Goal: Information Seeking & Learning: Learn about a topic

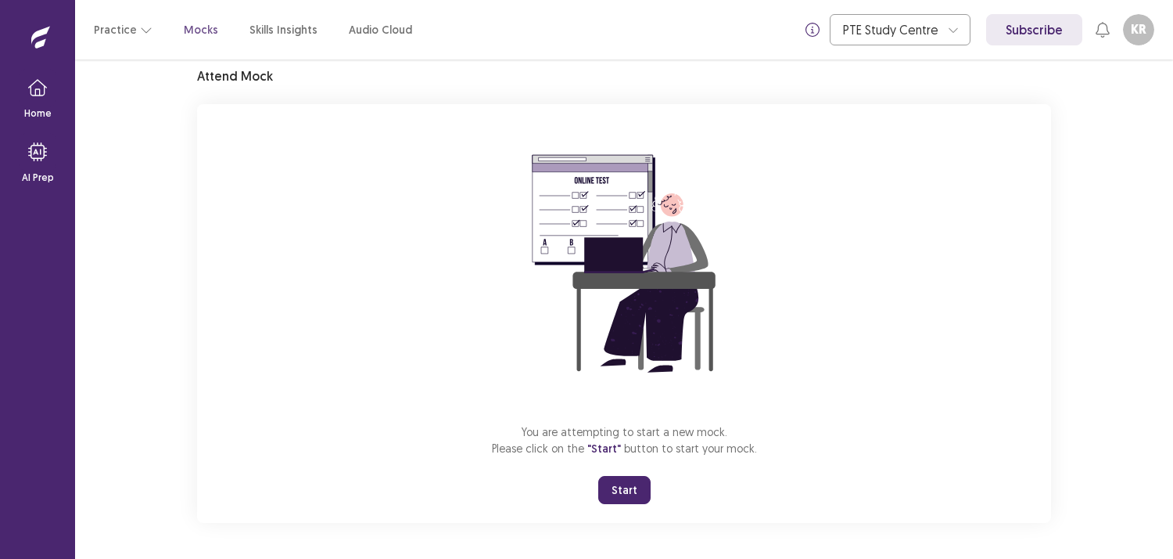
drag, startPoint x: 605, startPoint y: 480, endPoint x: 604, endPoint y: 546, distance: 65.7
click at [605, 481] on button "Start" at bounding box center [624, 490] width 52 height 28
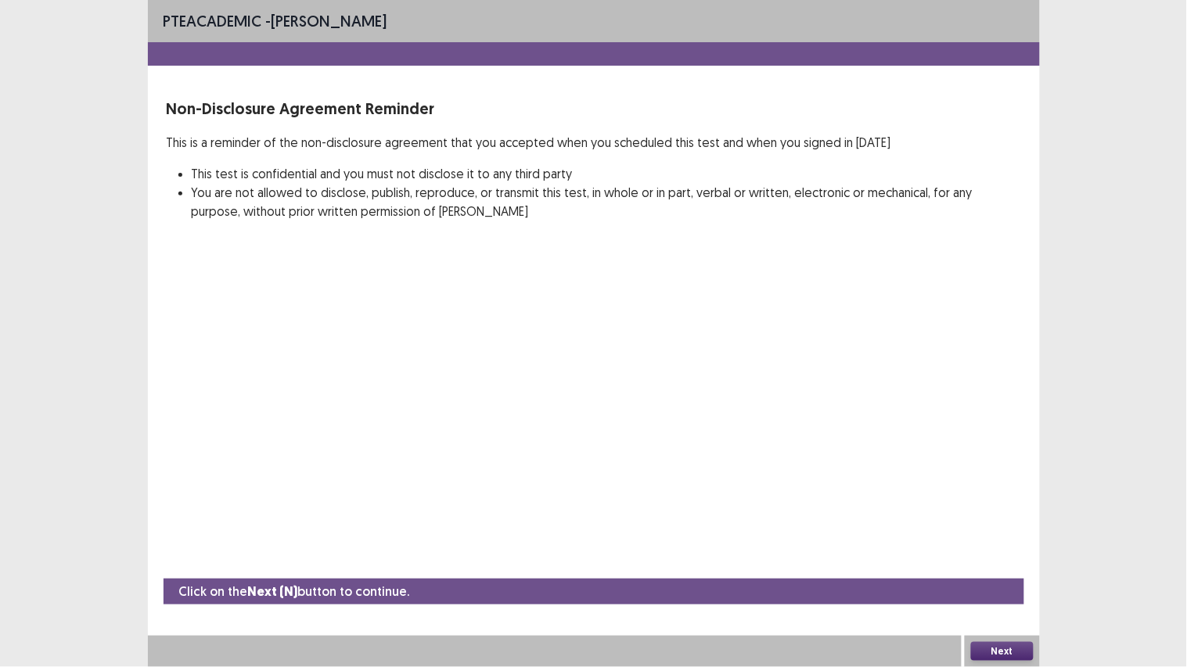
click at [1009, 558] on button "Next" at bounding box center [1002, 651] width 63 height 19
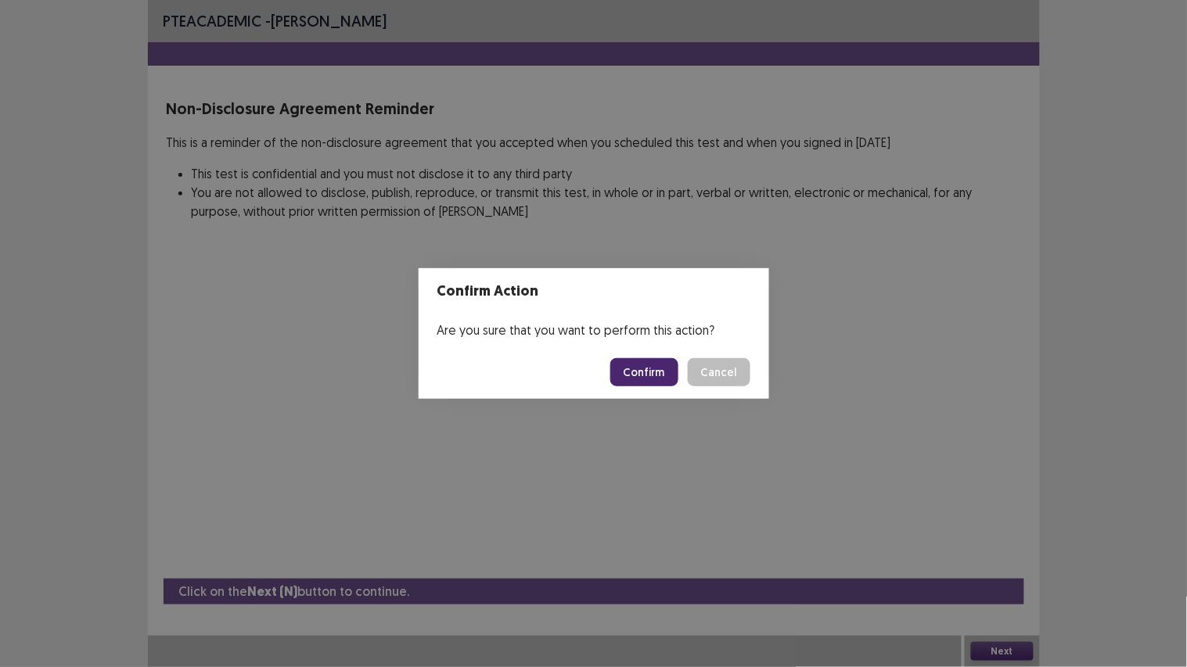
click at [639, 371] on button "Confirm" at bounding box center [644, 372] width 68 height 28
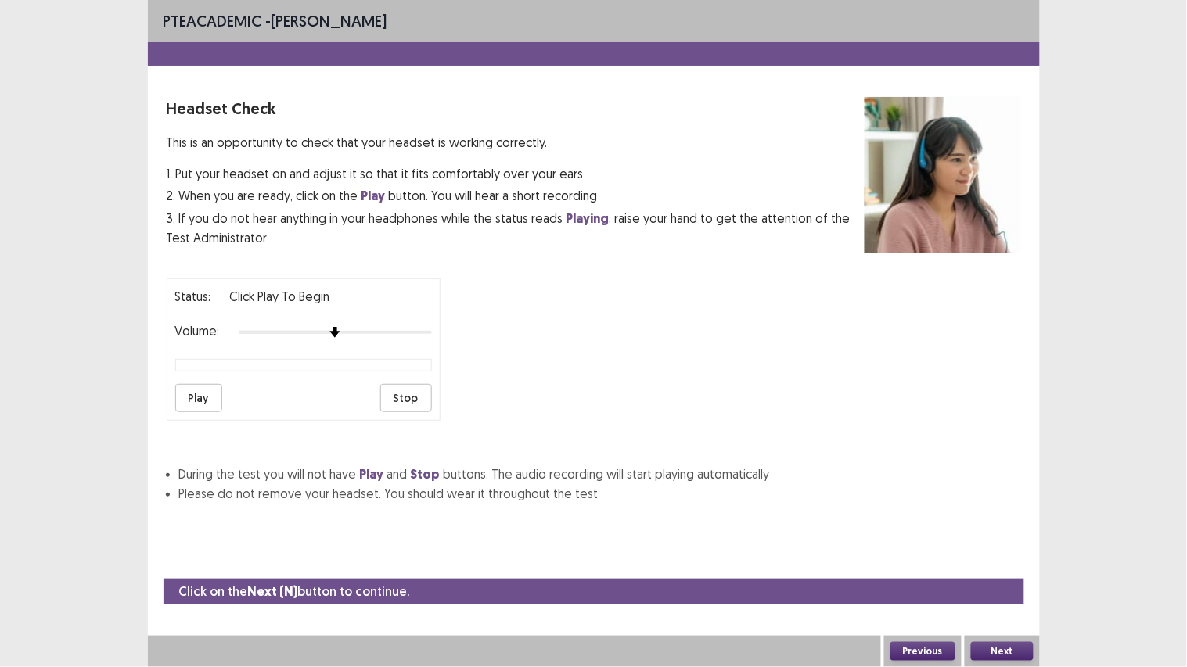
click at [184, 397] on button "Play" at bounding box center [198, 398] width 47 height 28
click at [499, 558] on div at bounding box center [514, 651] width 733 height 31
click at [0, 0] on div "PTE academic - [PERSON_NAME] Headset Check This is an opportunity to check that…" at bounding box center [593, 333] width 1187 height 667
click at [577, 34] on div "PTE academic - [PERSON_NAME]" at bounding box center [594, 21] width 892 height 42
click at [585, 25] on div "PTE academic - [PERSON_NAME]" at bounding box center [594, 21] width 892 height 42
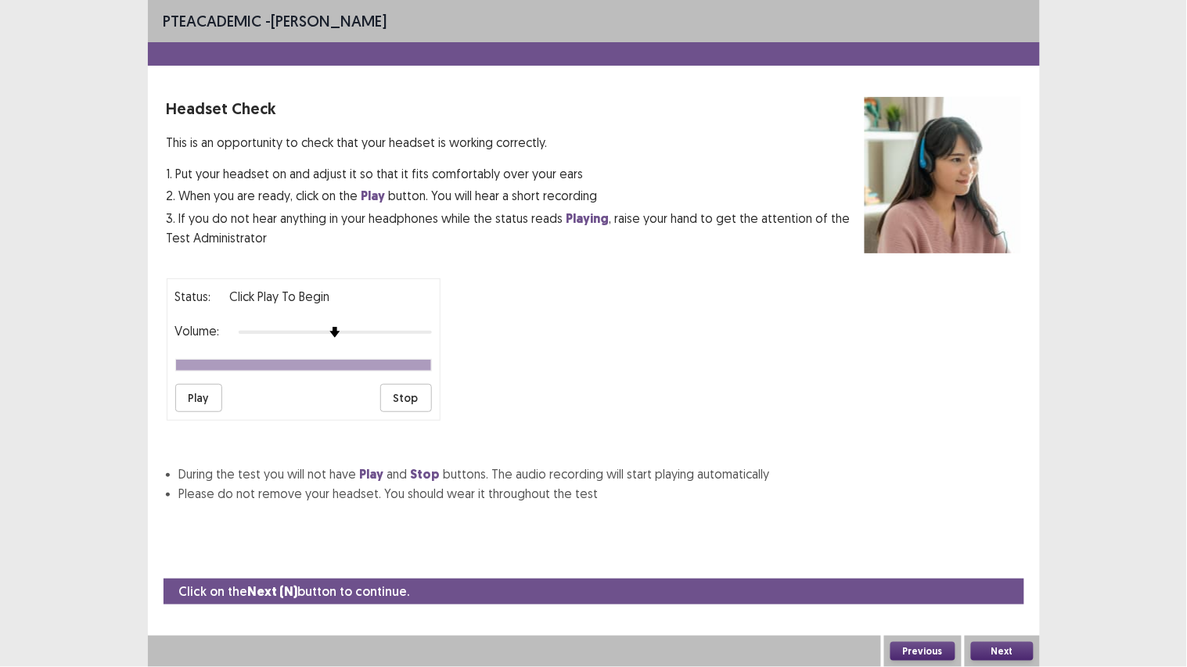
click at [462, 59] on div at bounding box center [594, 53] width 892 height 23
click at [478, 120] on p "Headset Check" at bounding box center [516, 108] width 698 height 23
click at [0, 0] on div "PTE academic - [PERSON_NAME] Headset Check This is an opportunity to check that…" at bounding box center [593, 333] width 1187 height 667
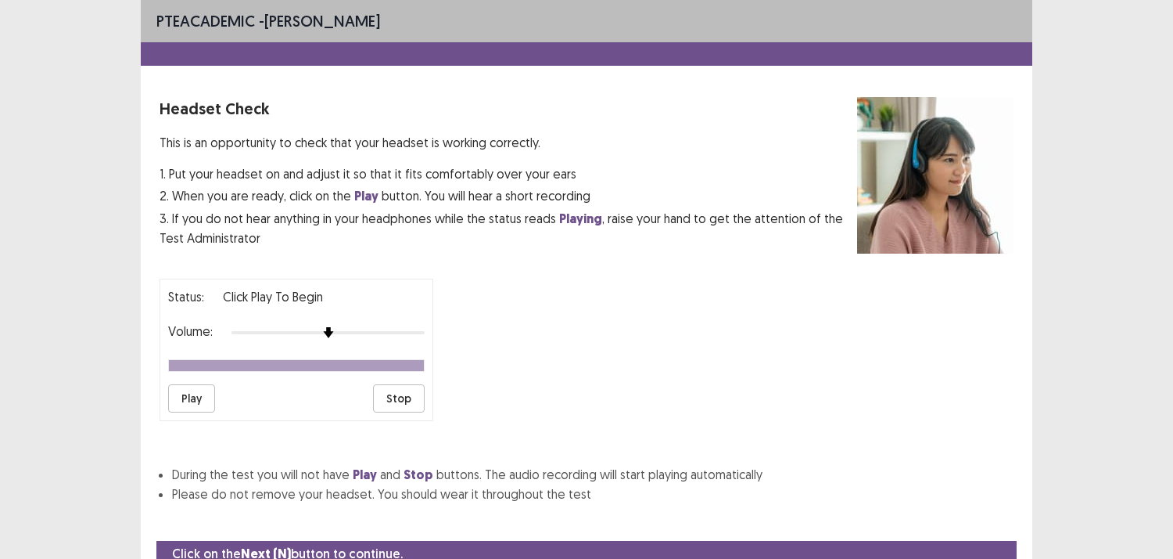
click at [188, 399] on button "Play" at bounding box center [191, 398] width 47 height 28
click at [190, 391] on button "Play" at bounding box center [191, 398] width 47 height 28
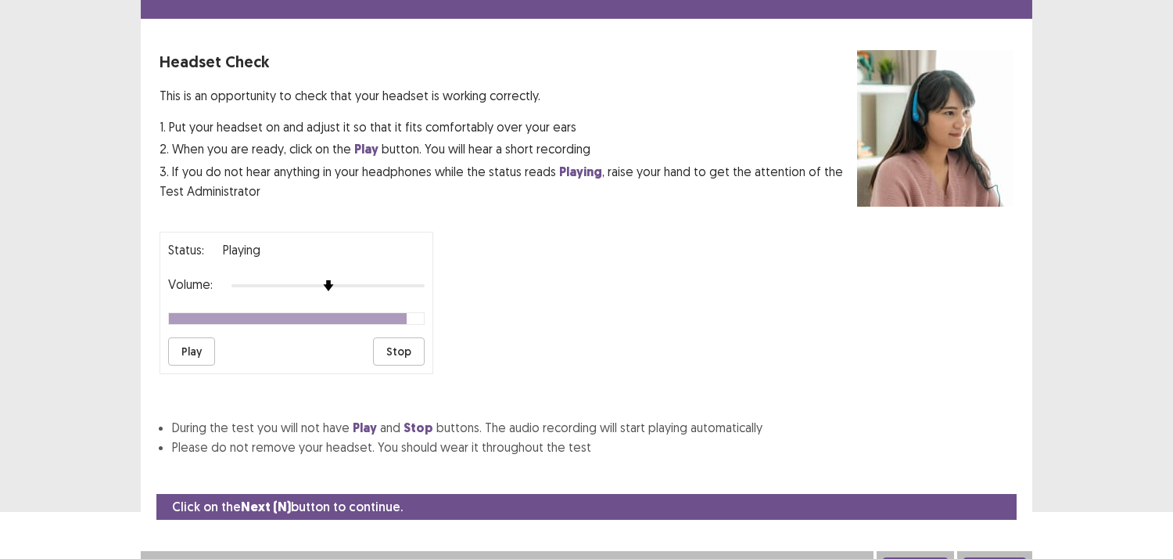
scroll to position [69, 0]
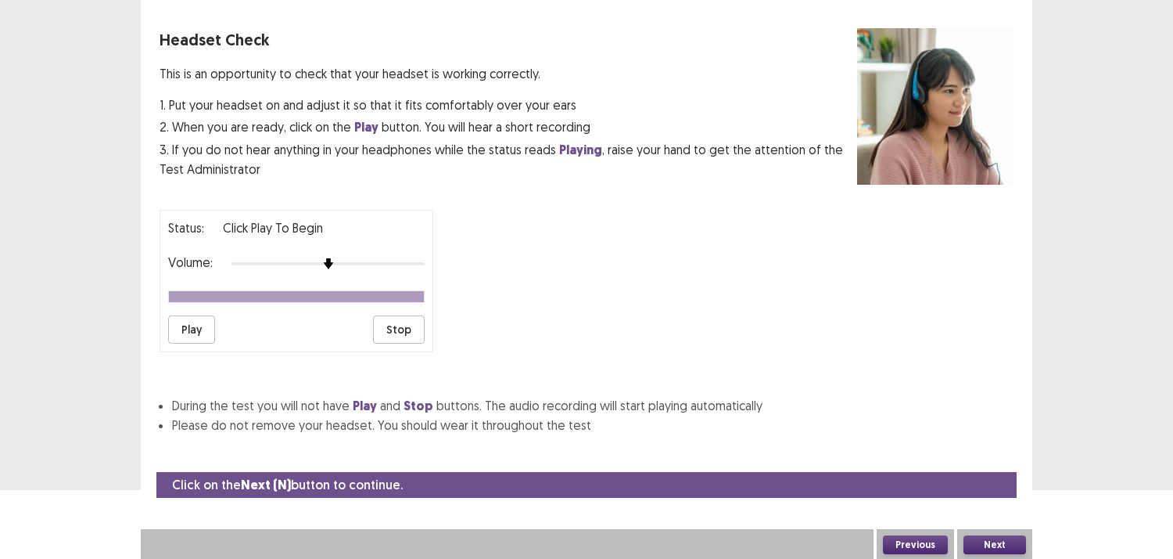
click at [1005, 541] on button "Next" at bounding box center [995, 544] width 63 height 19
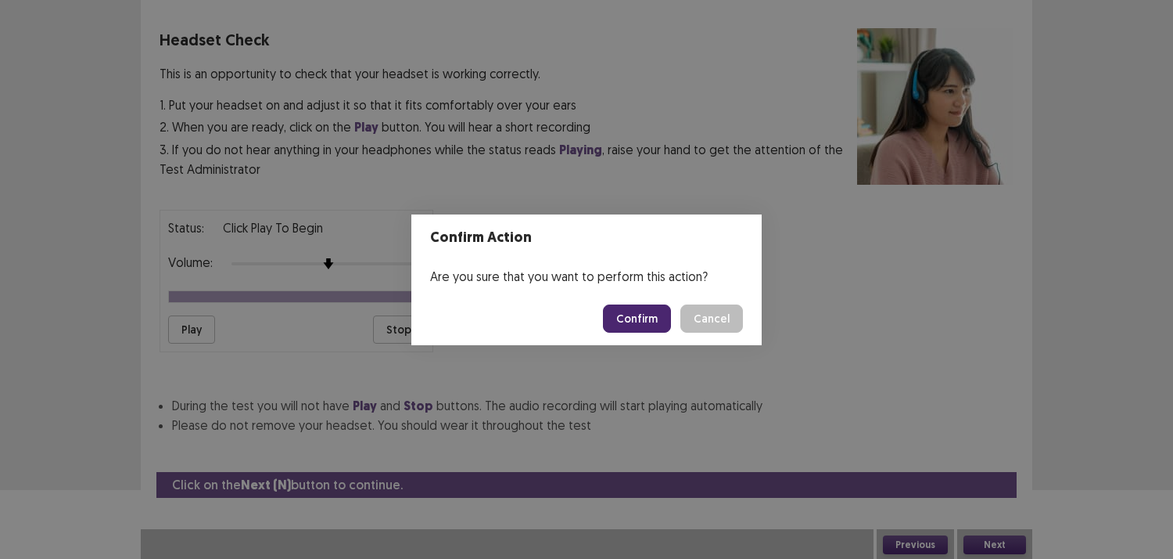
click at [620, 313] on button "Confirm" at bounding box center [637, 318] width 68 height 28
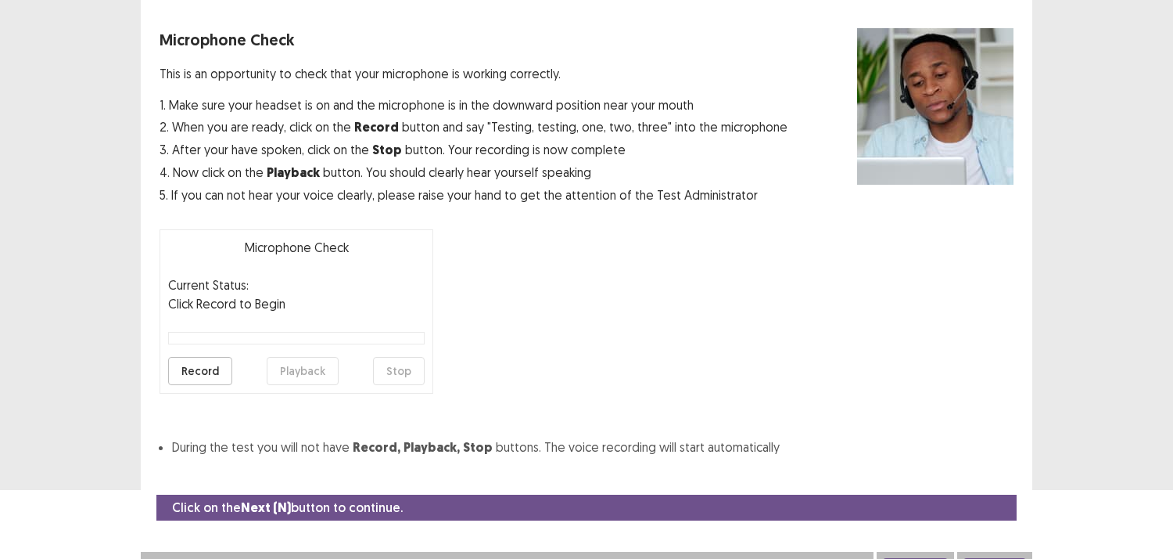
scroll to position [86, 0]
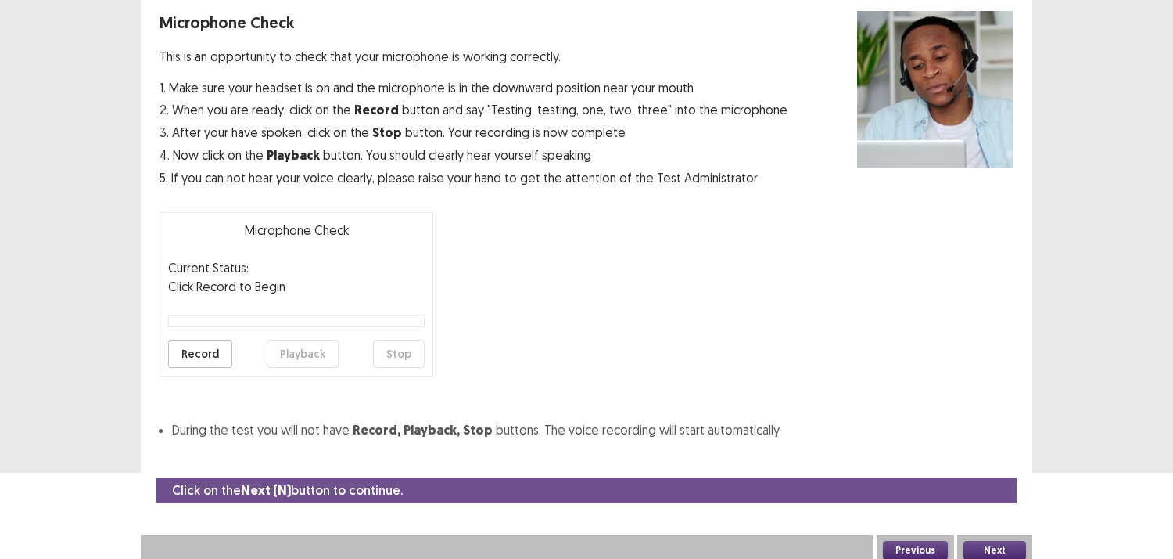
click at [192, 347] on button "Record" at bounding box center [200, 353] width 64 height 28
click at [417, 352] on button "Stop" at bounding box center [399, 353] width 52 height 28
click at [286, 358] on button "Playback" at bounding box center [303, 353] width 72 height 28
click at [1006, 543] on button "Next" at bounding box center [995, 550] width 63 height 19
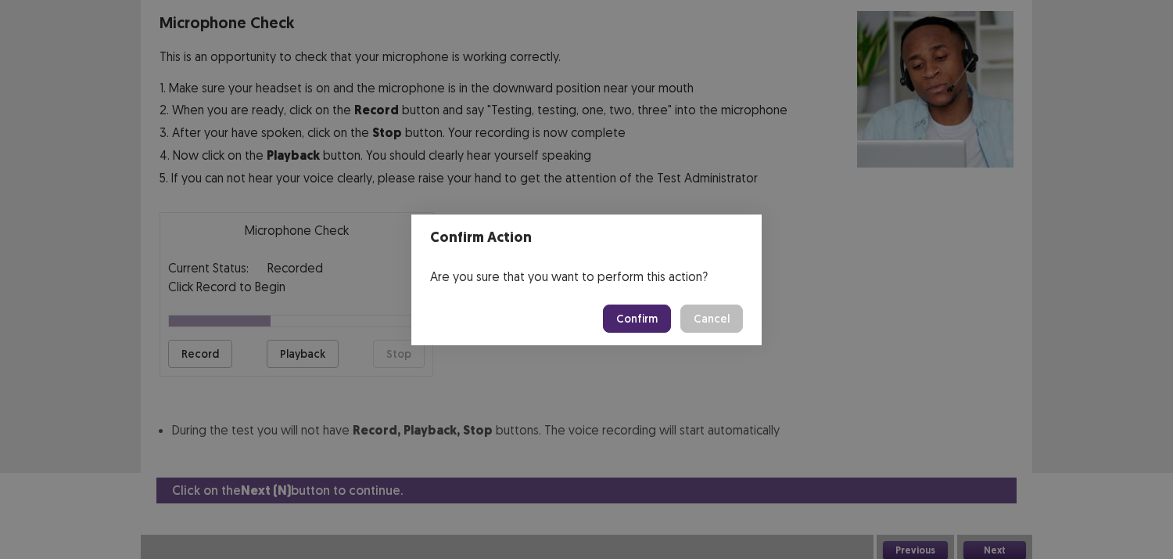
click at [612, 327] on button "Confirm" at bounding box center [637, 318] width 68 height 28
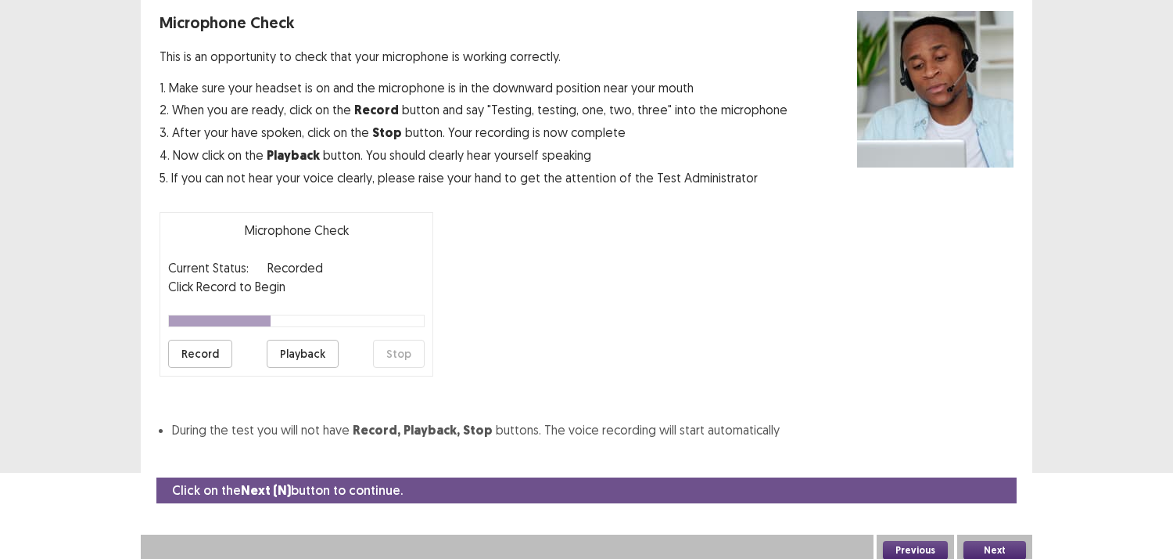
scroll to position [45, 0]
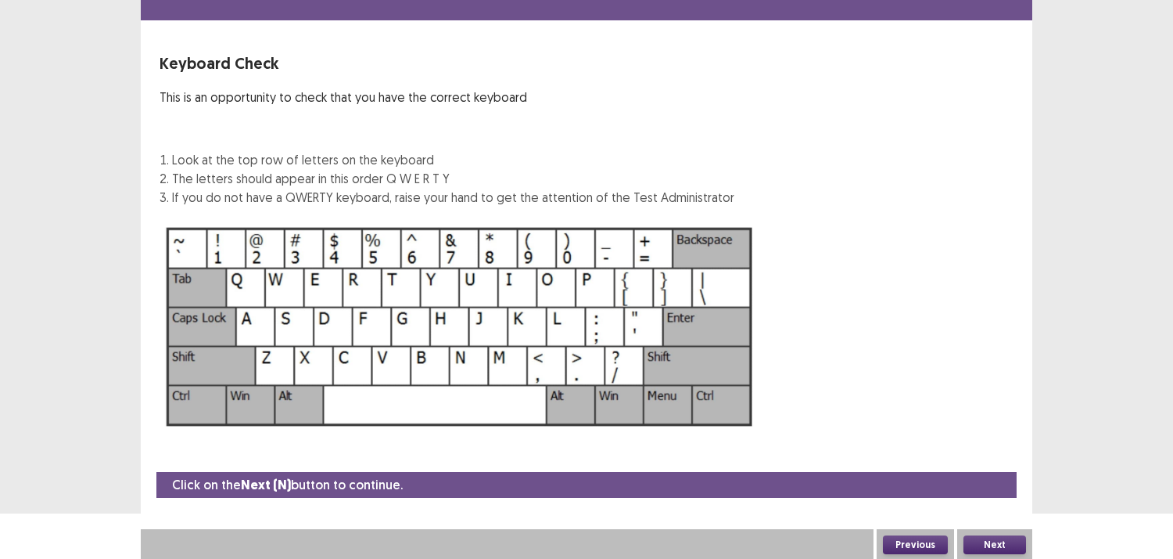
click at [983, 535] on button "Next" at bounding box center [995, 544] width 63 height 19
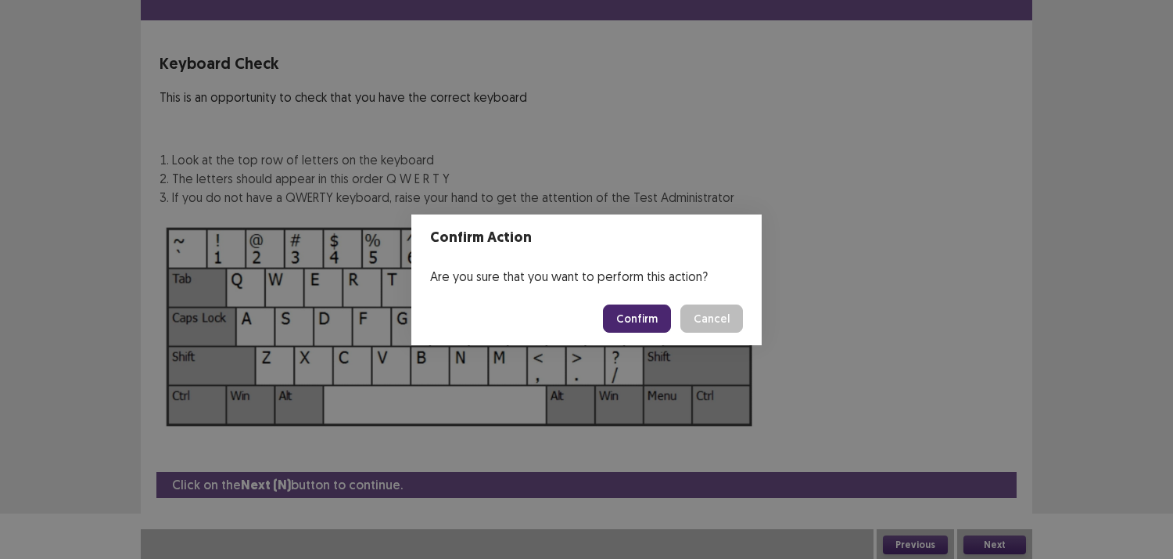
click at [624, 307] on button "Confirm" at bounding box center [637, 318] width 68 height 28
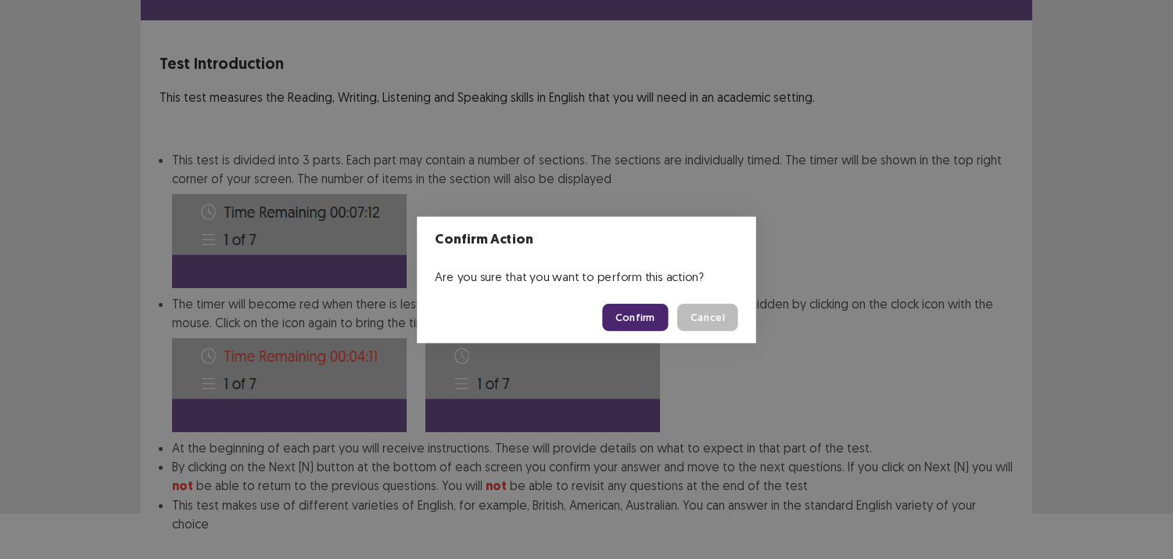
scroll to position [126, 0]
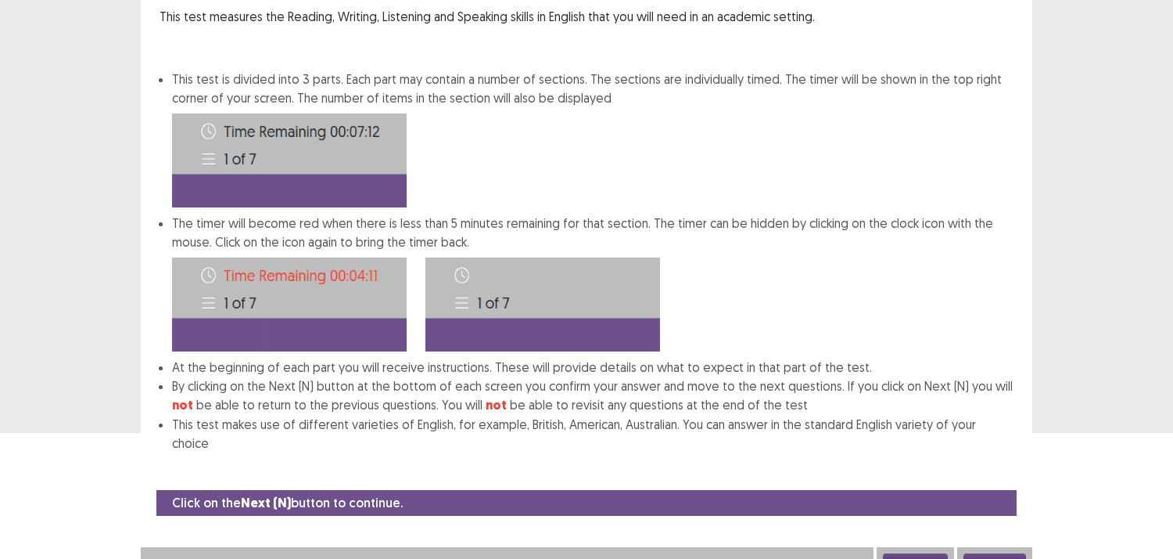
click at [978, 553] on button "Next" at bounding box center [995, 562] width 63 height 19
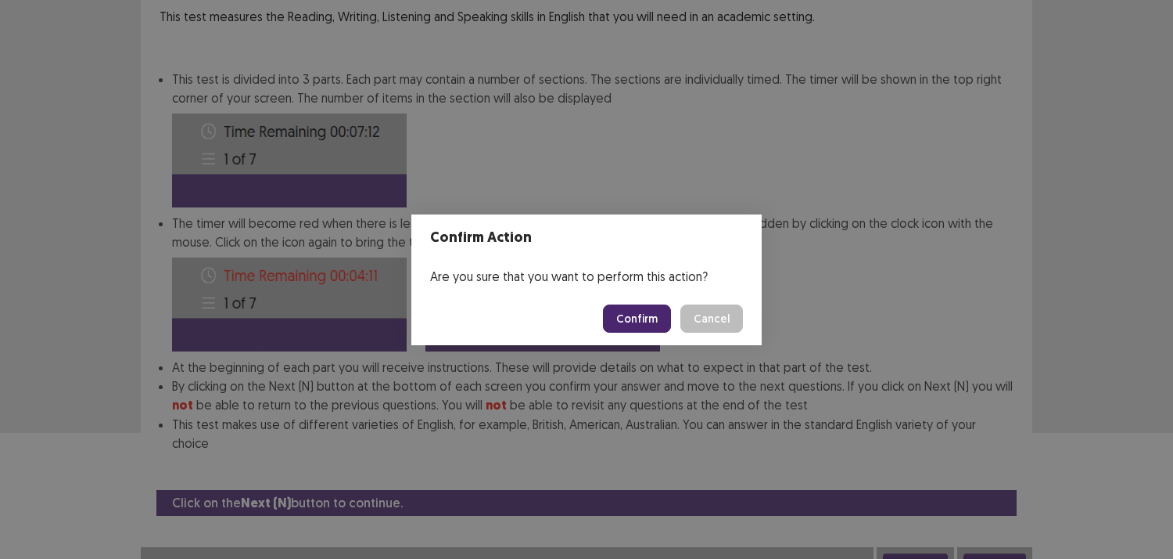
click at [632, 321] on button "Confirm" at bounding box center [637, 318] width 68 height 28
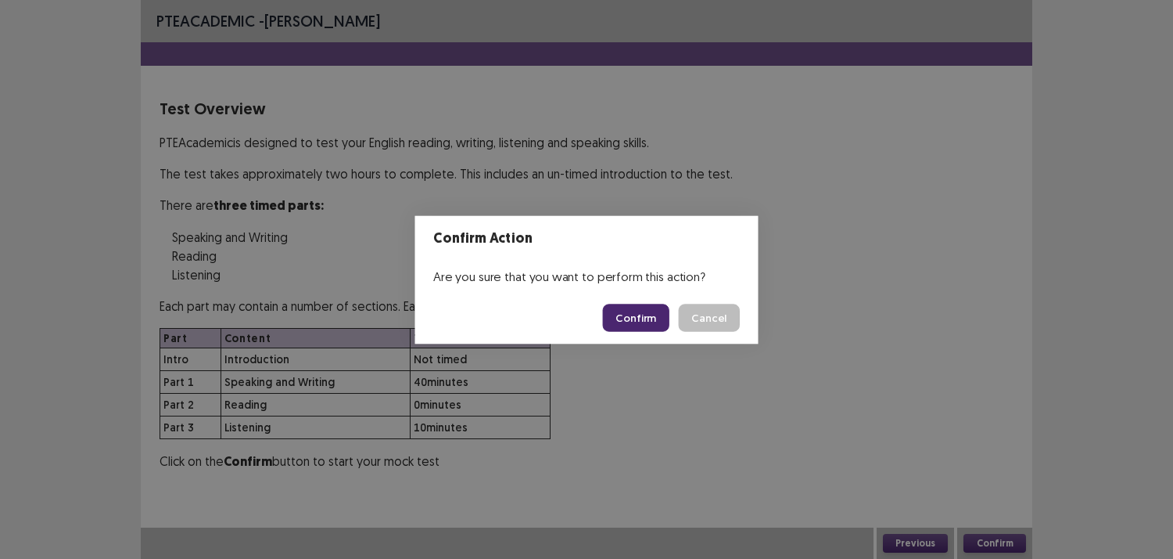
scroll to position [0, 0]
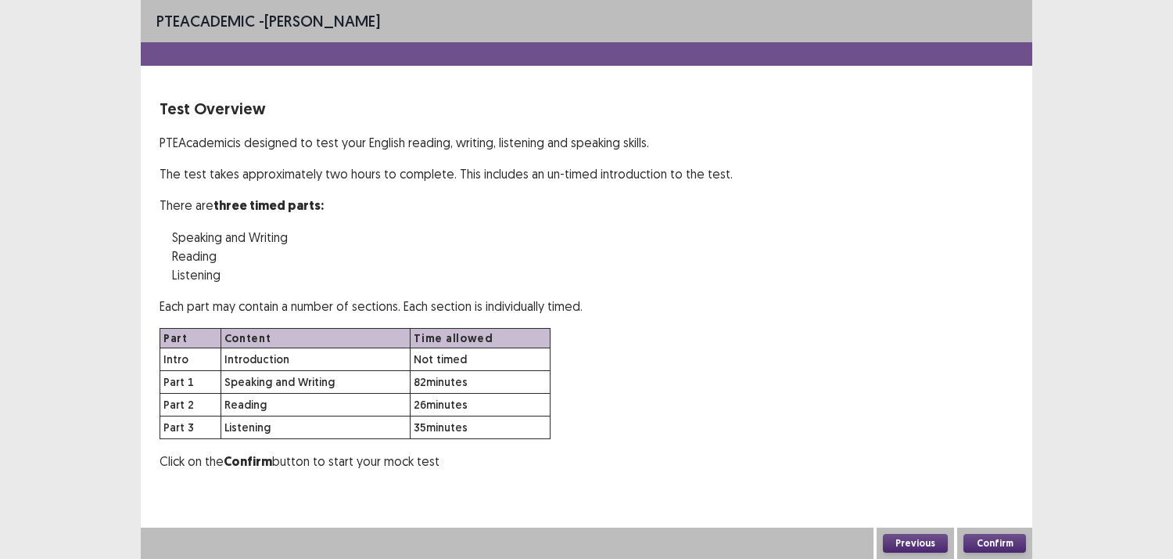
click at [979, 544] on button "Confirm" at bounding box center [995, 542] width 63 height 19
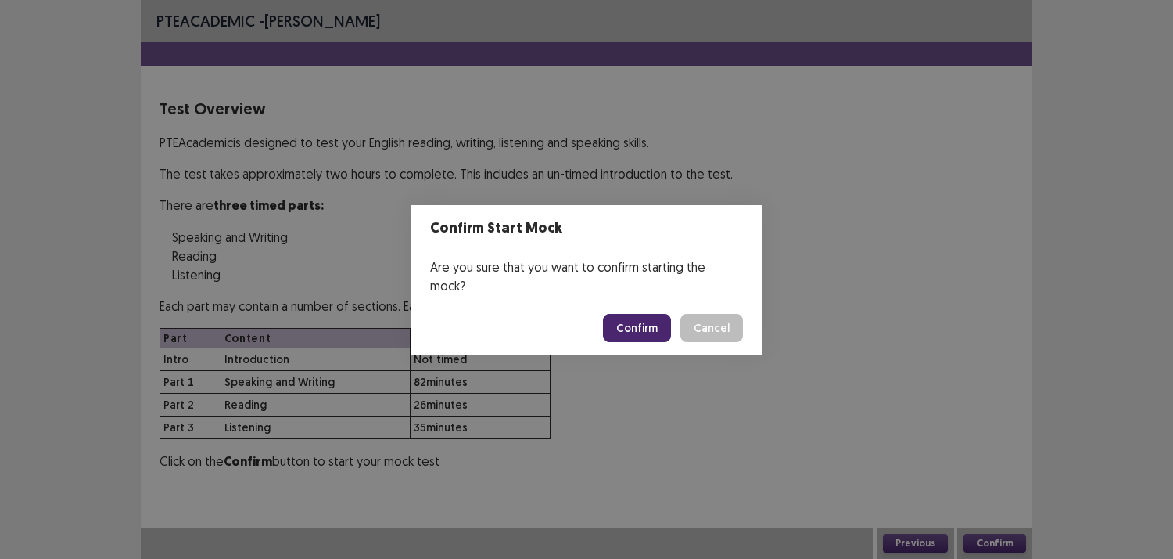
click at [638, 322] on button "Confirm" at bounding box center [637, 328] width 68 height 28
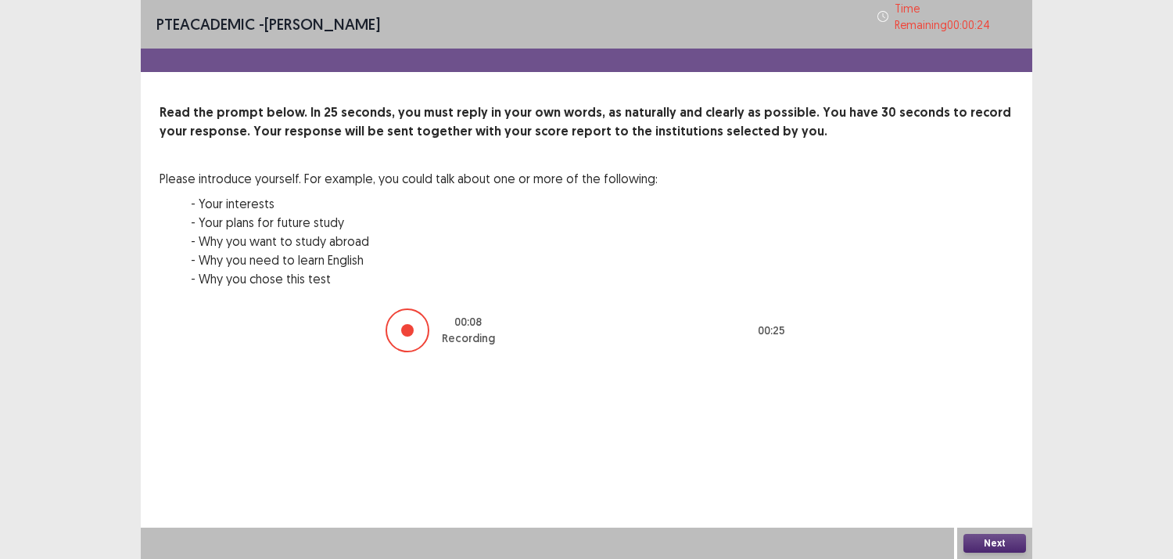
click at [986, 534] on button "Next" at bounding box center [995, 542] width 63 height 19
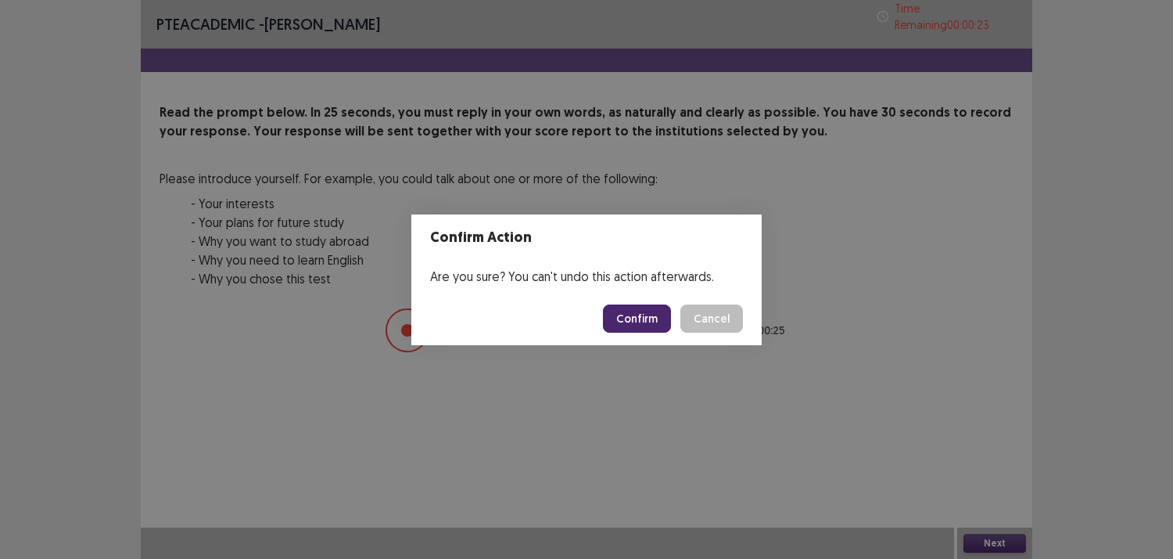
click at [627, 306] on button "Confirm" at bounding box center [637, 318] width 68 height 28
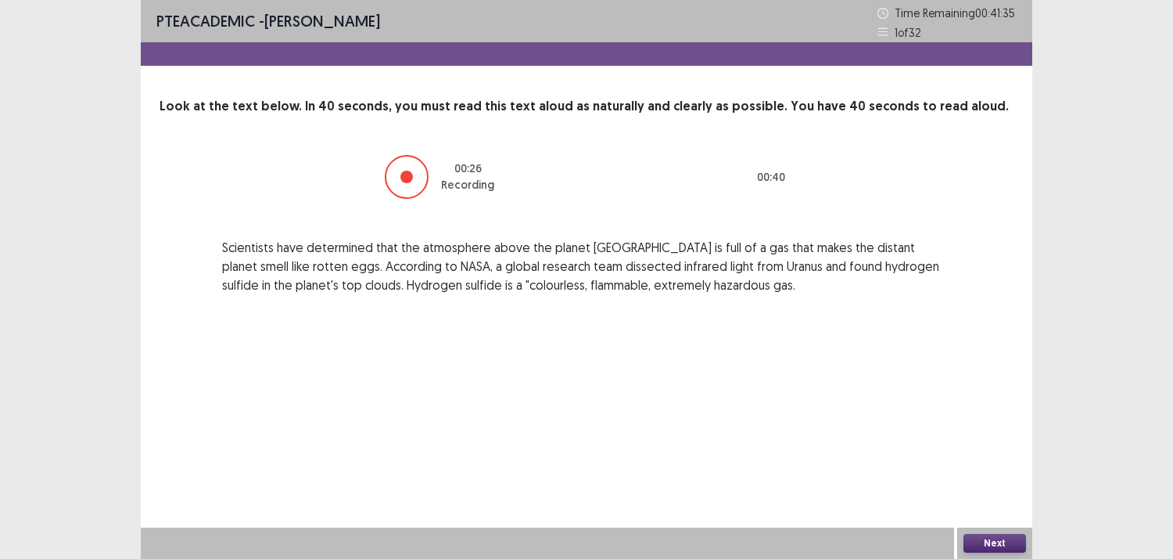
click at [1003, 537] on button "Next" at bounding box center [995, 542] width 63 height 19
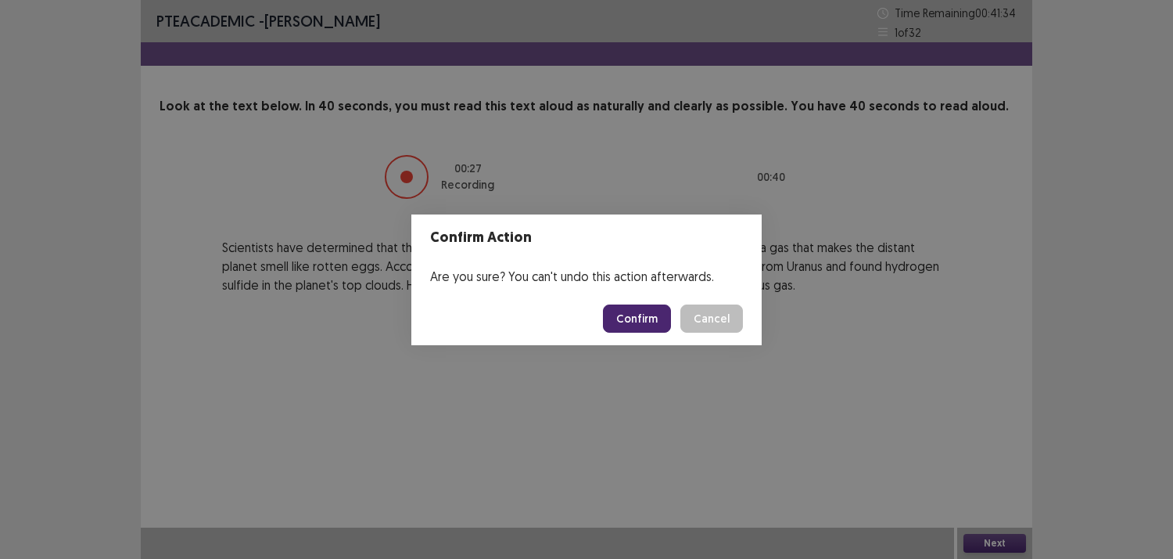
click at [649, 304] on button "Confirm" at bounding box center [637, 318] width 68 height 28
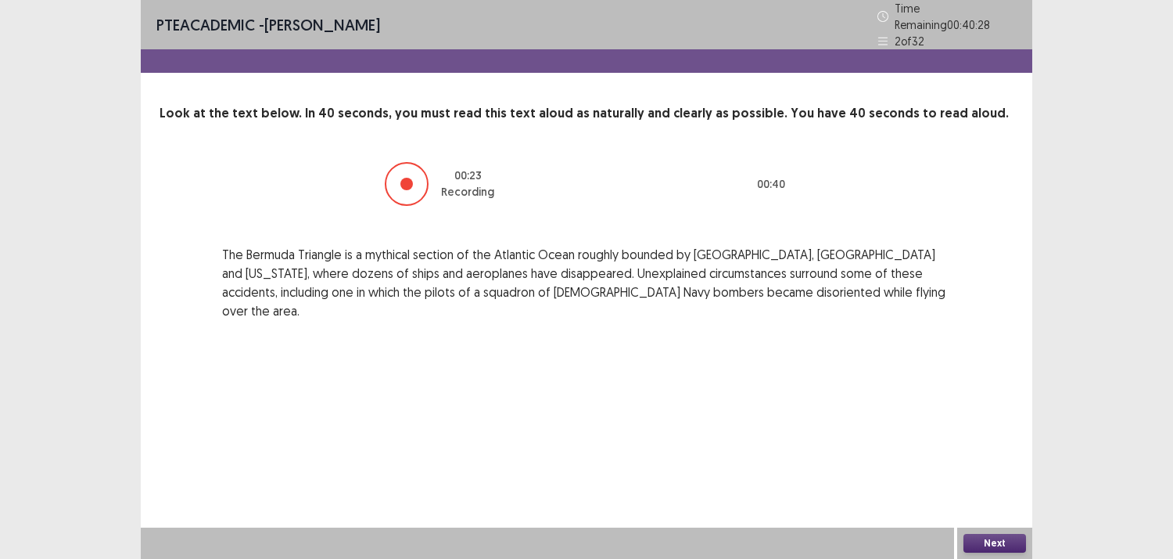
click at [988, 540] on button "Next" at bounding box center [995, 542] width 63 height 19
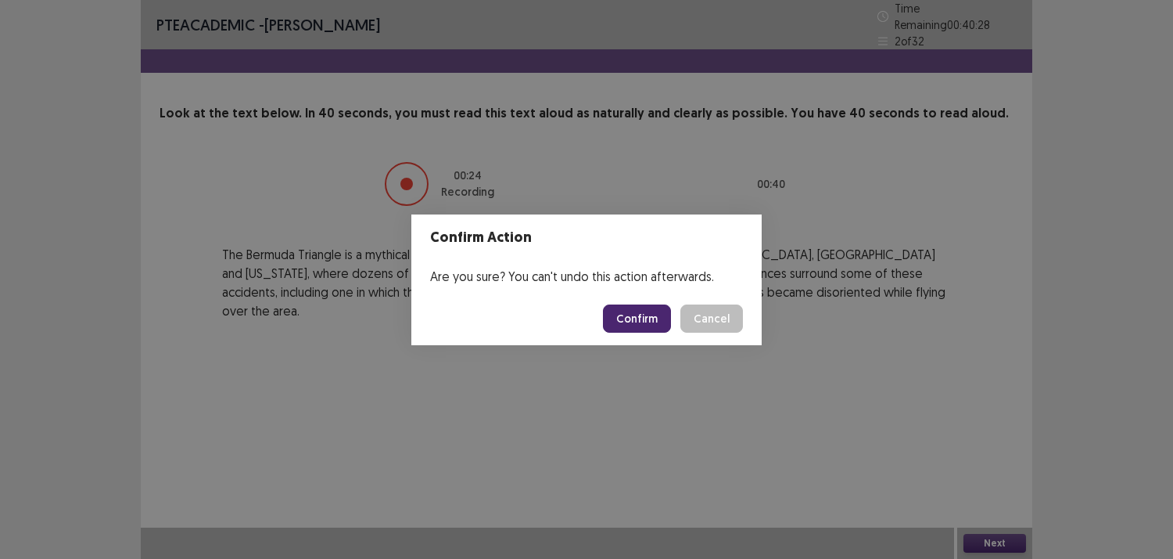
click at [652, 315] on button "Confirm" at bounding box center [637, 318] width 68 height 28
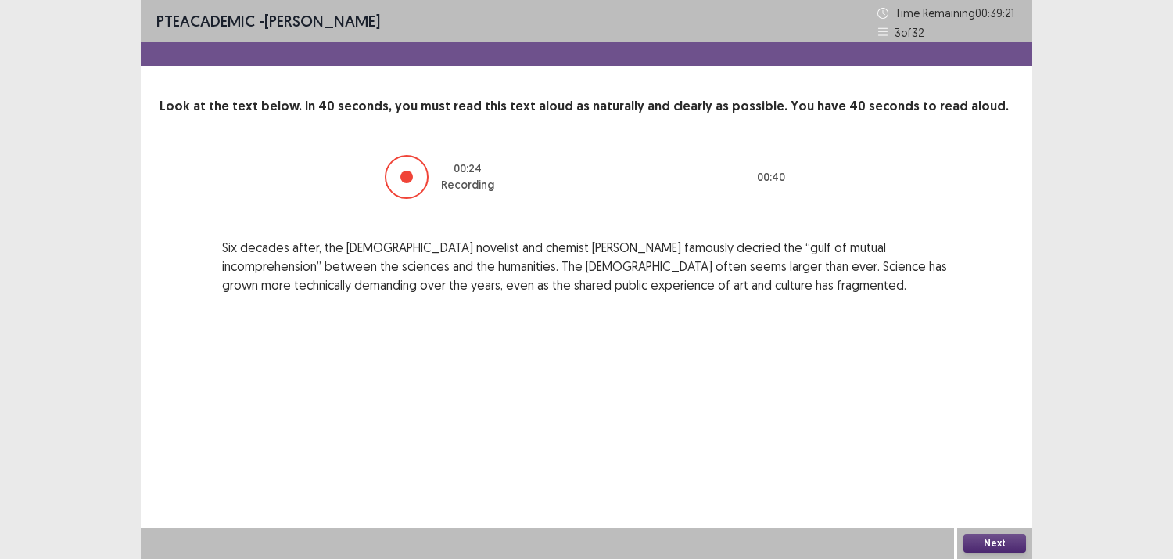
click at [1010, 537] on button "Next" at bounding box center [995, 542] width 63 height 19
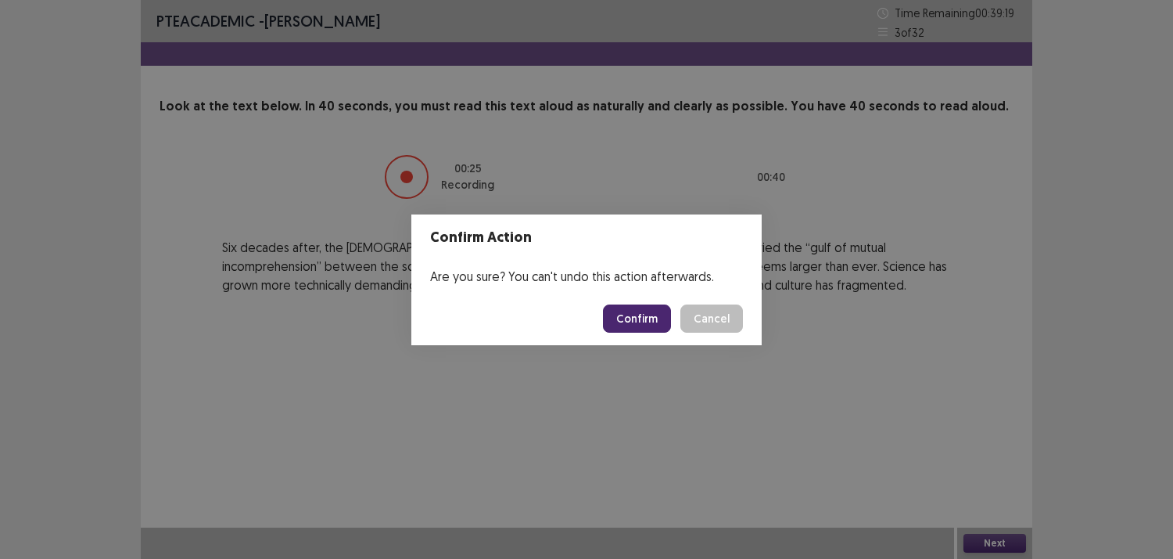
click at [648, 318] on button "Confirm" at bounding box center [637, 318] width 68 height 28
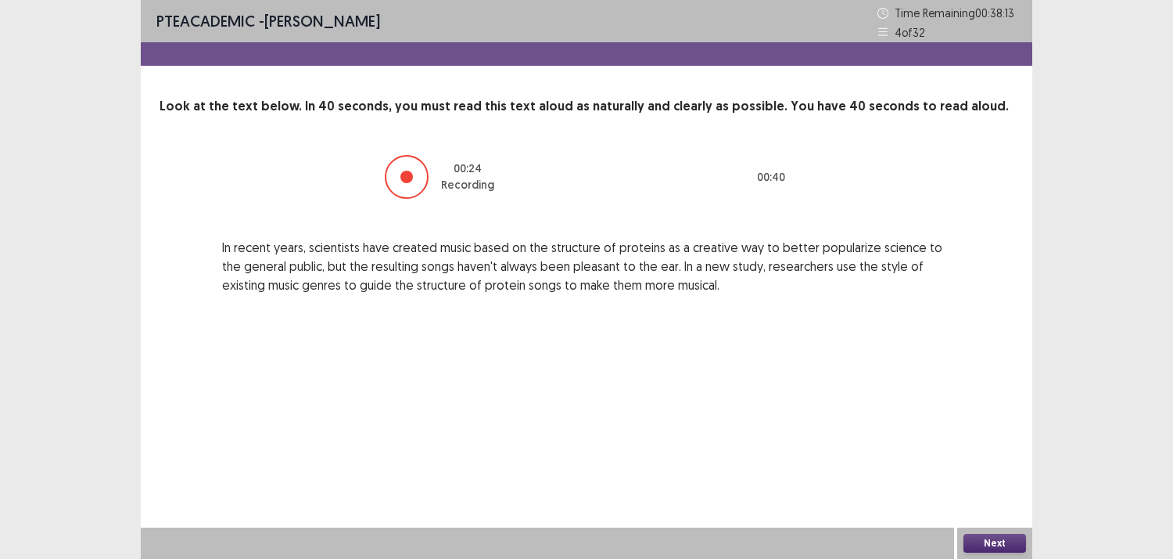
click at [983, 537] on button "Next" at bounding box center [995, 542] width 63 height 19
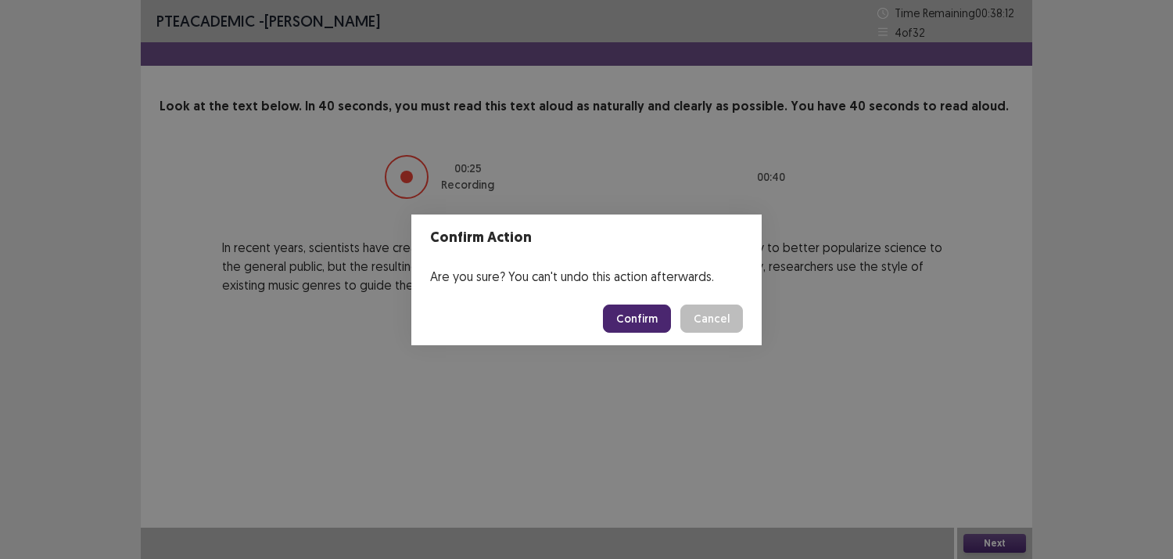
click at [608, 313] on button "Confirm" at bounding box center [637, 318] width 68 height 28
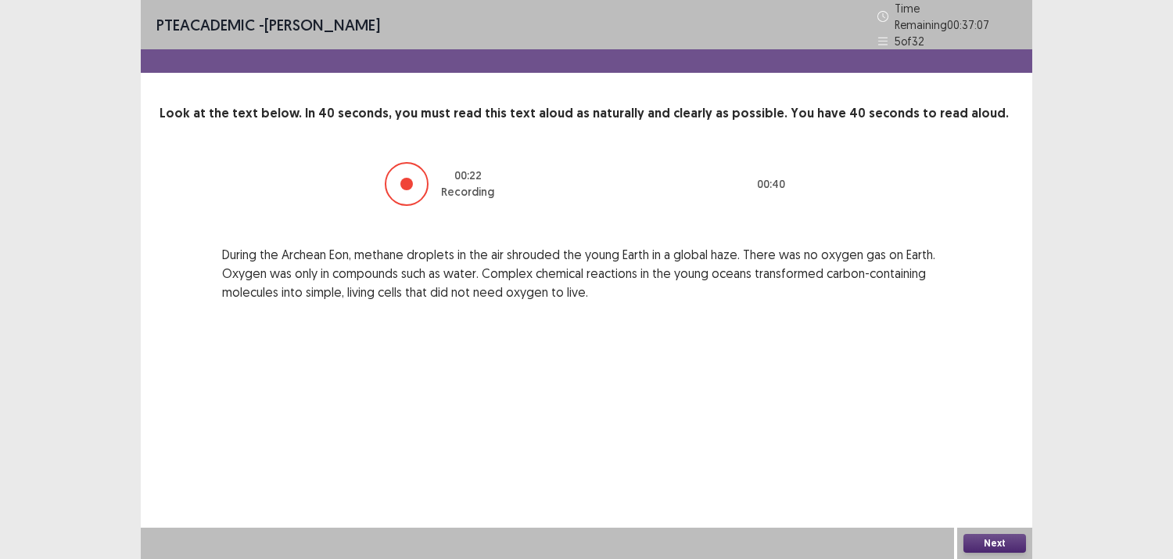
click at [989, 541] on button "Next" at bounding box center [995, 542] width 63 height 19
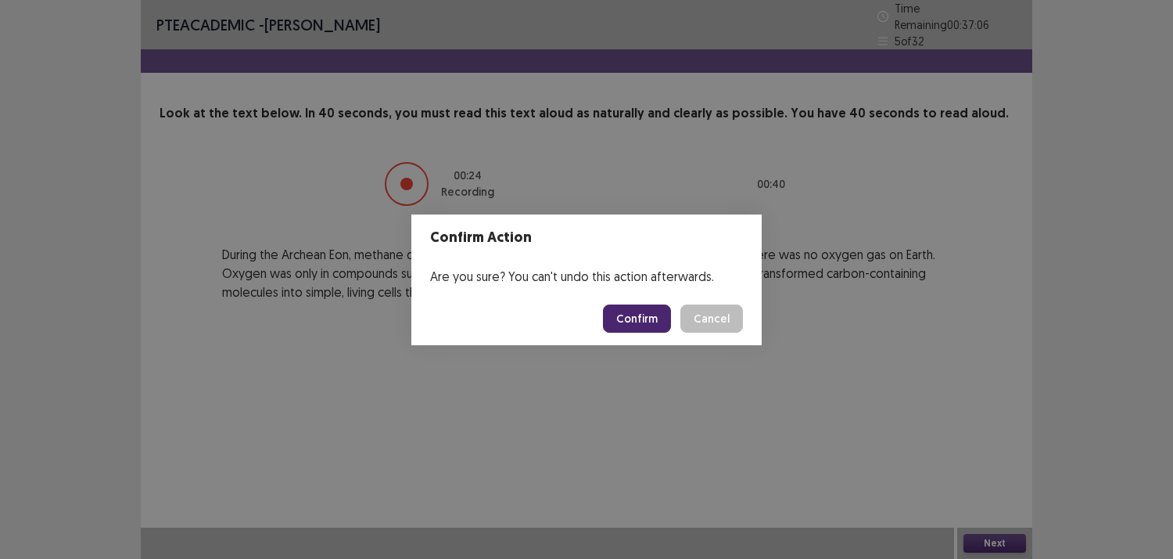
click at [609, 314] on button "Confirm" at bounding box center [637, 318] width 68 height 28
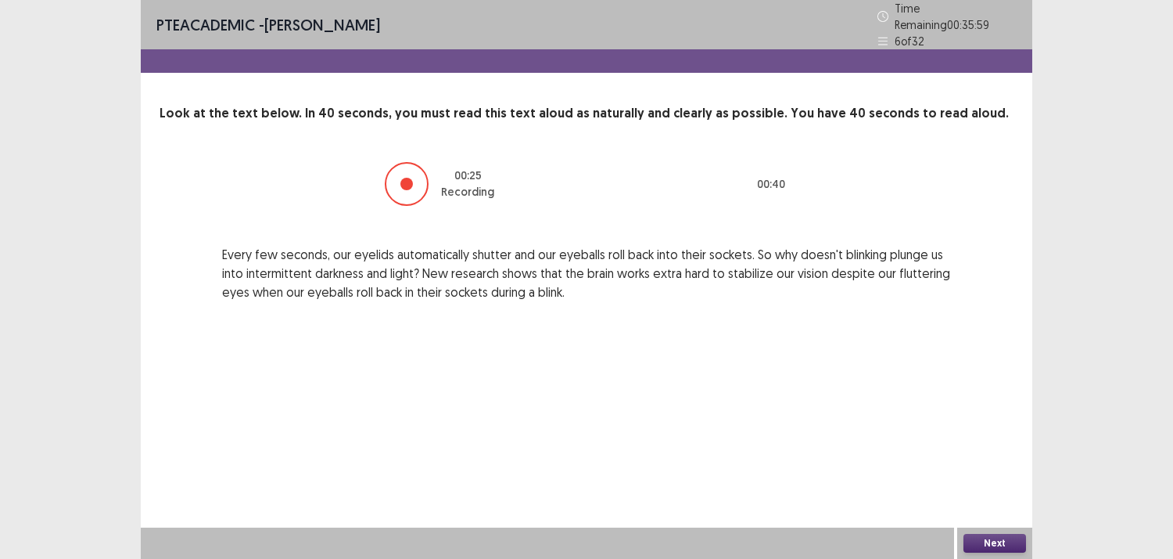
click at [1005, 540] on button "Next" at bounding box center [995, 542] width 63 height 19
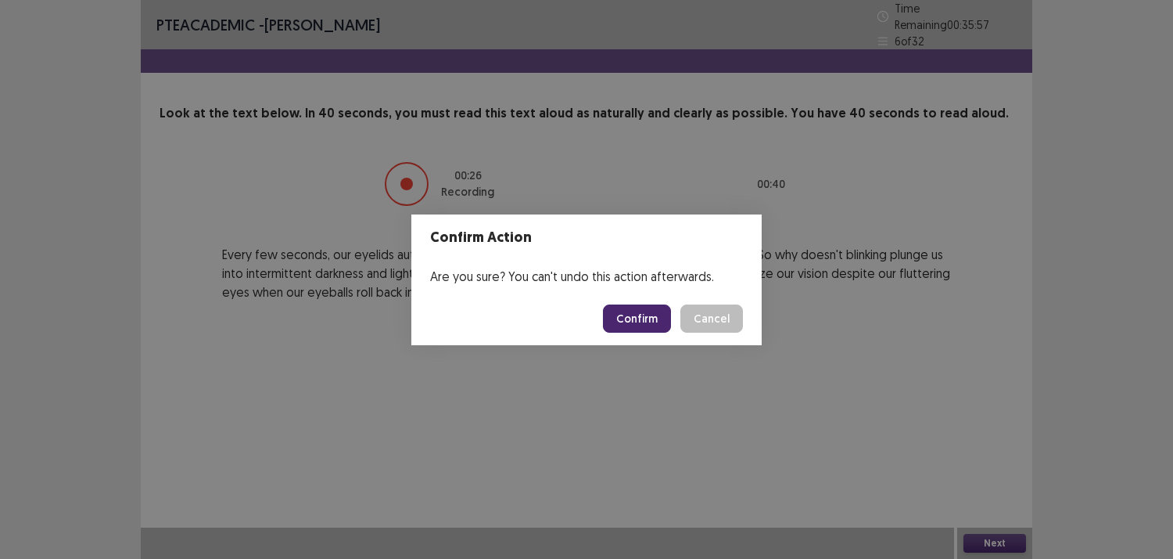
click at [628, 321] on button "Confirm" at bounding box center [637, 318] width 68 height 28
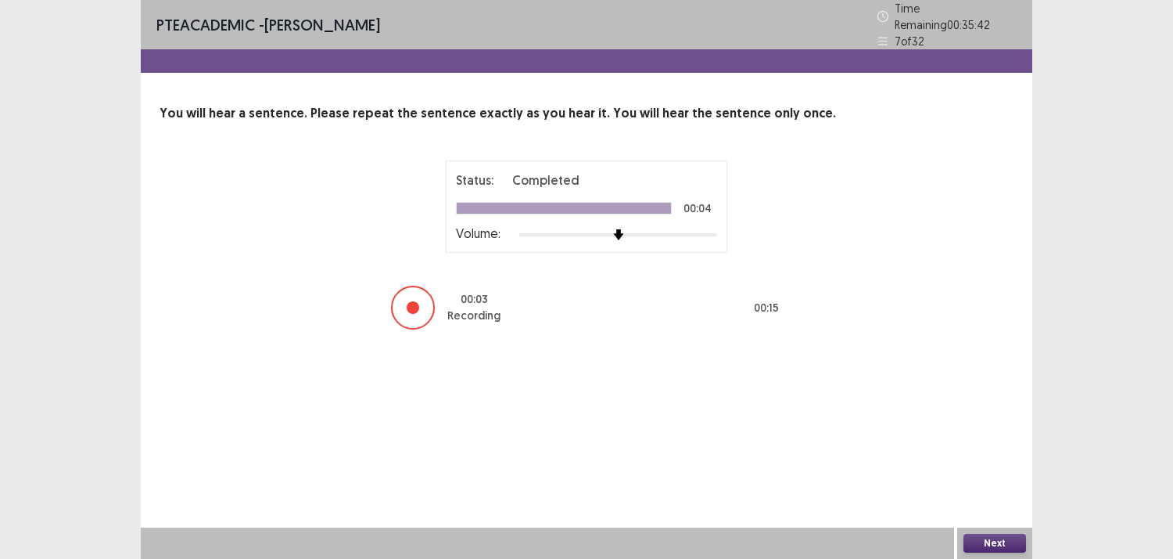
click at [1010, 542] on button "Next" at bounding box center [995, 542] width 63 height 19
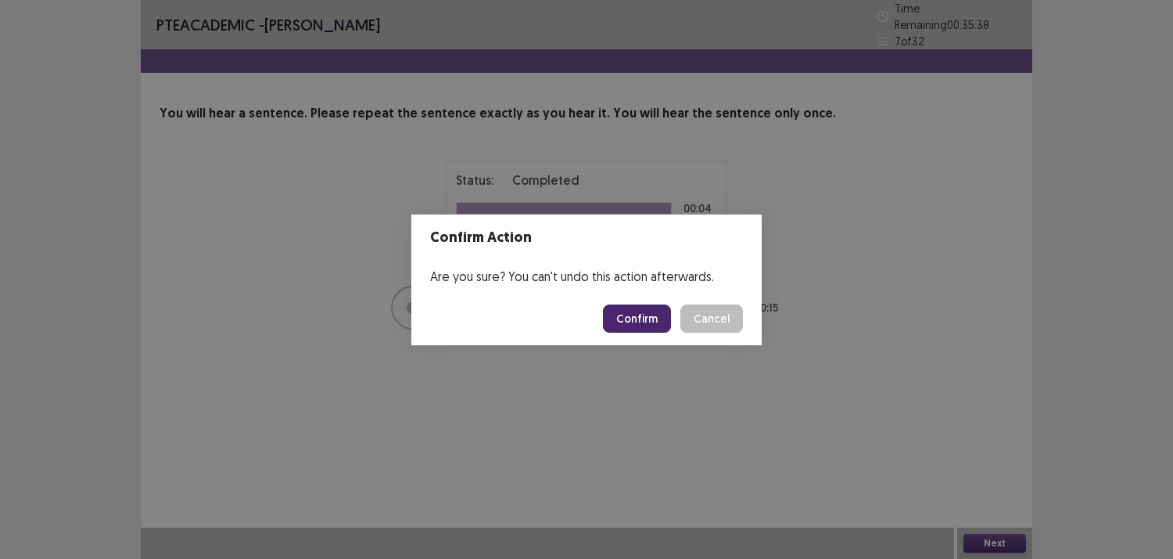
click at [622, 319] on button "Confirm" at bounding box center [637, 318] width 68 height 28
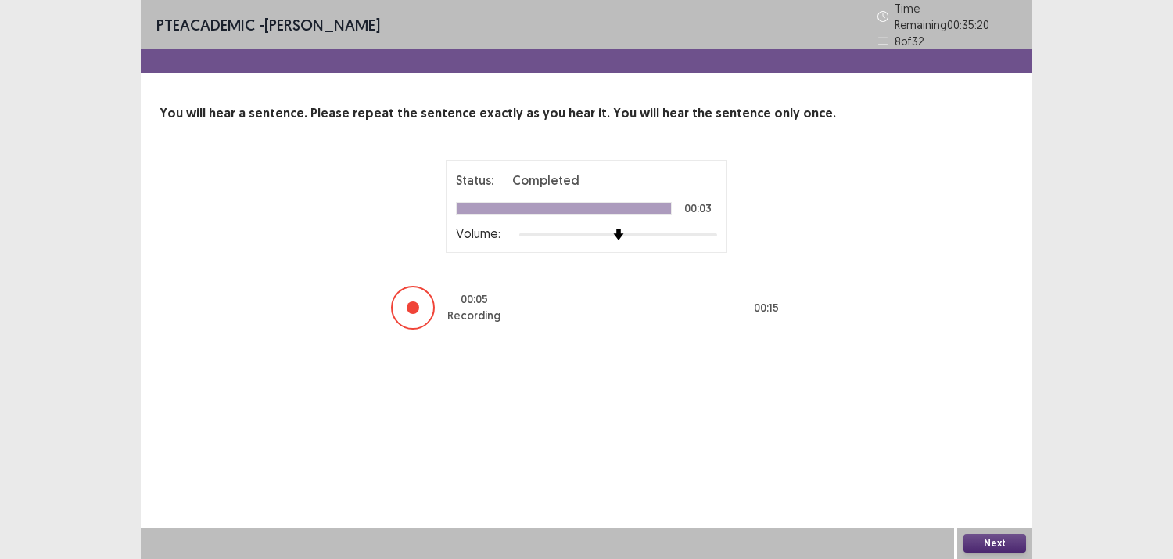
click at [1008, 544] on button "Next" at bounding box center [995, 542] width 63 height 19
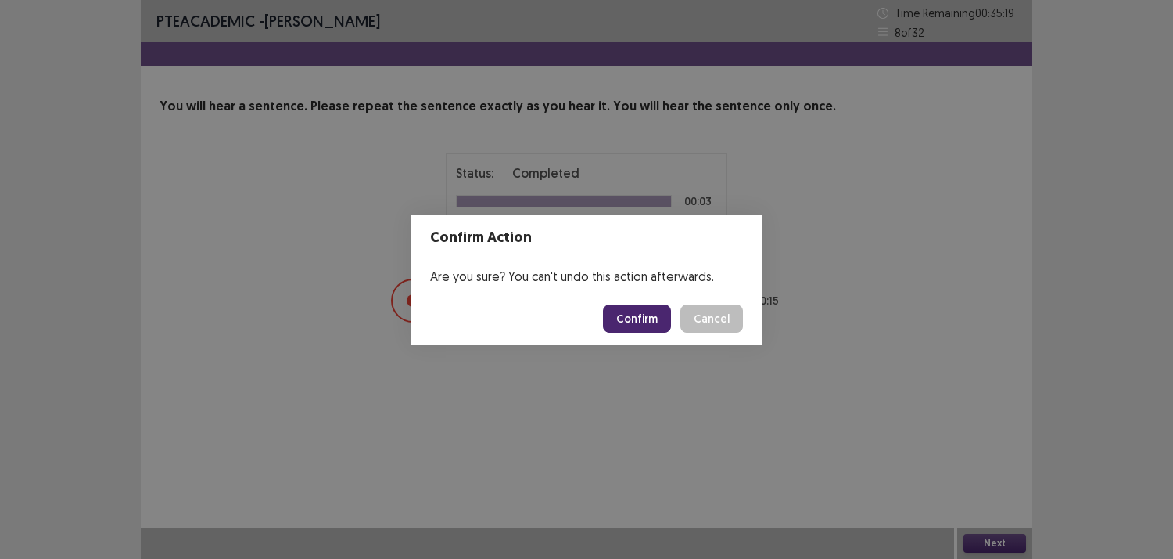
click at [658, 304] on button "Confirm" at bounding box center [637, 318] width 68 height 28
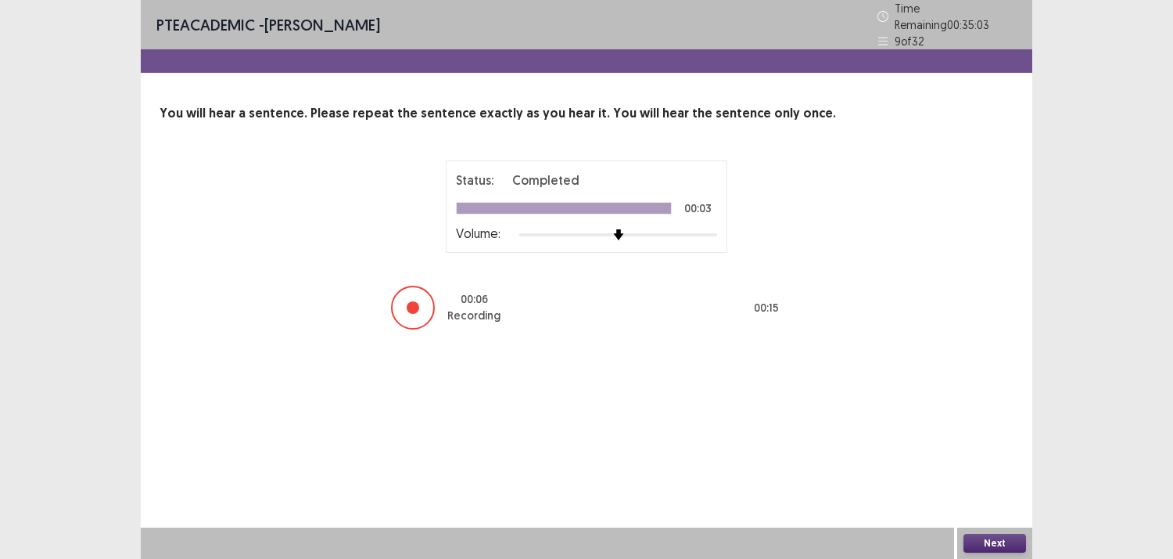
click at [986, 538] on button "Next" at bounding box center [995, 542] width 63 height 19
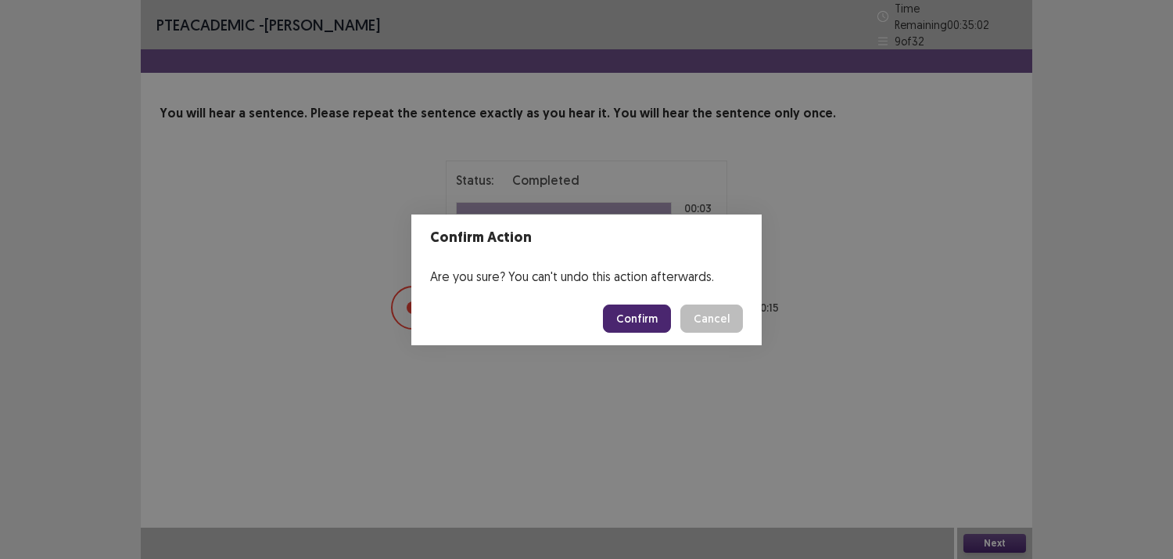
click at [623, 319] on button "Confirm" at bounding box center [637, 318] width 68 height 28
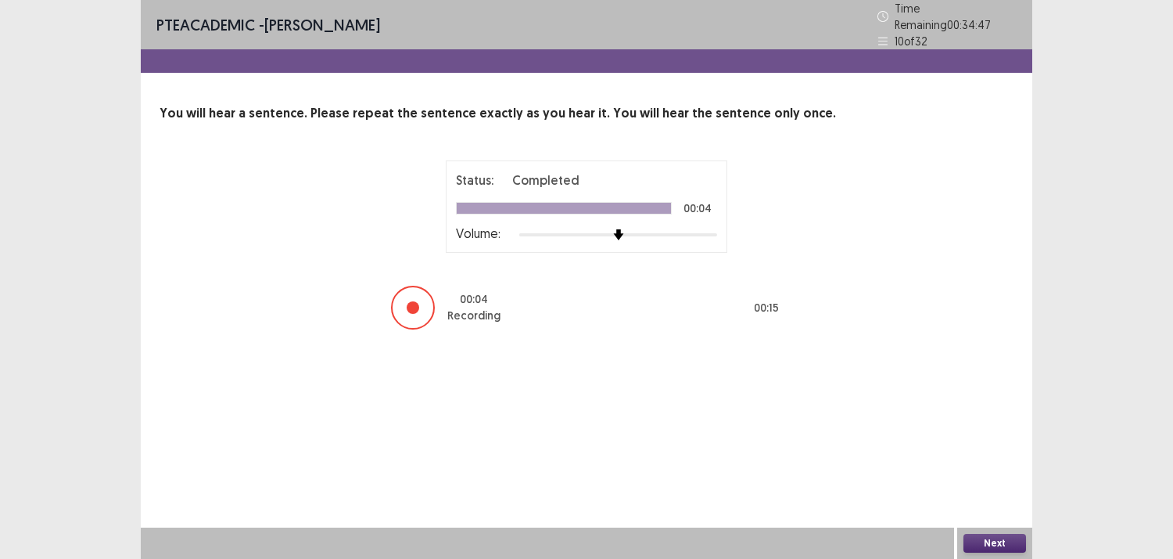
click at [1011, 537] on button "Next" at bounding box center [995, 542] width 63 height 19
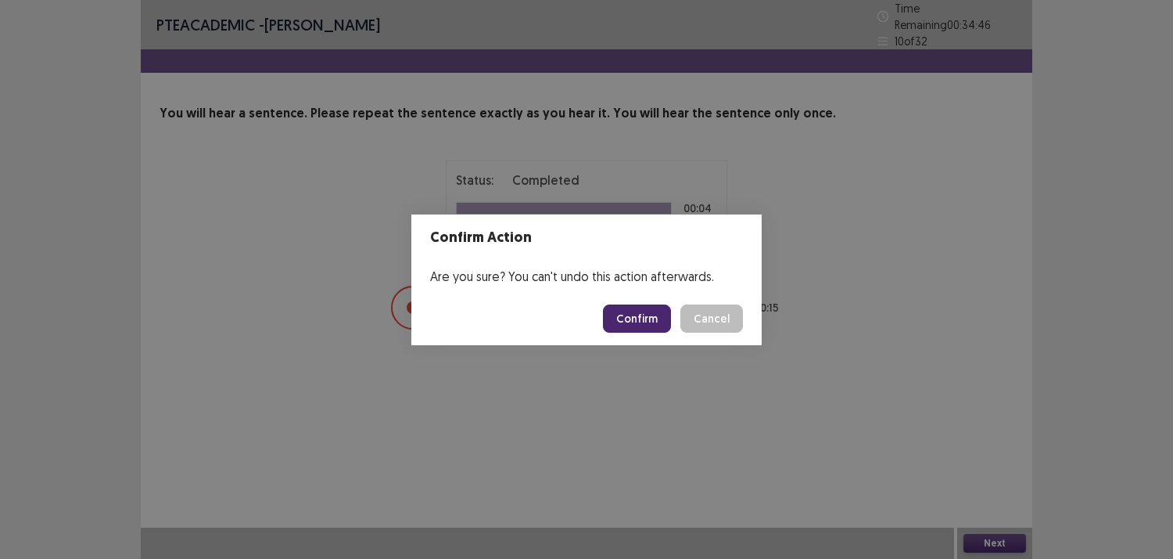
click at [627, 314] on button "Confirm" at bounding box center [637, 318] width 68 height 28
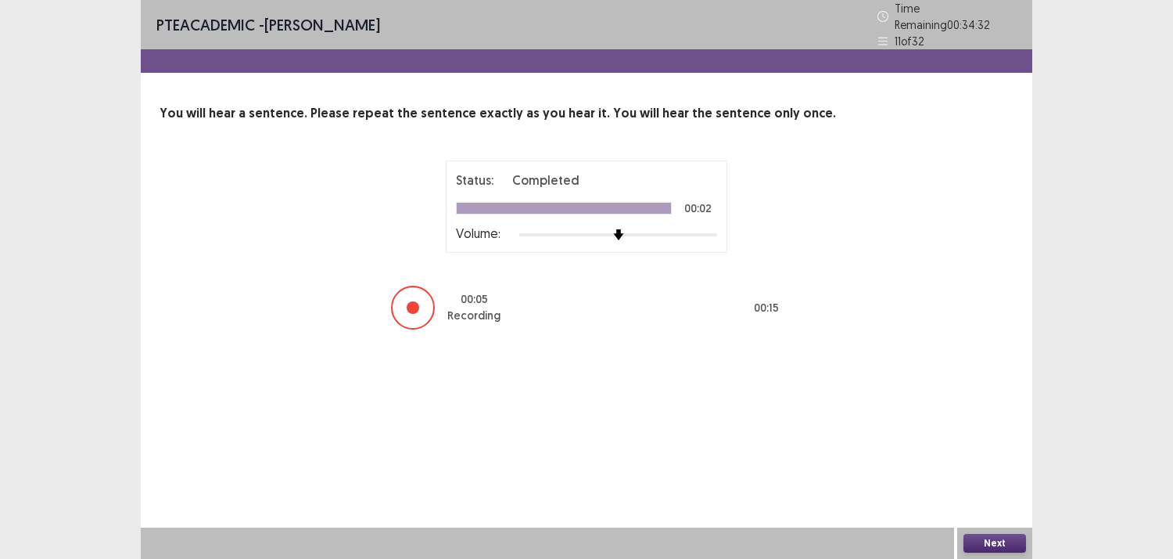
click at [976, 533] on button "Next" at bounding box center [995, 542] width 63 height 19
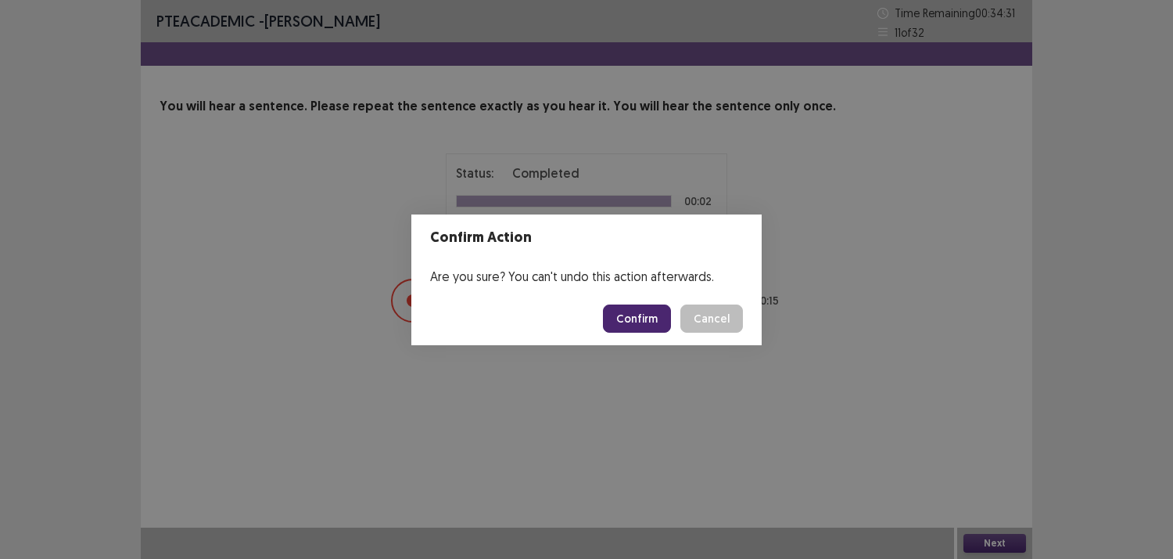
click at [658, 318] on button "Confirm" at bounding box center [637, 318] width 68 height 28
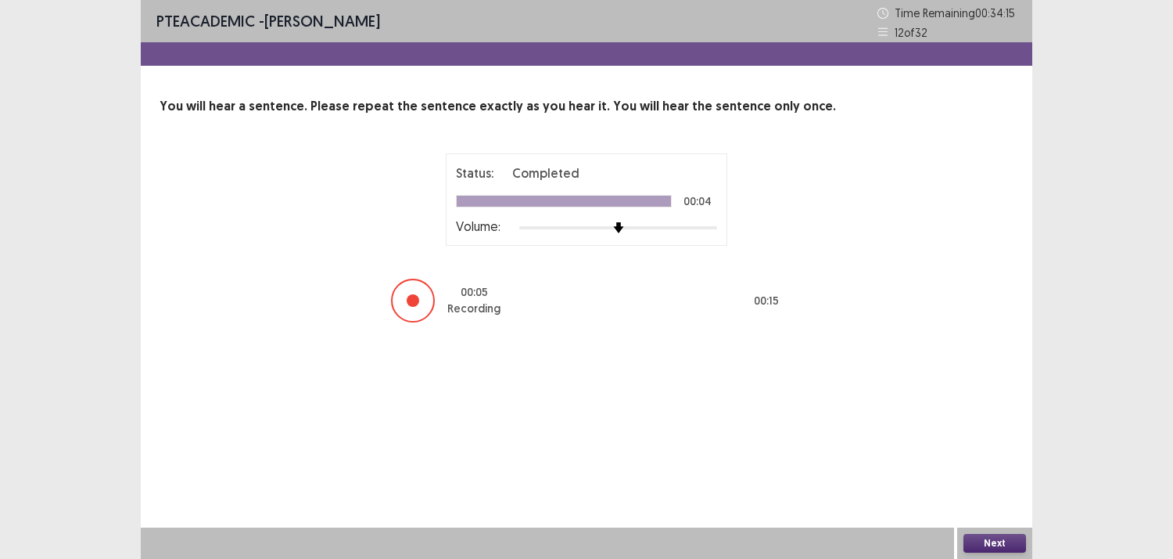
click at [982, 533] on div "Next" at bounding box center [994, 542] width 75 height 31
click at [993, 545] on button "Next" at bounding box center [995, 542] width 63 height 19
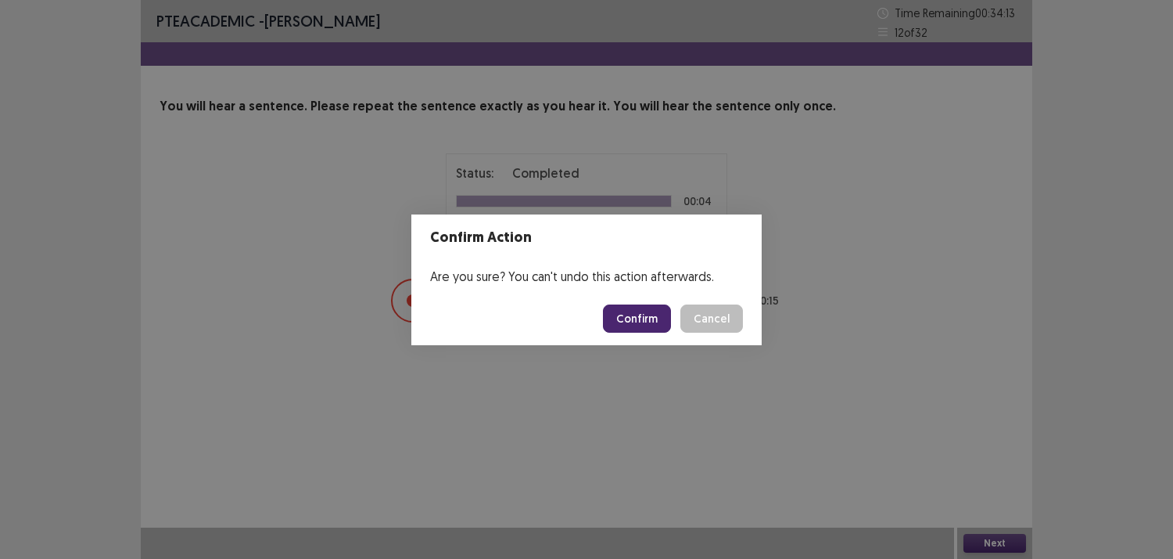
click at [636, 318] on button "Confirm" at bounding box center [637, 318] width 68 height 28
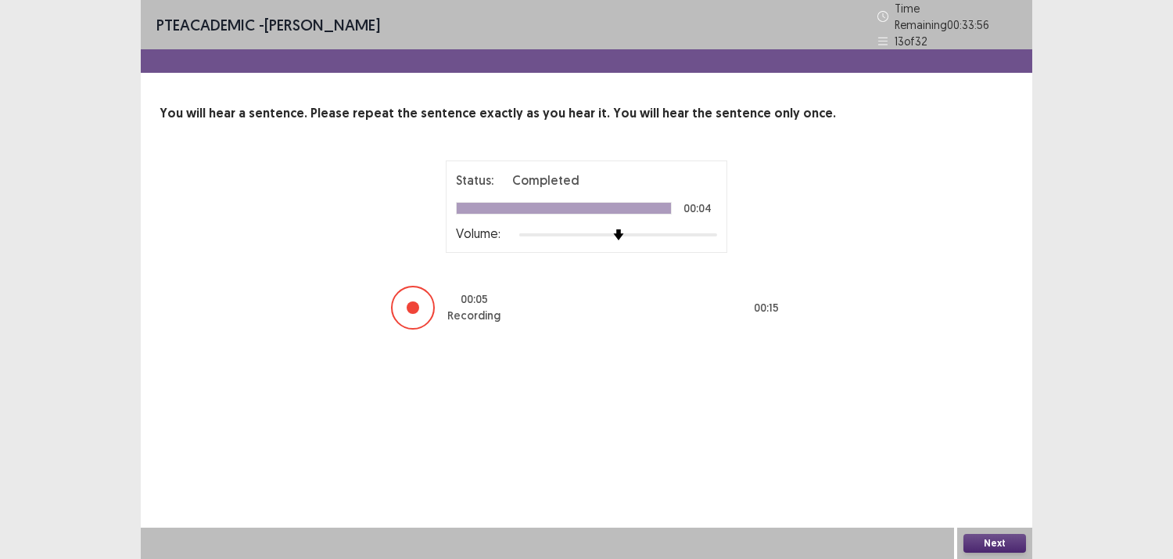
click at [980, 538] on button "Next" at bounding box center [995, 542] width 63 height 19
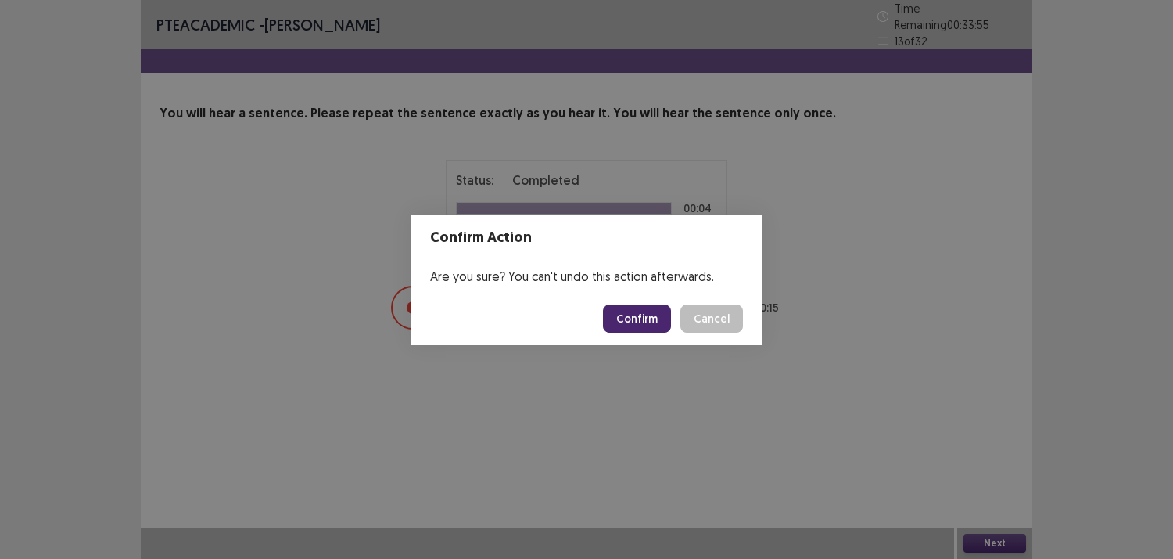
click at [631, 294] on footer "Confirm Cancel" at bounding box center [586, 318] width 350 height 53
click at [630, 311] on button "Confirm" at bounding box center [637, 318] width 68 height 28
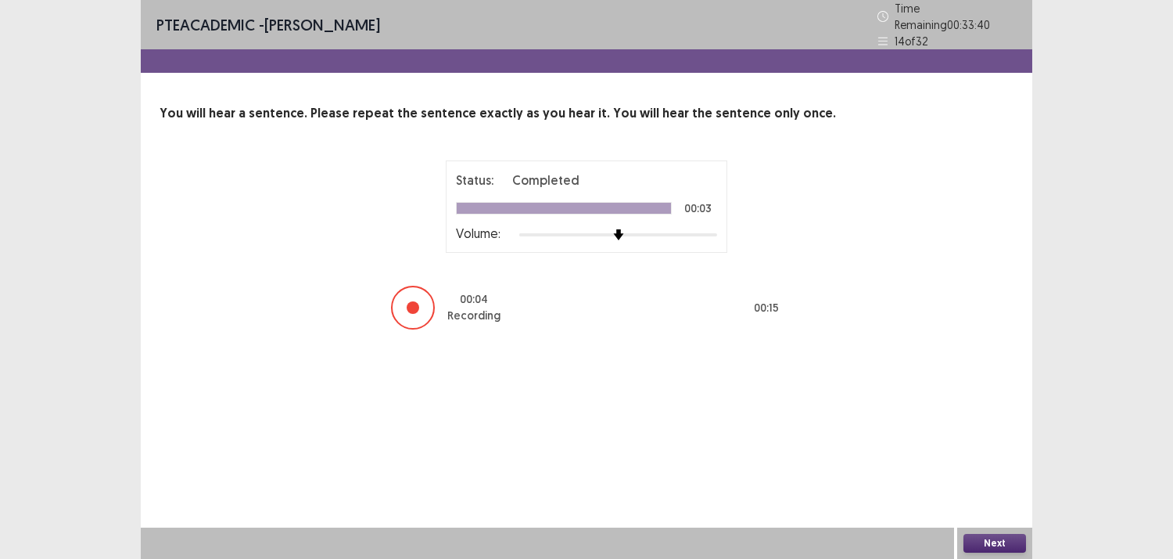
click at [989, 544] on button "Next" at bounding box center [995, 542] width 63 height 19
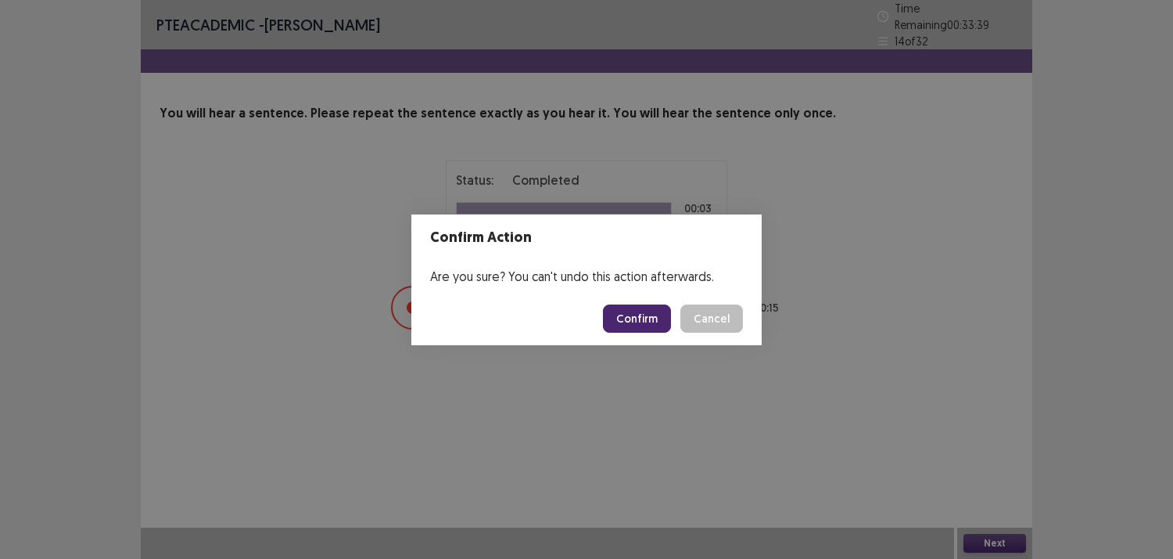
click at [646, 317] on button "Confirm" at bounding box center [637, 318] width 68 height 28
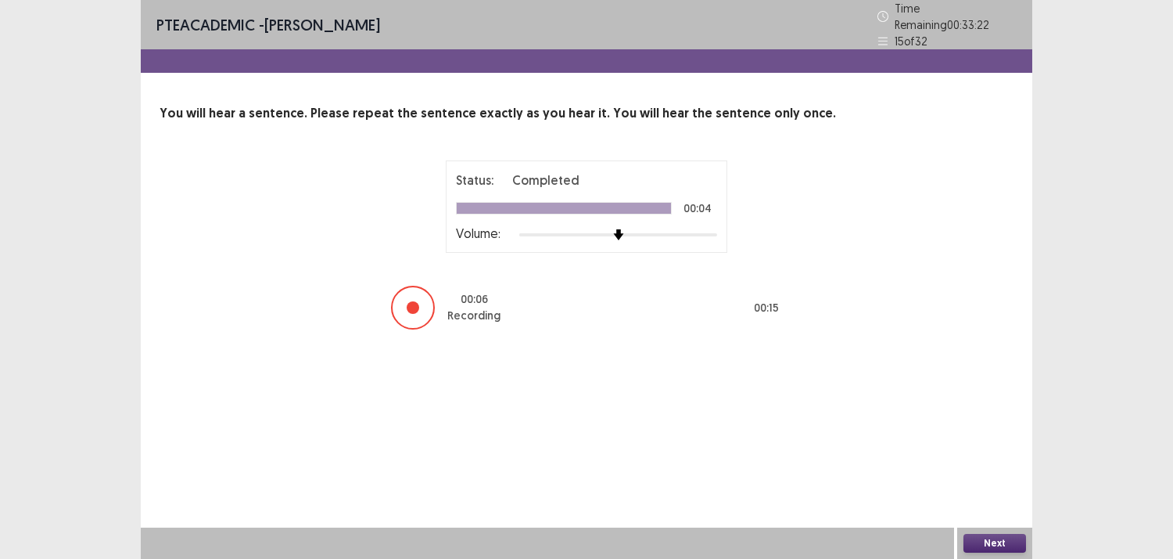
click at [990, 541] on button "Next" at bounding box center [995, 542] width 63 height 19
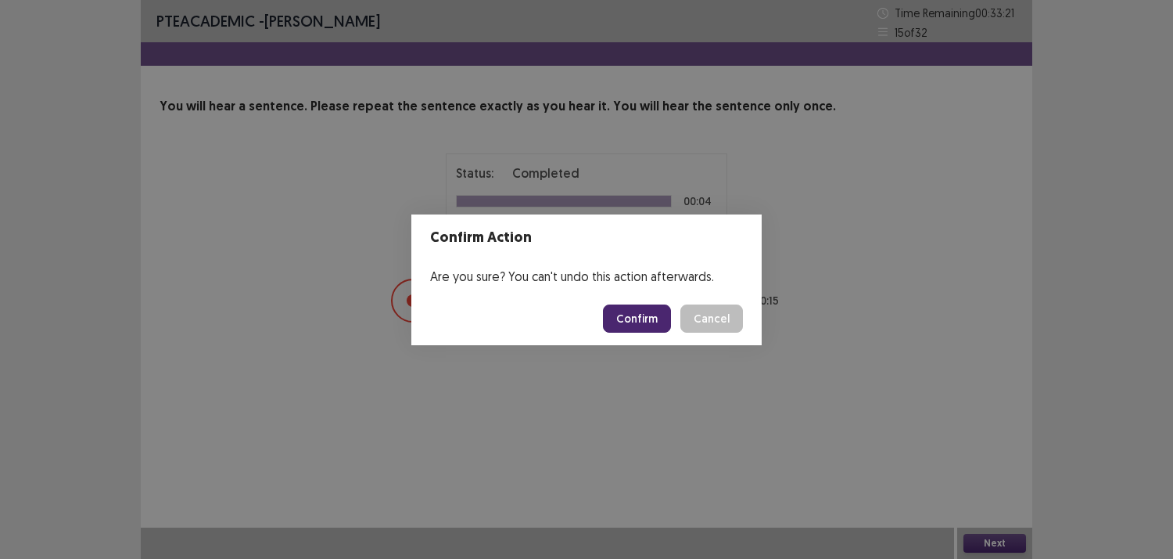
click at [635, 307] on button "Confirm" at bounding box center [637, 318] width 68 height 28
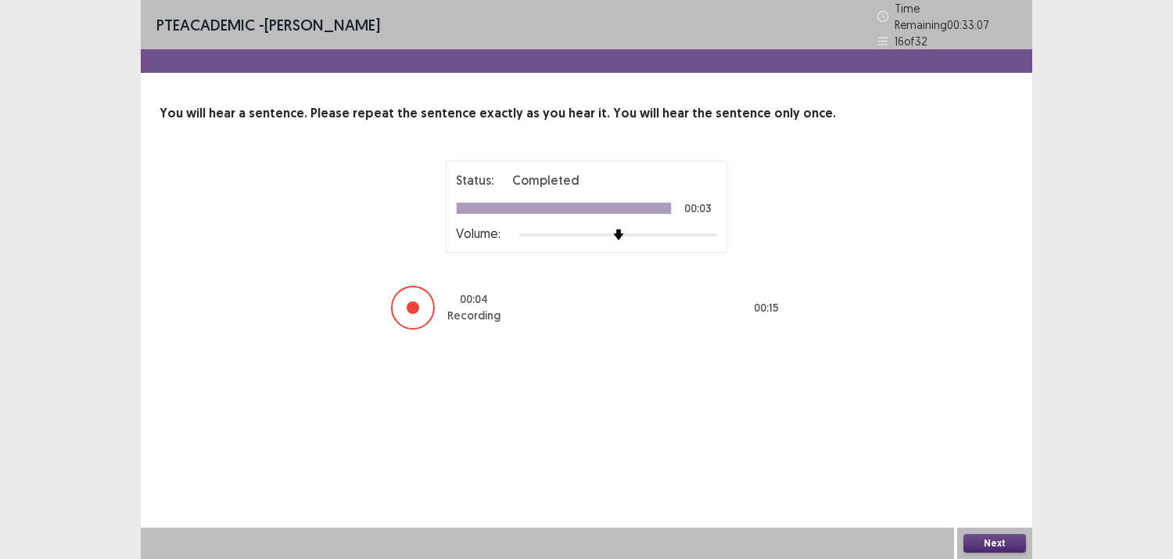
click at [1010, 536] on button "Next" at bounding box center [995, 542] width 63 height 19
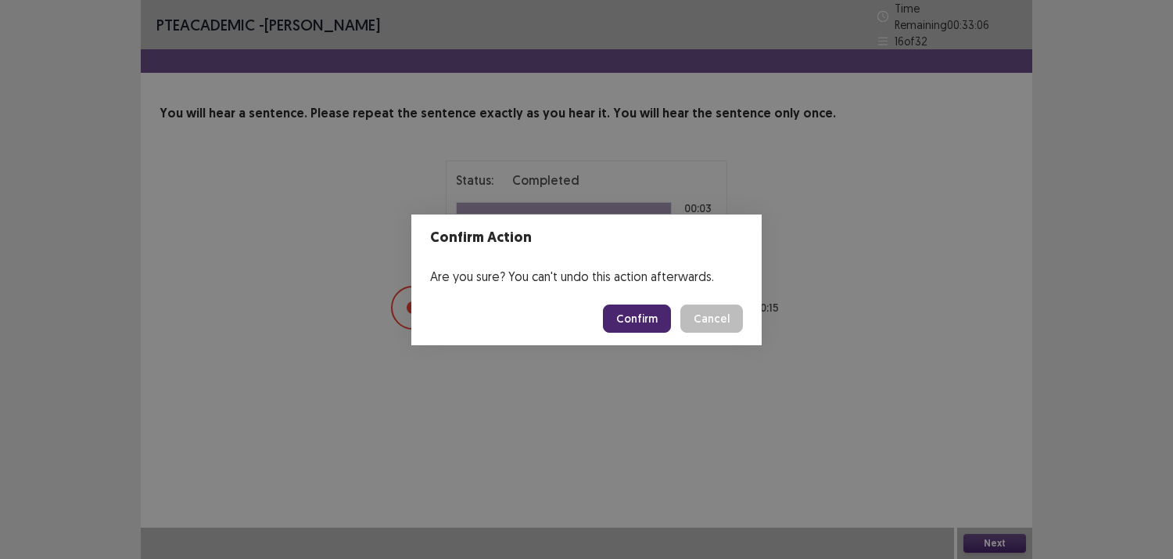
click at [626, 316] on button "Confirm" at bounding box center [637, 318] width 68 height 28
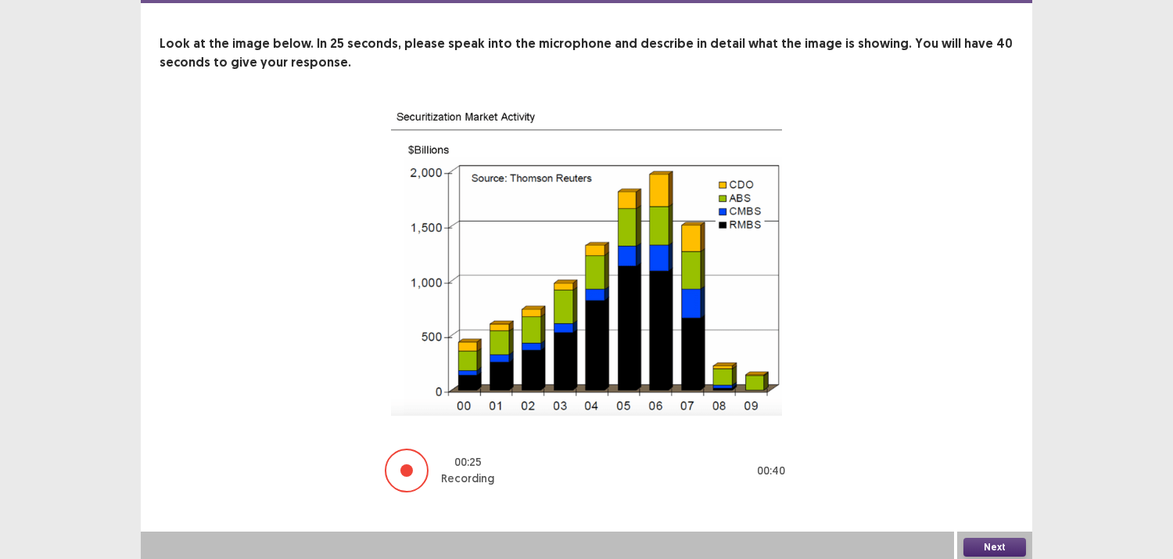
scroll to position [66, 0]
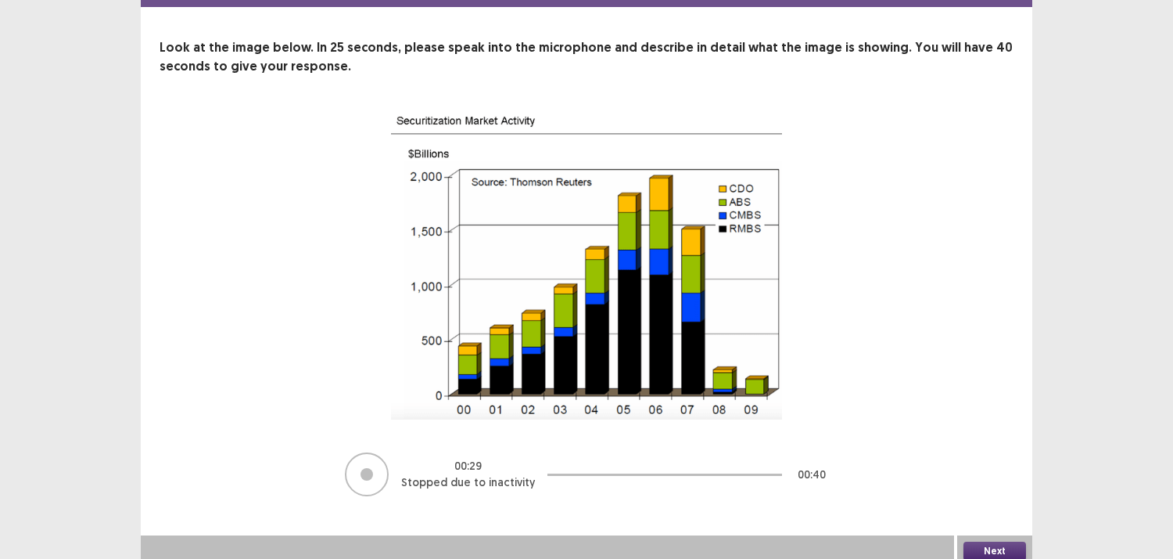
click at [1006, 543] on button "Next" at bounding box center [995, 550] width 63 height 19
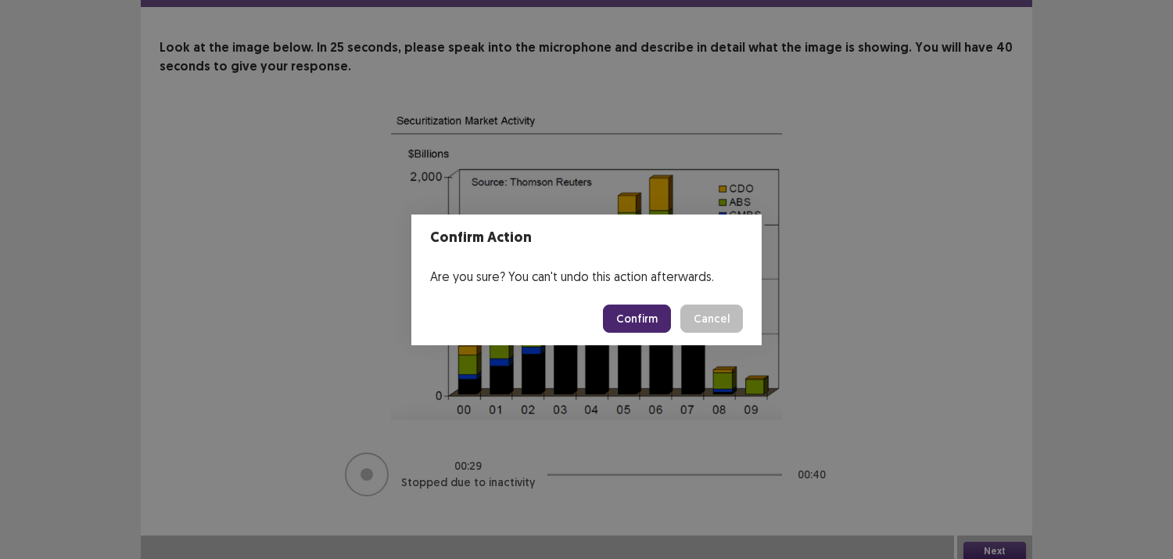
click at [634, 322] on button "Confirm" at bounding box center [637, 318] width 68 height 28
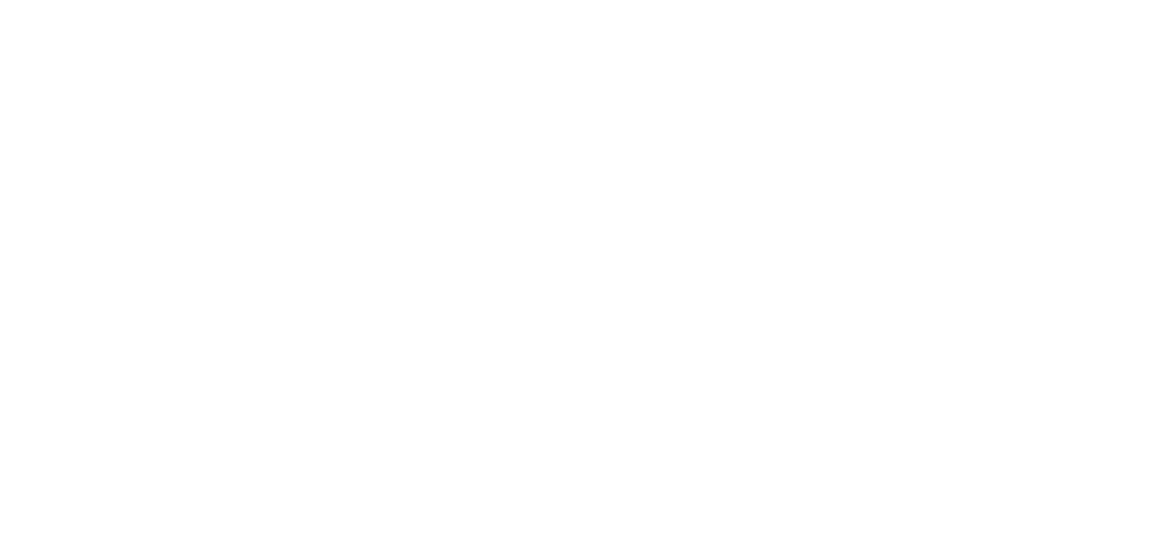
scroll to position [0, 0]
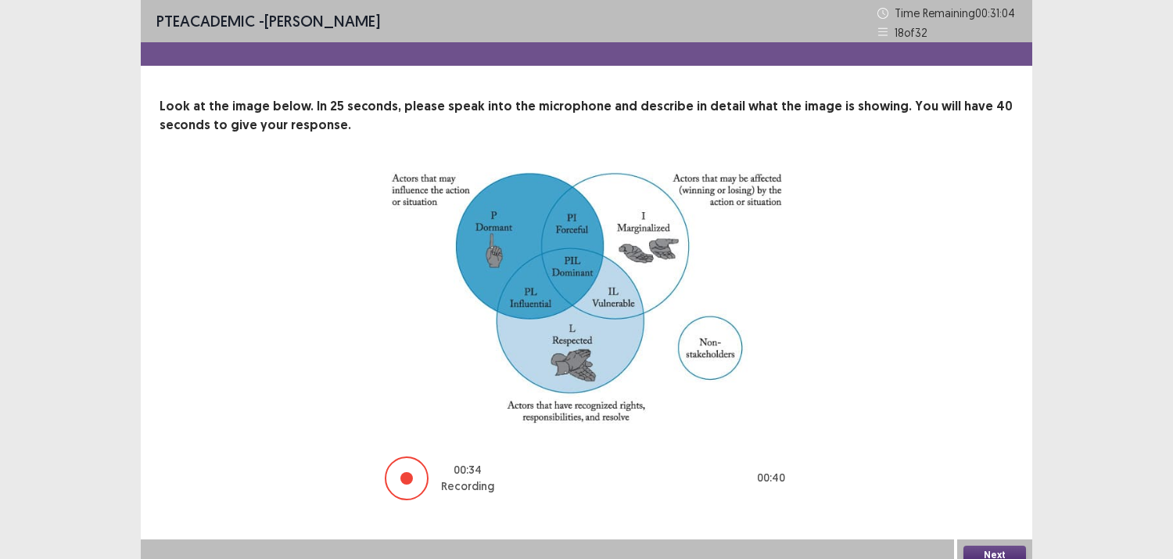
click at [989, 543] on div "Next" at bounding box center [994, 554] width 75 height 31
click at [990, 545] on button "Next" at bounding box center [995, 554] width 63 height 19
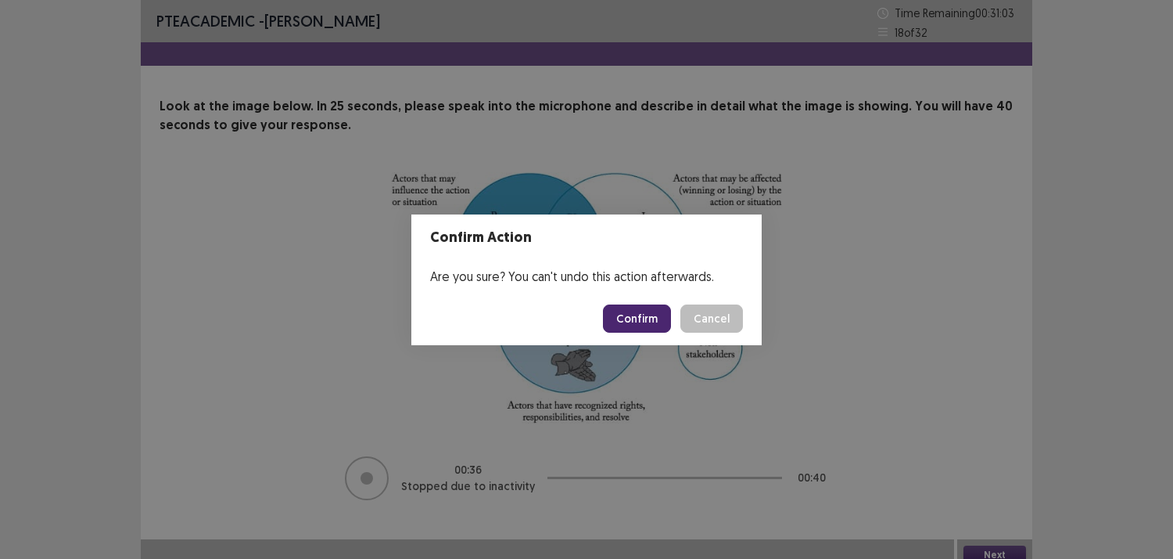
click at [657, 314] on button "Confirm" at bounding box center [637, 318] width 68 height 28
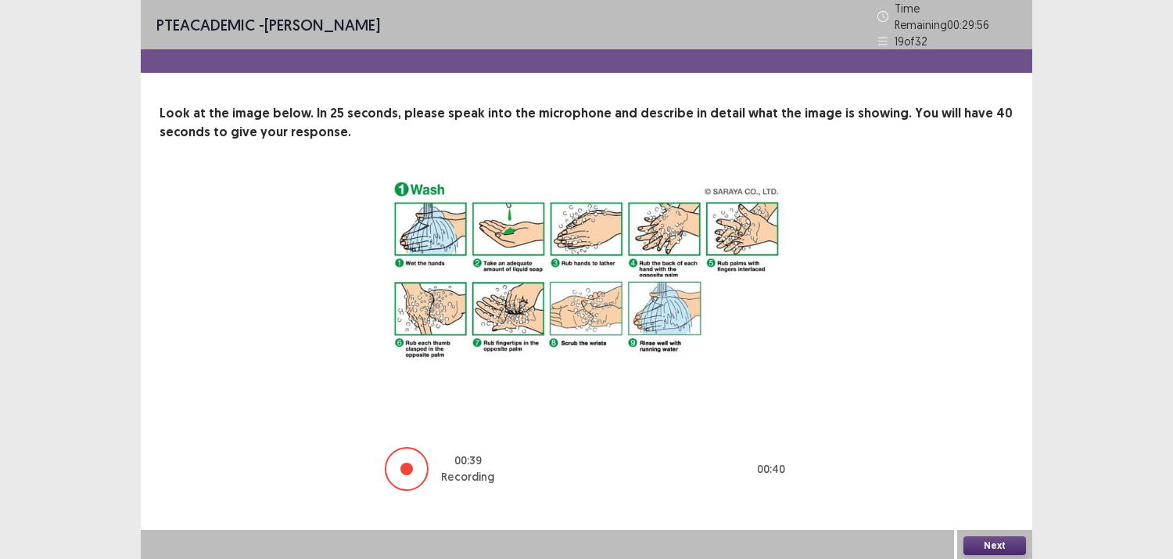
click at [972, 530] on div "Next" at bounding box center [994, 545] width 75 height 31
click at [1006, 543] on button "Next" at bounding box center [995, 545] width 63 height 19
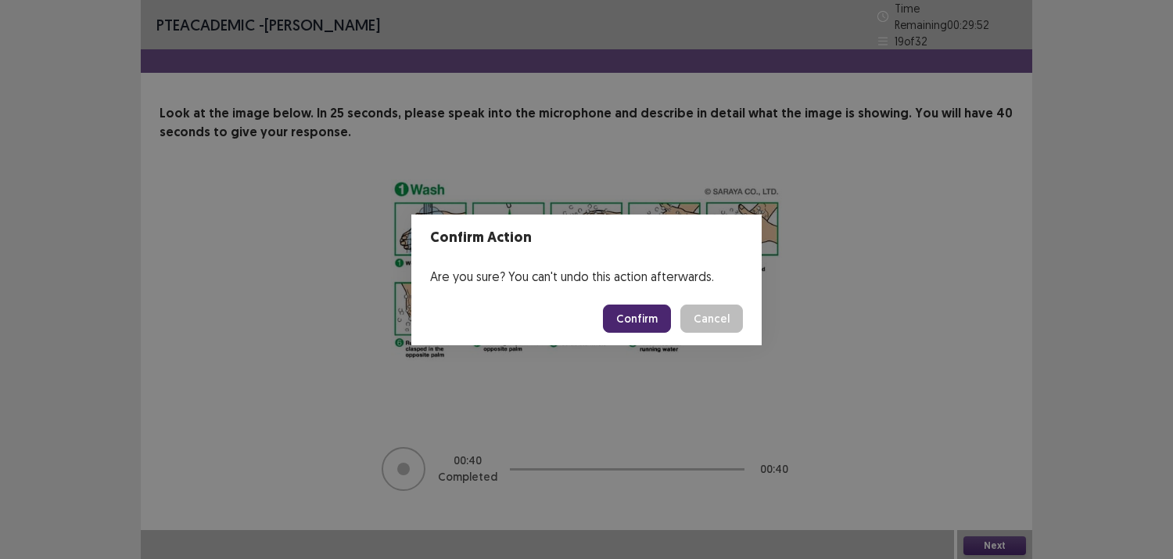
click at [642, 325] on button "Confirm" at bounding box center [637, 318] width 68 height 28
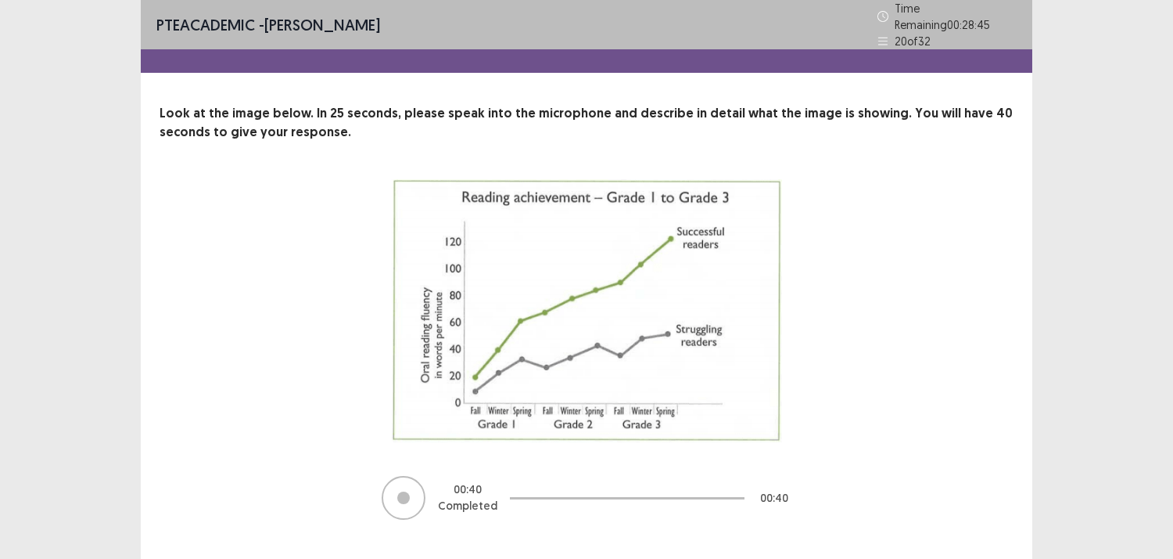
scroll to position [24, 0]
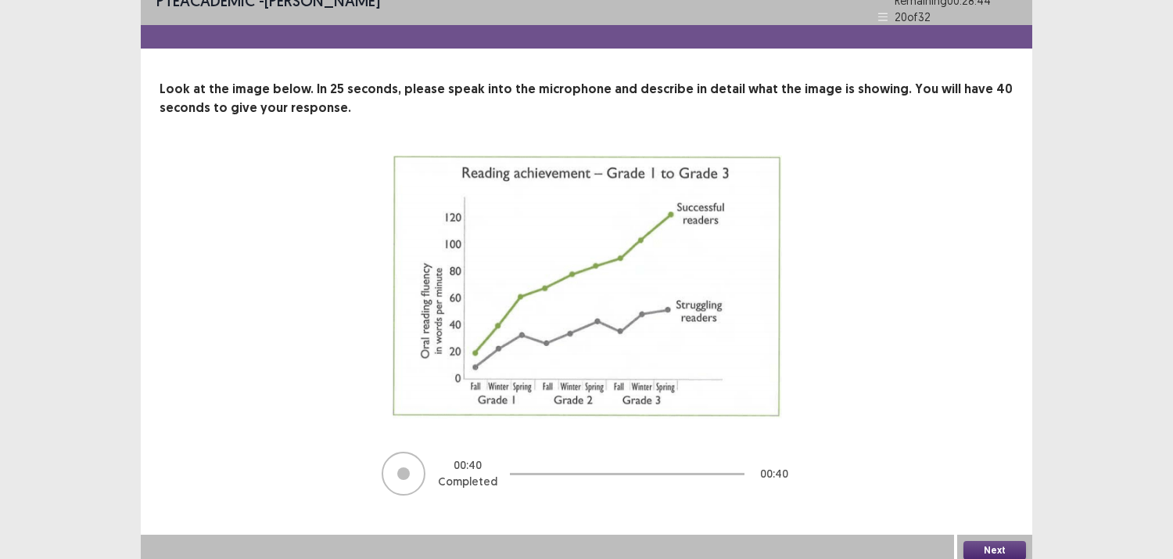
click at [995, 534] on div "Next" at bounding box center [994, 549] width 75 height 31
click at [981, 541] on button "Next" at bounding box center [995, 550] width 63 height 19
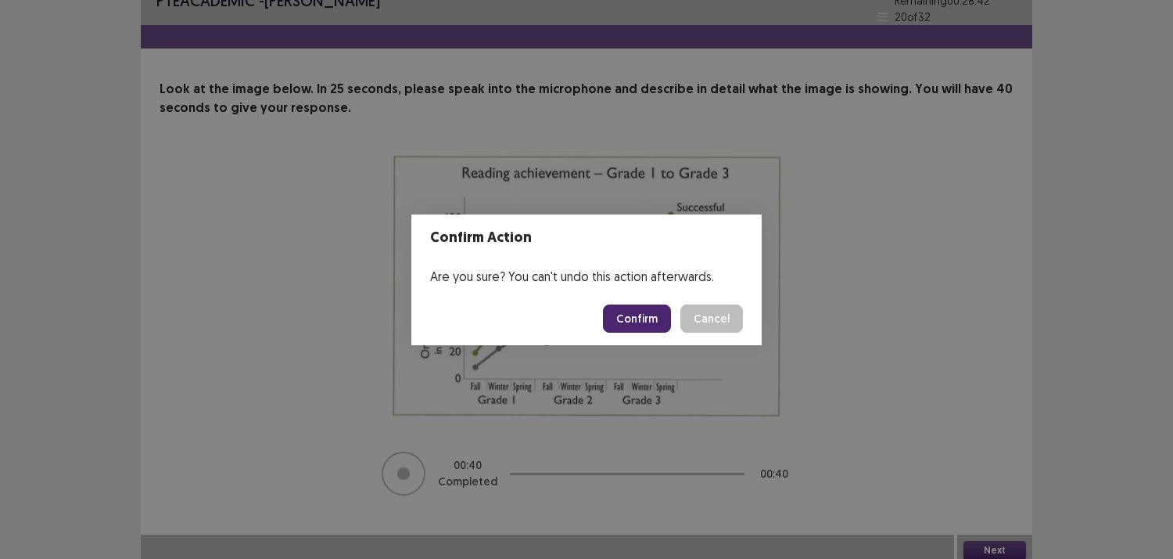
click at [619, 316] on button "Confirm" at bounding box center [637, 318] width 68 height 28
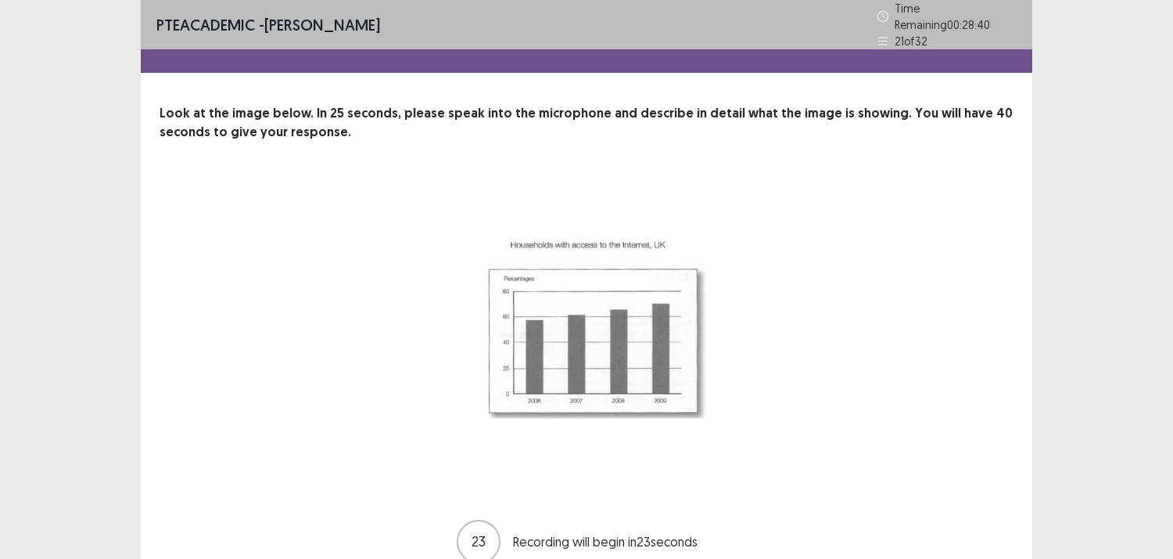
scroll to position [67, 0]
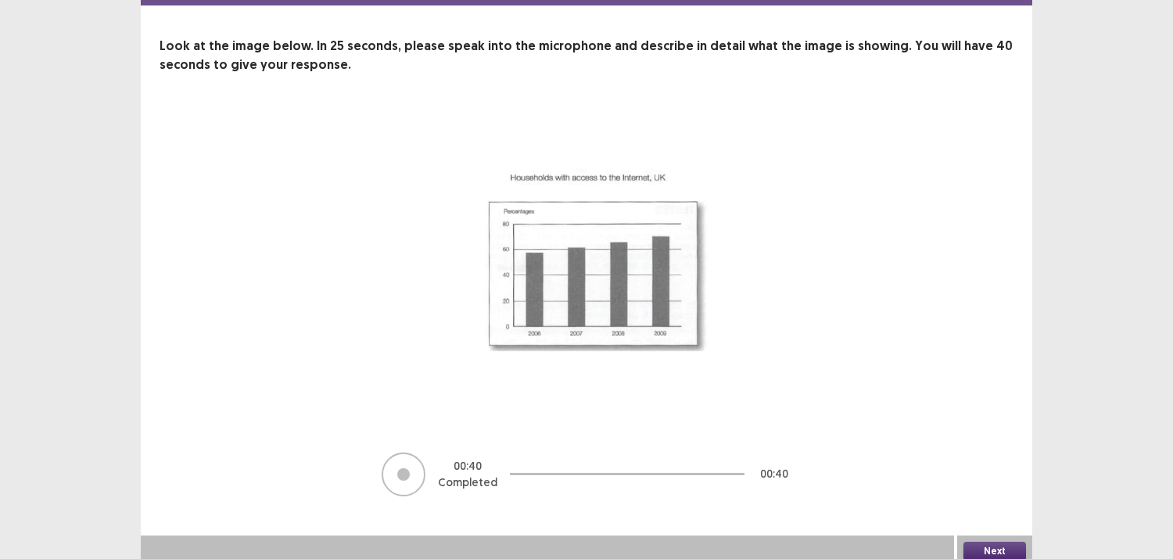
click at [983, 543] on button "Next" at bounding box center [995, 550] width 63 height 19
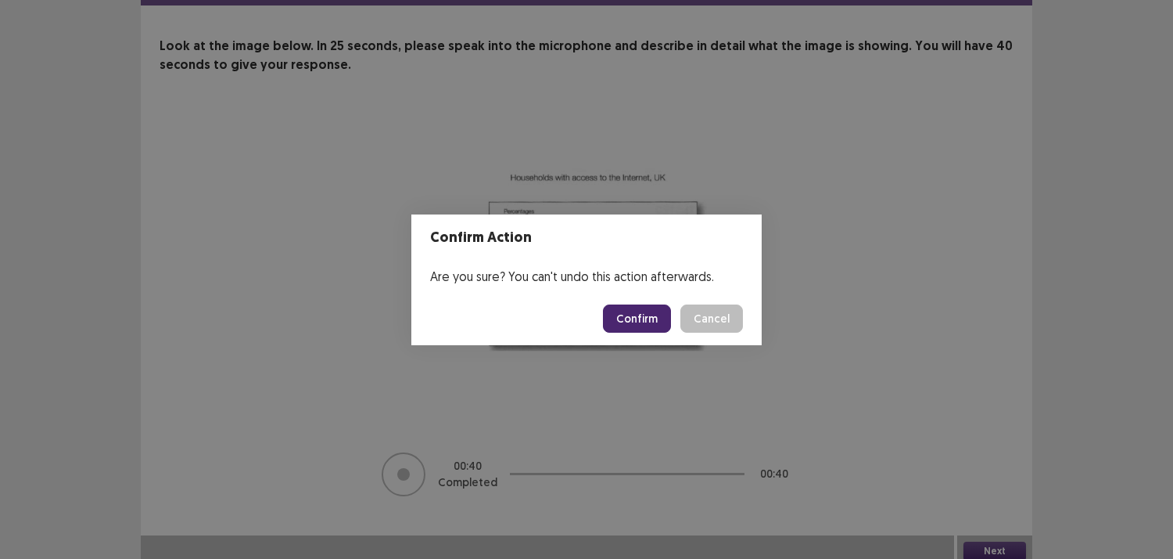
click at [631, 307] on button "Confirm" at bounding box center [637, 318] width 68 height 28
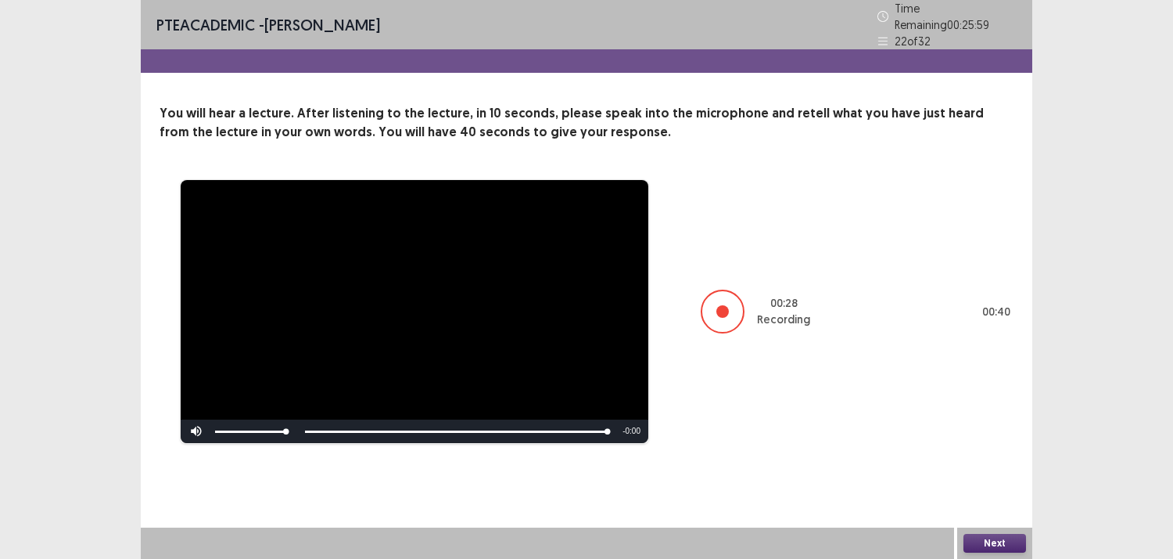
click at [994, 541] on button "Next" at bounding box center [995, 542] width 63 height 19
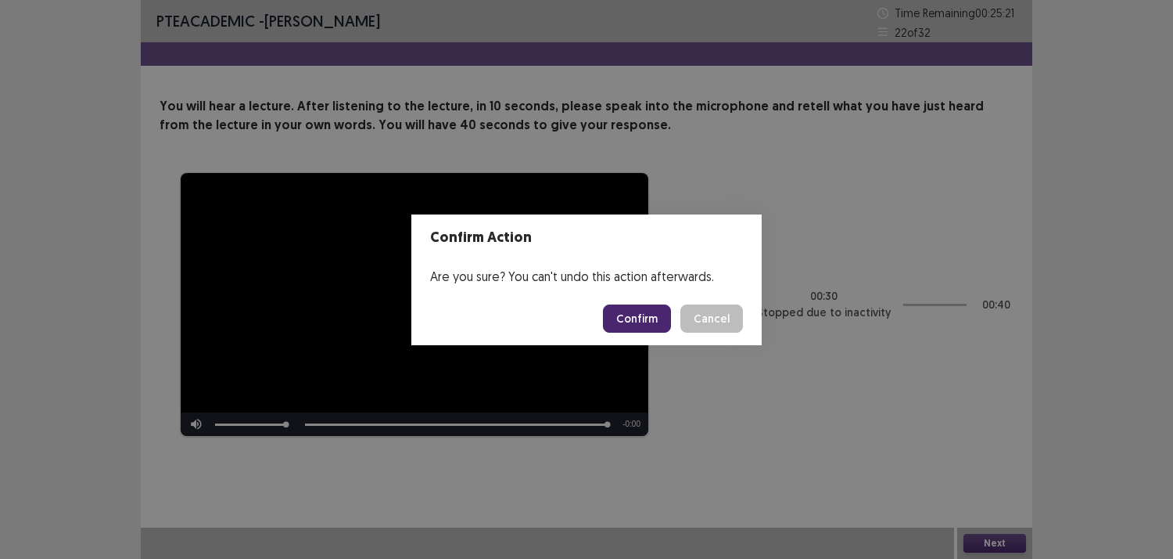
click at [645, 311] on button "Confirm" at bounding box center [637, 318] width 68 height 28
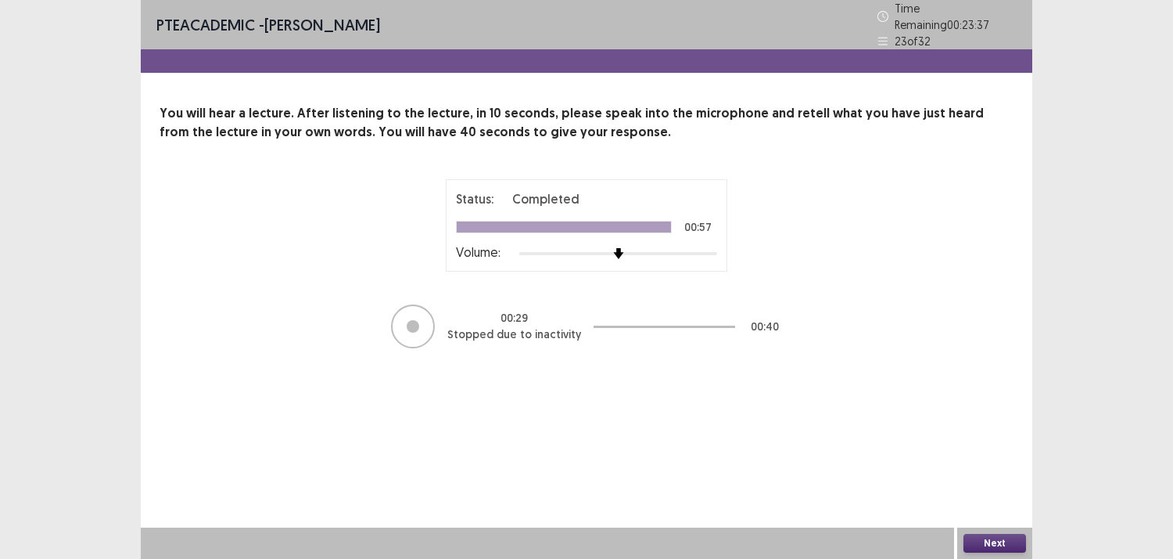
click at [990, 541] on button "Next" at bounding box center [995, 542] width 63 height 19
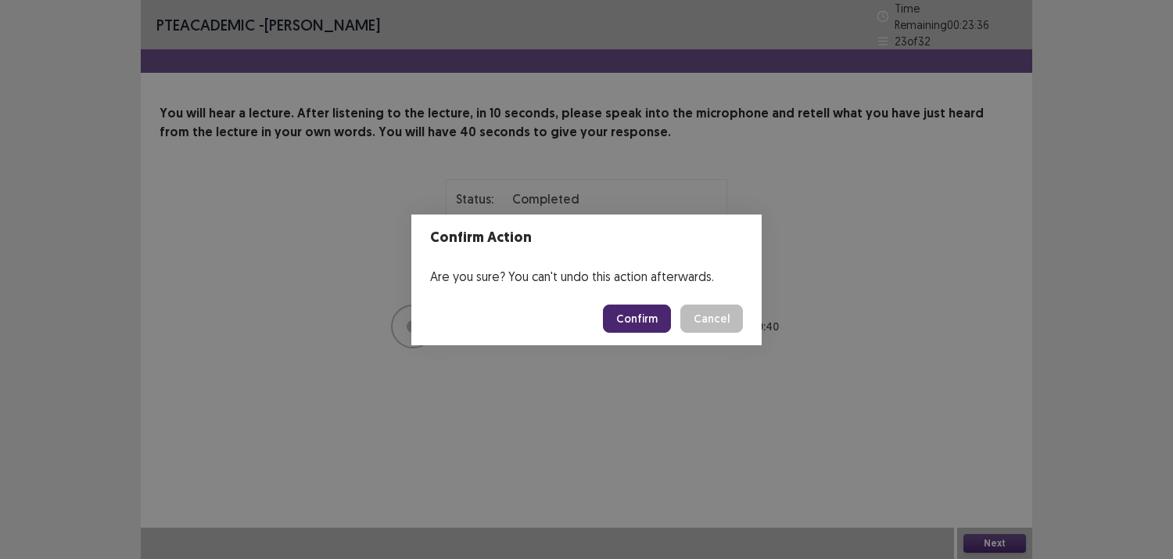
click at [645, 319] on button "Confirm" at bounding box center [637, 318] width 68 height 28
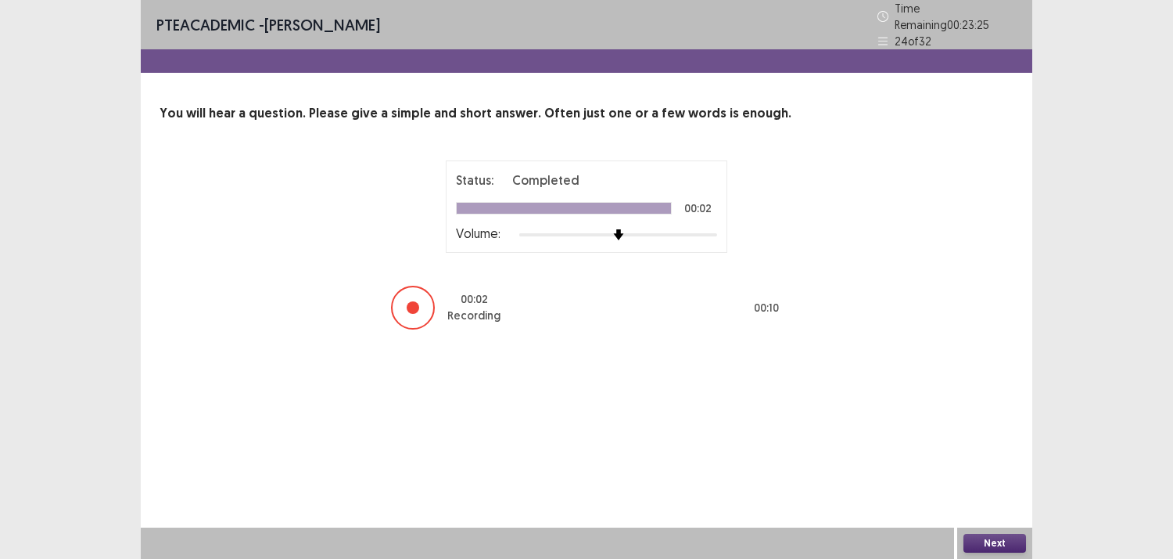
click at [992, 541] on button "Next" at bounding box center [995, 542] width 63 height 19
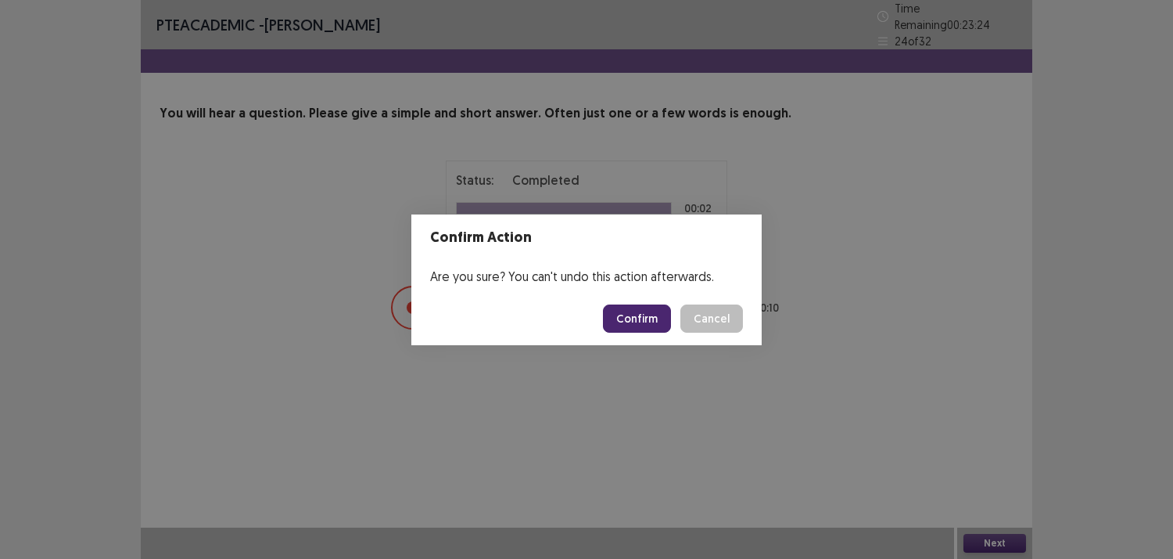
click at [650, 314] on button "Confirm" at bounding box center [637, 318] width 68 height 28
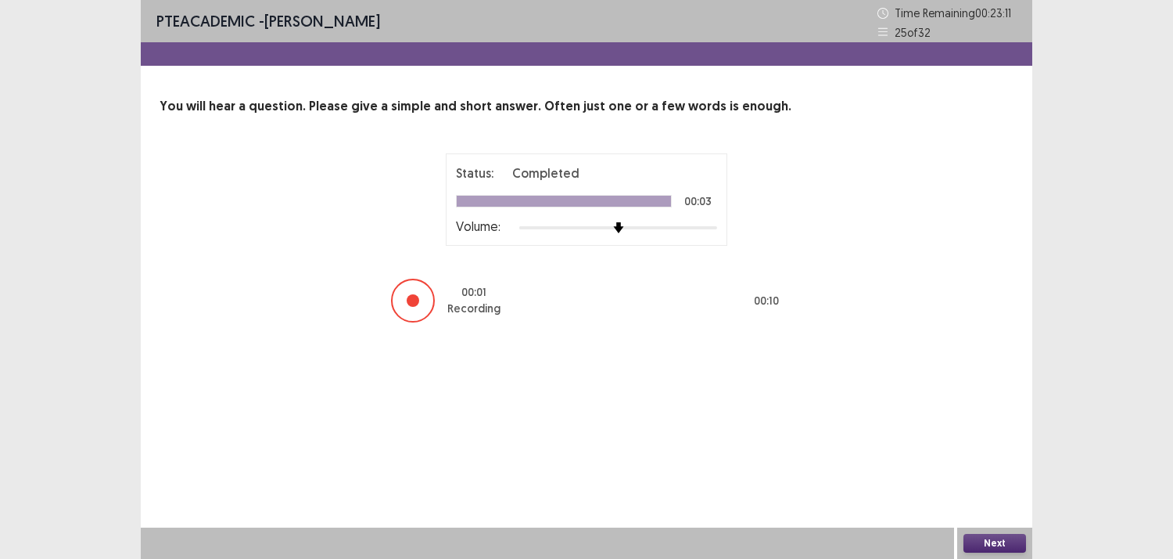
click at [994, 536] on button "Next" at bounding box center [995, 542] width 63 height 19
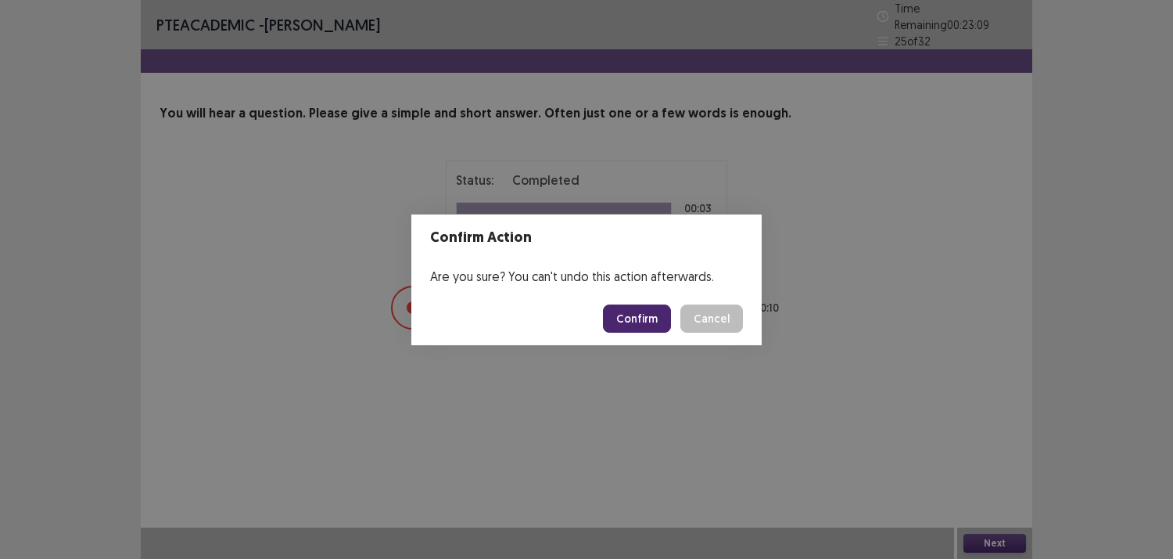
click at [635, 321] on button "Confirm" at bounding box center [637, 318] width 68 height 28
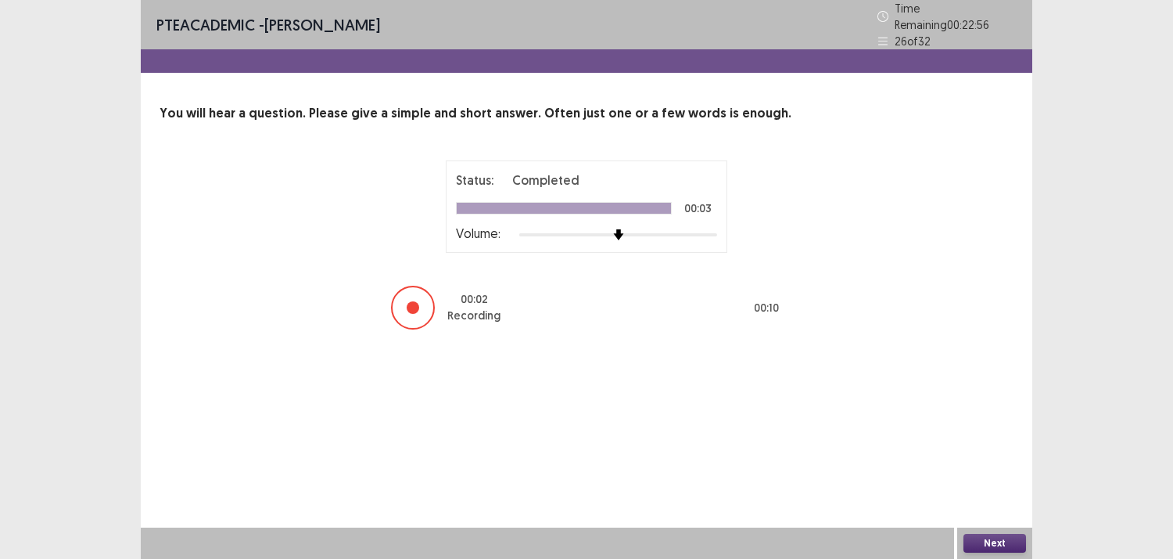
click at [987, 535] on button "Next" at bounding box center [995, 542] width 63 height 19
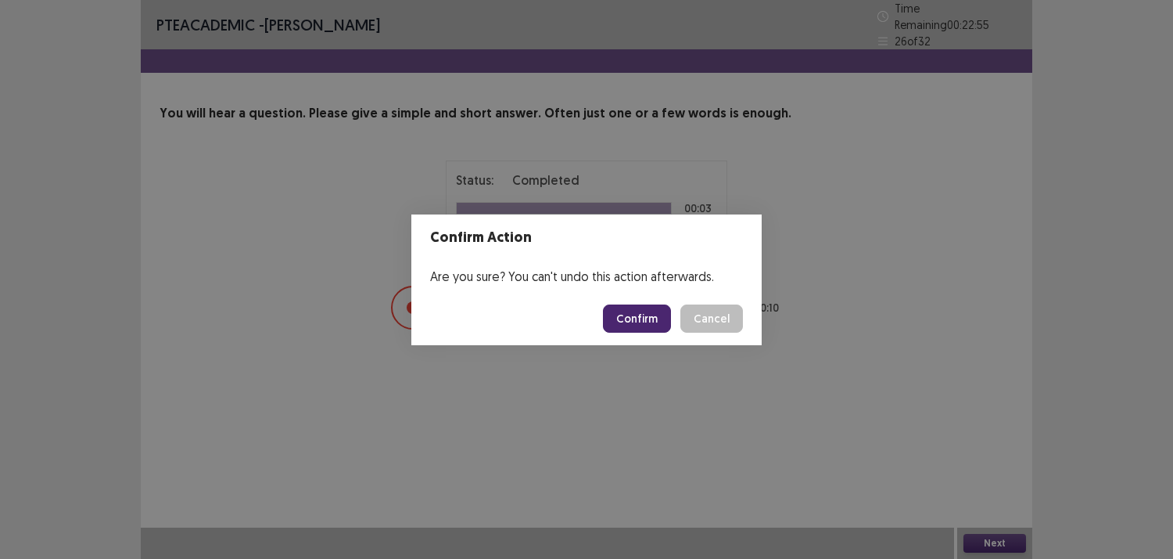
click at [650, 324] on button "Confirm" at bounding box center [637, 318] width 68 height 28
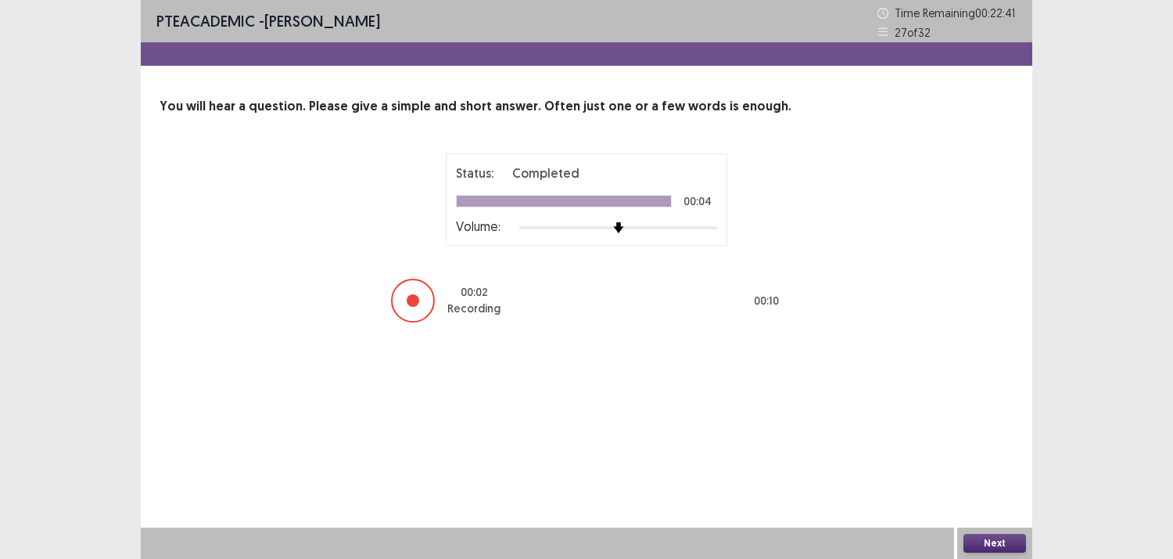
click at [978, 535] on button "Next" at bounding box center [995, 542] width 63 height 19
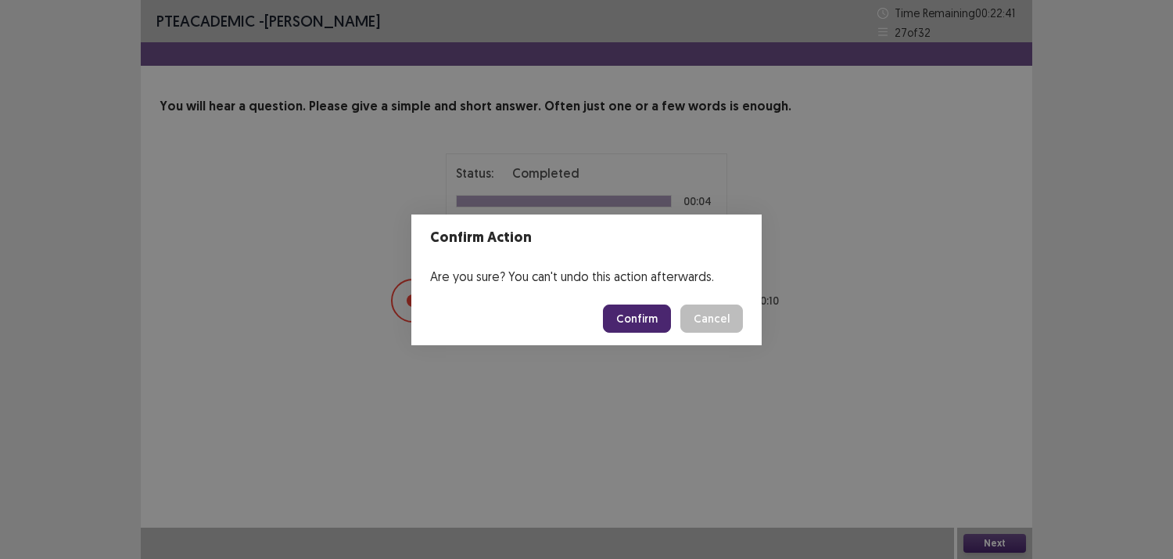
click at [632, 314] on button "Confirm" at bounding box center [637, 318] width 68 height 28
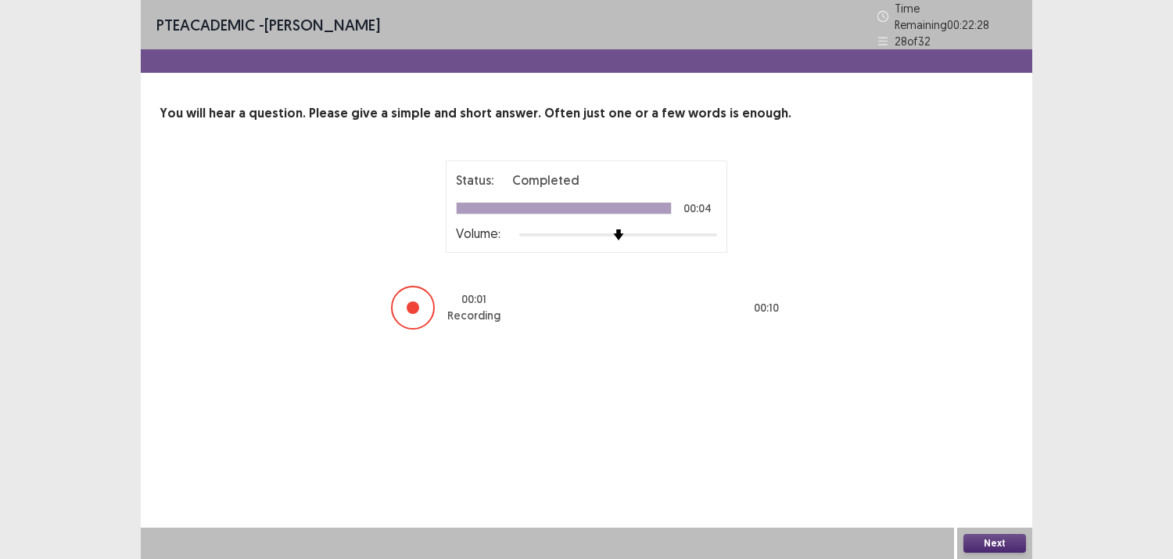
click at [991, 543] on button "Next" at bounding box center [995, 542] width 63 height 19
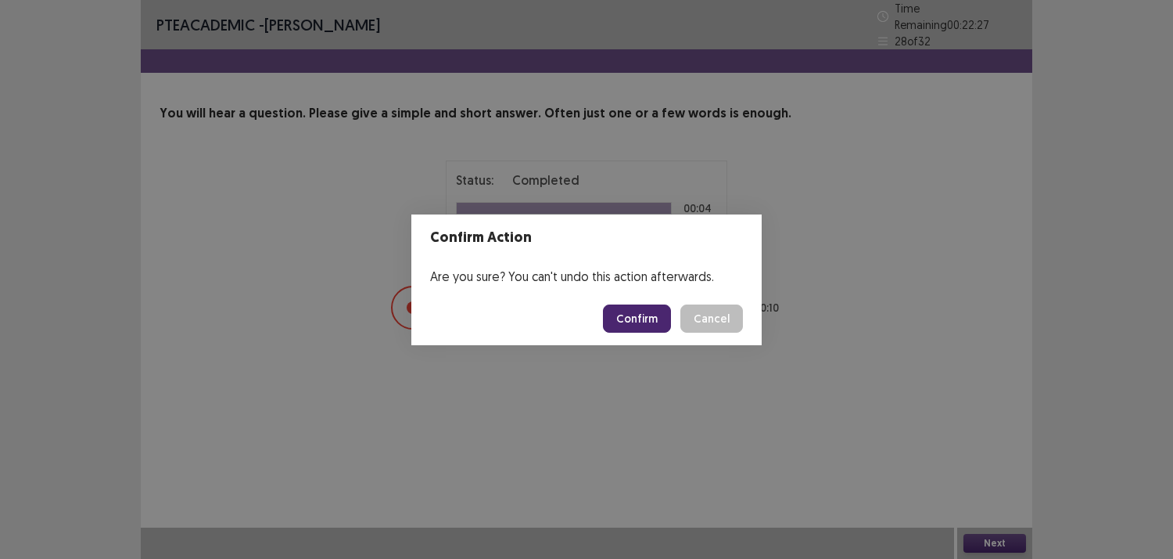
click at [662, 306] on button "Confirm" at bounding box center [637, 318] width 68 height 28
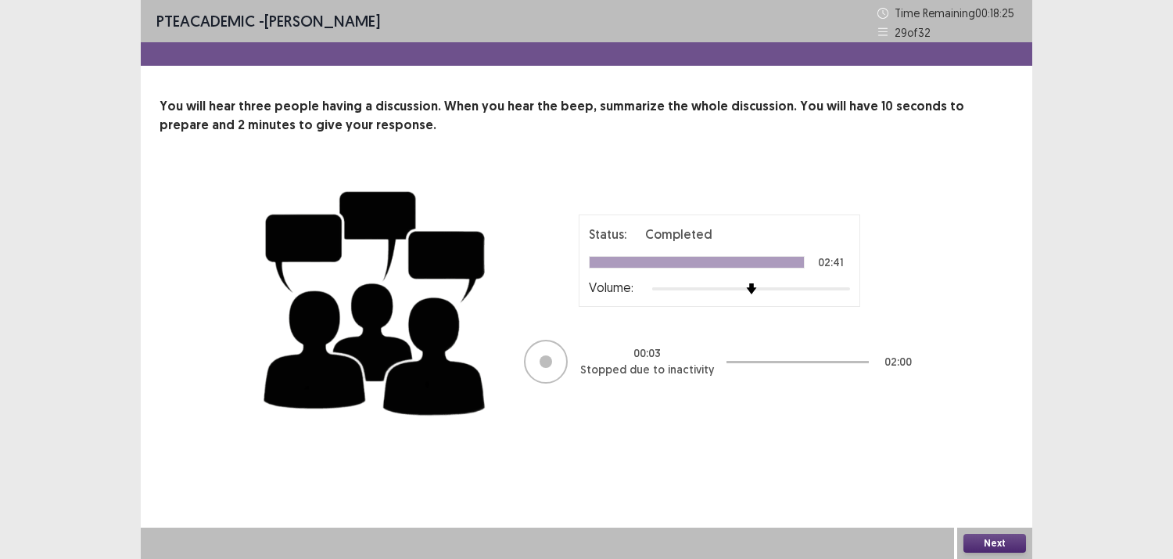
click at [986, 533] on button "Next" at bounding box center [995, 542] width 63 height 19
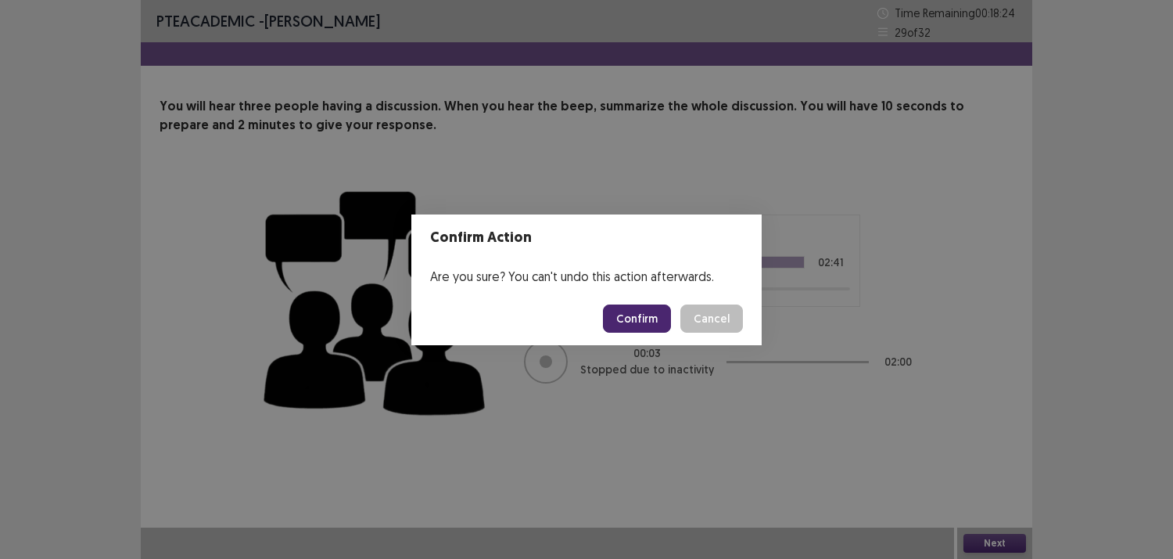
click at [631, 309] on button "Confirm" at bounding box center [637, 318] width 68 height 28
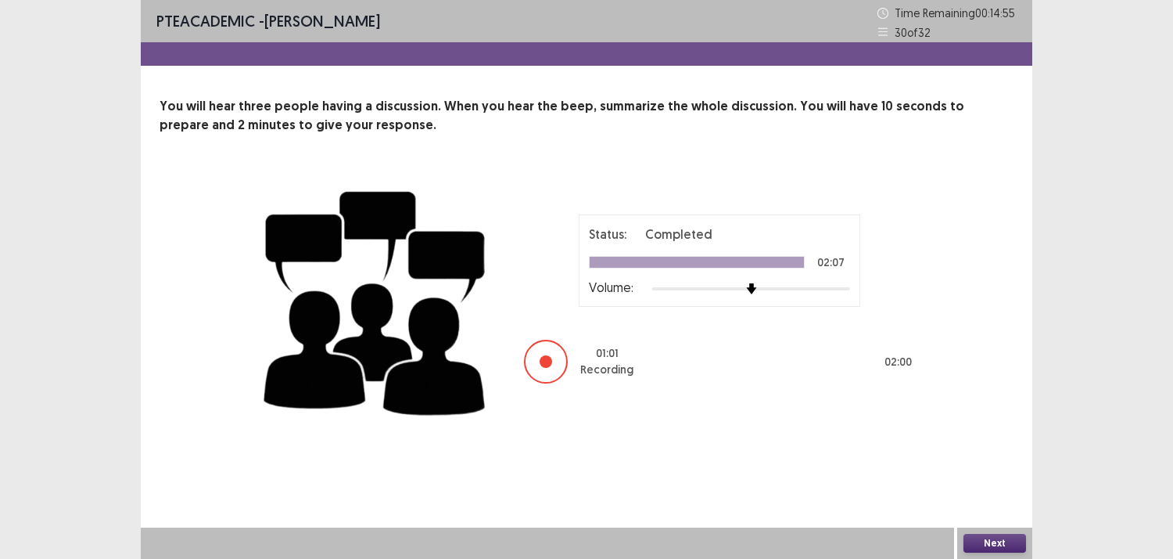
click at [983, 538] on button "Next" at bounding box center [995, 542] width 63 height 19
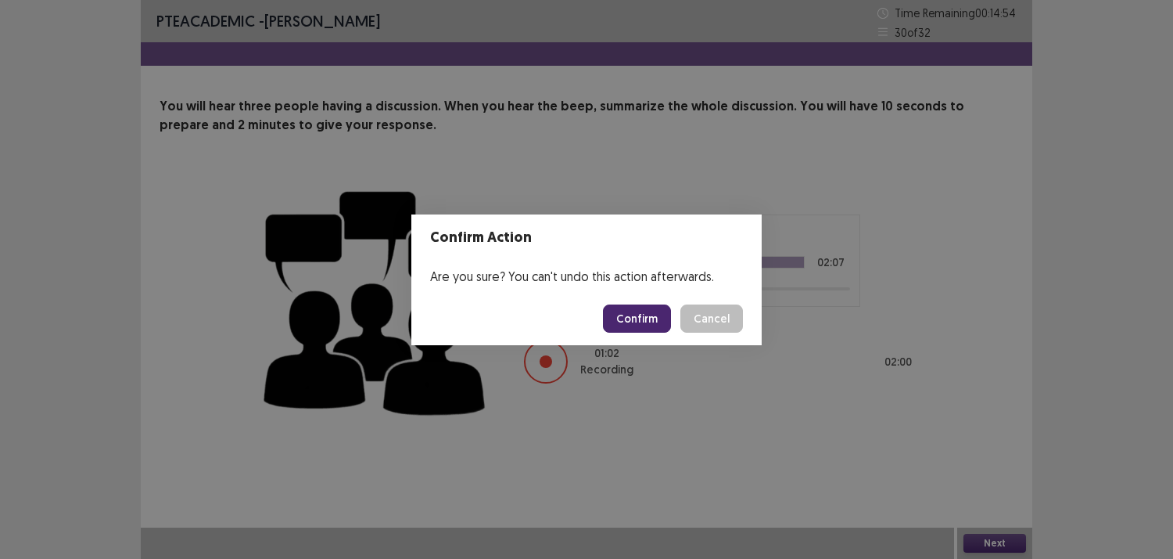
click at [641, 307] on button "Confirm" at bounding box center [637, 318] width 68 height 28
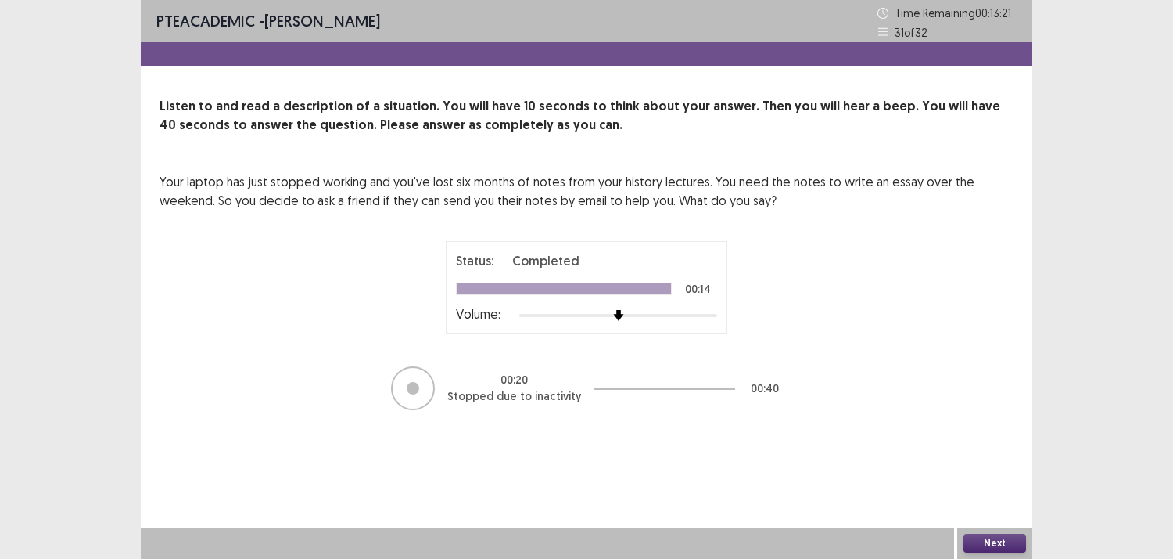
click at [979, 541] on button "Next" at bounding box center [995, 542] width 63 height 19
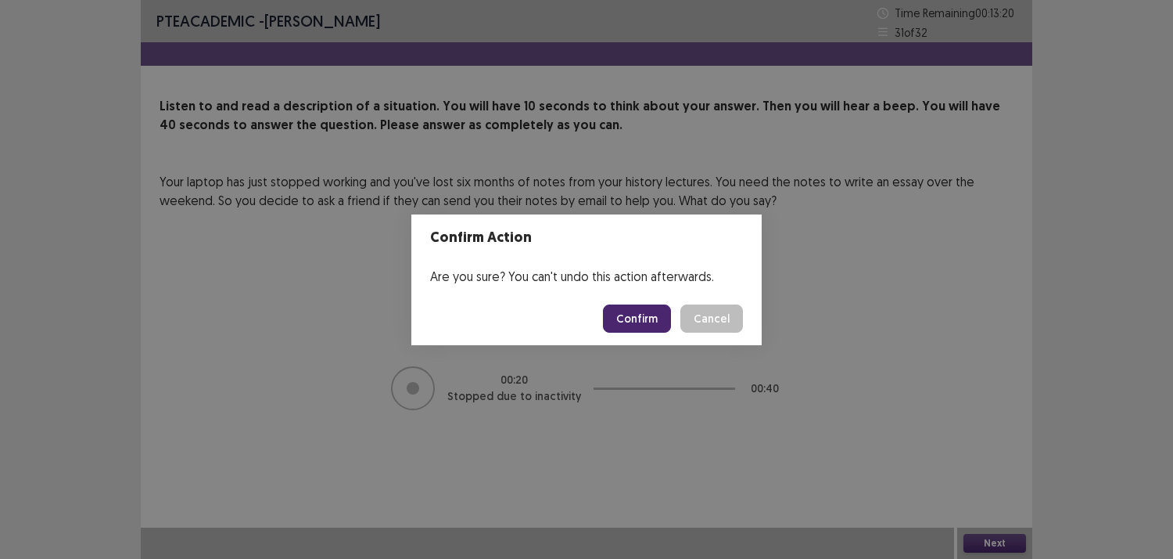
click at [626, 314] on button "Confirm" at bounding box center [637, 318] width 68 height 28
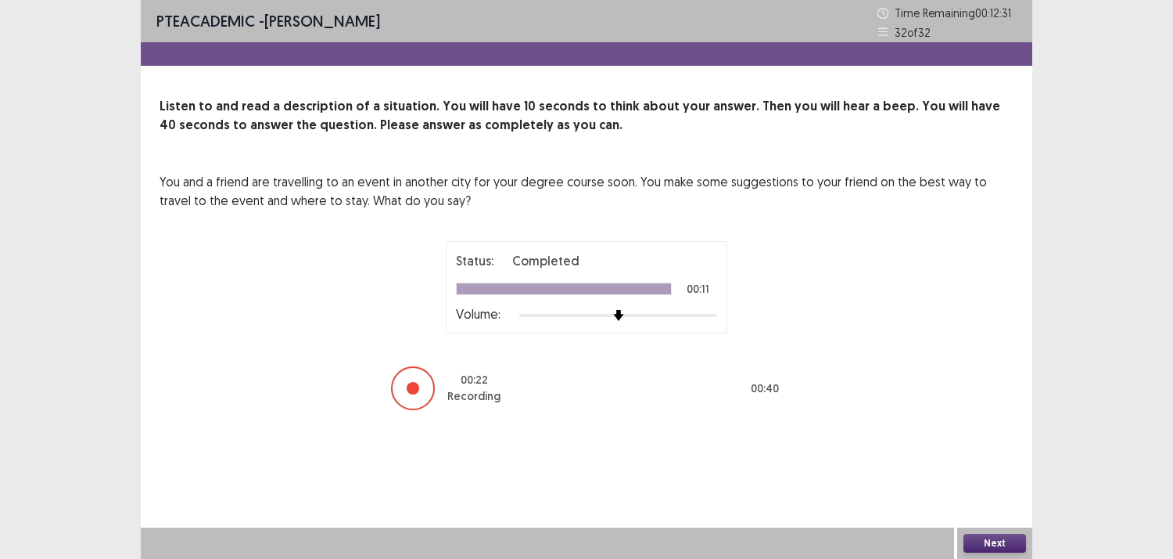
click at [996, 542] on button "Next" at bounding box center [995, 542] width 63 height 19
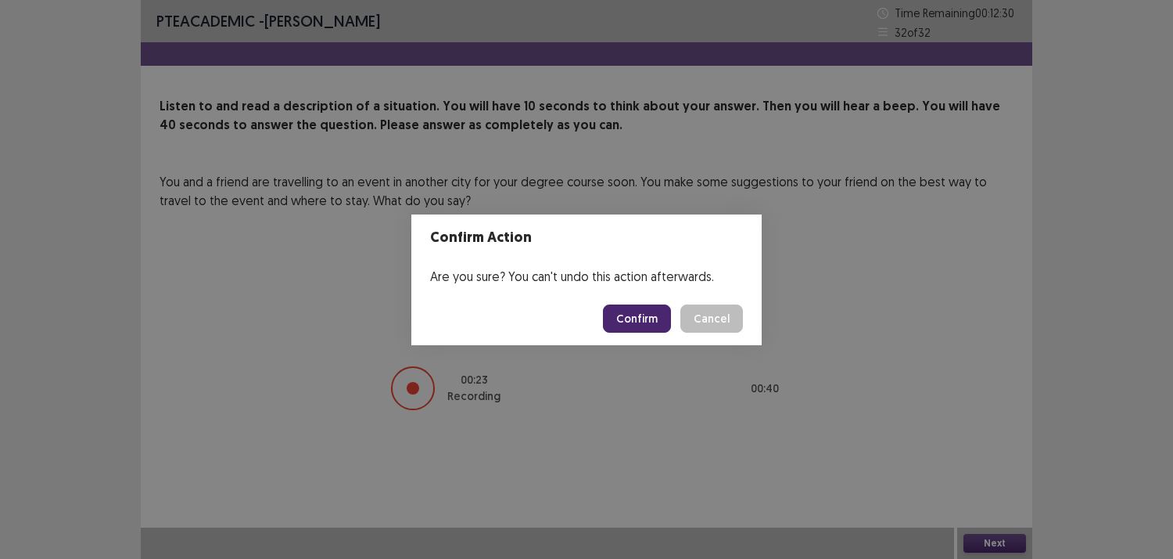
click at [616, 322] on button "Confirm" at bounding box center [637, 318] width 68 height 28
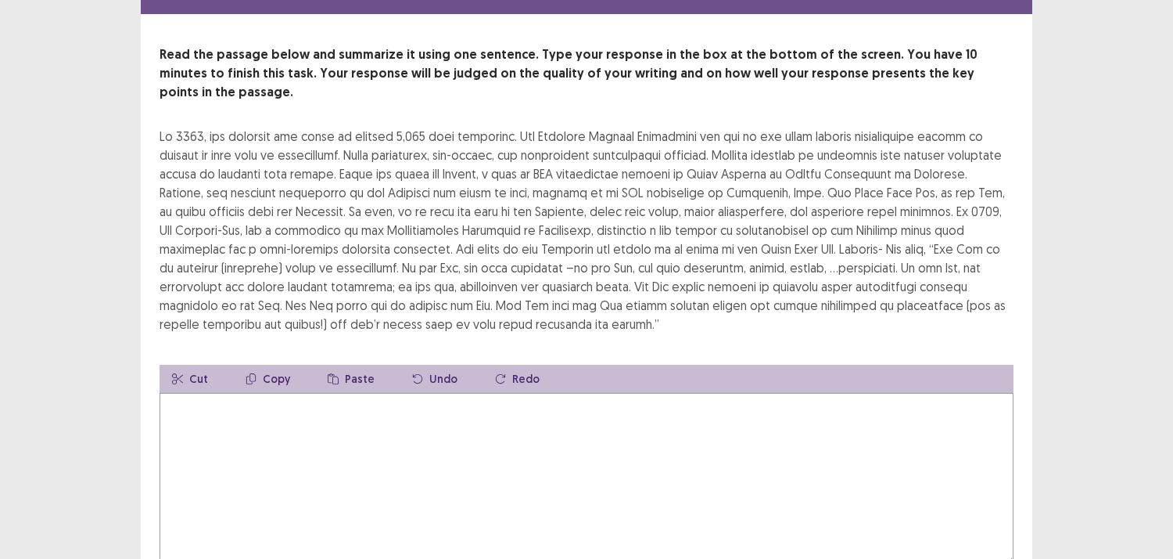
scroll to position [87, 0]
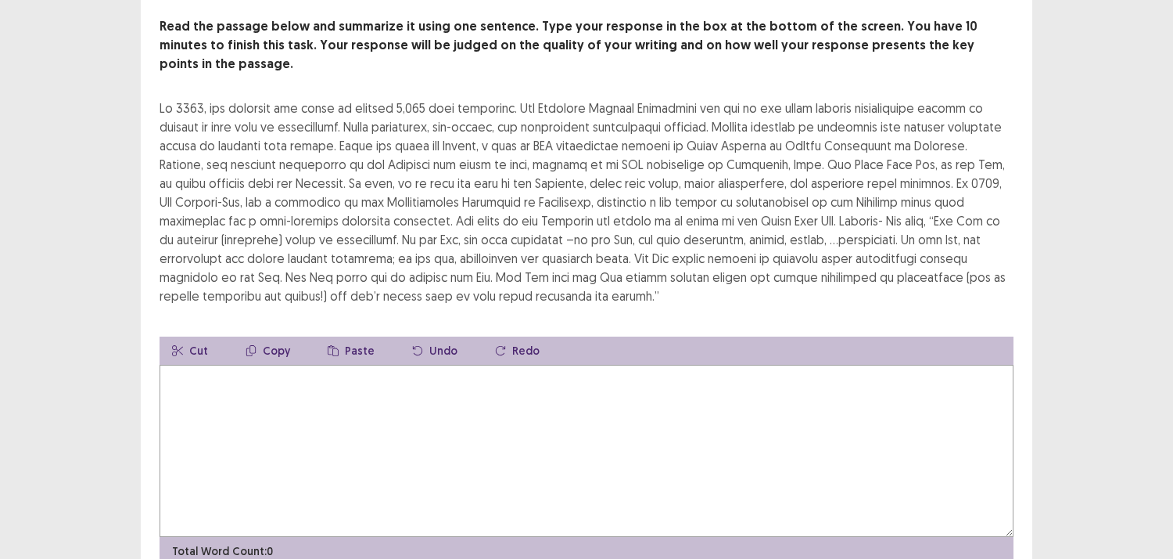
click at [282, 400] on textarea at bounding box center [587, 451] width 854 height 172
type textarea "**********"
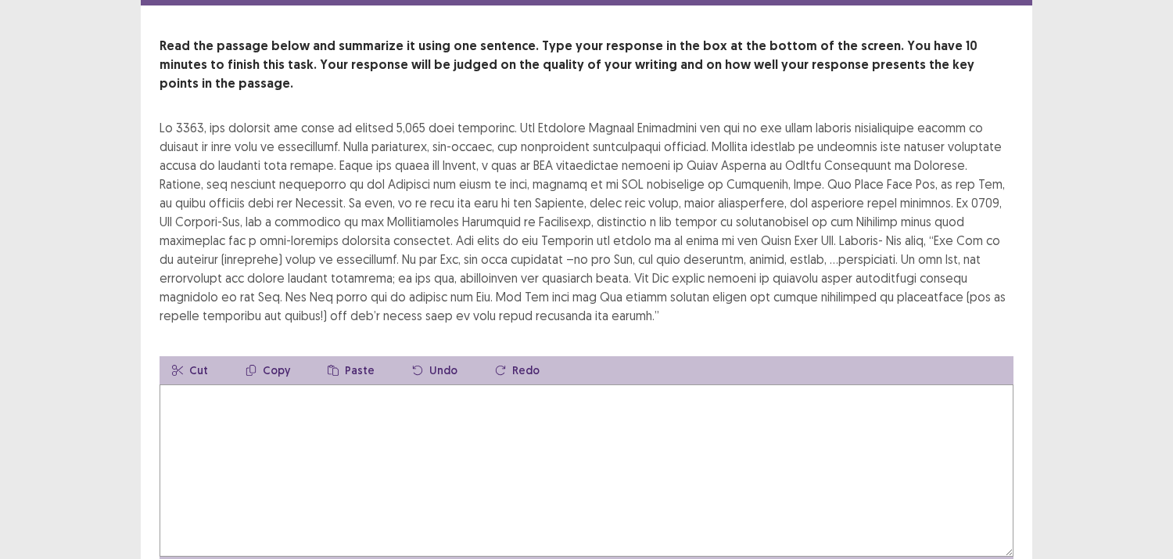
scroll to position [135, 0]
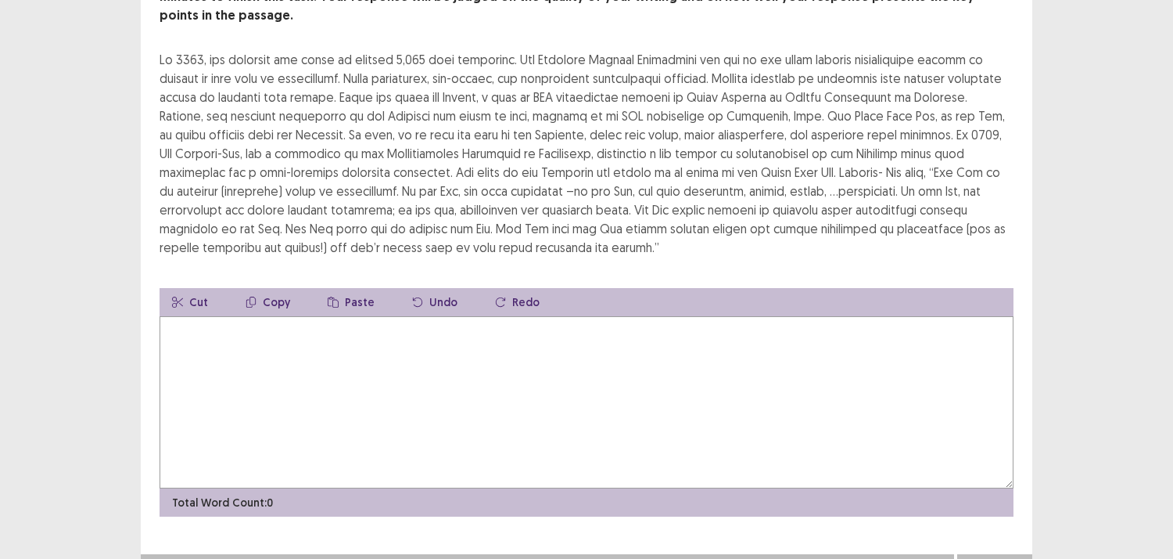
click at [298, 389] on textarea at bounding box center [587, 402] width 854 height 172
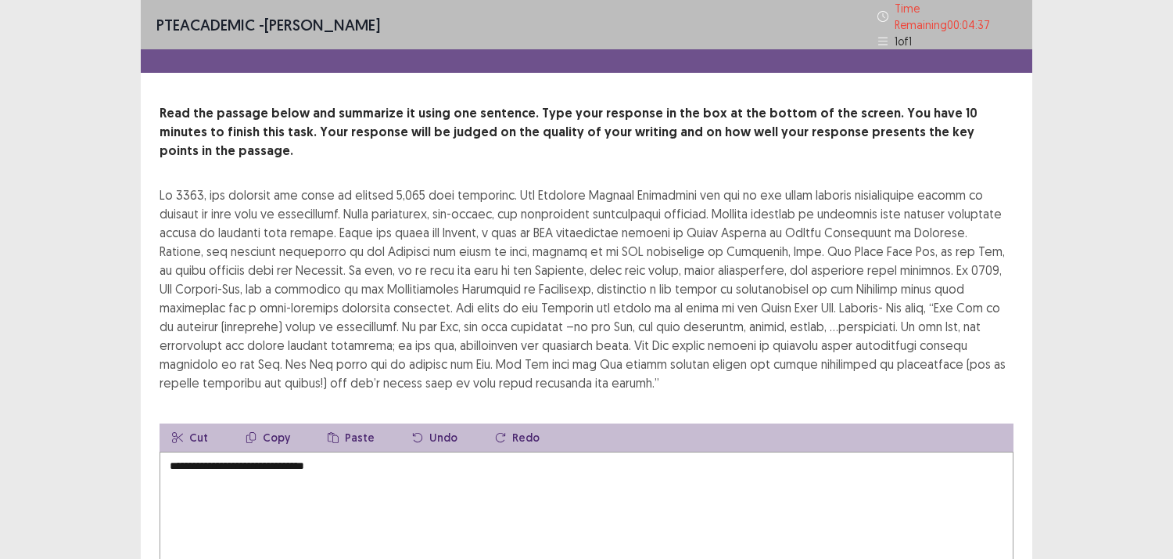
scroll to position [87, 0]
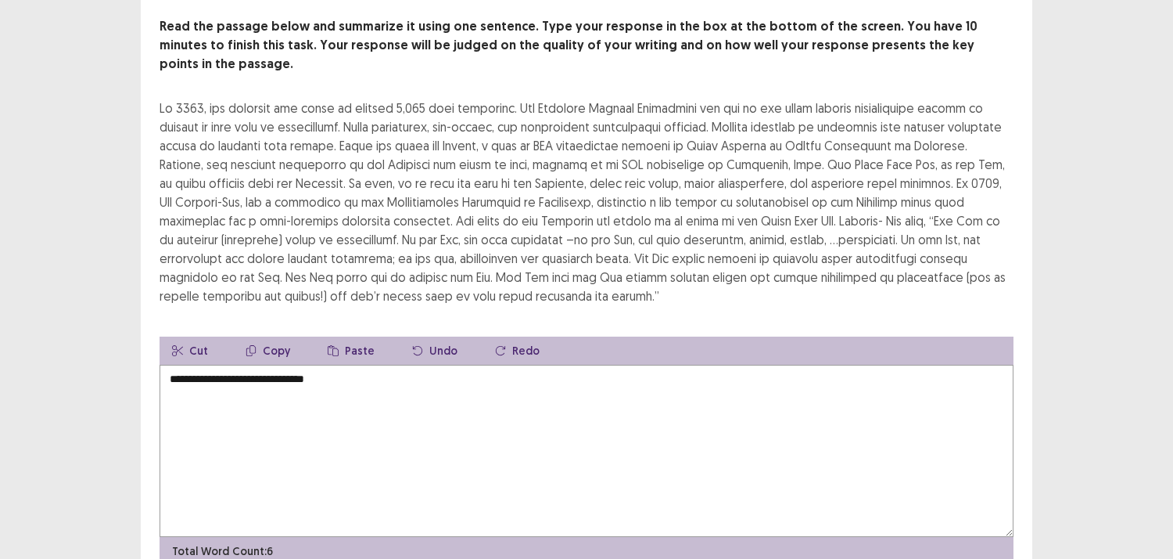
type textarea "**********"
drag, startPoint x: 879, startPoint y: 99, endPoint x: 963, endPoint y: 115, distance: 85.3
click at [963, 115] on div at bounding box center [587, 202] width 854 height 207
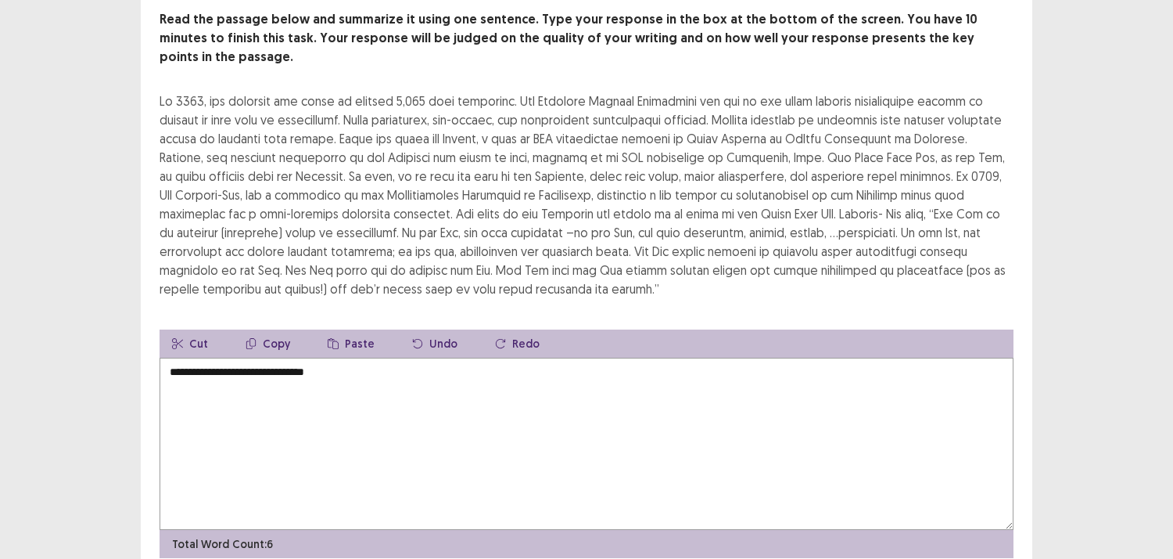
drag, startPoint x: 961, startPoint y: 115, endPoint x: 909, endPoint y: 116, distance: 51.6
click at [960, 115] on div at bounding box center [587, 195] width 854 height 207
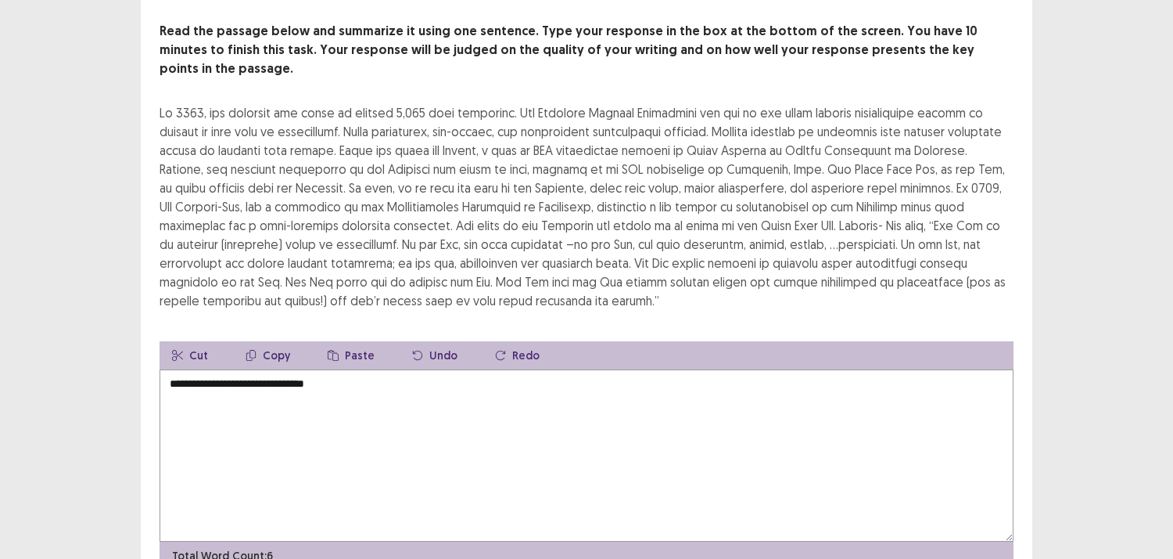
scroll to position [48, 0]
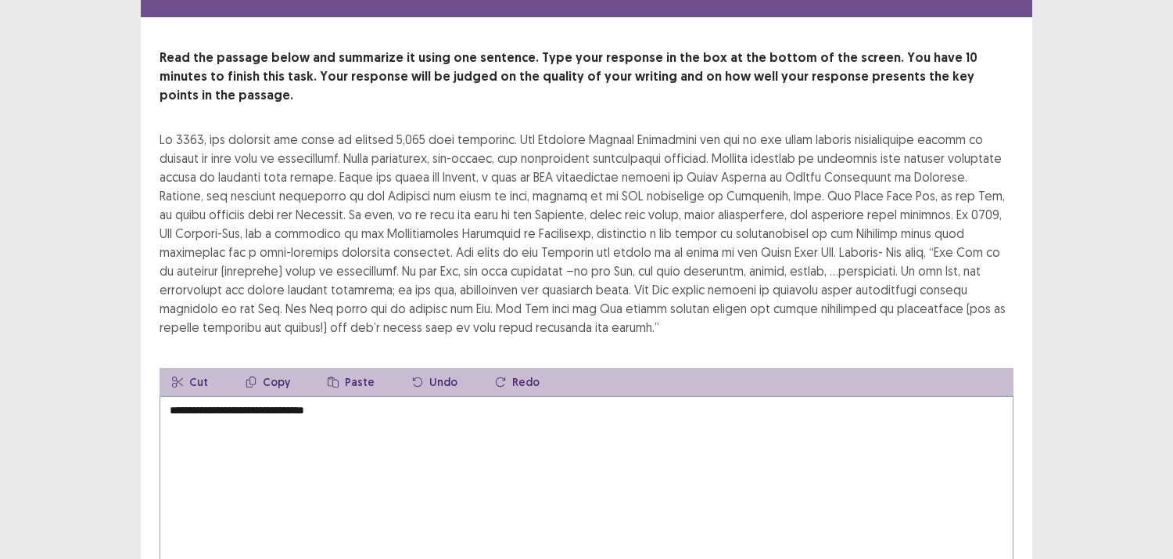
click at [374, 396] on textarea "**********" at bounding box center [587, 482] width 854 height 172
click at [458, 497] on textarea "**********" at bounding box center [587, 482] width 854 height 172
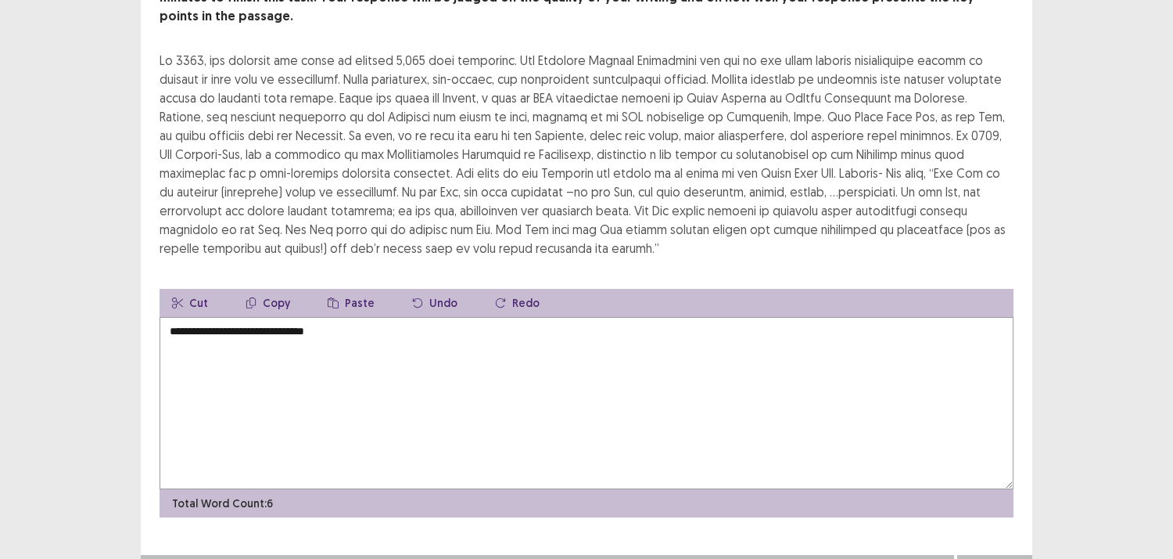
scroll to position [135, 0]
click at [987, 558] on button "Next" at bounding box center [995, 569] width 63 height 19
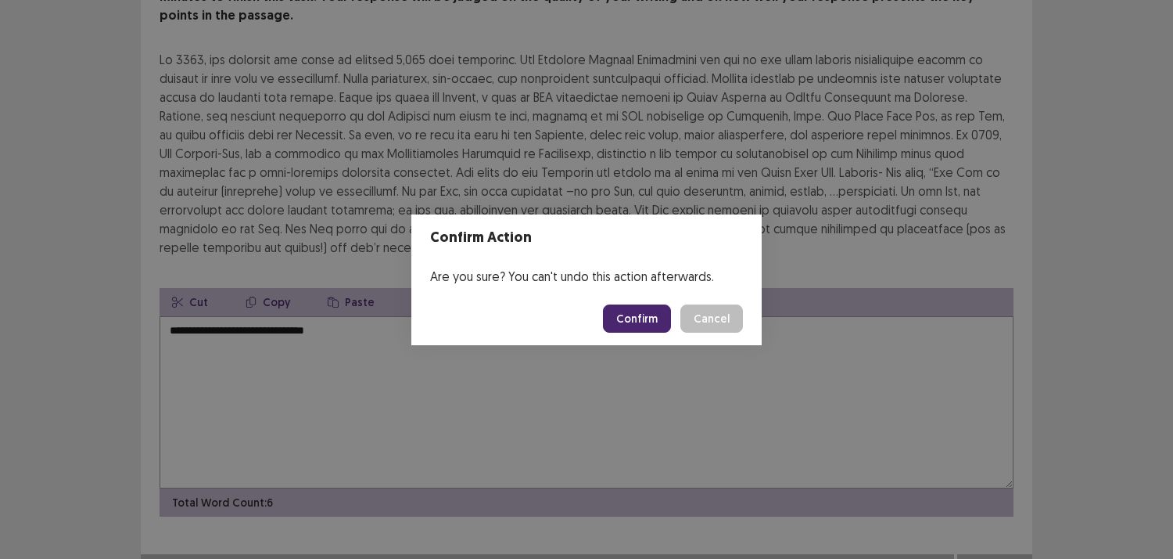
click at [640, 319] on button "Confirm" at bounding box center [637, 318] width 68 height 28
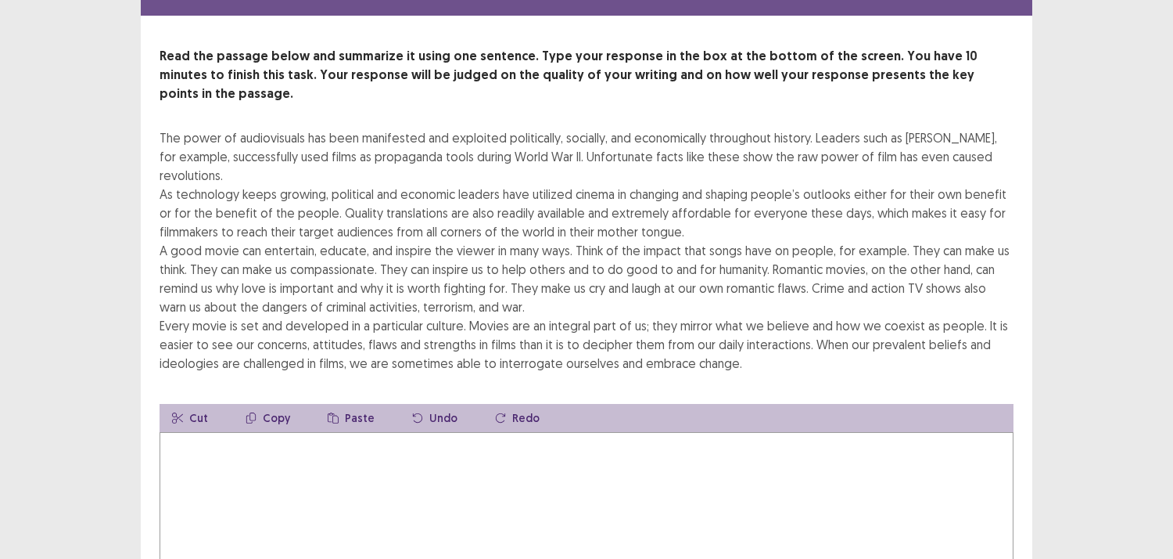
scroll to position [87, 0]
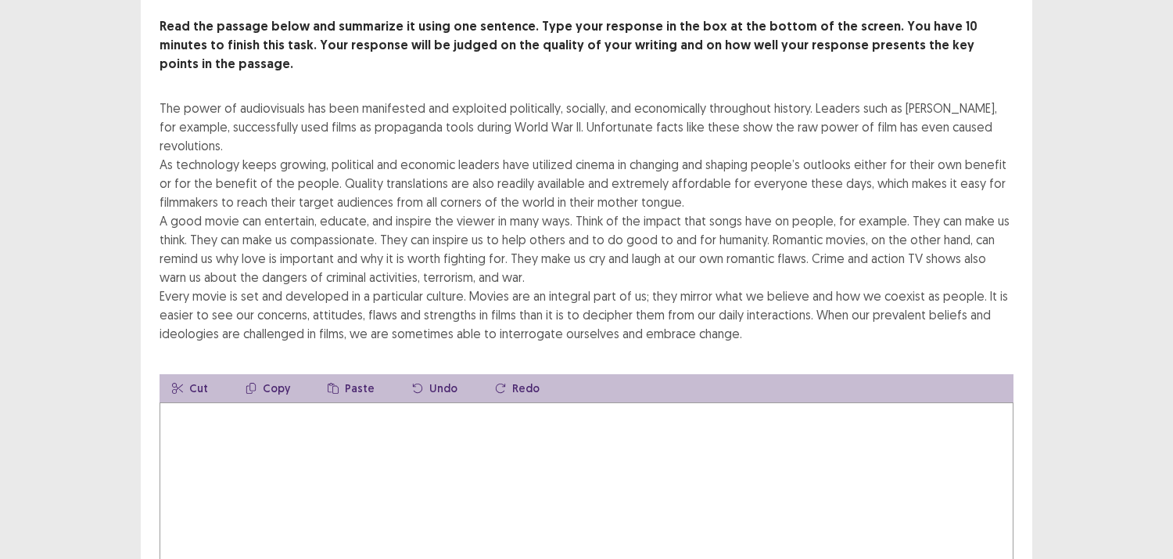
click at [338, 426] on textarea at bounding box center [587, 488] width 854 height 172
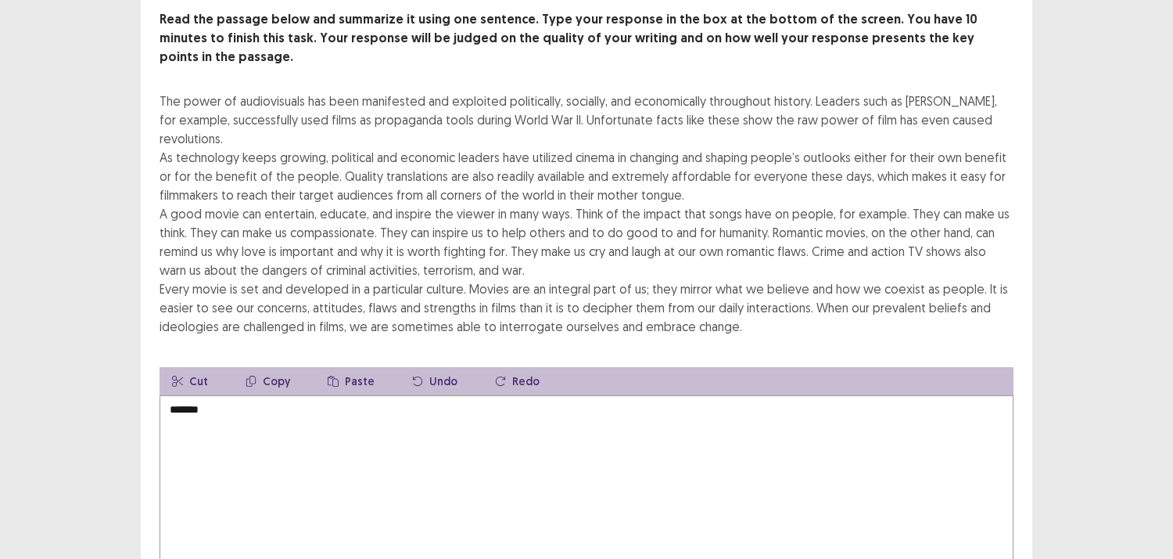
type textarea "*******"
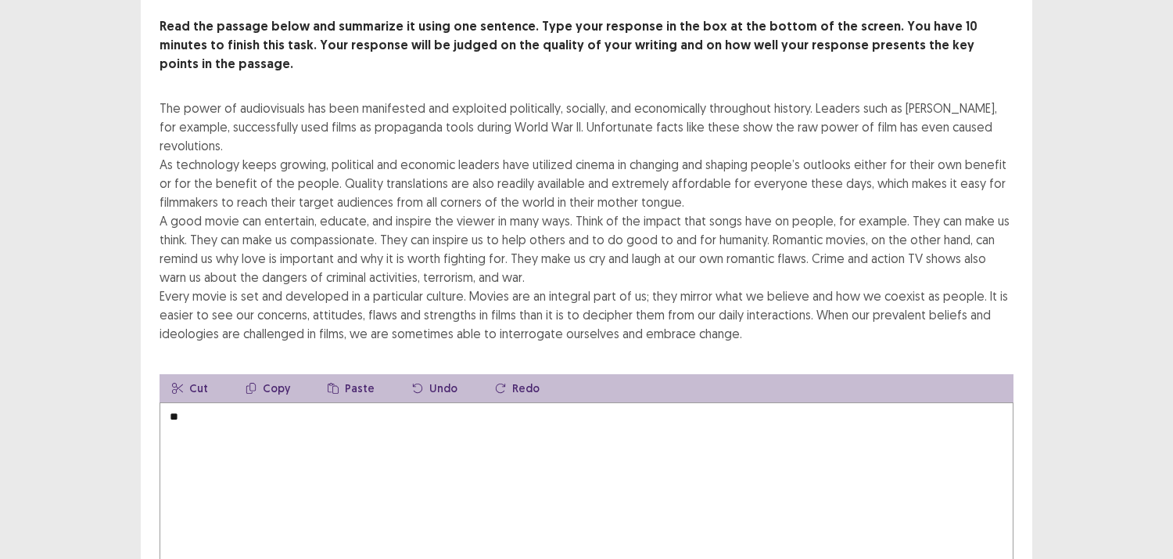
type textarea "*"
type textarea "**********"
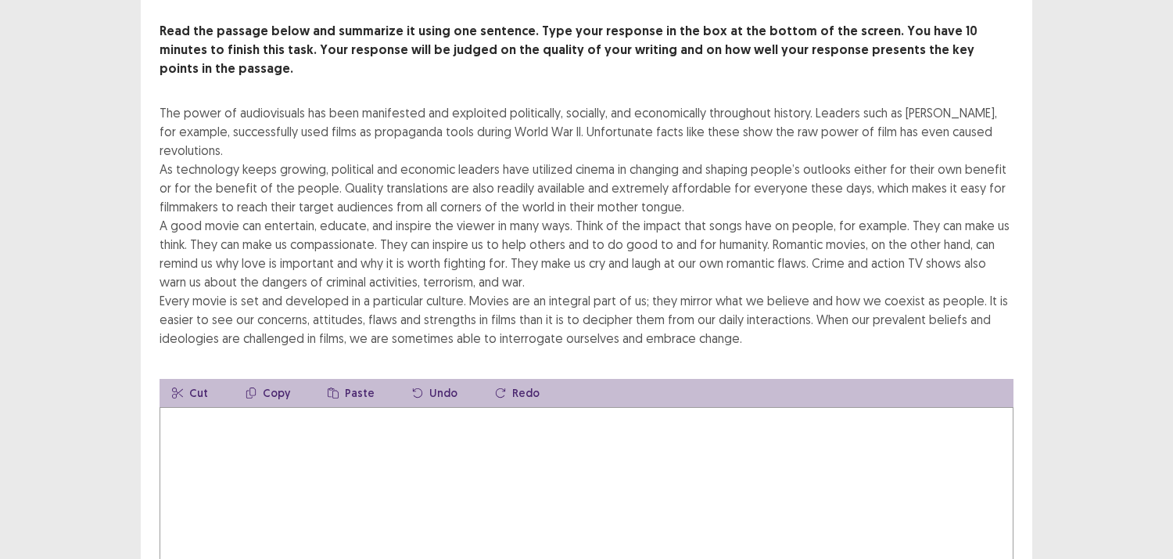
scroll to position [0, 0]
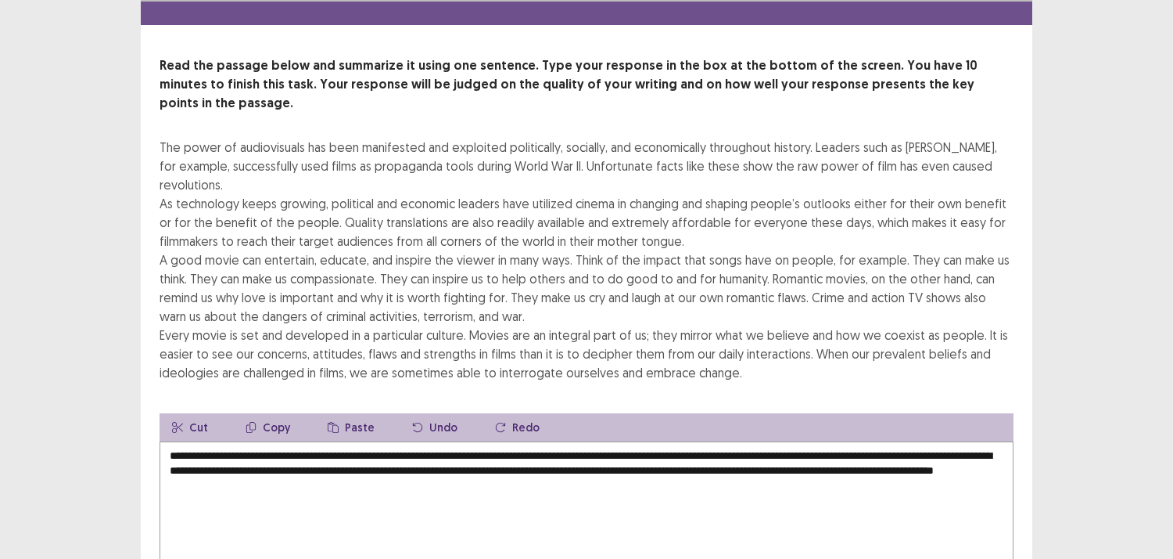
scroll to position [173, 0]
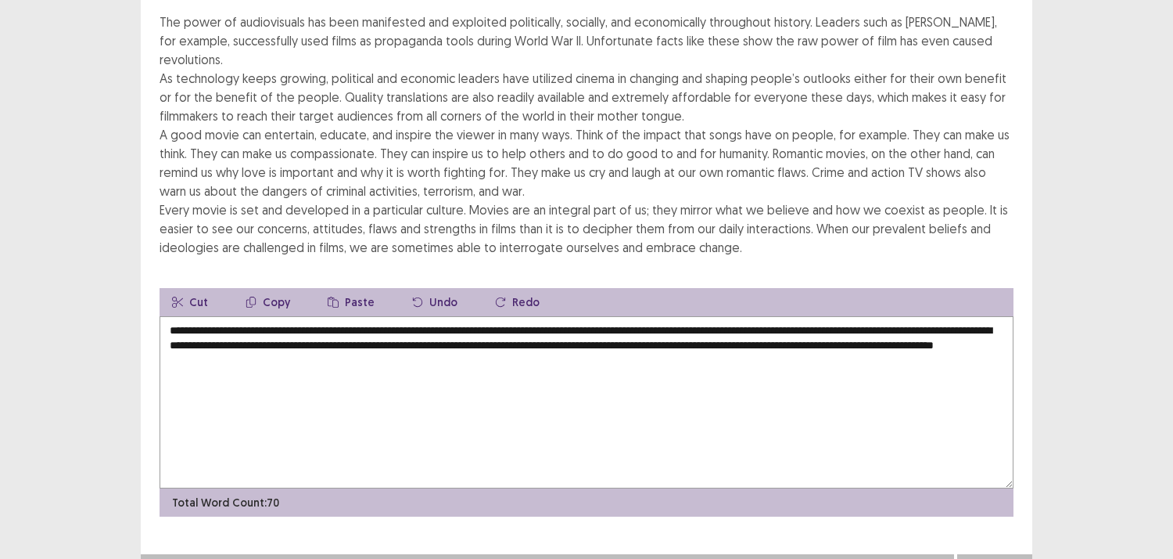
type textarea "**********"
click at [997, 558] on button "Next" at bounding box center [995, 569] width 63 height 19
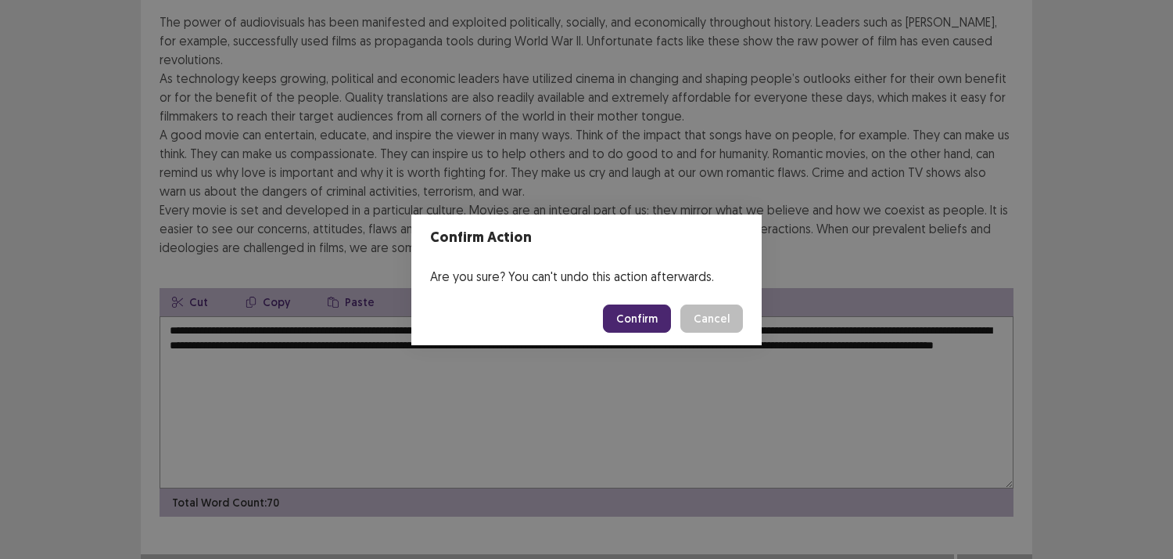
click at [624, 316] on button "Confirm" at bounding box center [637, 318] width 68 height 28
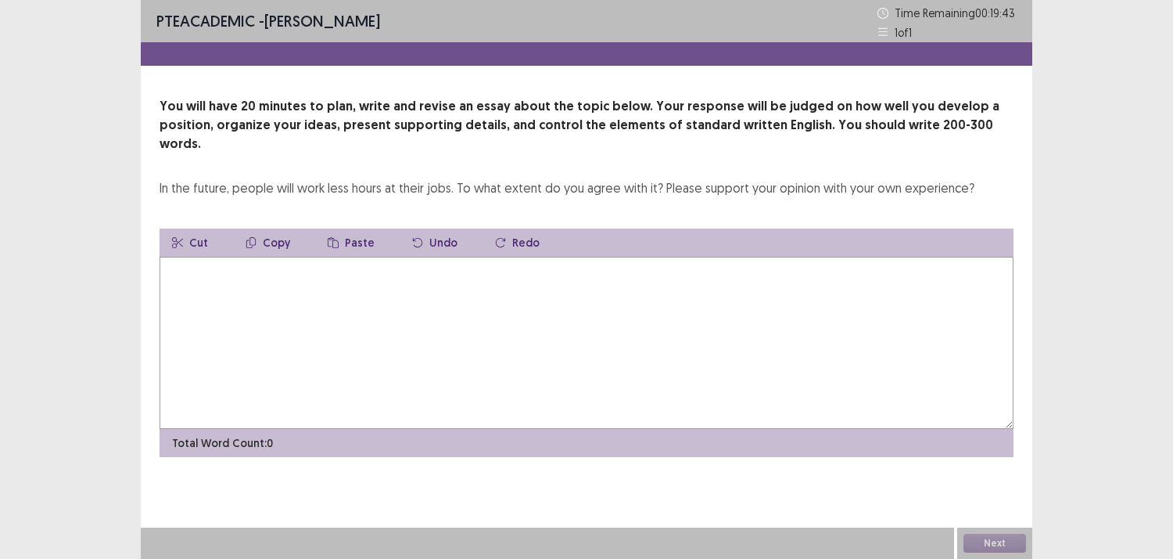
click at [344, 275] on textarea at bounding box center [587, 343] width 854 height 172
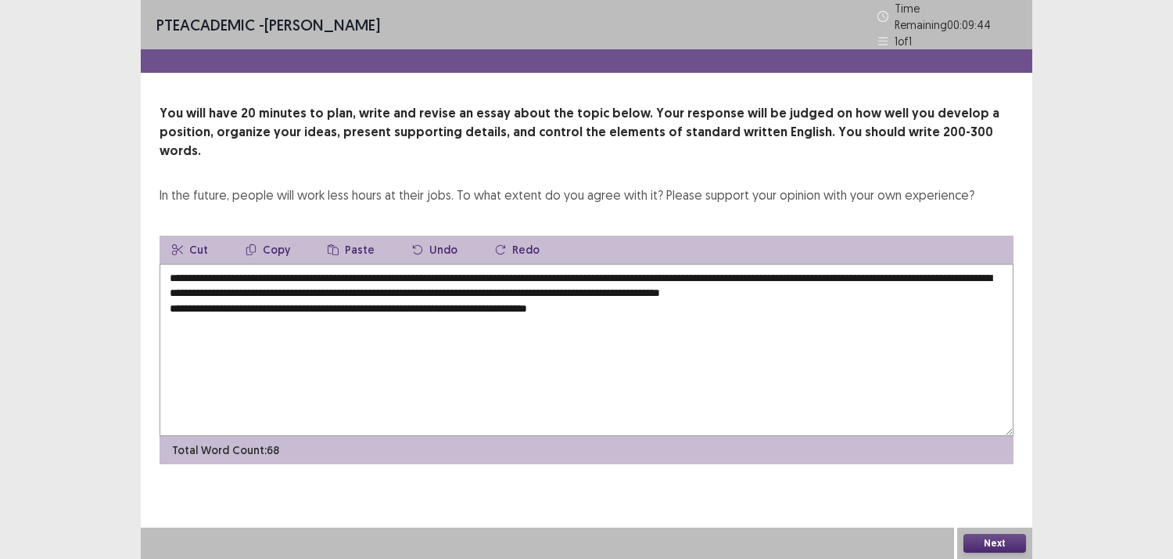
click at [596, 289] on textarea "**********" at bounding box center [587, 350] width 854 height 172
click at [207, 306] on textarea "**********" at bounding box center [587, 350] width 854 height 172
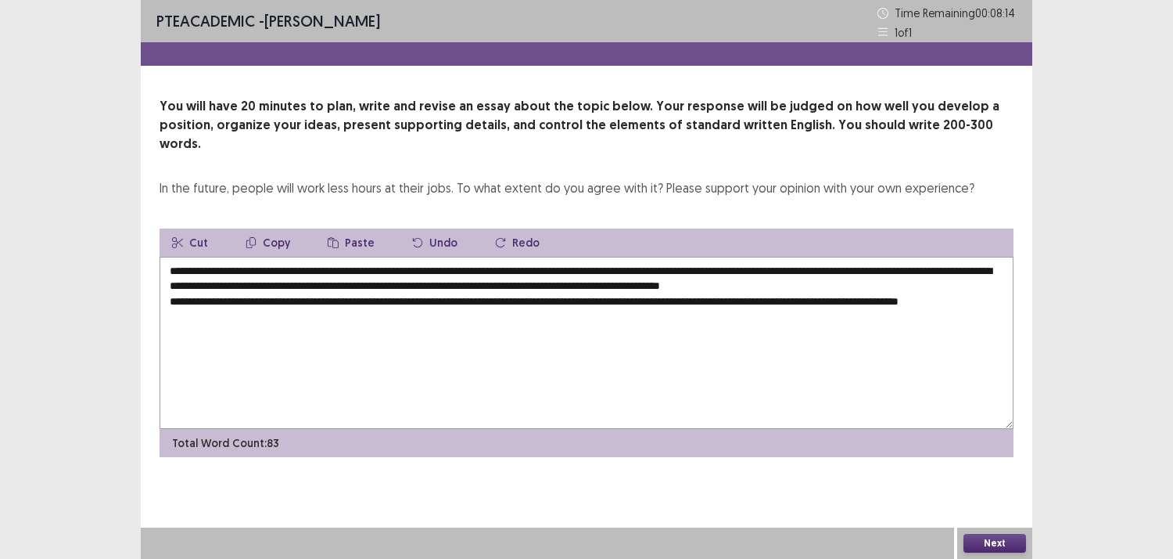
click at [246, 306] on textarea "**********" at bounding box center [587, 343] width 854 height 172
click at [980, 287] on textarea "**********" at bounding box center [587, 343] width 854 height 172
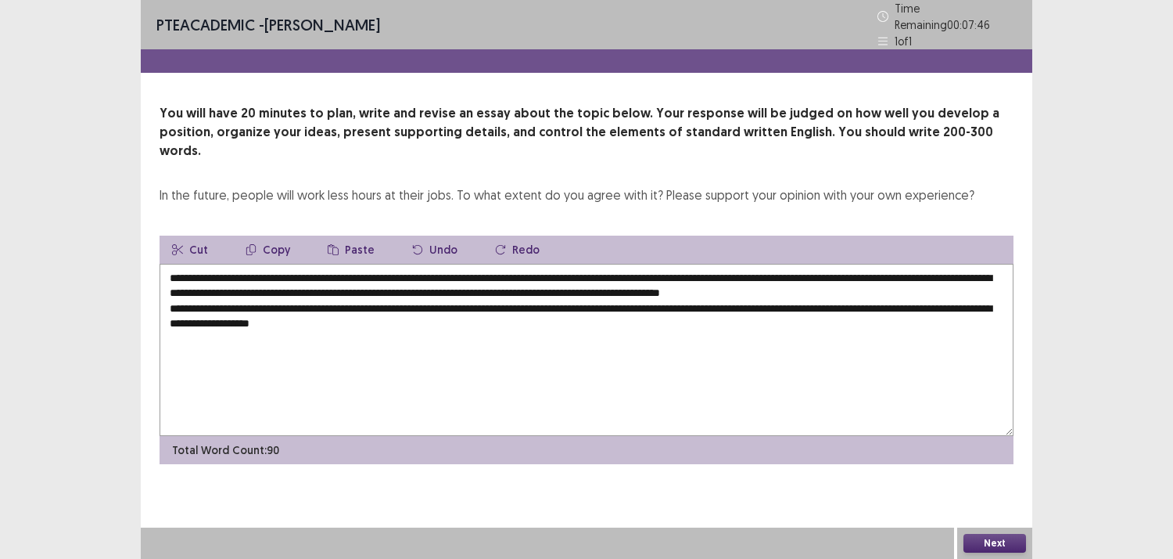
click at [370, 309] on textarea "**********" at bounding box center [587, 350] width 854 height 172
click at [370, 301] on textarea "**********" at bounding box center [587, 350] width 854 height 172
click at [472, 303] on textarea "**********" at bounding box center [587, 350] width 854 height 172
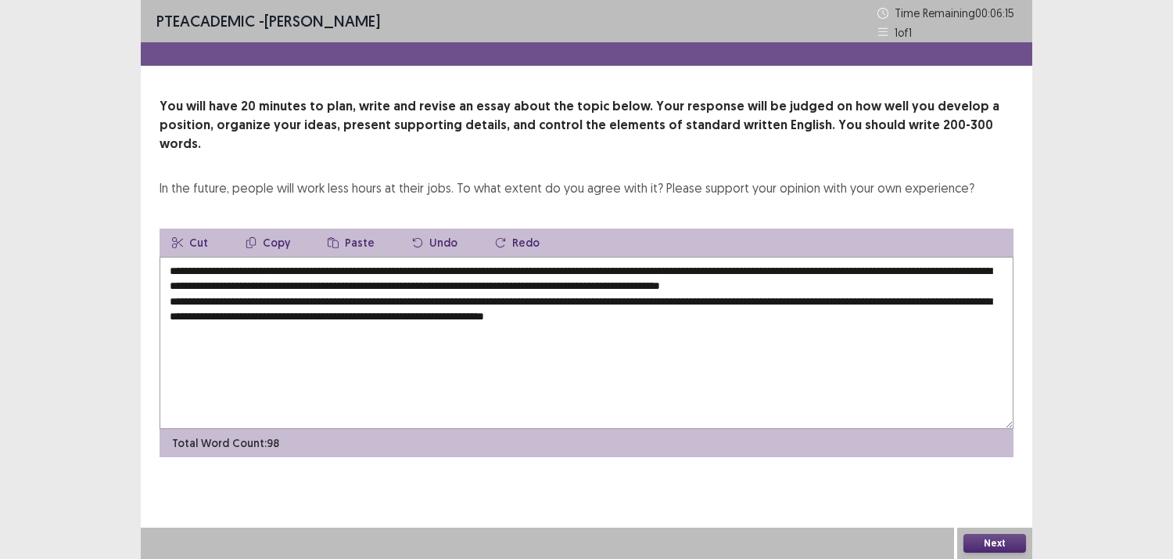
click at [749, 295] on textarea "**********" at bounding box center [587, 343] width 854 height 172
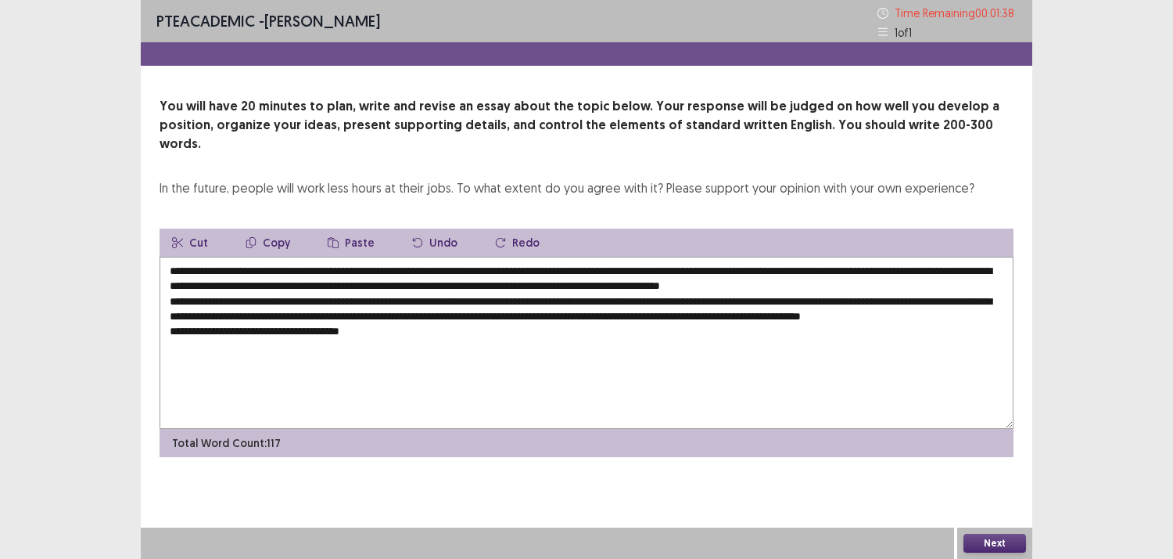
type textarea "**********"
click at [983, 541] on button "Next" at bounding box center [995, 542] width 63 height 19
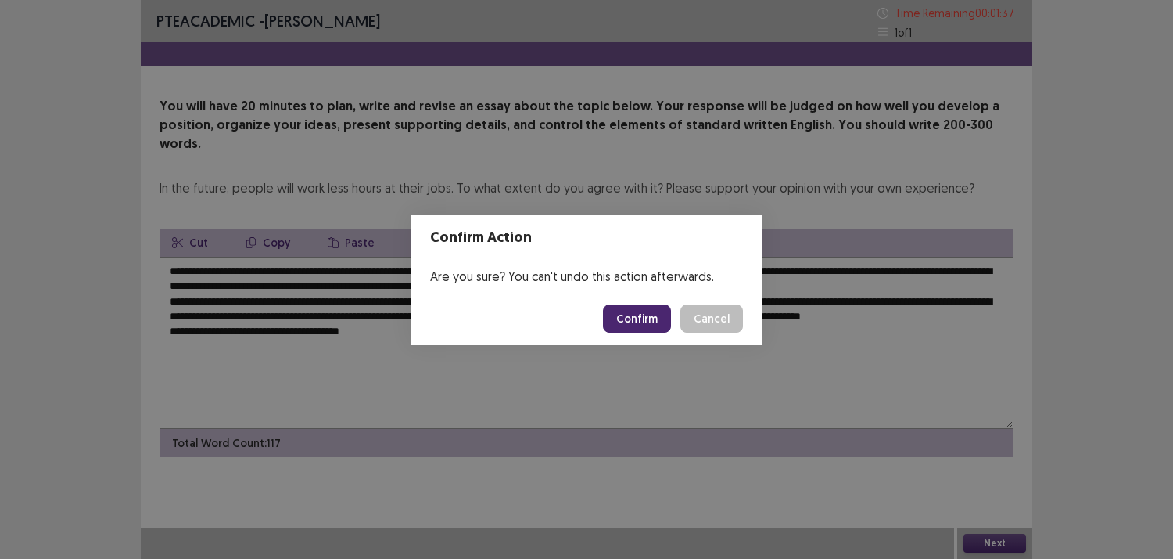
click at [635, 317] on button "Confirm" at bounding box center [637, 318] width 68 height 28
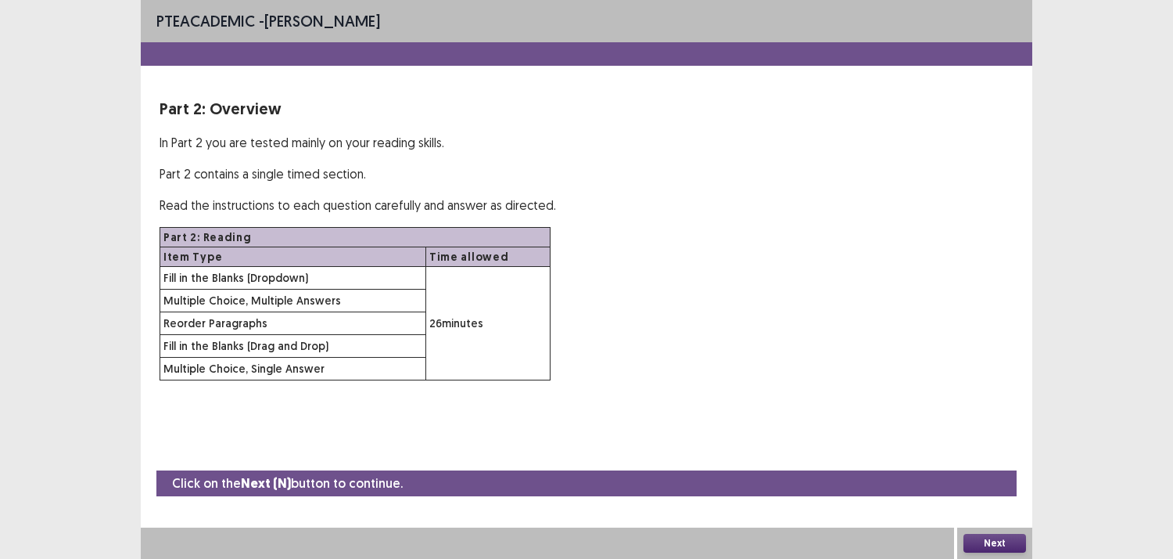
click at [987, 540] on button "Next" at bounding box center [995, 542] width 63 height 19
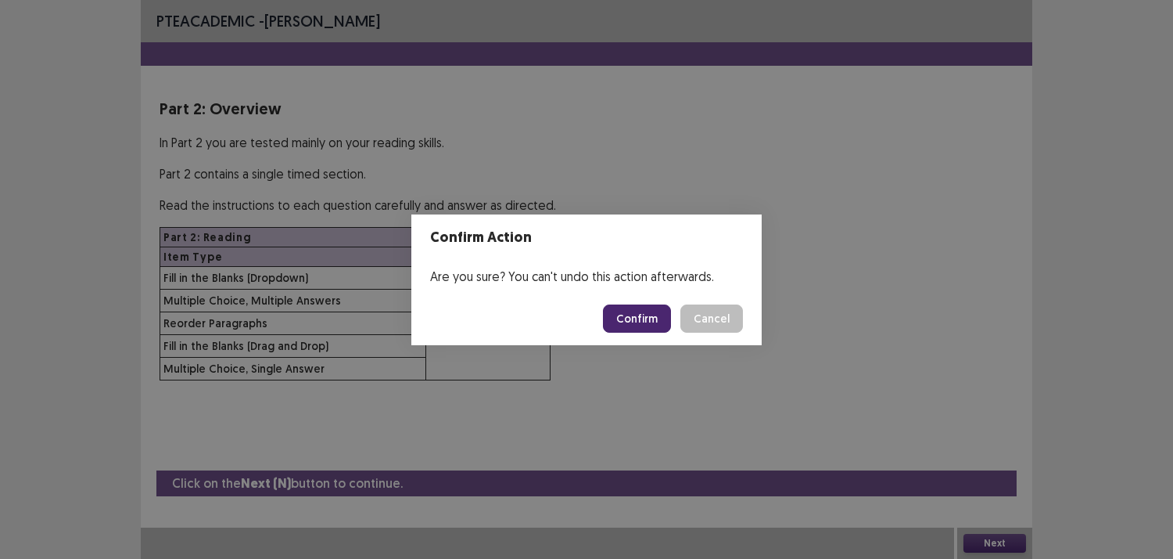
click at [627, 310] on button "Confirm" at bounding box center [637, 318] width 68 height 28
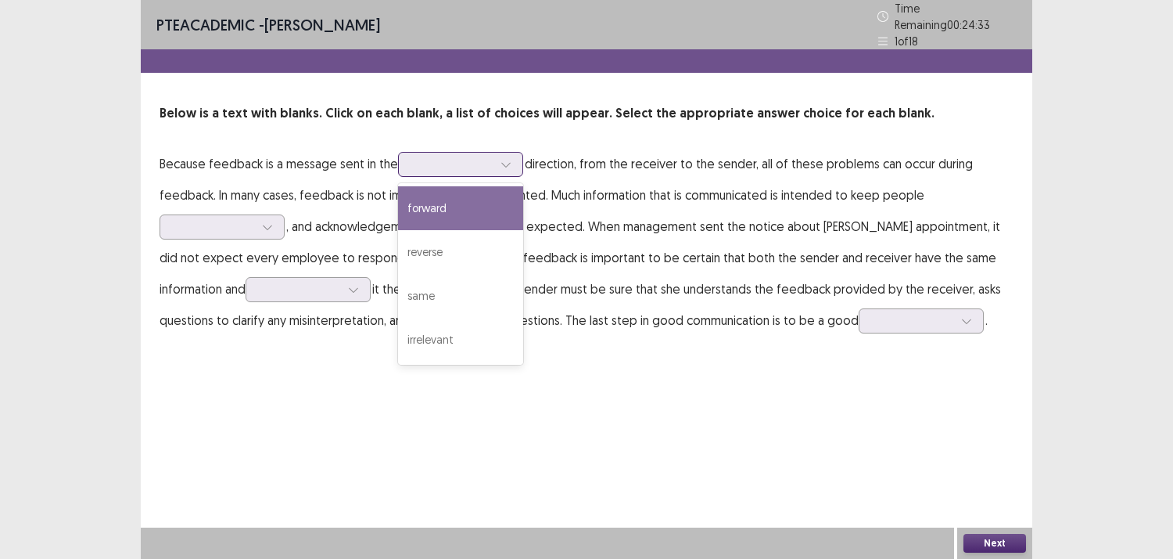
click at [462, 155] on div at bounding box center [452, 164] width 84 height 18
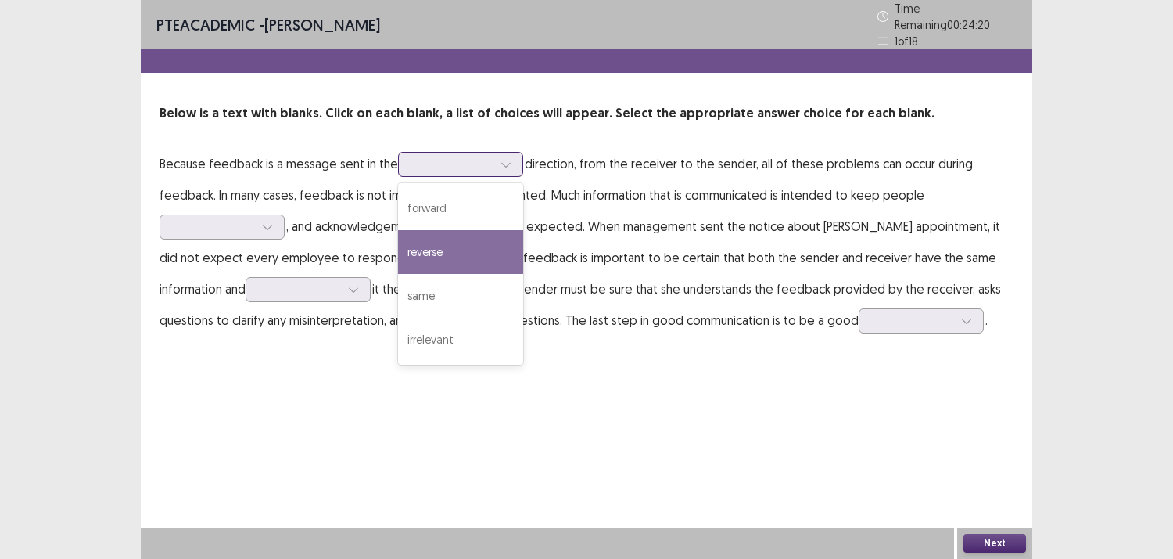
click at [440, 244] on div "reverse" at bounding box center [460, 252] width 125 height 44
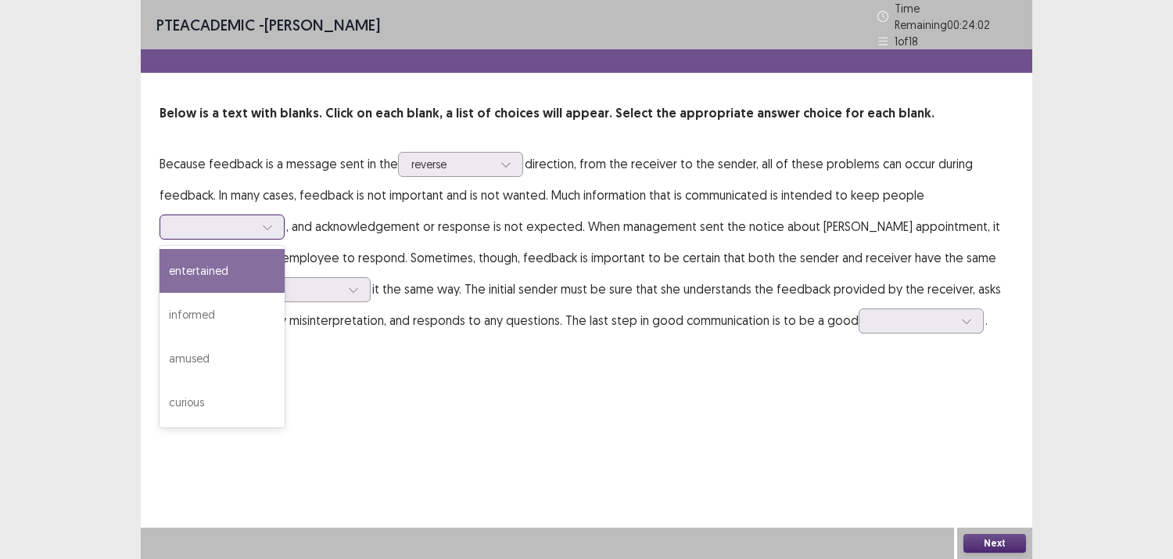
click at [214, 219] on div at bounding box center [213, 226] width 81 height 15
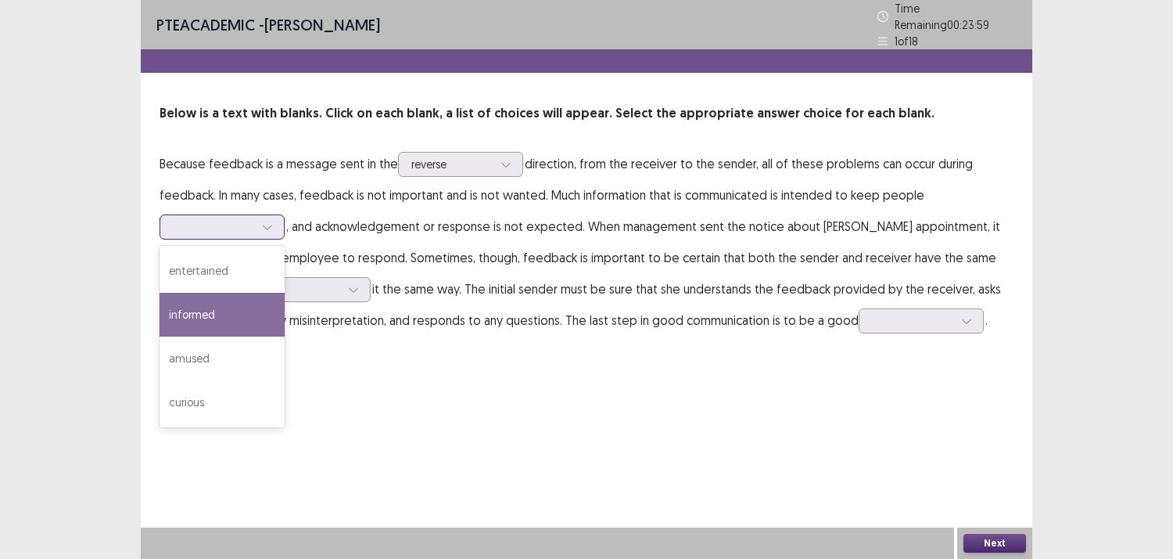
click at [183, 305] on div "informed" at bounding box center [222, 315] width 125 height 44
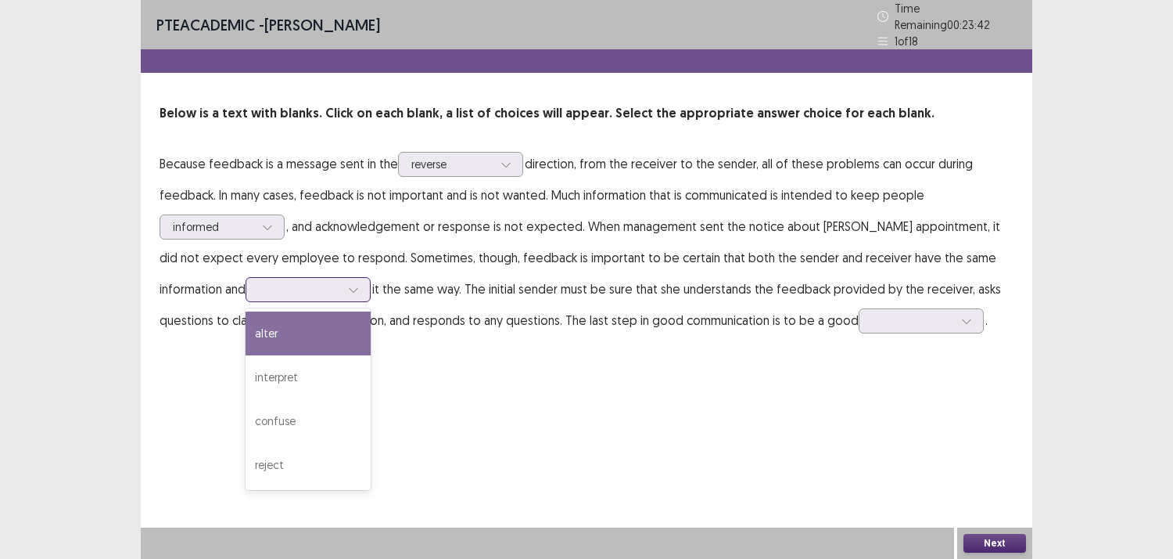
click at [259, 282] on div at bounding box center [299, 289] width 81 height 15
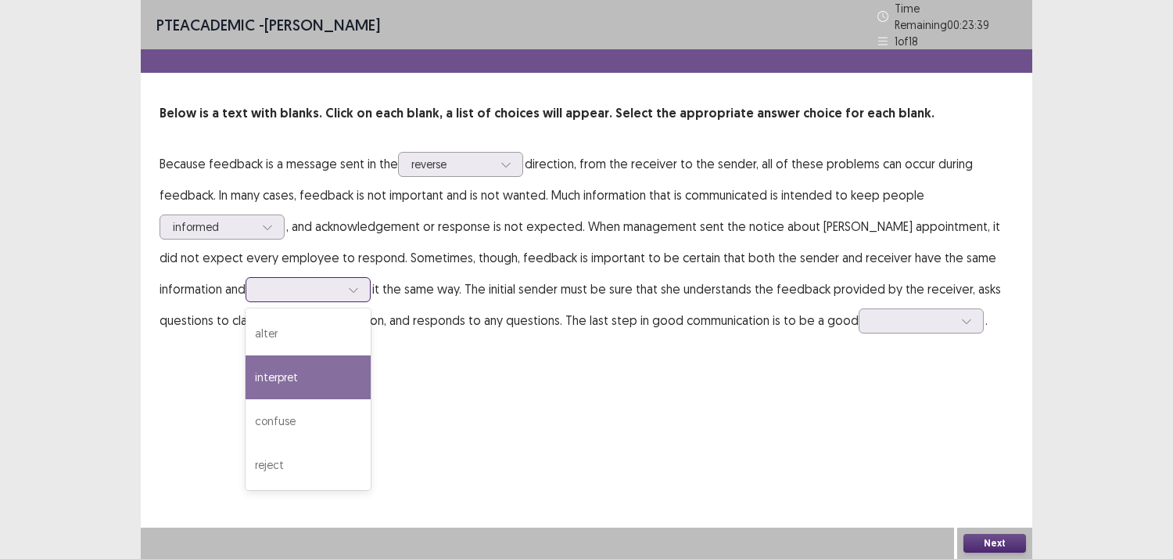
click at [246, 371] on div "interpret" at bounding box center [308, 377] width 125 height 44
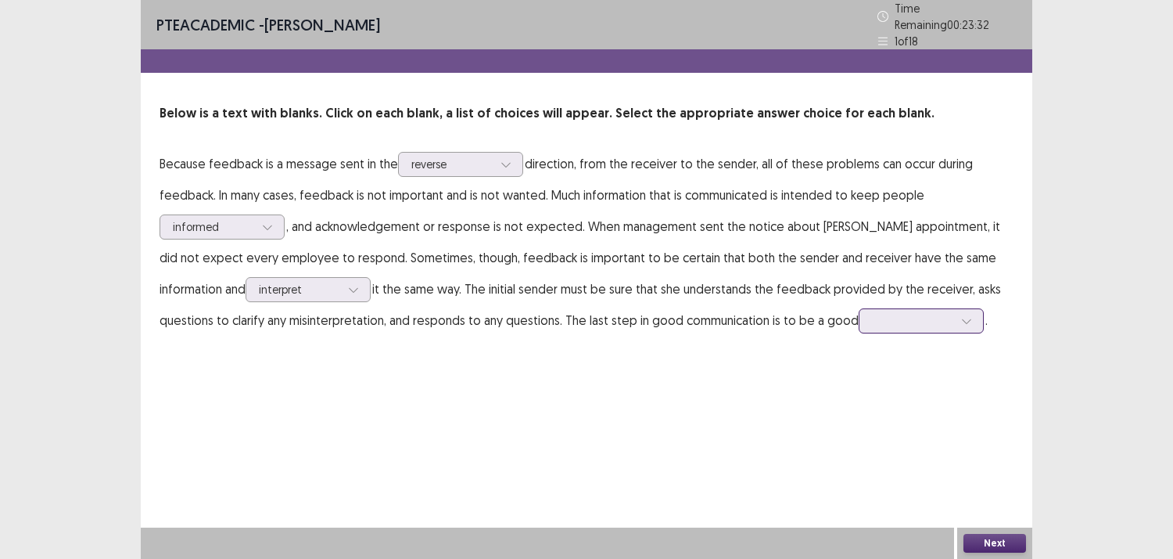
click at [871, 322] on div at bounding box center [913, 320] width 84 height 18
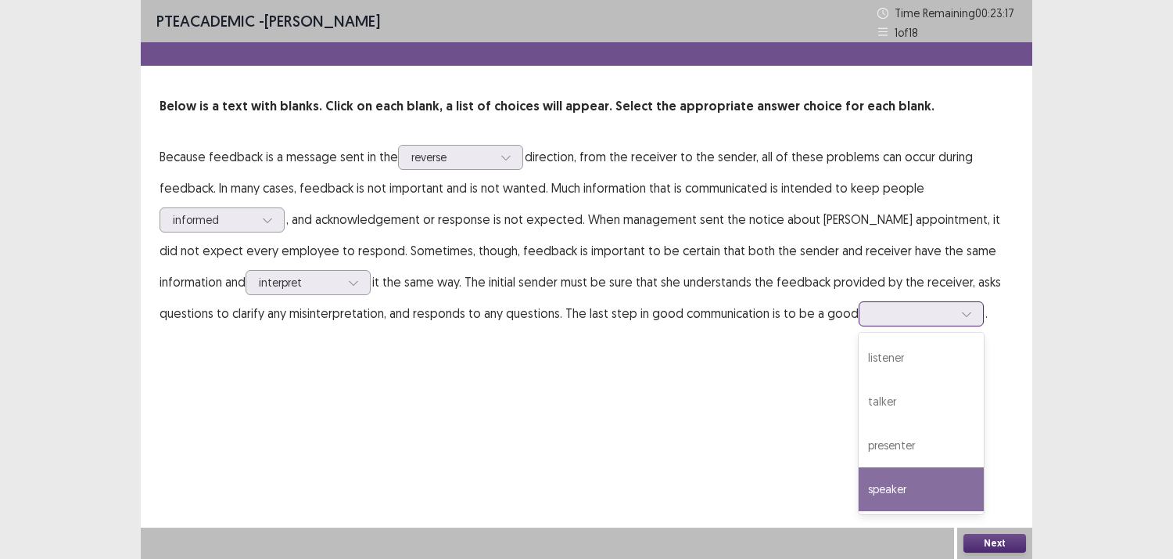
click at [864, 476] on div "speaker" at bounding box center [921, 489] width 125 height 44
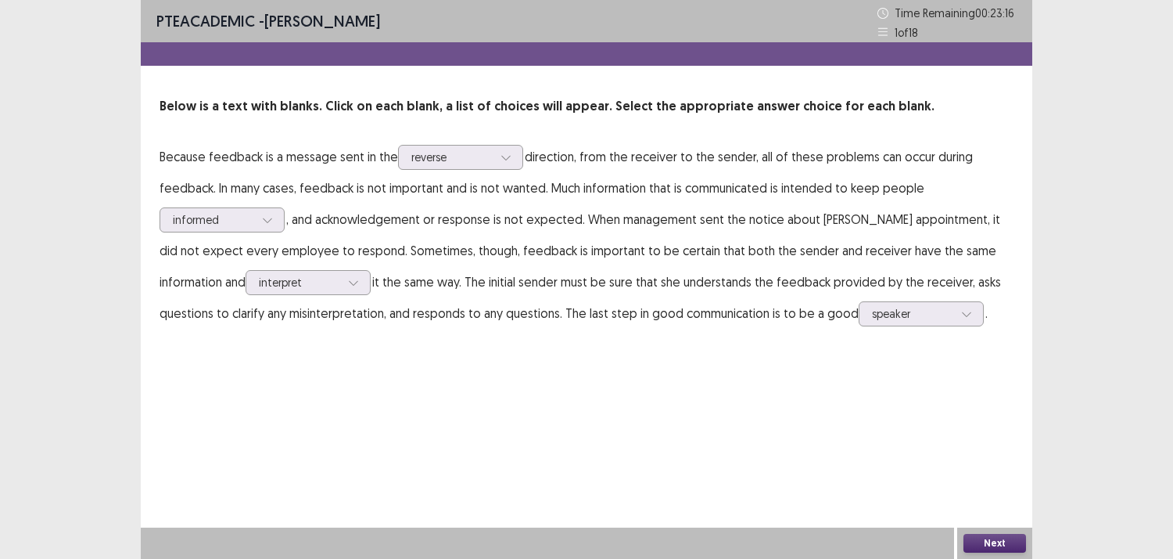
click at [987, 543] on button "Next" at bounding box center [995, 542] width 63 height 19
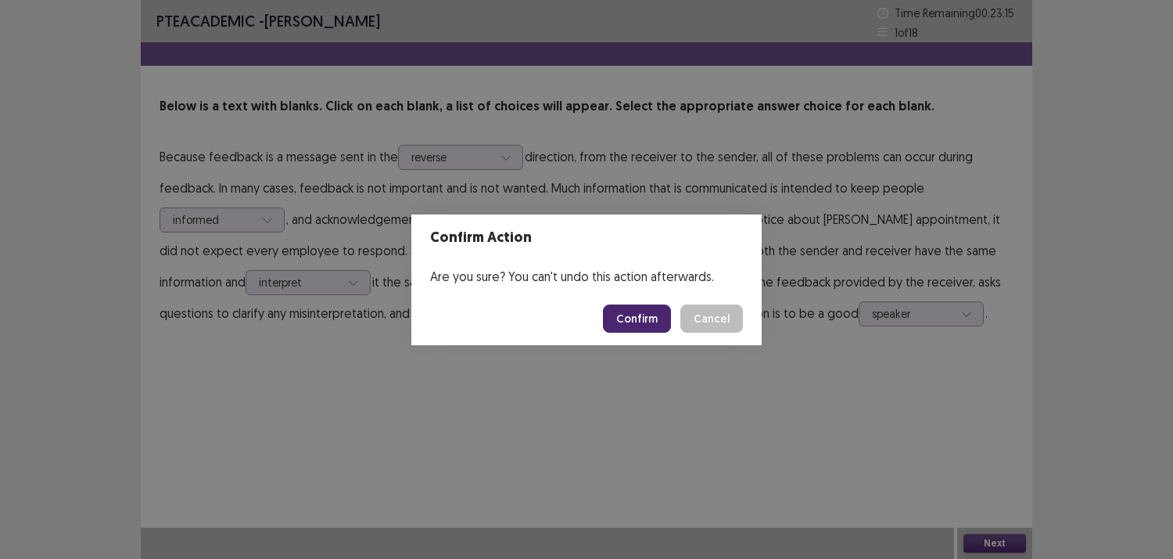
click at [631, 309] on button "Confirm" at bounding box center [637, 318] width 68 height 28
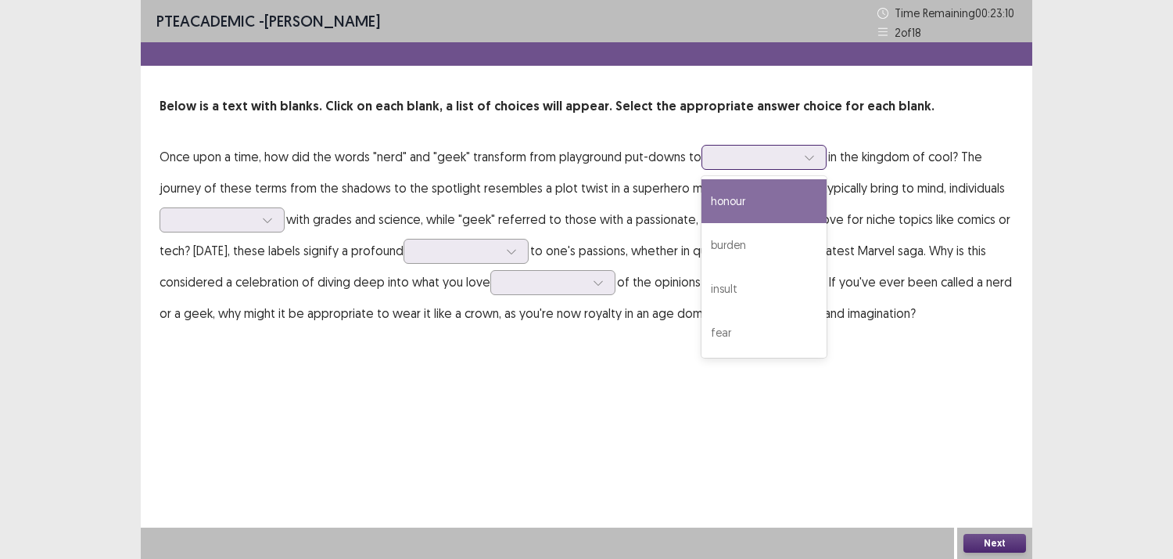
click at [748, 159] on div at bounding box center [755, 156] width 81 height 15
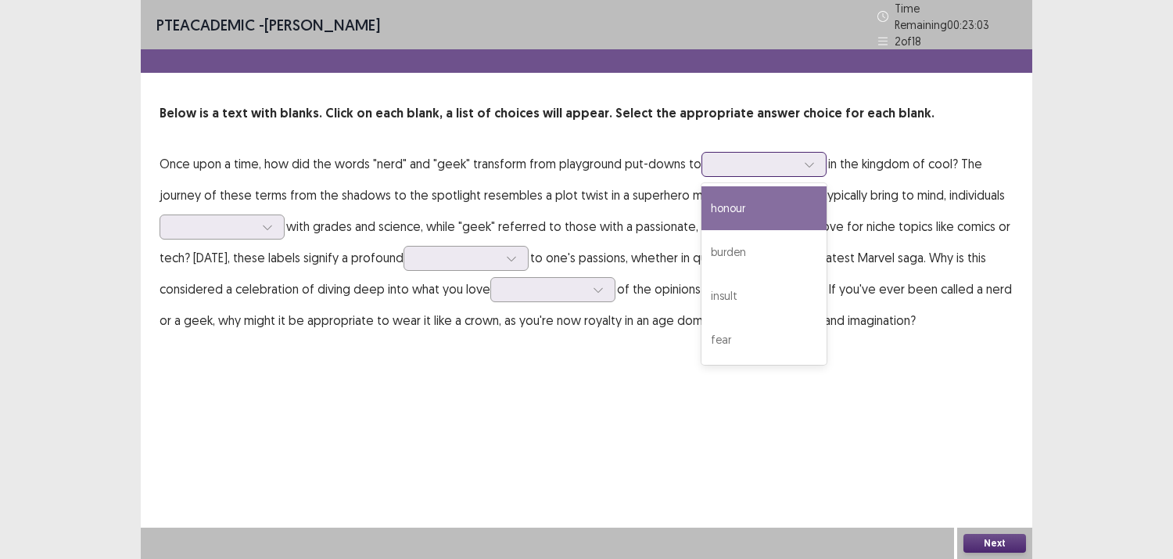
click at [720, 203] on div "honour" at bounding box center [764, 208] width 125 height 44
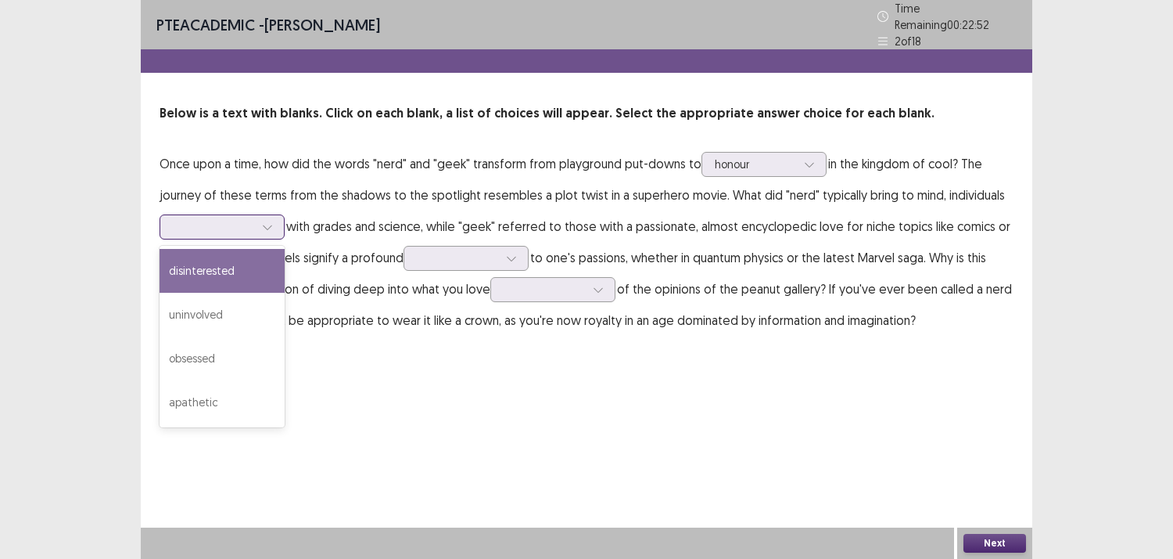
click at [239, 219] on div at bounding box center [213, 226] width 81 height 15
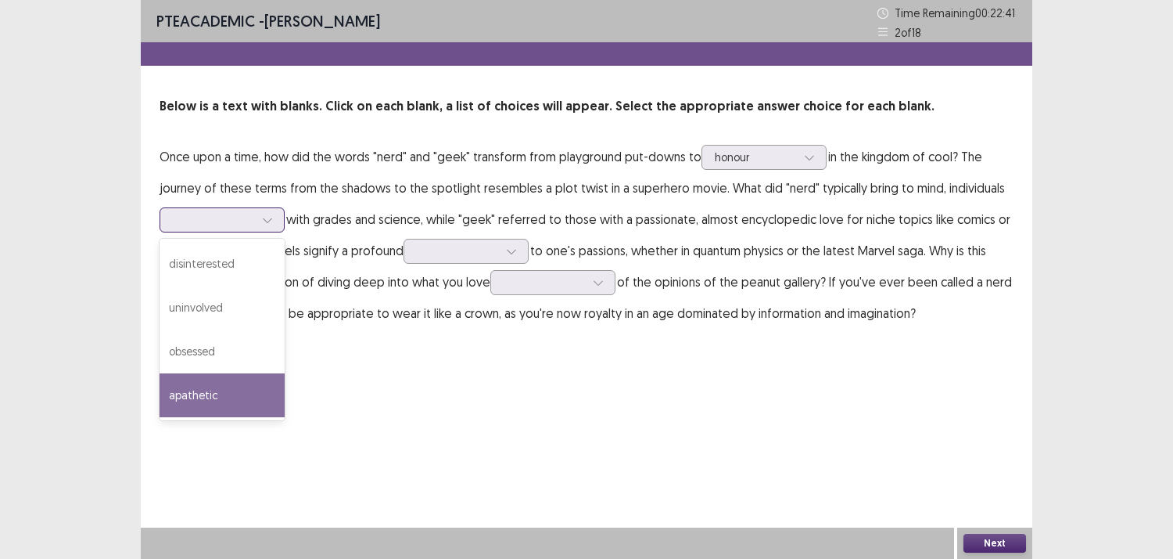
click at [210, 387] on div "apathetic" at bounding box center [222, 395] width 125 height 44
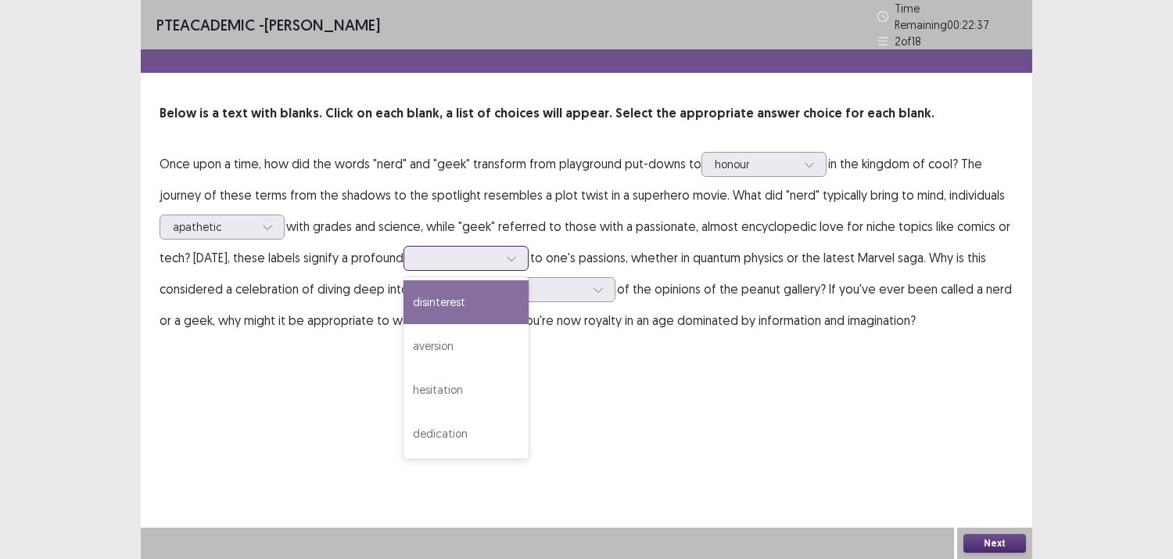
click at [451, 246] on div at bounding box center [466, 258] width 125 height 25
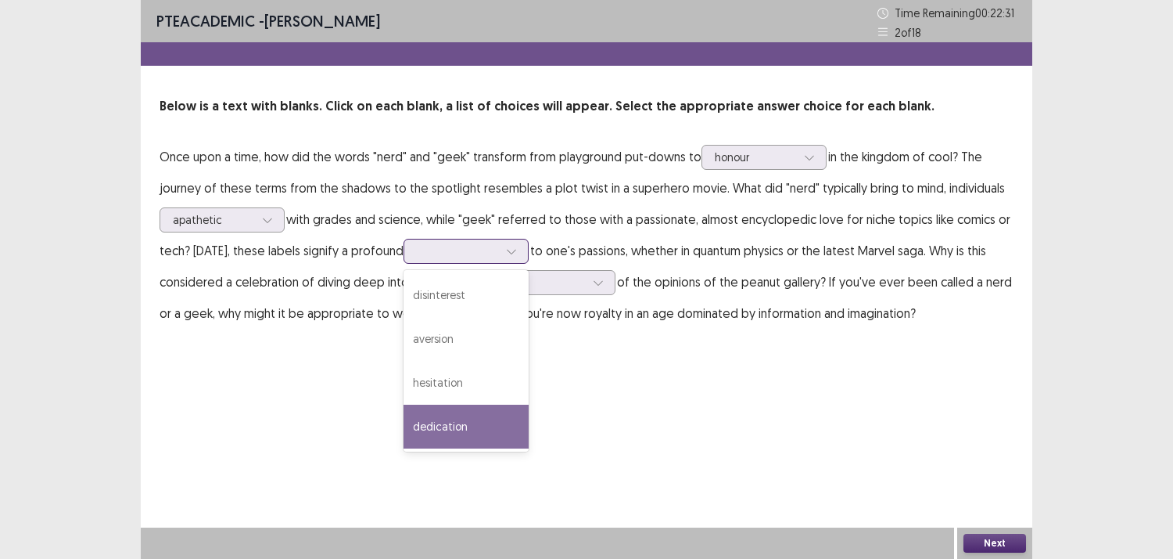
click at [455, 422] on div "dedication" at bounding box center [466, 426] width 125 height 44
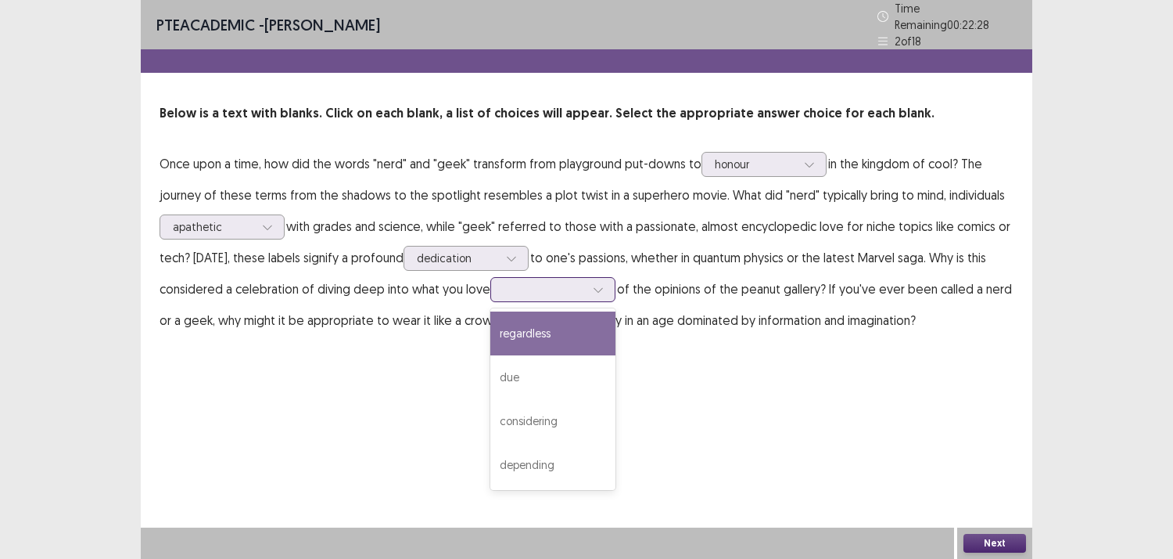
click at [575, 282] on div at bounding box center [544, 289] width 81 height 15
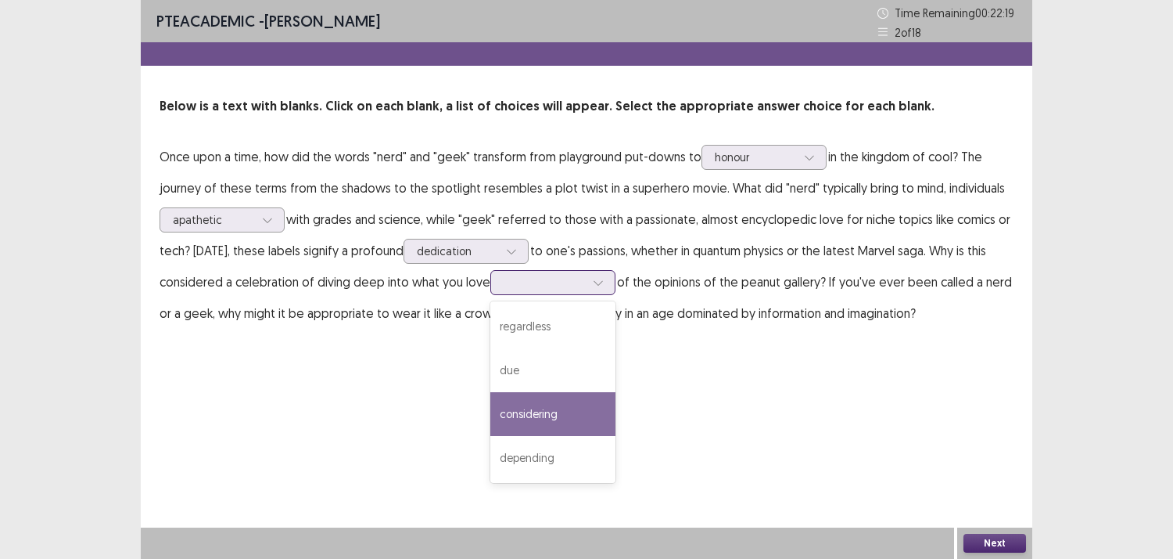
click at [568, 415] on div "considering" at bounding box center [552, 414] width 125 height 44
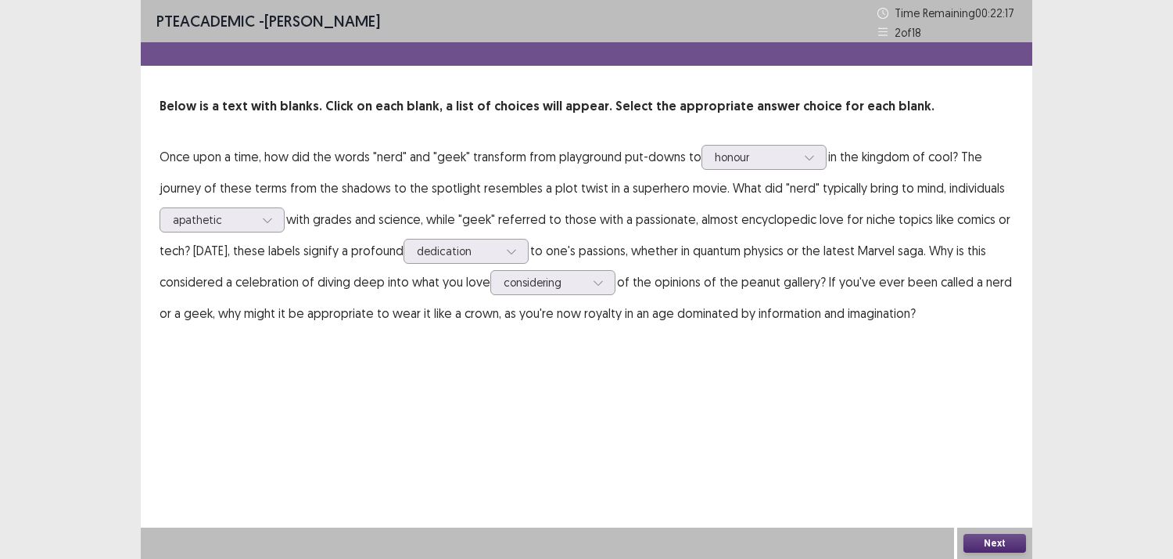
click at [1014, 544] on button "Next" at bounding box center [995, 542] width 63 height 19
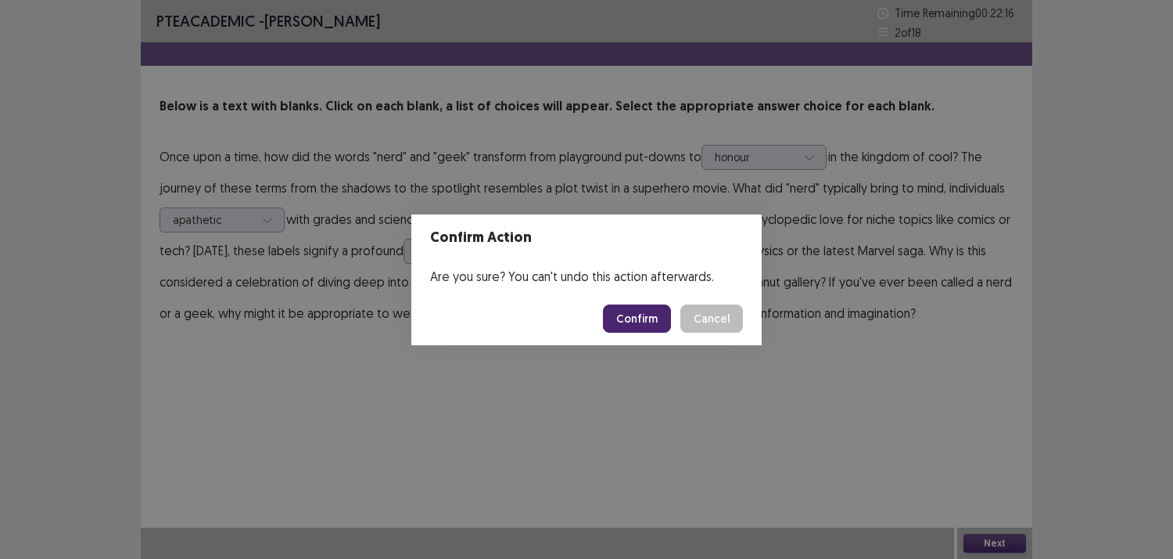
click at [632, 316] on button "Confirm" at bounding box center [637, 318] width 68 height 28
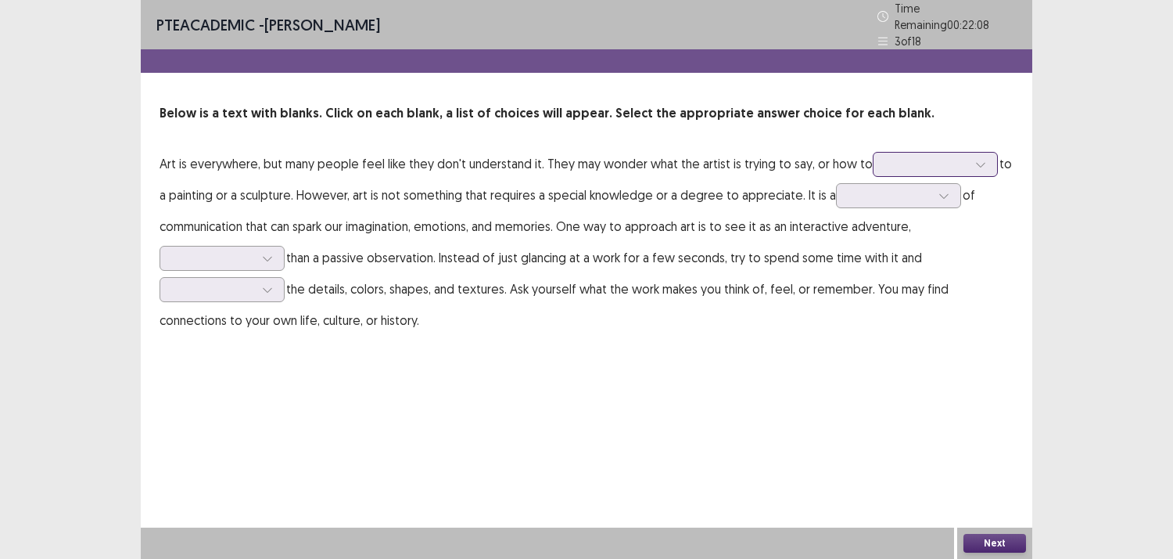
click at [903, 160] on div at bounding box center [926, 163] width 81 height 15
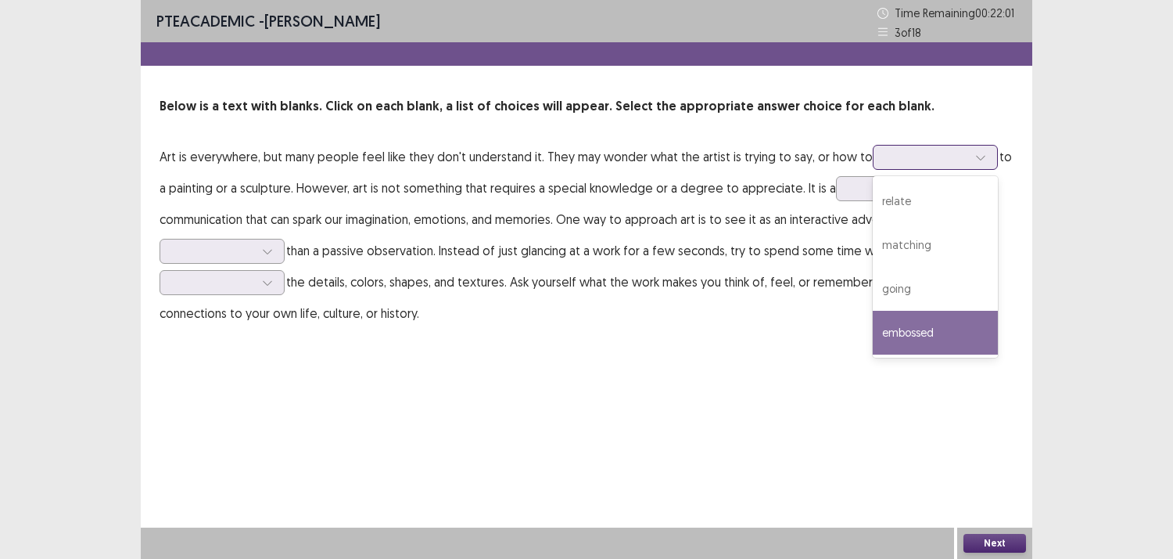
click at [900, 326] on div "embossed" at bounding box center [935, 333] width 125 height 44
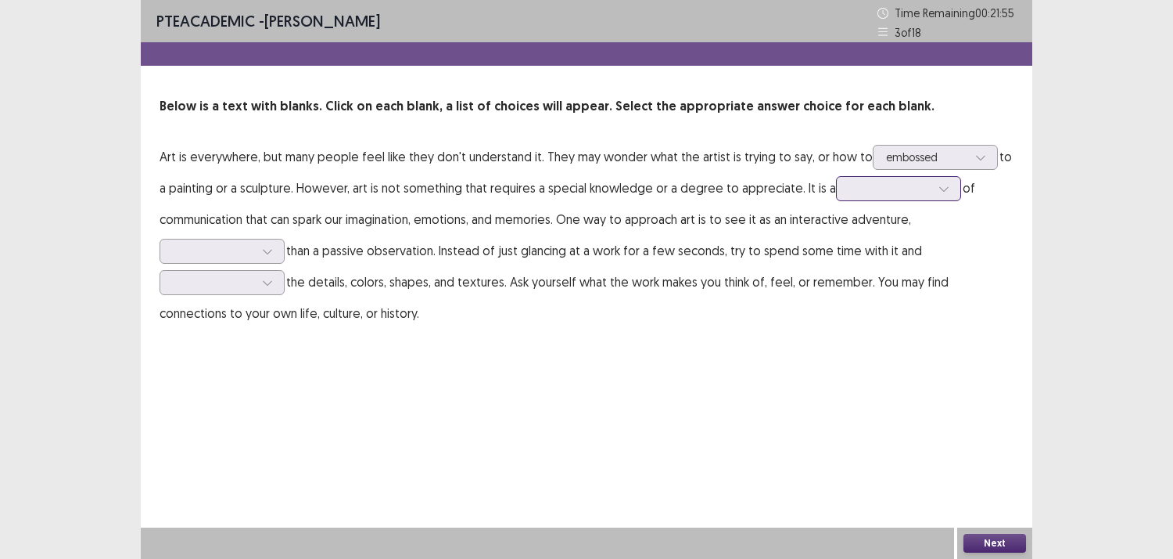
click at [850, 189] on div at bounding box center [890, 188] width 81 height 15
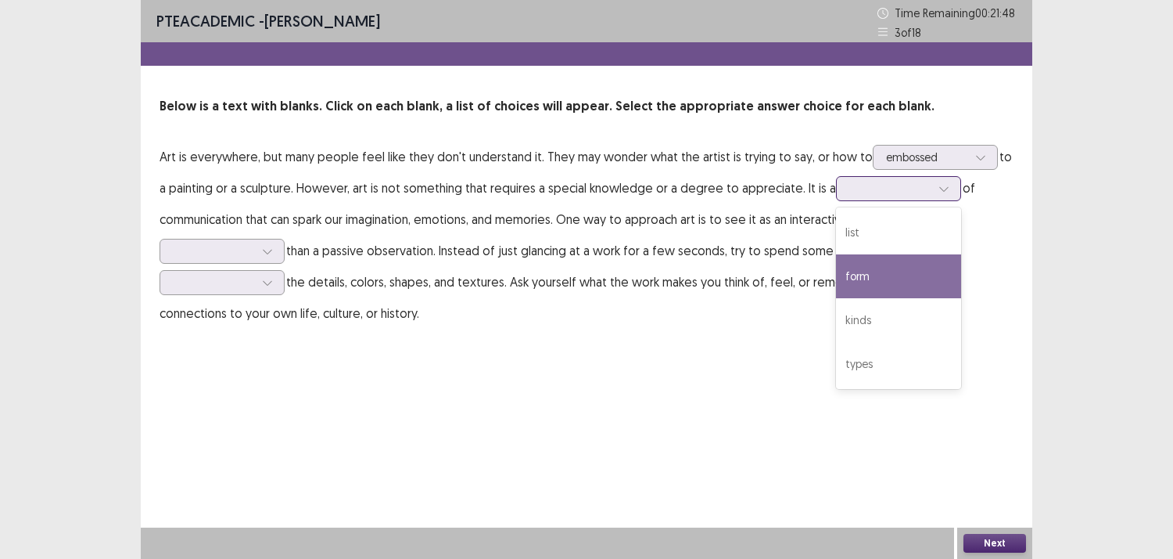
click at [871, 275] on div "form" at bounding box center [898, 276] width 125 height 44
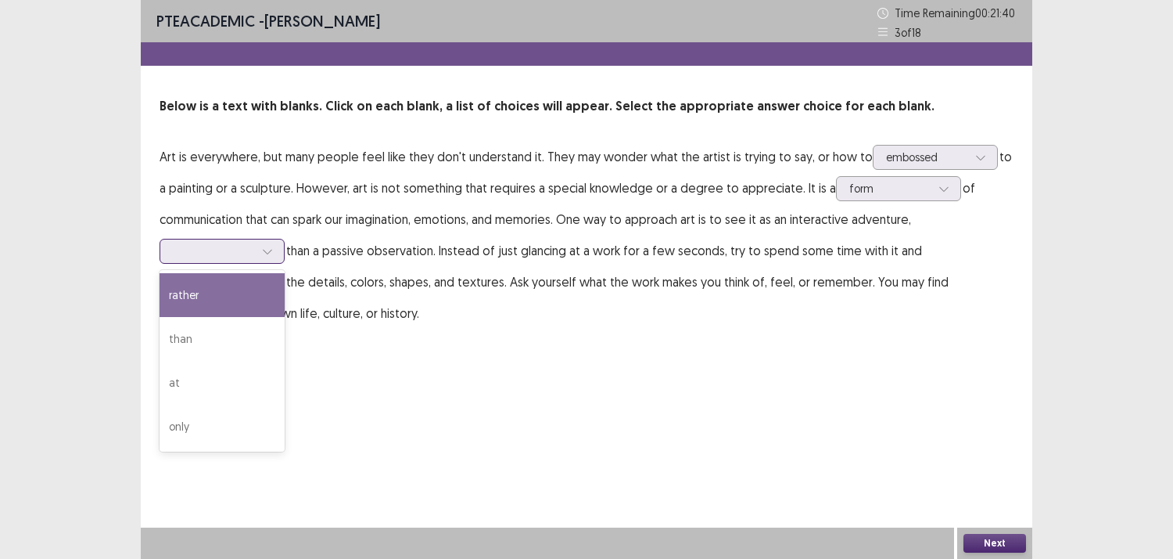
click at [173, 243] on div at bounding box center [213, 250] width 81 height 15
click at [190, 288] on div "rather" at bounding box center [222, 295] width 125 height 44
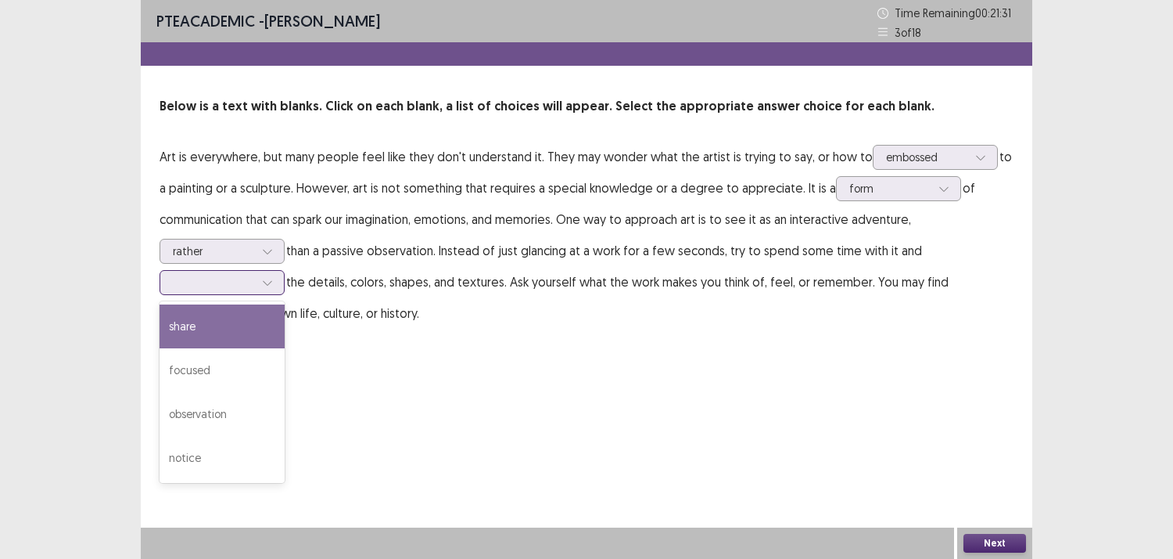
click at [183, 275] on div at bounding box center [213, 282] width 81 height 15
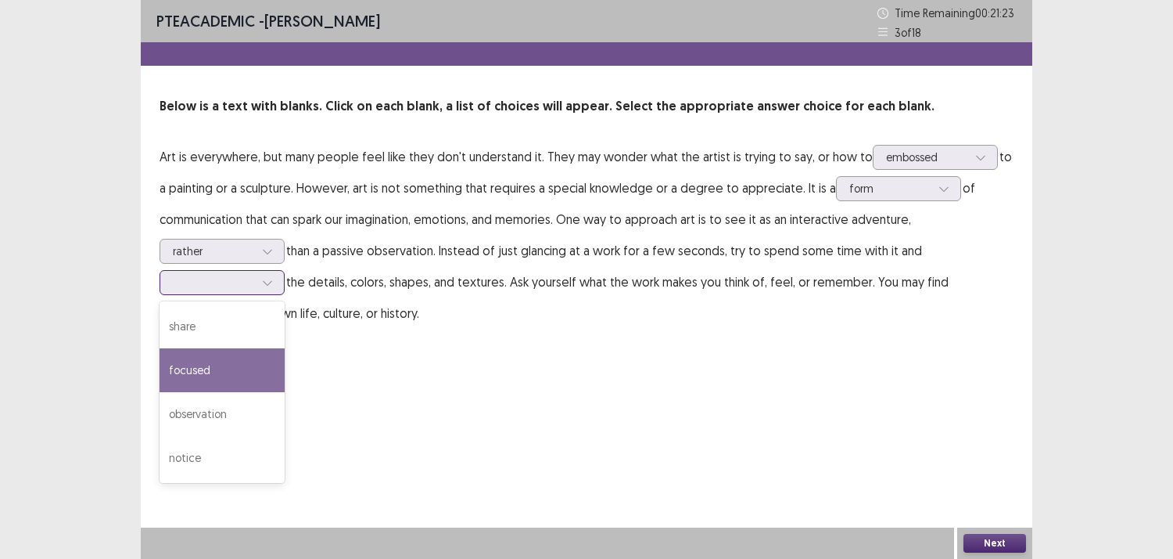
click at [221, 360] on div "focused" at bounding box center [222, 370] width 125 height 44
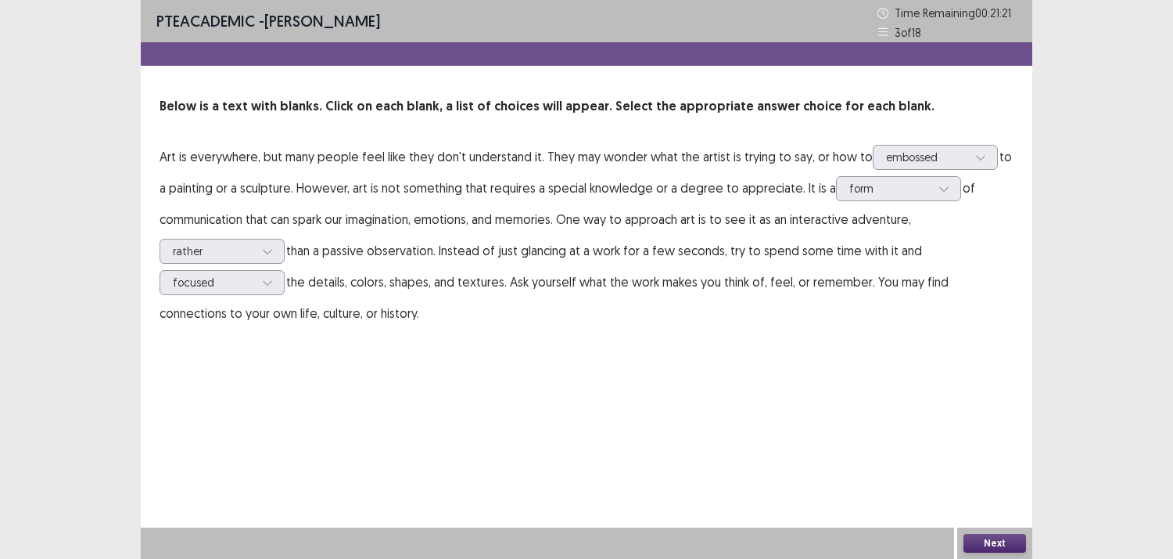
click at [1004, 544] on button "Next" at bounding box center [995, 542] width 63 height 19
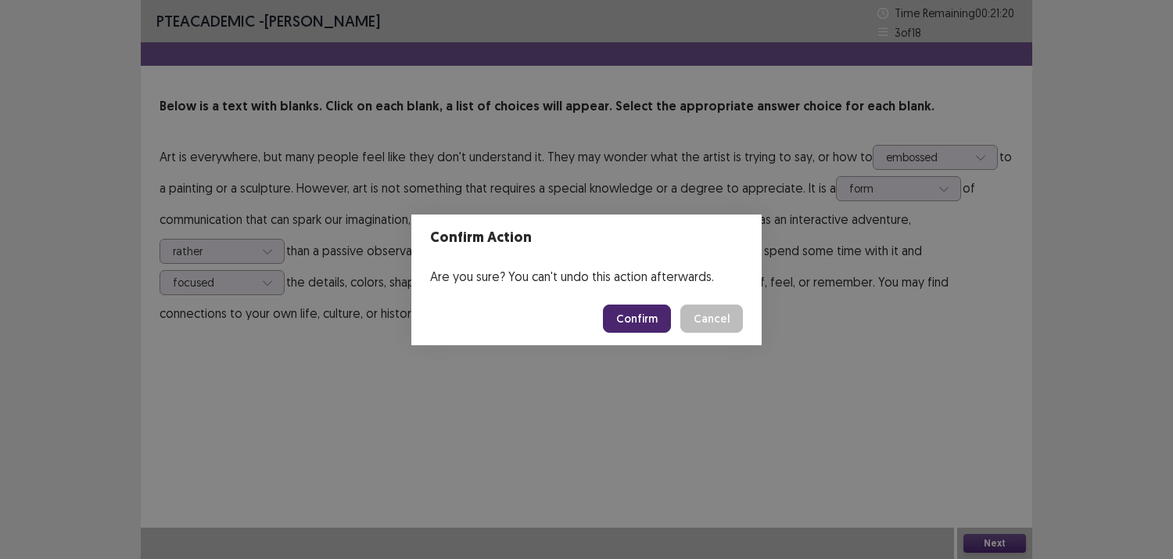
click at [634, 325] on button "Confirm" at bounding box center [637, 318] width 68 height 28
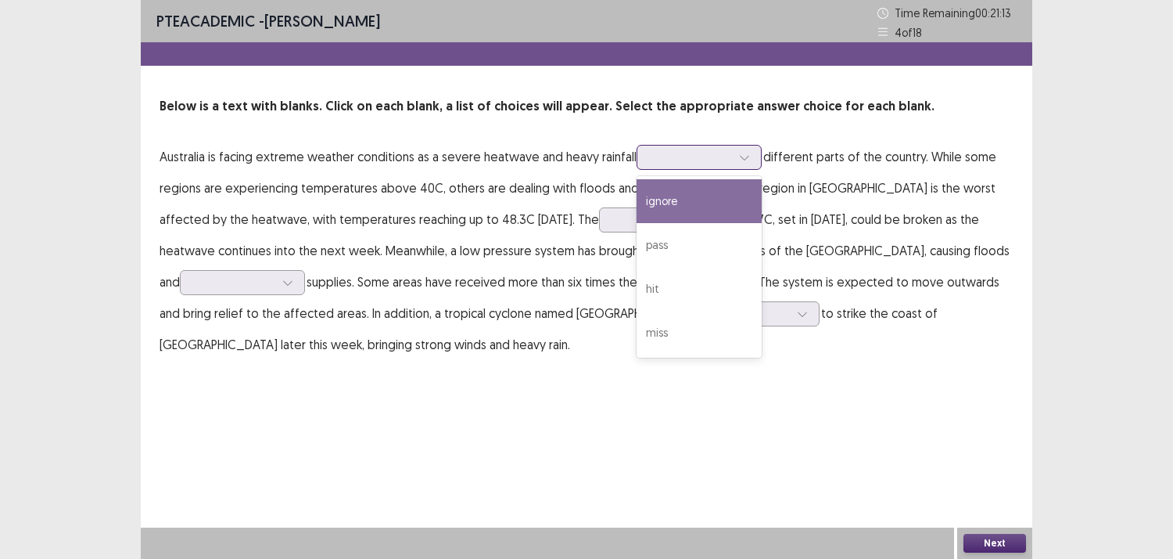
click at [671, 160] on div at bounding box center [690, 156] width 81 height 15
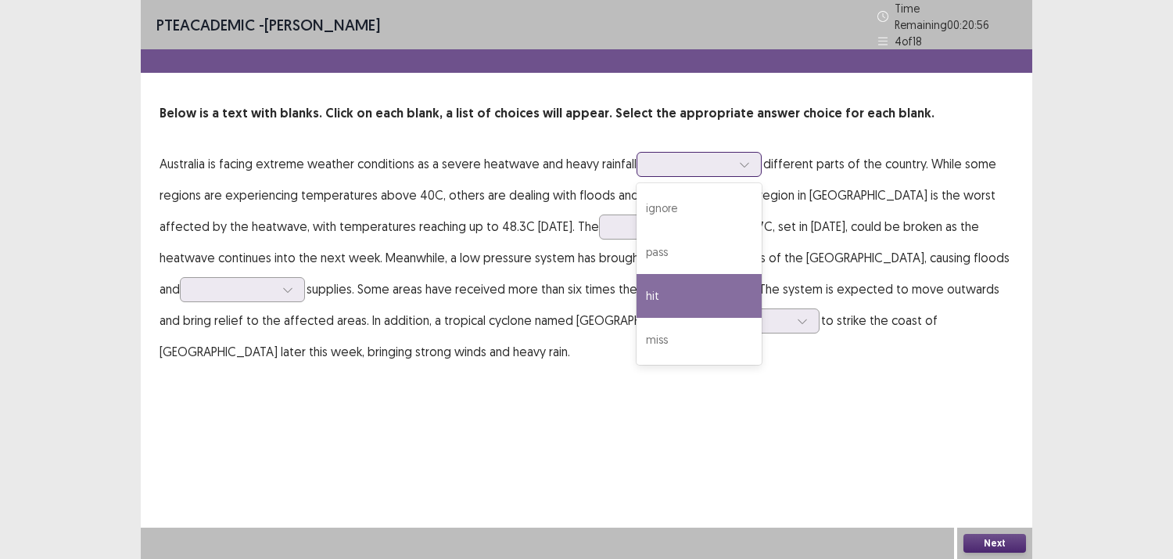
click at [683, 285] on div "hit" at bounding box center [699, 296] width 125 height 44
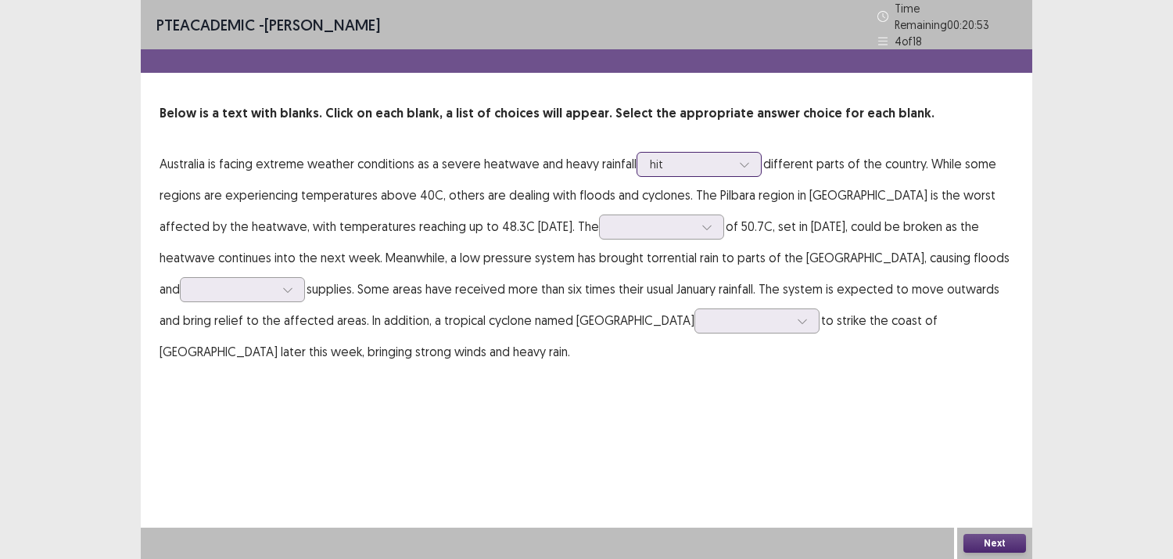
click at [678, 157] on div at bounding box center [690, 163] width 81 height 15
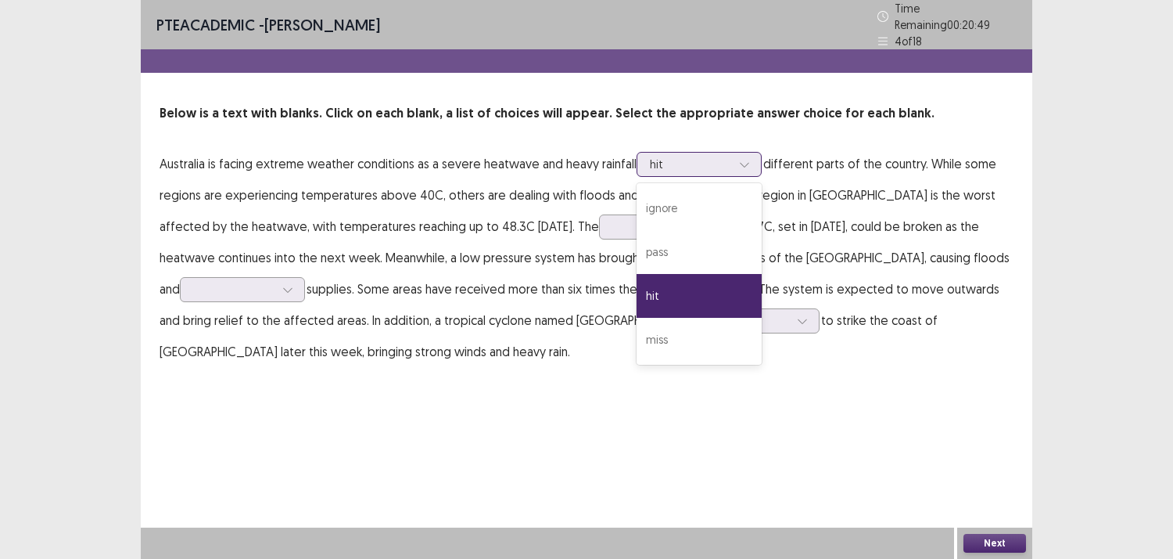
click at [678, 157] on div at bounding box center [690, 163] width 81 height 15
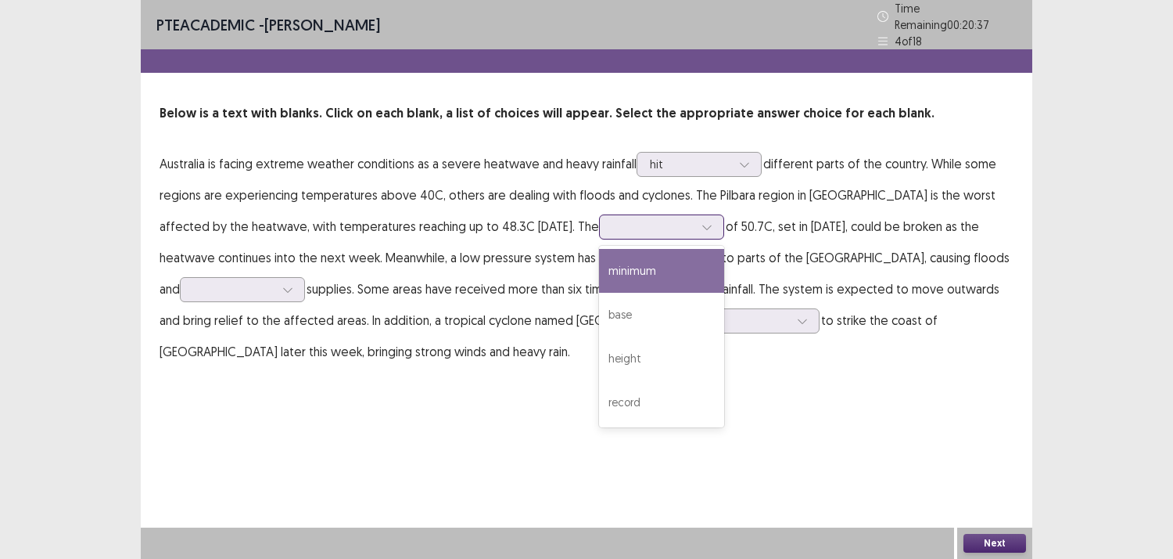
click at [624, 220] on div at bounding box center [652, 226] width 81 height 15
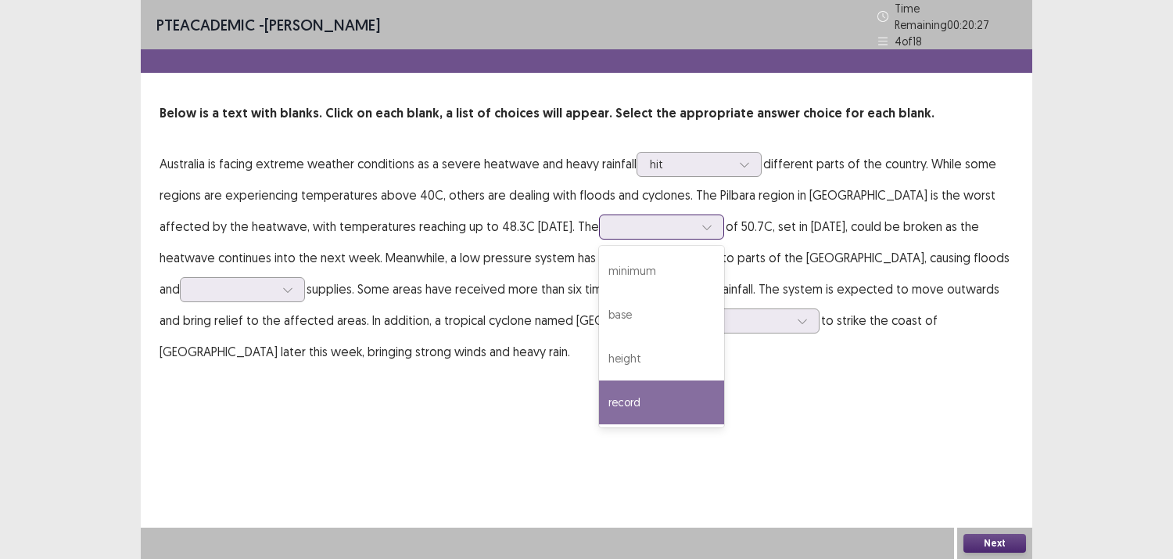
click at [604, 401] on div "record" at bounding box center [661, 402] width 125 height 44
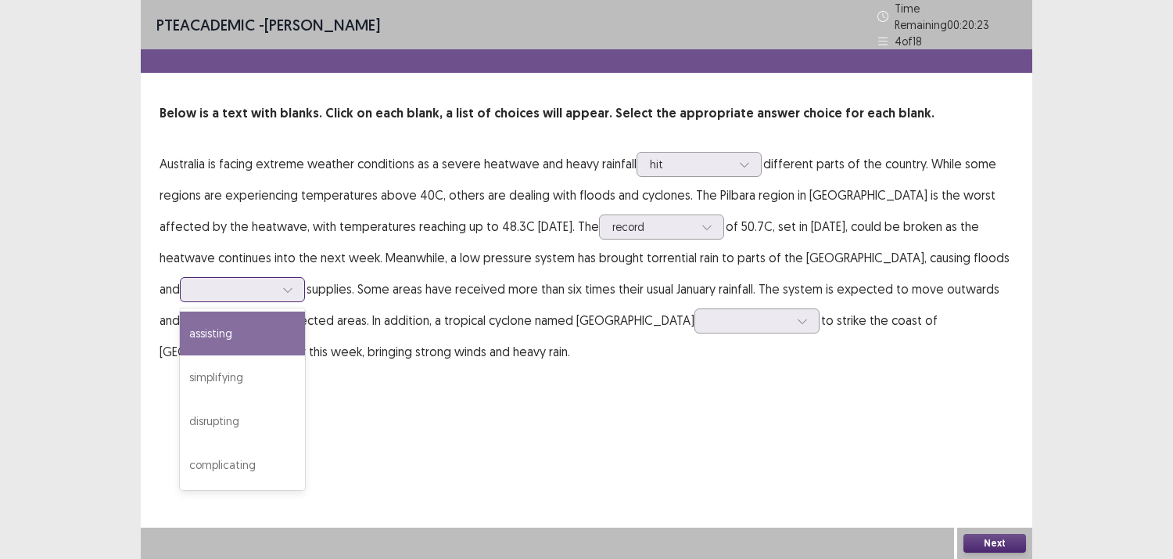
click at [193, 282] on div at bounding box center [233, 289] width 81 height 15
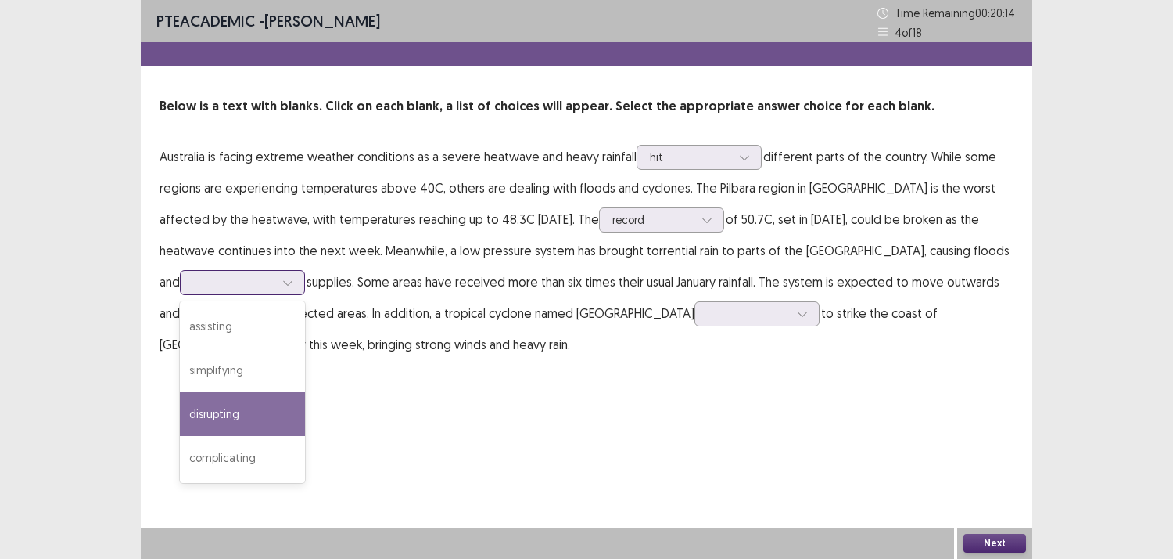
click at [196, 412] on div "disrupting" at bounding box center [242, 414] width 125 height 44
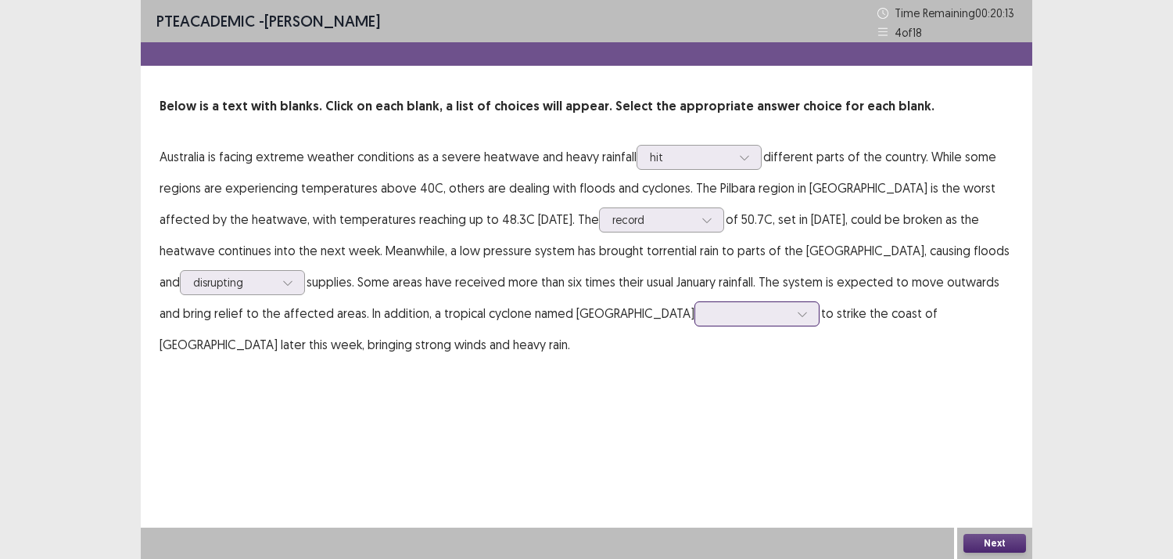
click at [708, 307] on div at bounding box center [748, 313] width 81 height 15
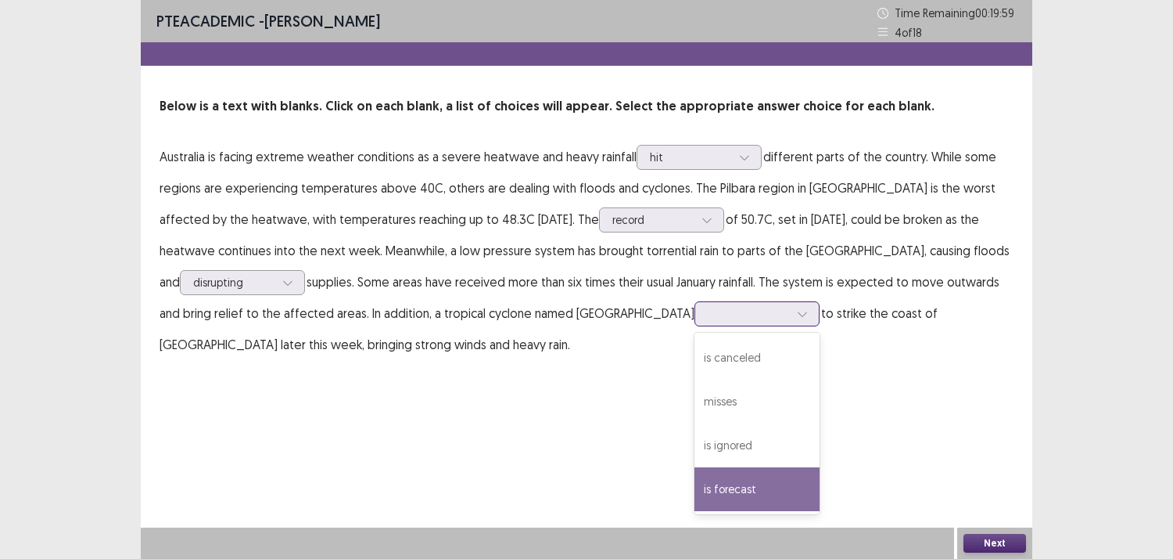
click at [695, 487] on div "is forecast" at bounding box center [757, 489] width 125 height 44
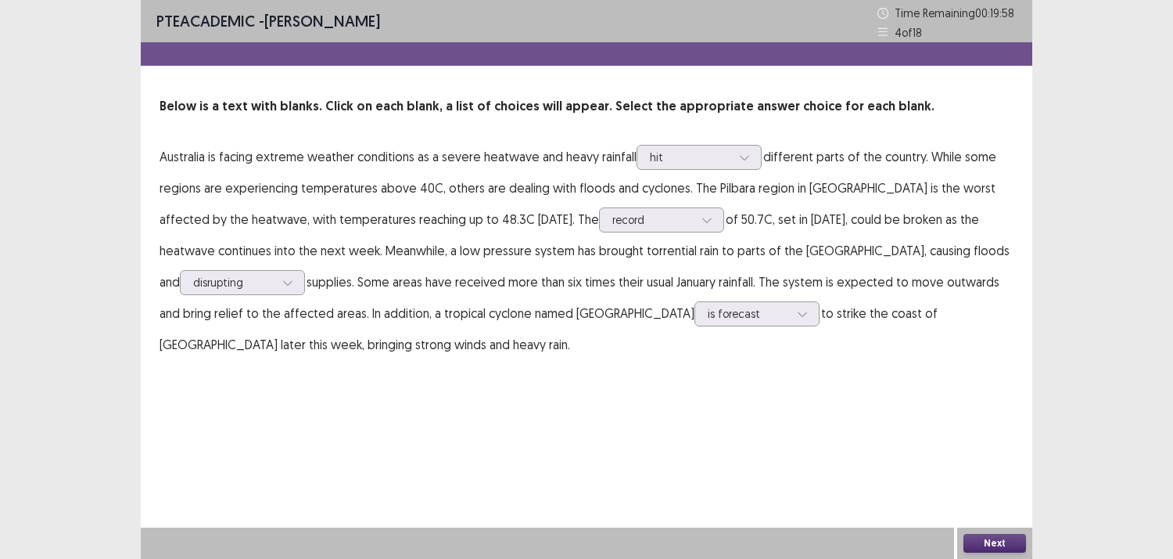
click at [975, 541] on button "Next" at bounding box center [995, 542] width 63 height 19
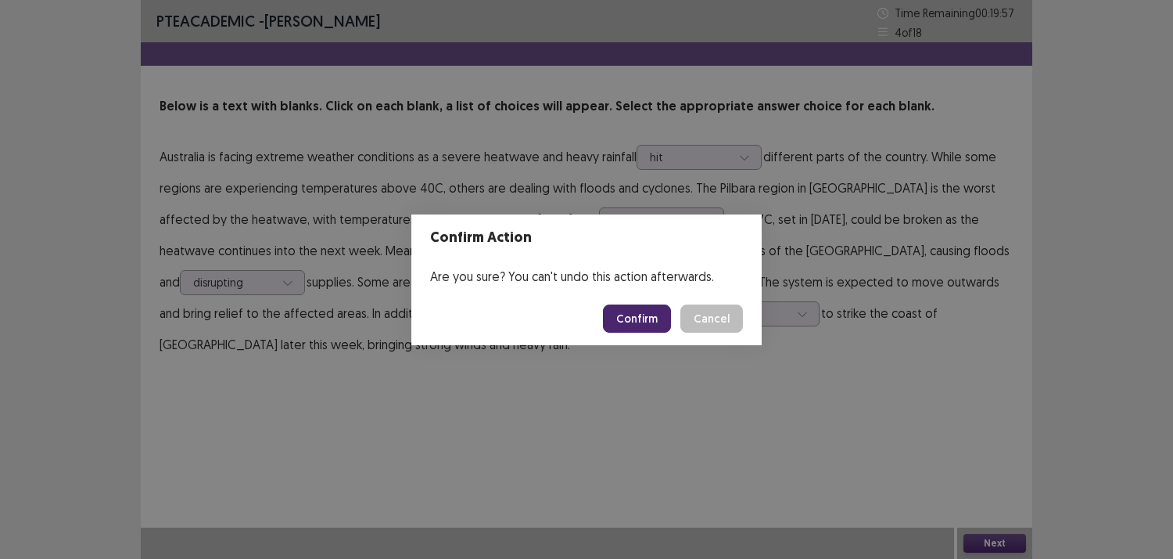
click at [635, 322] on button "Confirm" at bounding box center [637, 318] width 68 height 28
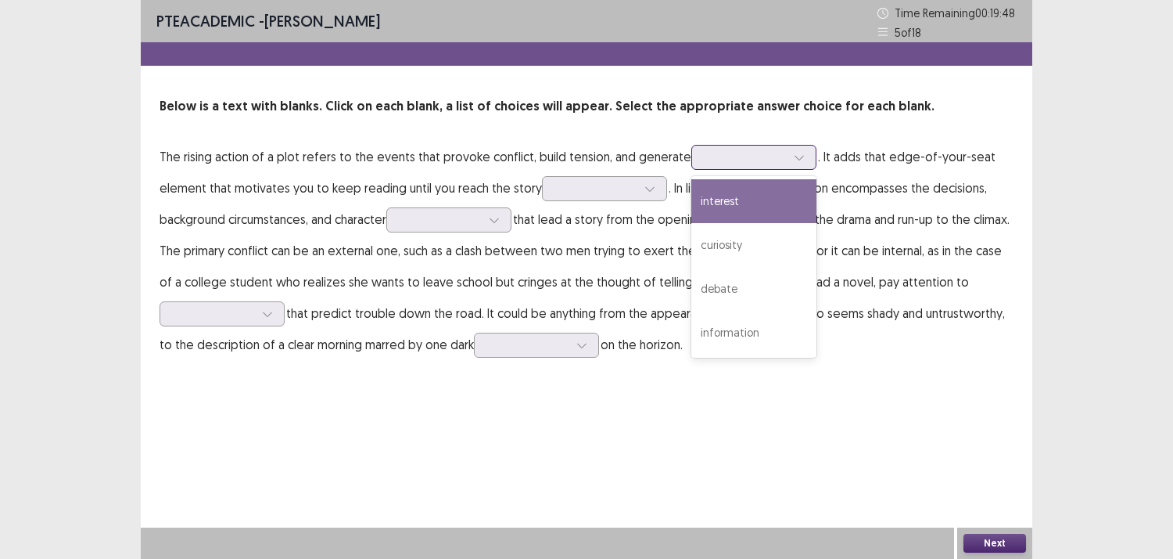
click at [706, 154] on div at bounding box center [745, 156] width 81 height 15
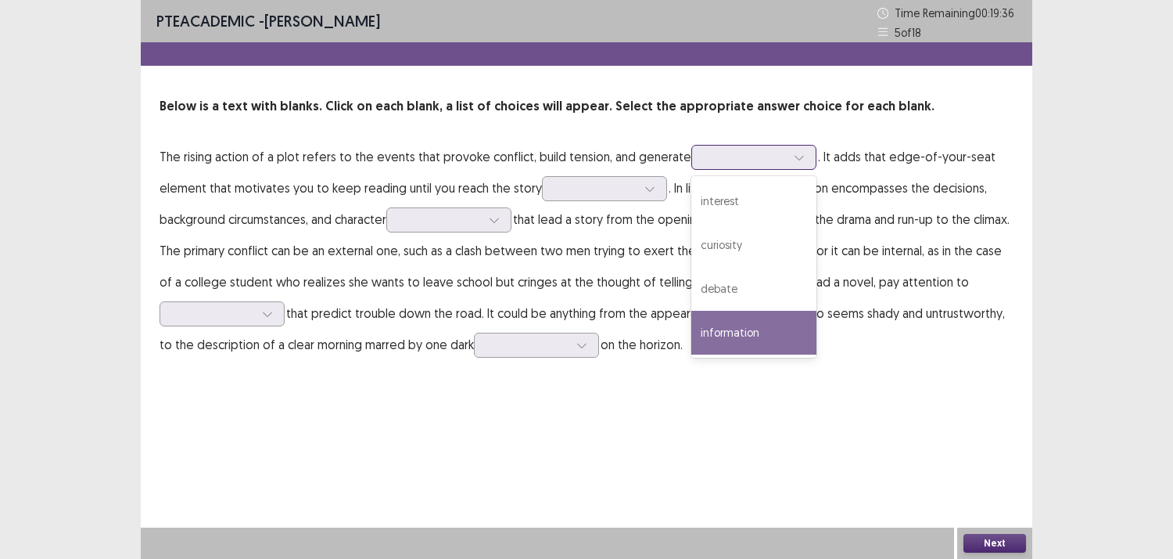
click at [755, 325] on div "information" at bounding box center [753, 333] width 125 height 44
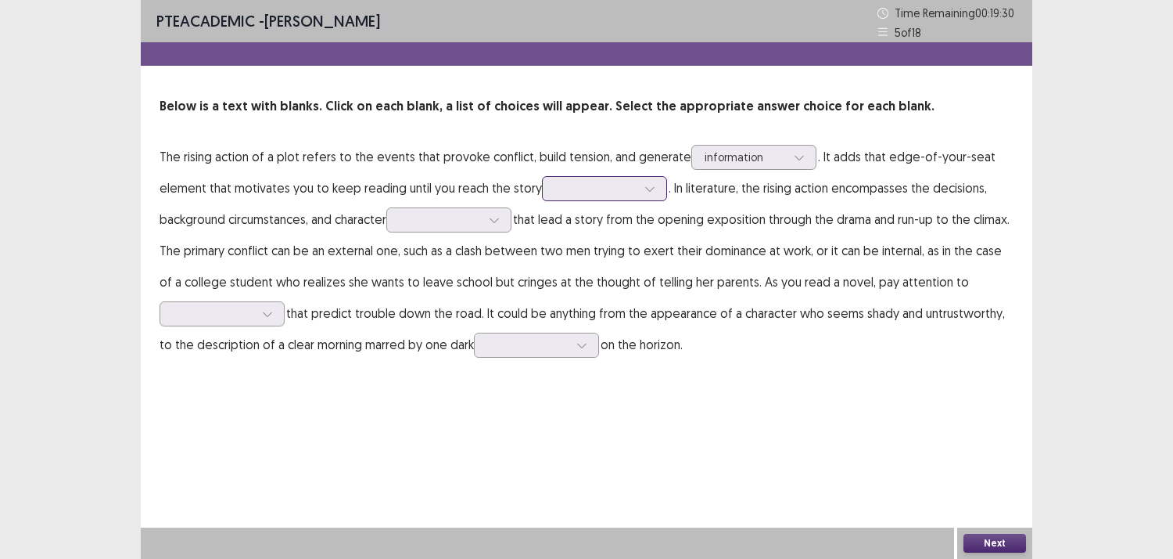
click at [555, 190] on input "text" at bounding box center [556, 188] width 3 height 12
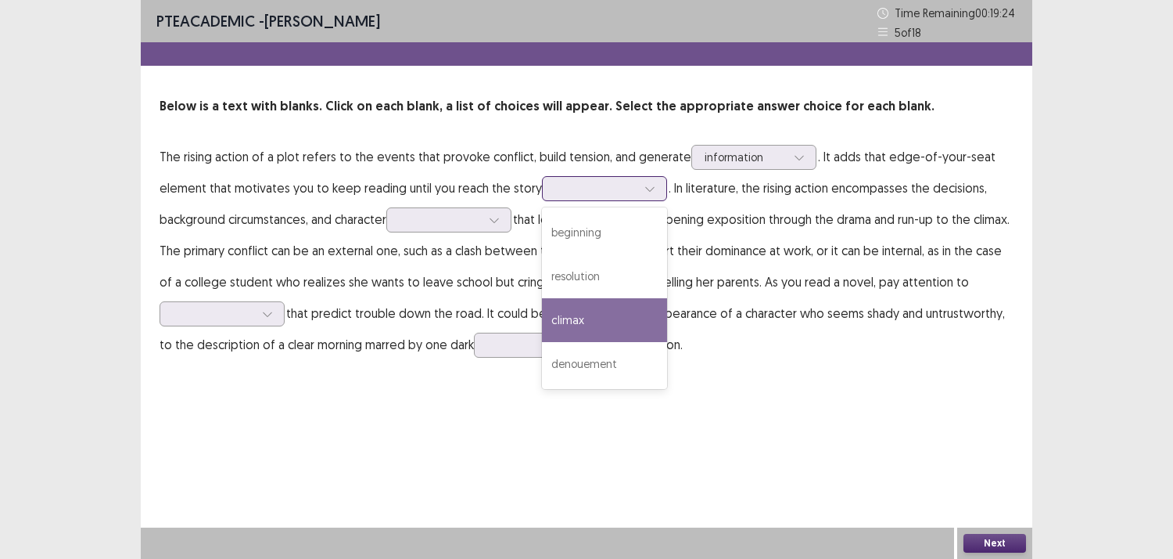
click at [571, 314] on div "climax" at bounding box center [604, 320] width 125 height 44
click at [573, 194] on div at bounding box center [595, 188] width 81 height 15
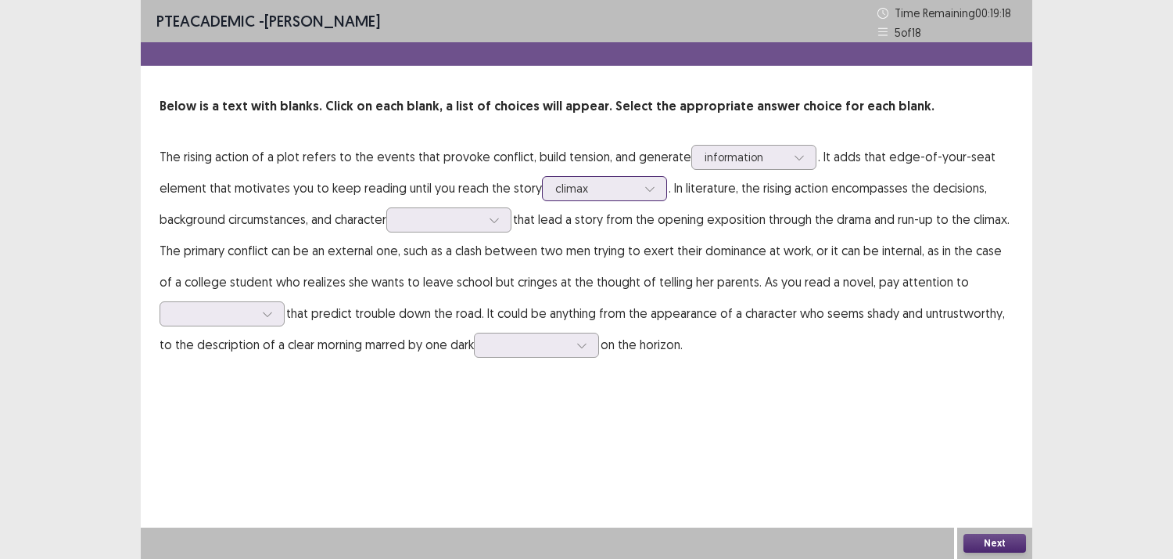
click at [580, 194] on div at bounding box center [595, 188] width 81 height 15
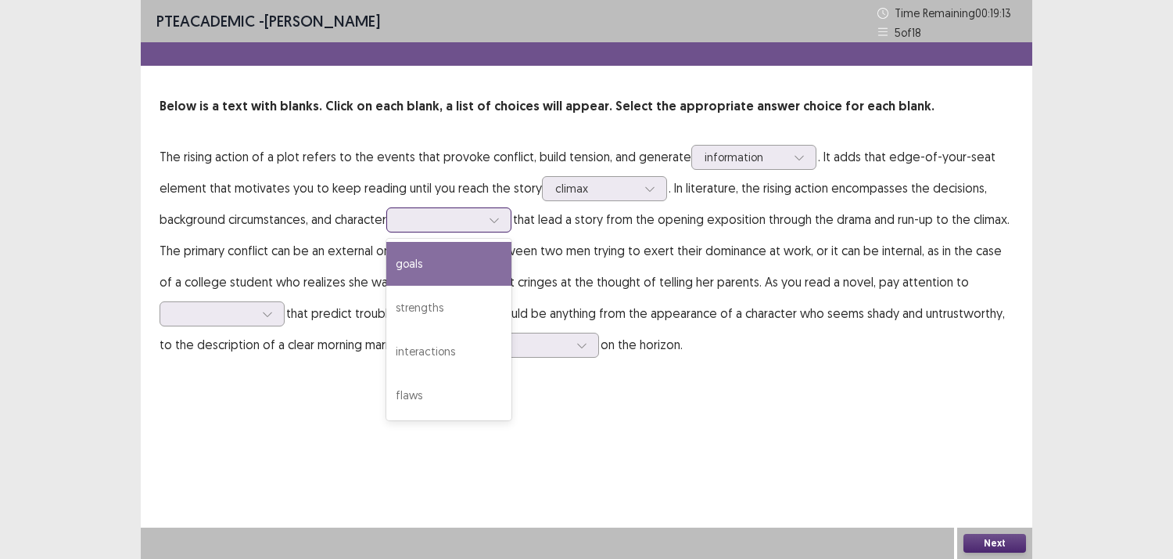
click at [472, 222] on div at bounding box center [440, 219] width 81 height 15
click at [443, 266] on div "goals" at bounding box center [448, 264] width 125 height 44
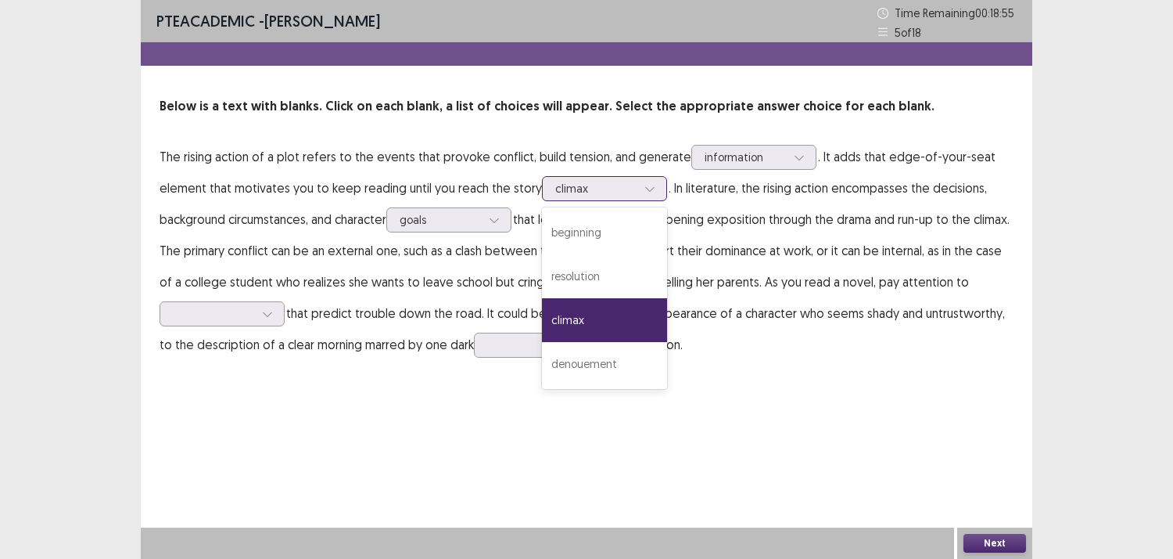
click at [580, 189] on div at bounding box center [595, 188] width 81 height 15
click at [629, 378] on div "denouement" at bounding box center [604, 364] width 125 height 44
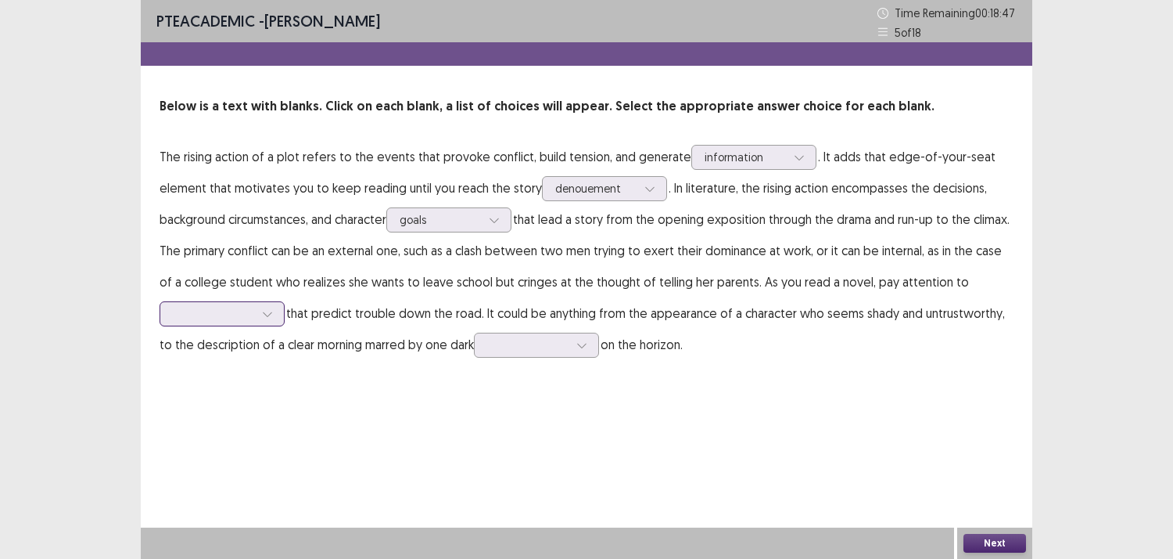
click at [260, 322] on div at bounding box center [267, 313] width 23 height 23
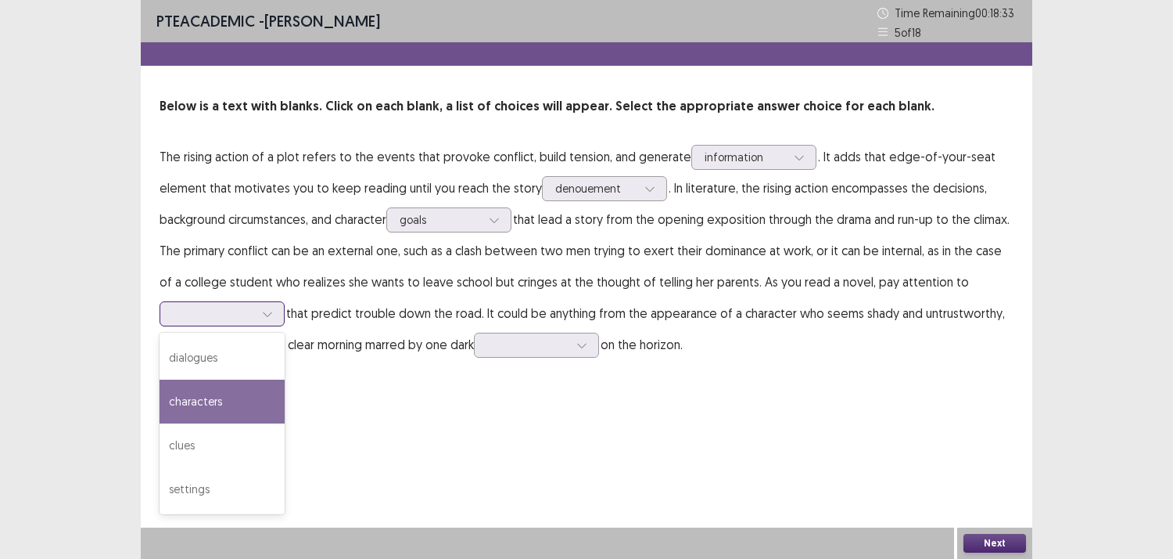
click at [207, 407] on div "characters" at bounding box center [222, 401] width 125 height 44
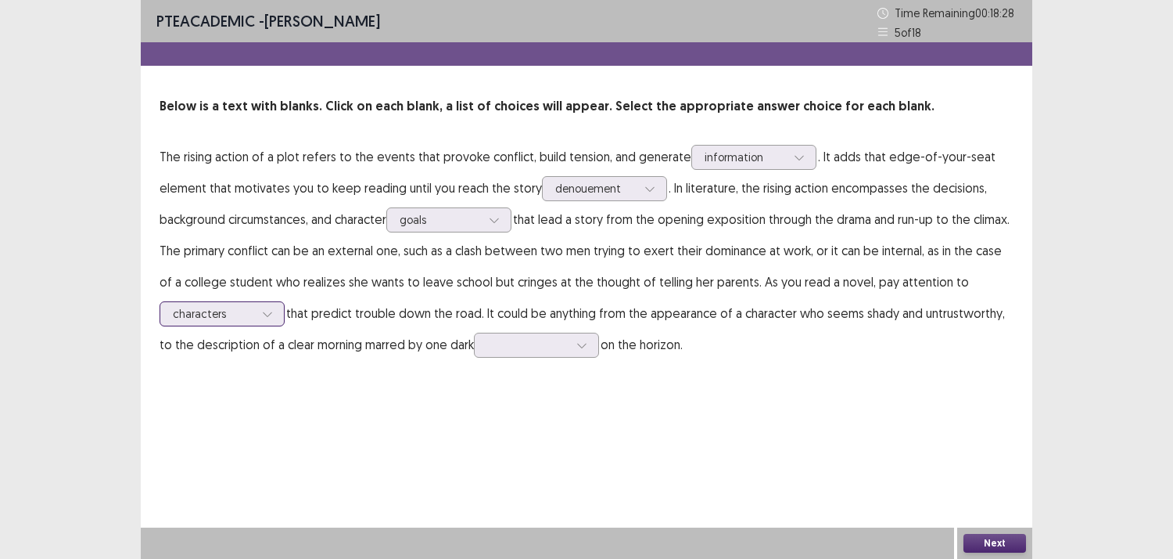
click at [199, 311] on div at bounding box center [213, 313] width 81 height 15
click at [507, 336] on div at bounding box center [528, 345] width 84 height 18
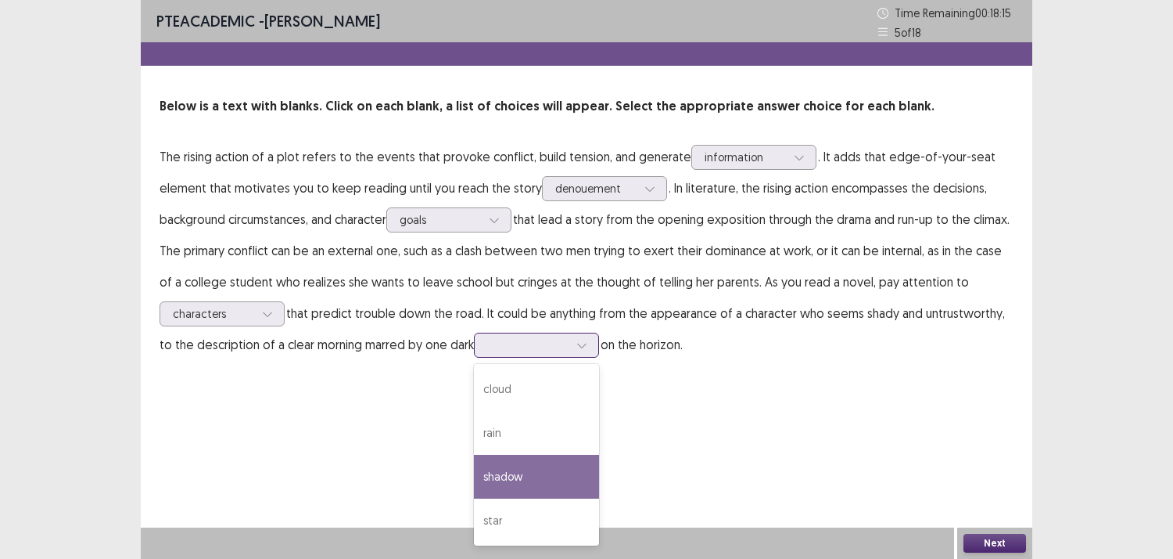
click at [556, 472] on div "shadow" at bounding box center [536, 476] width 125 height 44
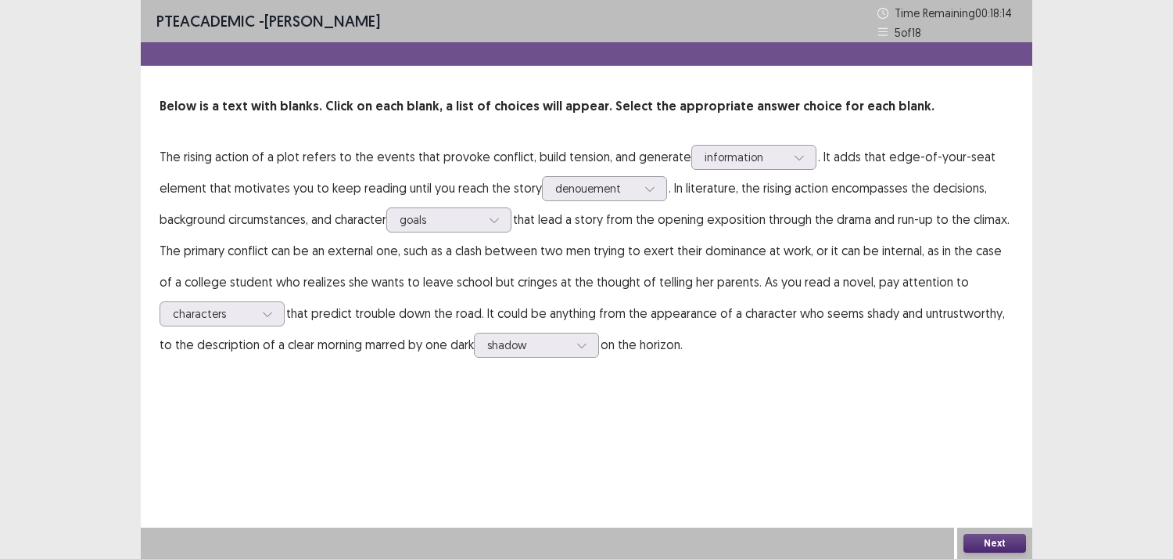
click at [994, 535] on button "Next" at bounding box center [995, 542] width 63 height 19
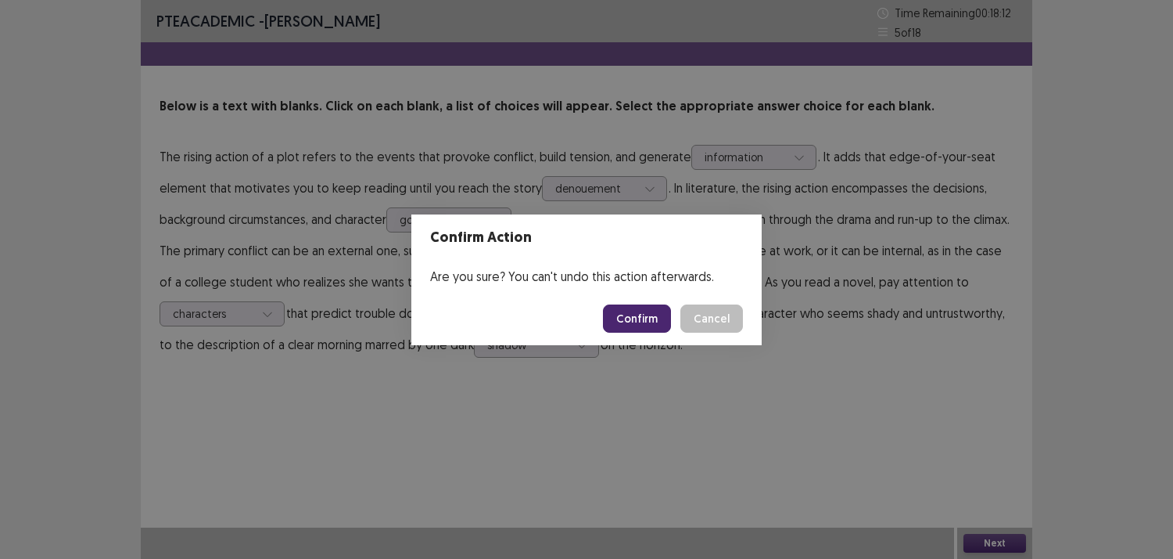
click at [645, 321] on button "Confirm" at bounding box center [637, 318] width 68 height 28
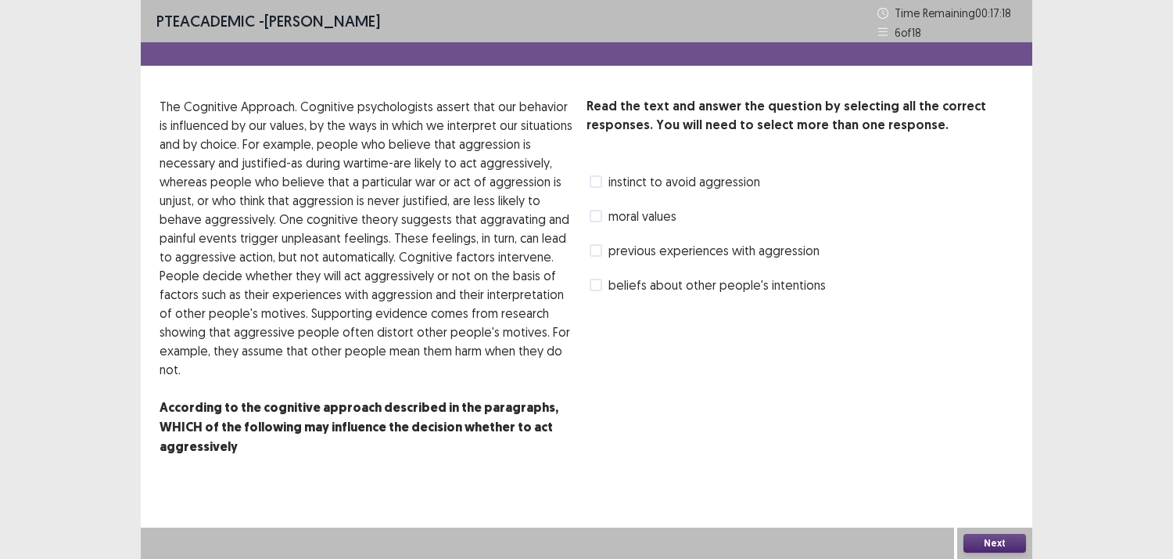
click at [593, 253] on span at bounding box center [596, 250] width 13 height 13
click at [593, 295] on div "beliefs about other people's intentions" at bounding box center [706, 284] width 239 height 25
click at [600, 286] on span at bounding box center [596, 284] width 13 height 13
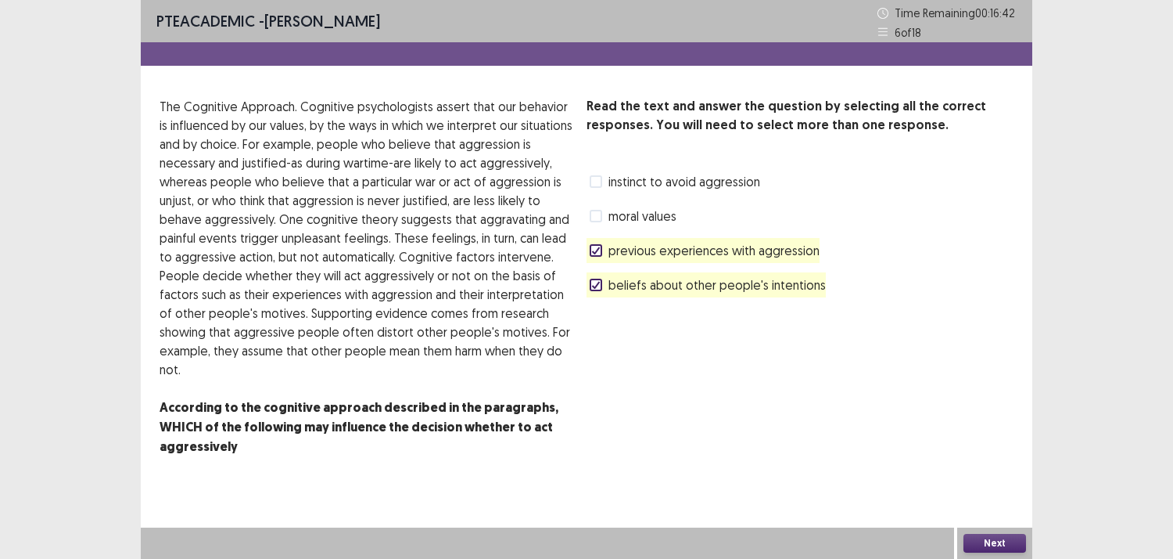
click at [1014, 548] on button "Next" at bounding box center [995, 542] width 63 height 19
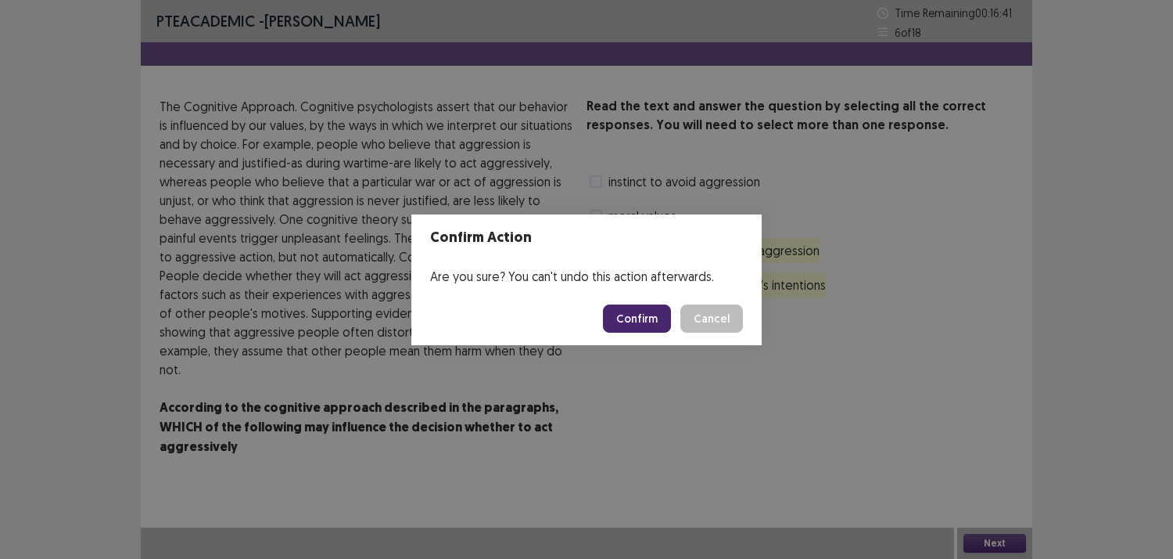
click at [602, 311] on footer "Confirm Cancel" at bounding box center [586, 318] width 350 height 53
click at [666, 304] on div "Confirm Cancel" at bounding box center [673, 318] width 140 height 28
click at [654, 321] on button "Confirm" at bounding box center [637, 318] width 68 height 28
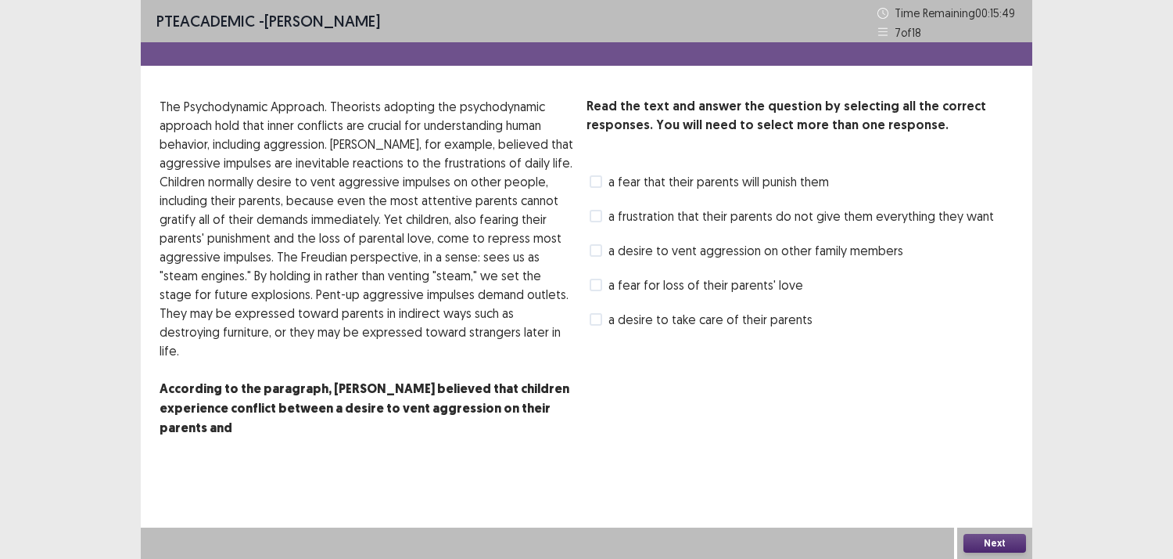
click at [615, 242] on span "a desire to vent aggression on other family members" at bounding box center [756, 250] width 295 height 19
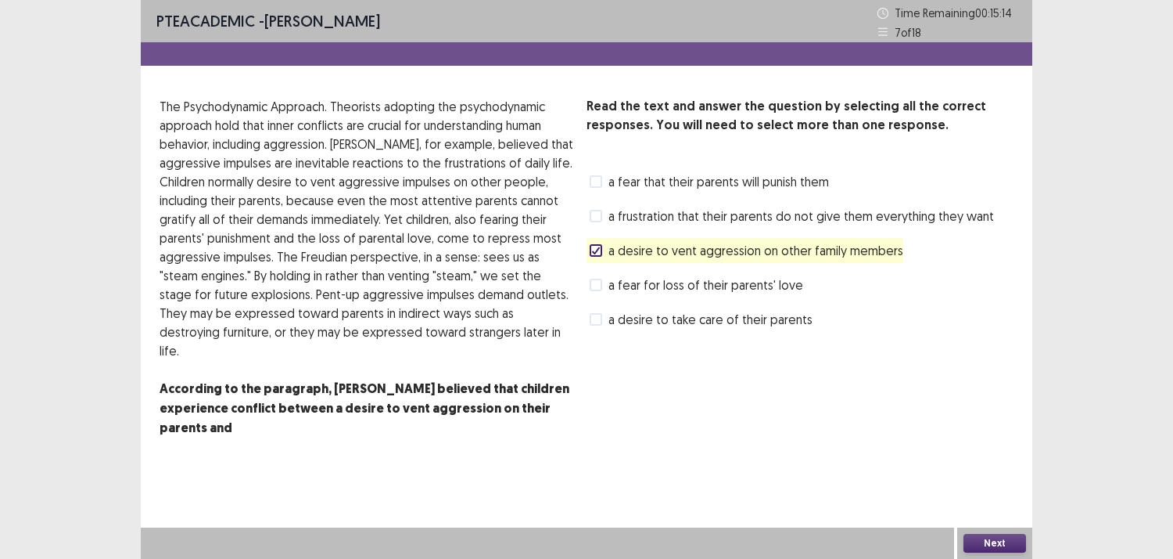
click at [598, 177] on span at bounding box center [596, 181] width 13 height 13
click at [609, 243] on span "a desire to vent aggression on other family members" at bounding box center [756, 250] width 295 height 19
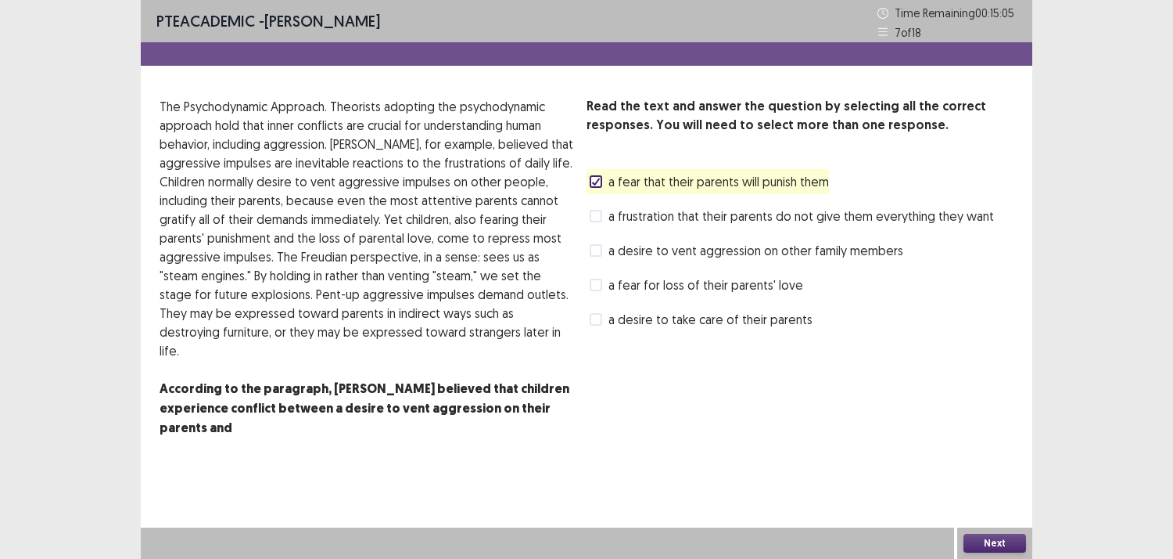
click at [593, 283] on span at bounding box center [596, 284] width 13 height 13
click at [1002, 538] on button "Next" at bounding box center [995, 542] width 63 height 19
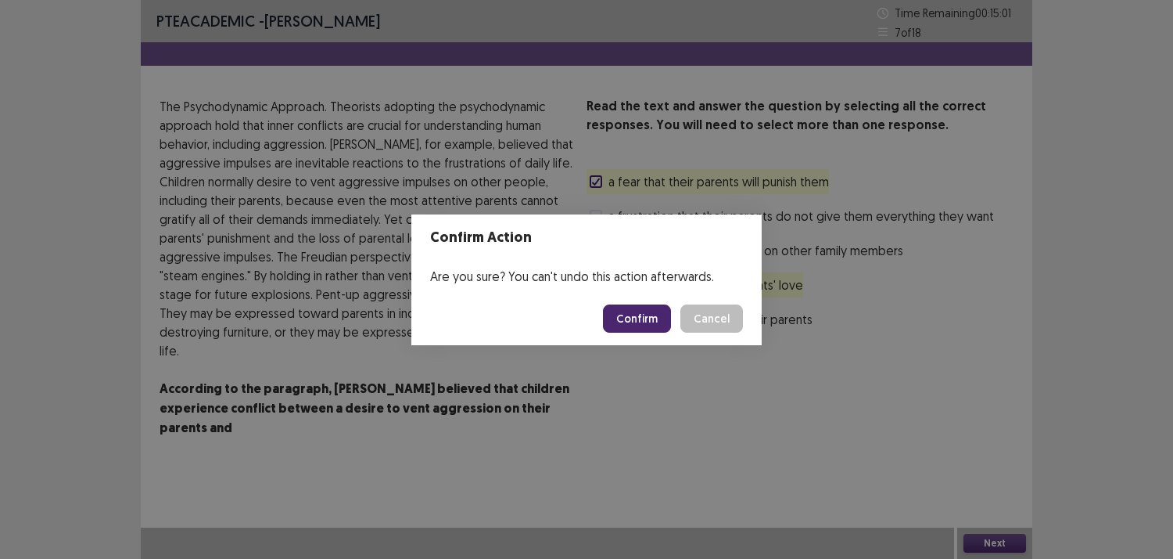
click at [638, 314] on button "Confirm" at bounding box center [637, 318] width 68 height 28
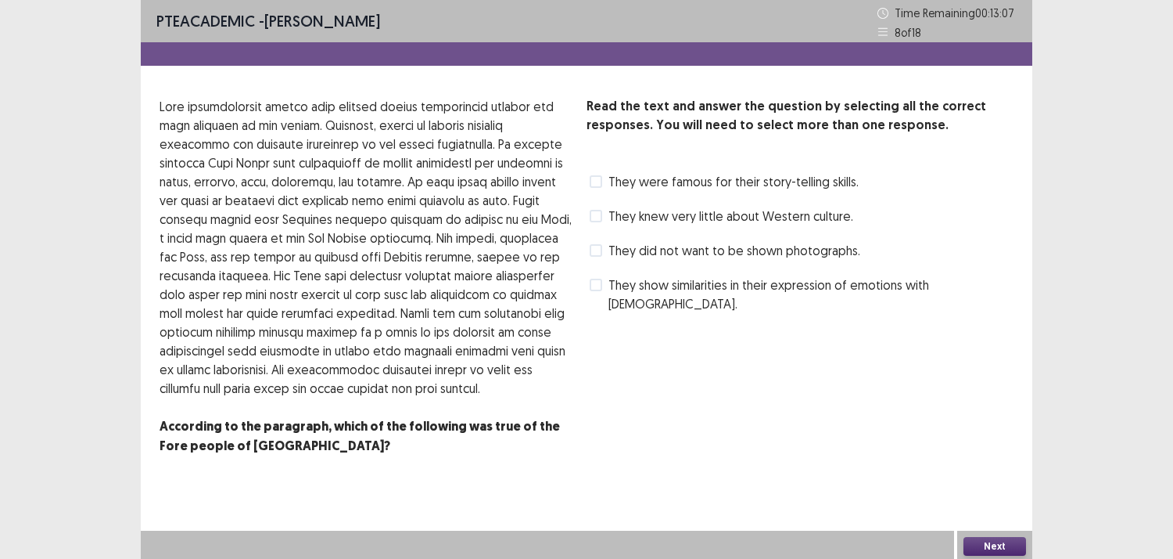
click at [610, 217] on span "They knew very little about Western culture." at bounding box center [731, 216] width 245 height 19
click at [596, 254] on span at bounding box center [596, 250] width 13 height 13
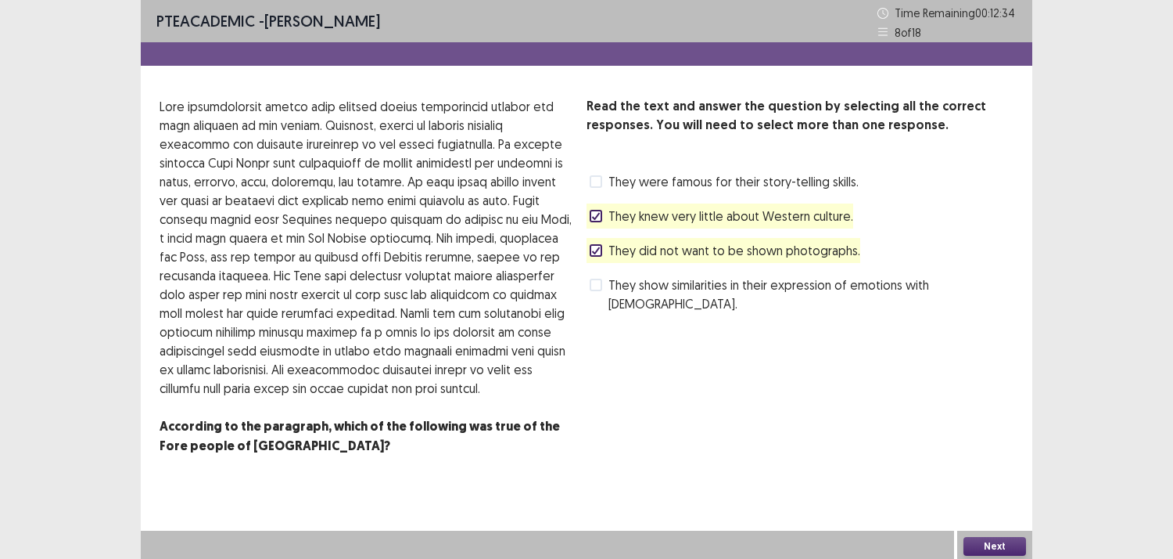
click at [598, 279] on span at bounding box center [596, 284] width 13 height 13
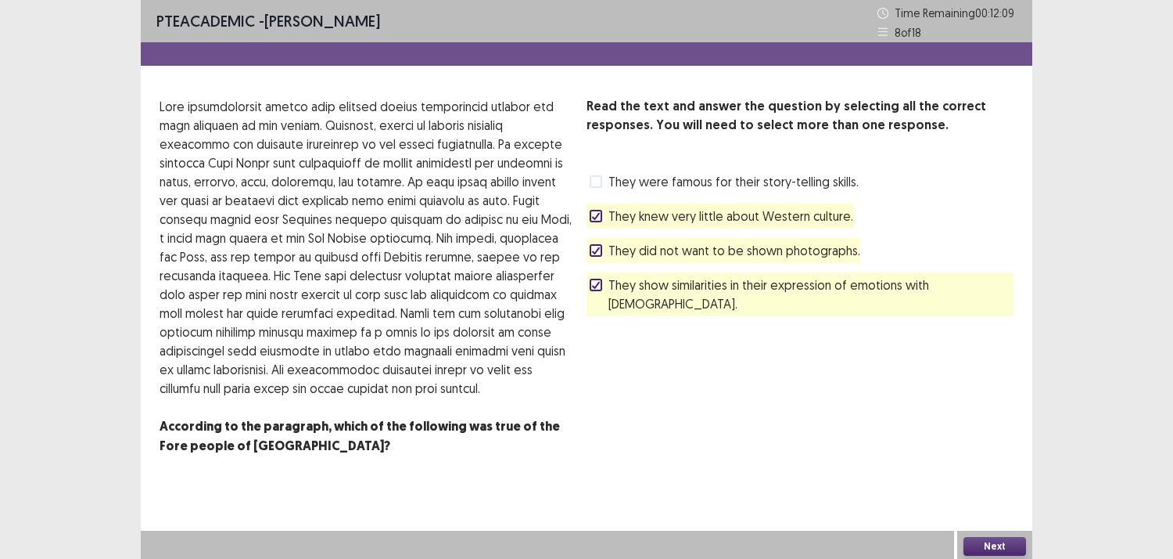
click at [597, 220] on div at bounding box center [595, 215] width 9 height 9
click at [971, 543] on button "Next" at bounding box center [995, 546] width 63 height 19
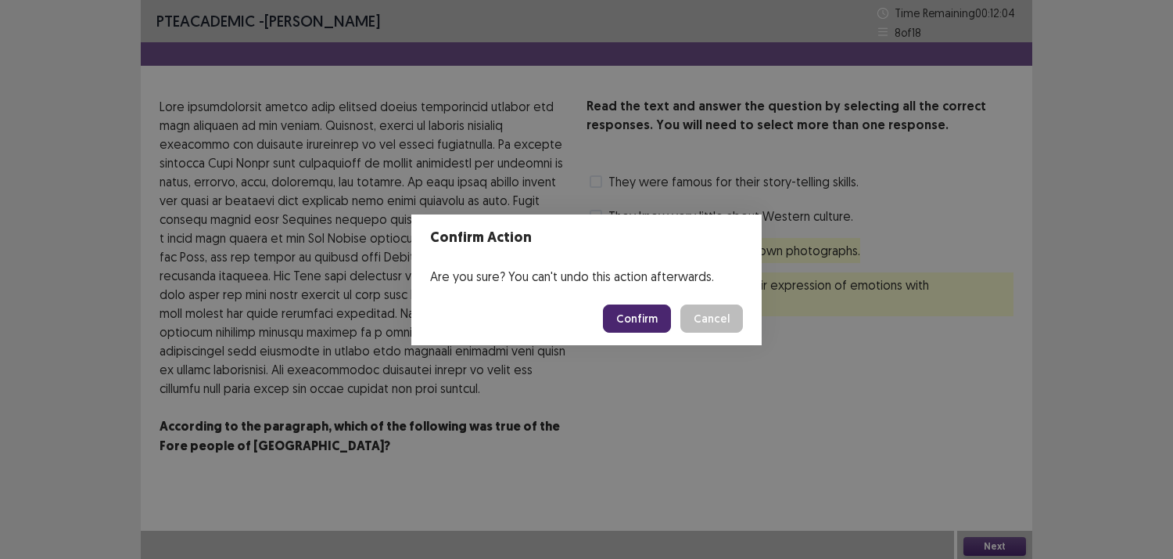
click at [622, 322] on button "Confirm" at bounding box center [637, 318] width 68 height 28
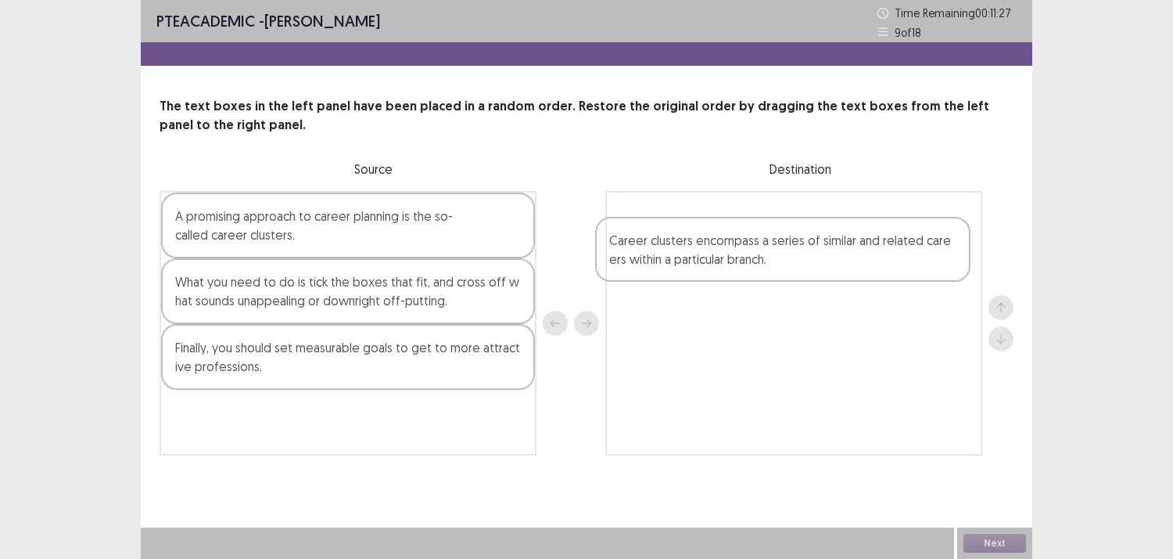
drag, startPoint x: 310, startPoint y: 302, endPoint x: 760, endPoint y: 254, distance: 452.3
click at [760, 254] on div "A promising approach to career planning is the so-called career clusters. Caree…" at bounding box center [587, 323] width 854 height 264
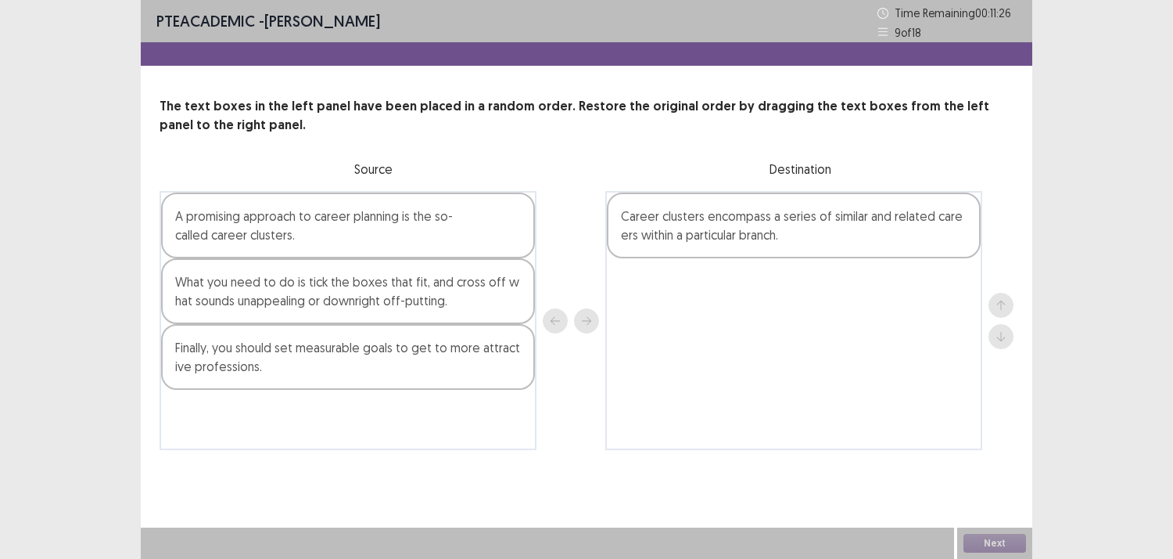
drag, startPoint x: 315, startPoint y: 209, endPoint x: 315, endPoint y: 219, distance: 10.2
click at [314, 214] on div "A promising approach to career planning is the so-called career clusters. What …" at bounding box center [348, 320] width 377 height 259
click at [322, 220] on div "A promising approach to career planning is the so-called career clusters. What …" at bounding box center [348, 320] width 377 height 259
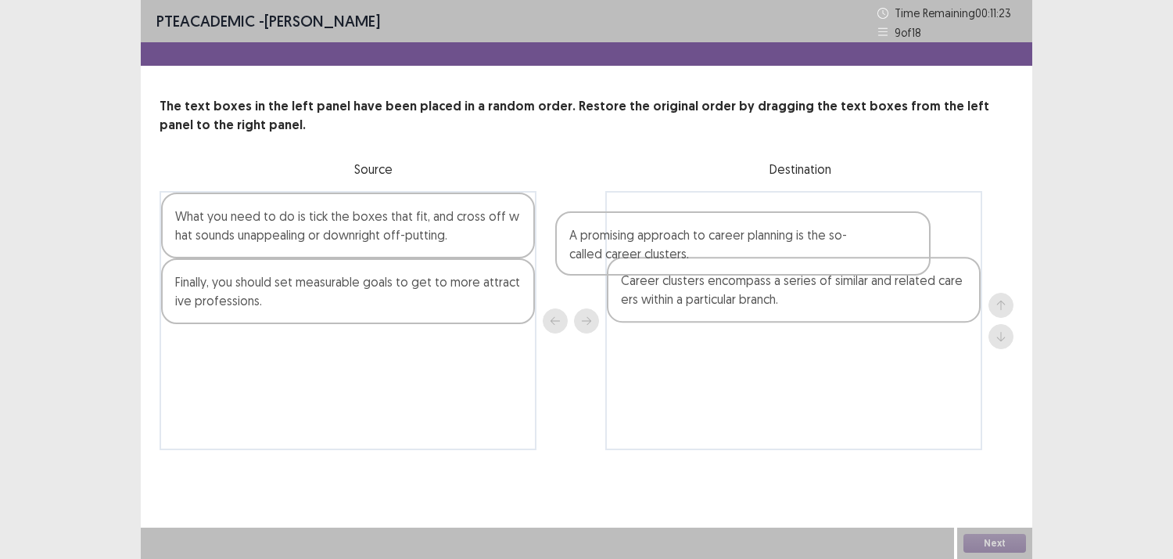
drag, startPoint x: 324, startPoint y: 220, endPoint x: 726, endPoint y: 239, distance: 402.5
click at [726, 239] on div "A promising approach to career planning is the so-called career clusters. What …" at bounding box center [587, 320] width 854 height 259
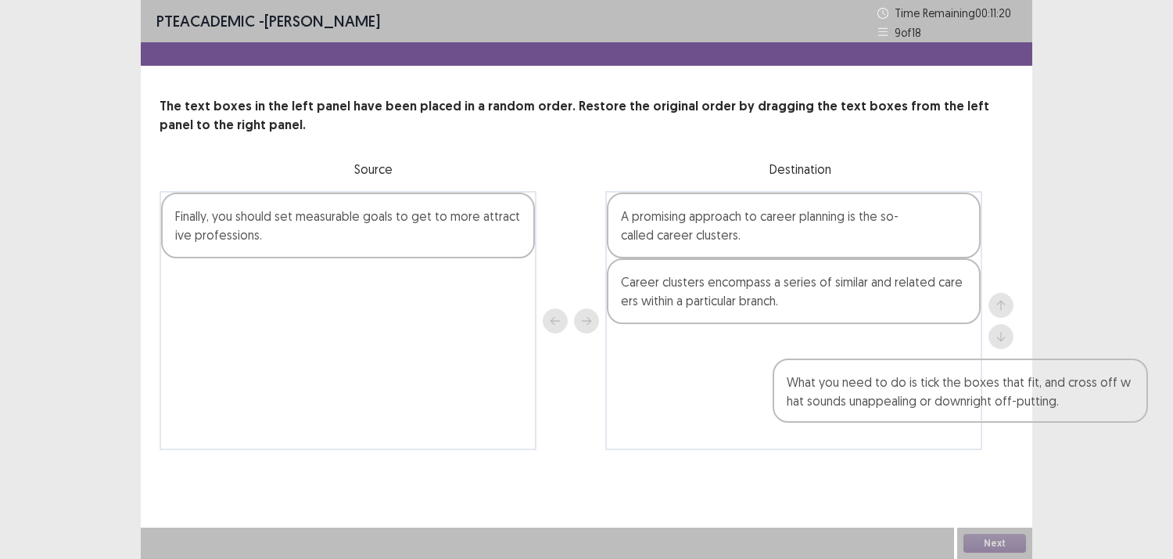
drag, startPoint x: 296, startPoint y: 211, endPoint x: 918, endPoint y: 380, distance: 645.2
click at [918, 380] on div "What you need to do is tick the boxes that fit, and cross off what sounds unapp…" at bounding box center [587, 320] width 854 height 259
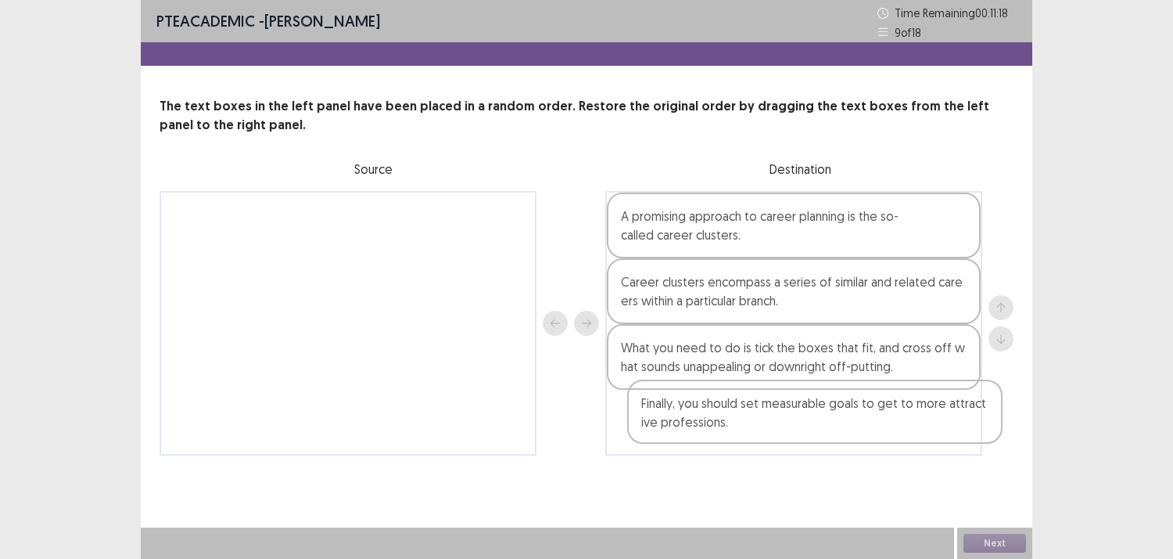
drag, startPoint x: 408, startPoint y: 228, endPoint x: 886, endPoint y: 424, distance: 517.4
click at [886, 424] on div "Finally, you should set measurable goals to get to more attractive professions.…" at bounding box center [587, 323] width 854 height 264
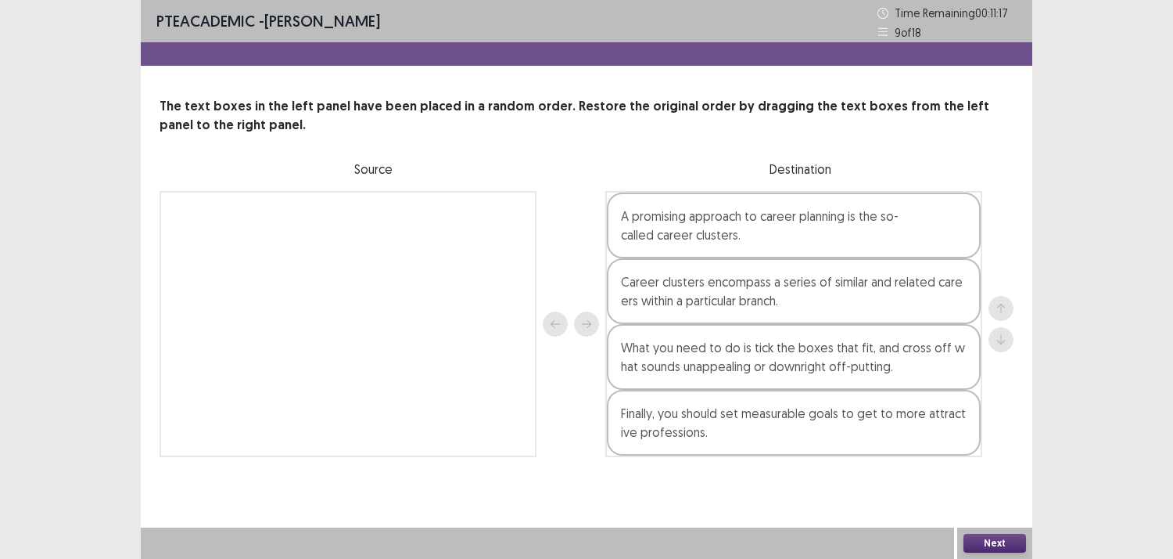
click at [997, 544] on button "Next" at bounding box center [995, 542] width 63 height 19
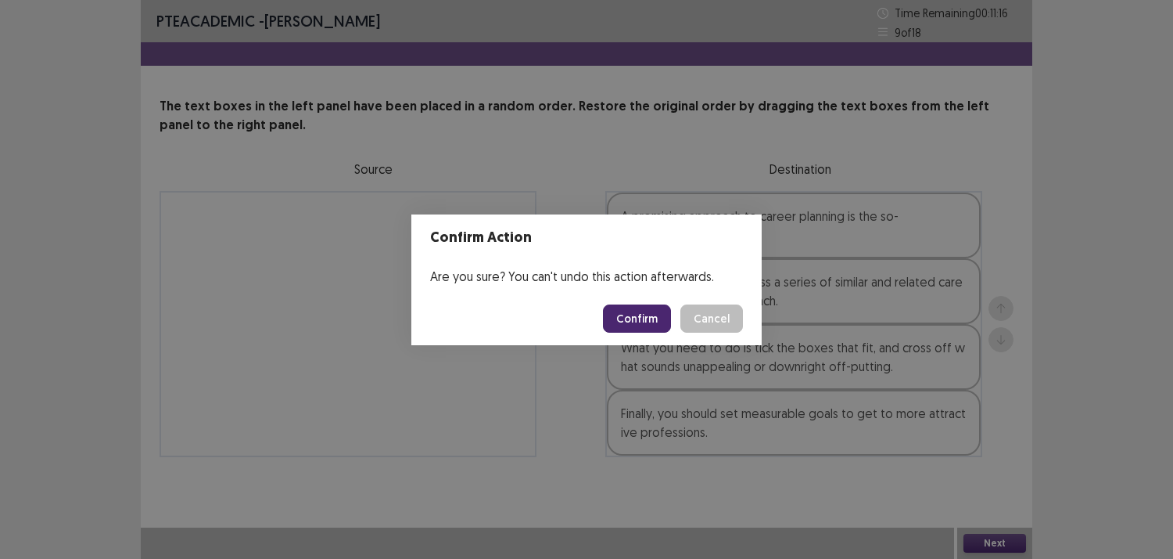
click at [662, 322] on button "Confirm" at bounding box center [637, 318] width 68 height 28
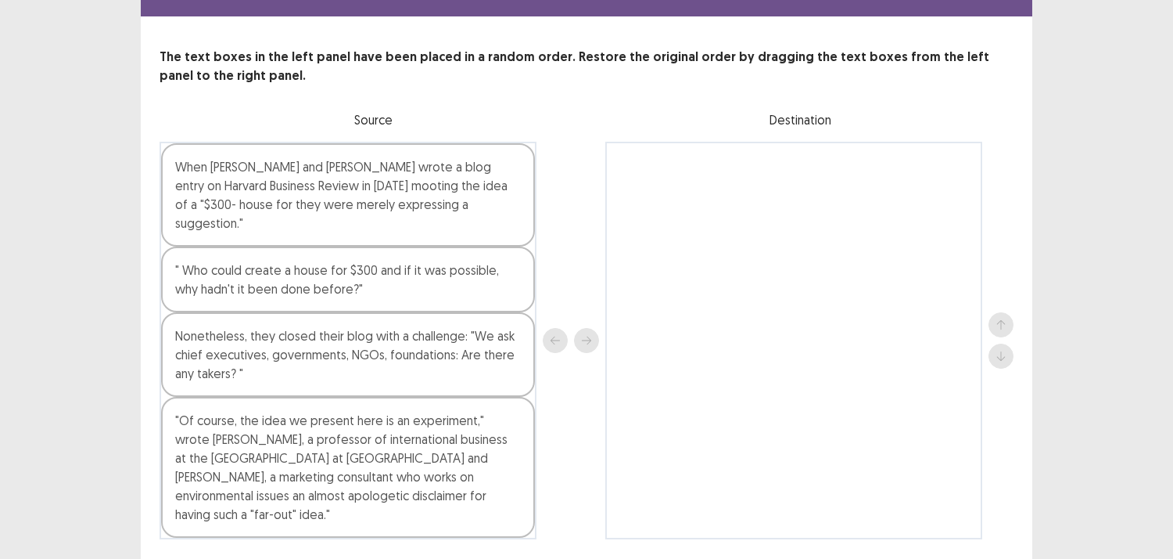
scroll to position [72, 0]
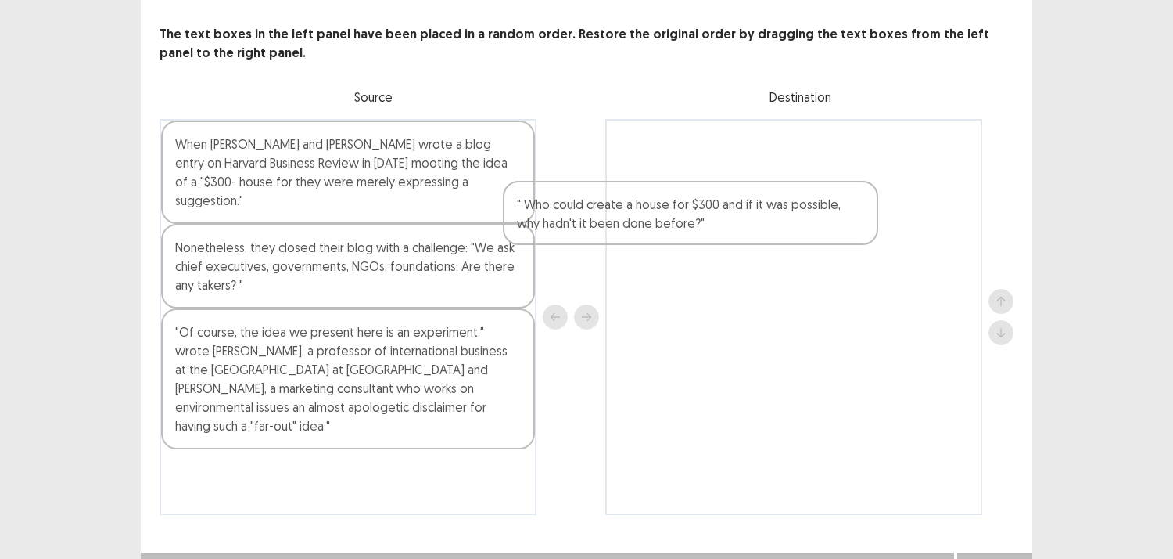
drag, startPoint x: 248, startPoint y: 272, endPoint x: 595, endPoint y: 231, distance: 349.0
click at [595, 231] on div "When [PERSON_NAME] and [PERSON_NAME] wrote a blog entry on Harvard Business Rev…" at bounding box center [587, 317] width 854 height 396
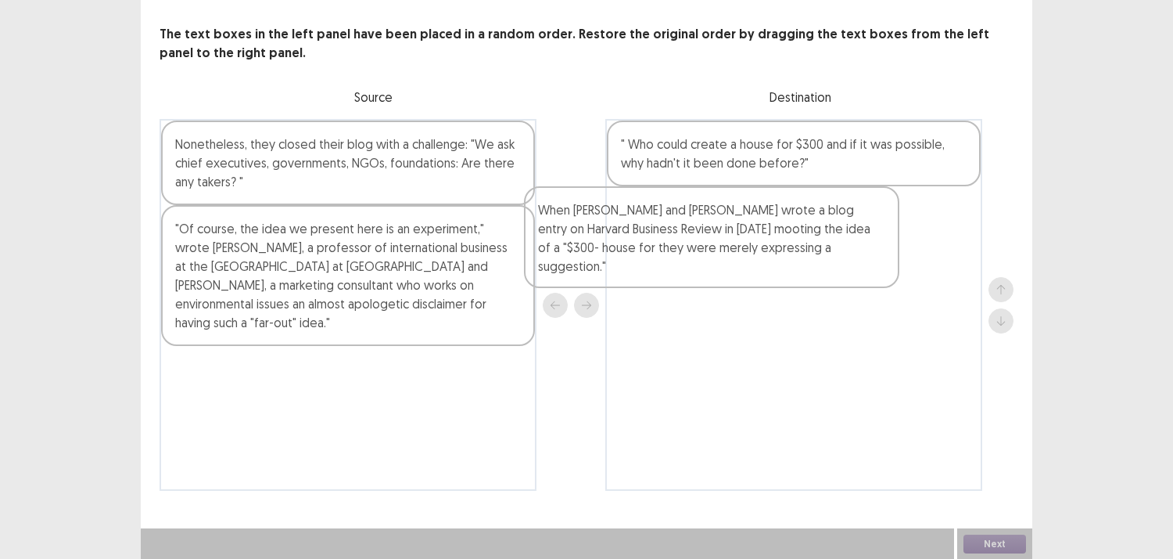
drag, startPoint x: 275, startPoint y: 165, endPoint x: 643, endPoint y: 231, distance: 373.5
click at [643, 231] on div "When [PERSON_NAME] and [PERSON_NAME] wrote a blog entry on Harvard Business Rev…" at bounding box center [587, 305] width 854 height 372
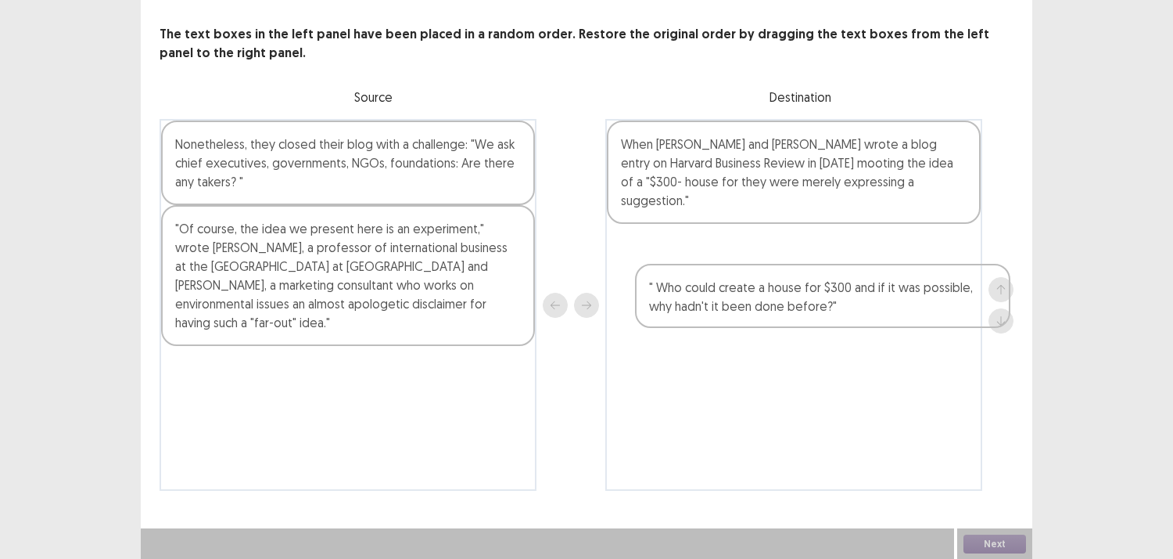
drag, startPoint x: 785, startPoint y: 163, endPoint x: 810, endPoint y: 264, distance: 104.5
click at [812, 278] on div "" Who could create a house for $300 and if it was possible, why hadn't it been …" at bounding box center [793, 305] width 377 height 372
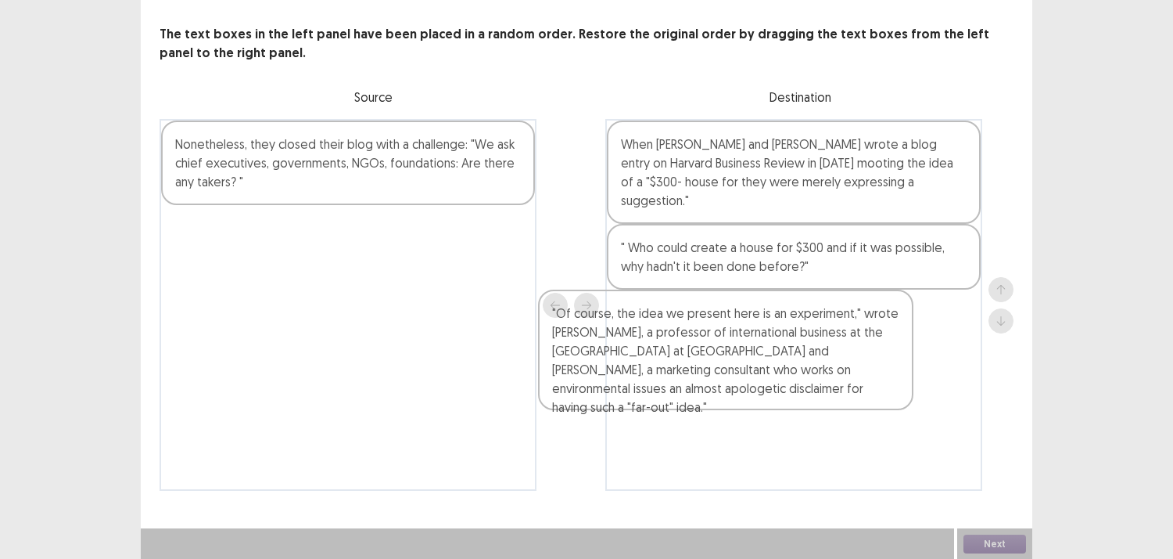
drag, startPoint x: 272, startPoint y: 240, endPoint x: 660, endPoint y: 314, distance: 395.0
click at [658, 322] on div "Nonetheless, they closed their blog with a challenge: "We ask chief executives,…" at bounding box center [587, 305] width 854 height 372
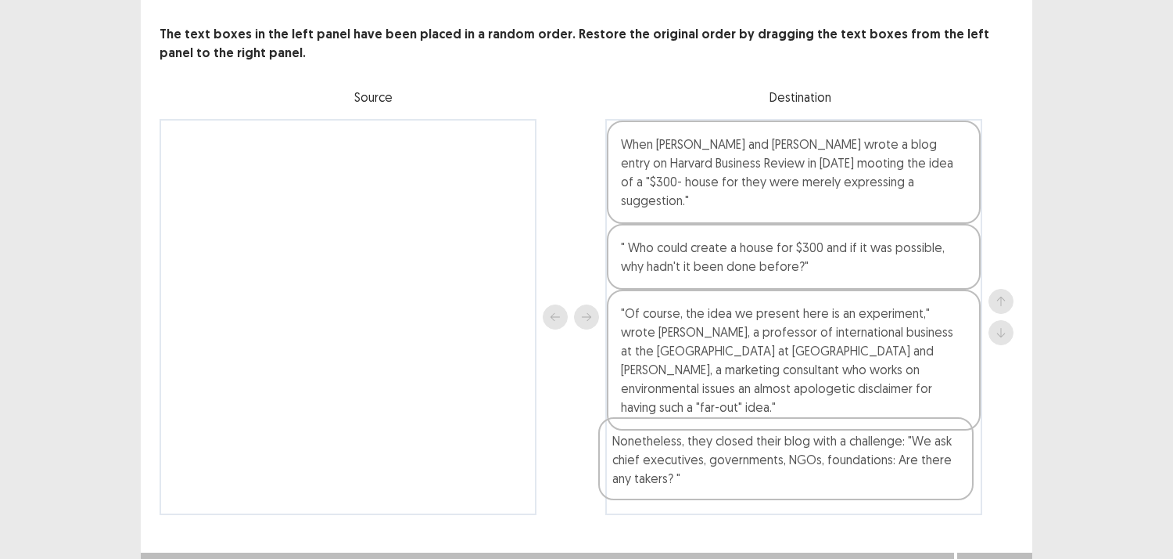
drag, startPoint x: 280, startPoint y: 164, endPoint x: 731, endPoint y: 458, distance: 537.6
click at [731, 460] on div "Nonetheless, they closed their blog with a challenge: "We ask chief executives,…" at bounding box center [587, 317] width 854 height 396
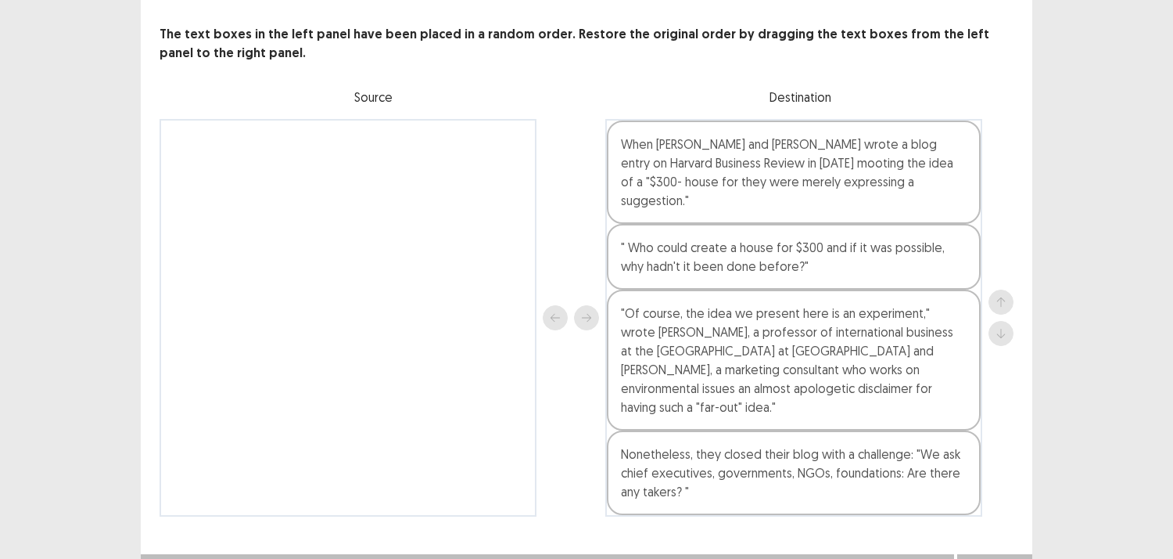
click at [986, 558] on button "Next" at bounding box center [995, 569] width 63 height 19
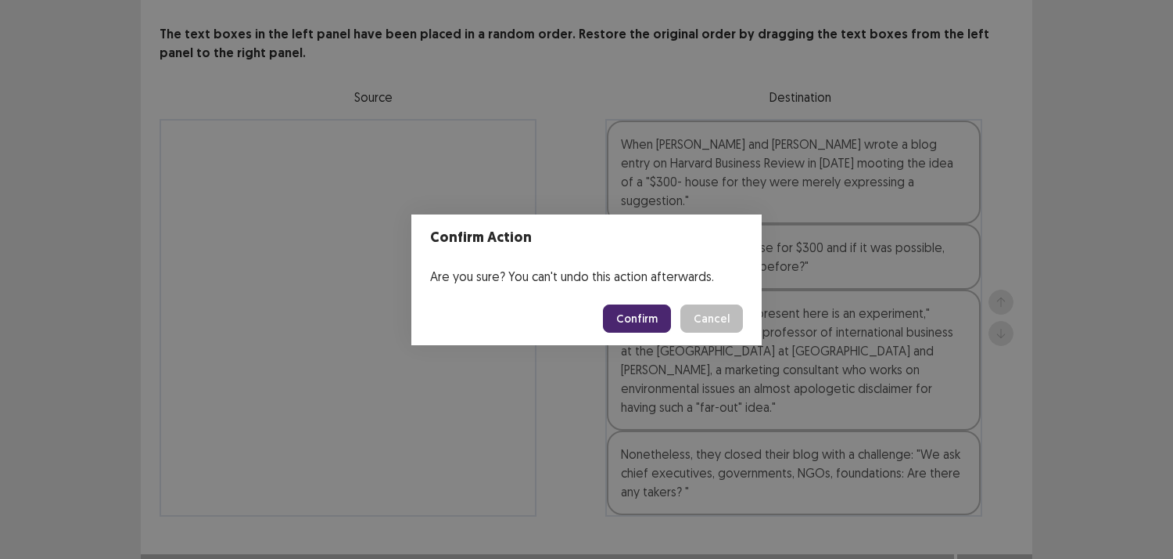
click at [641, 323] on button "Confirm" at bounding box center [637, 318] width 68 height 28
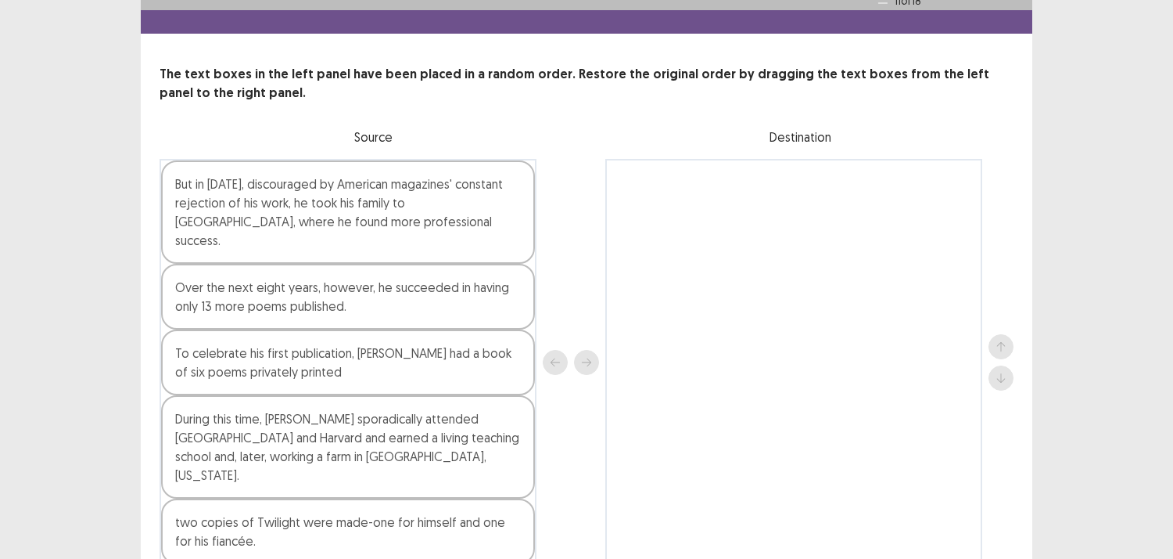
scroll to position [61, 0]
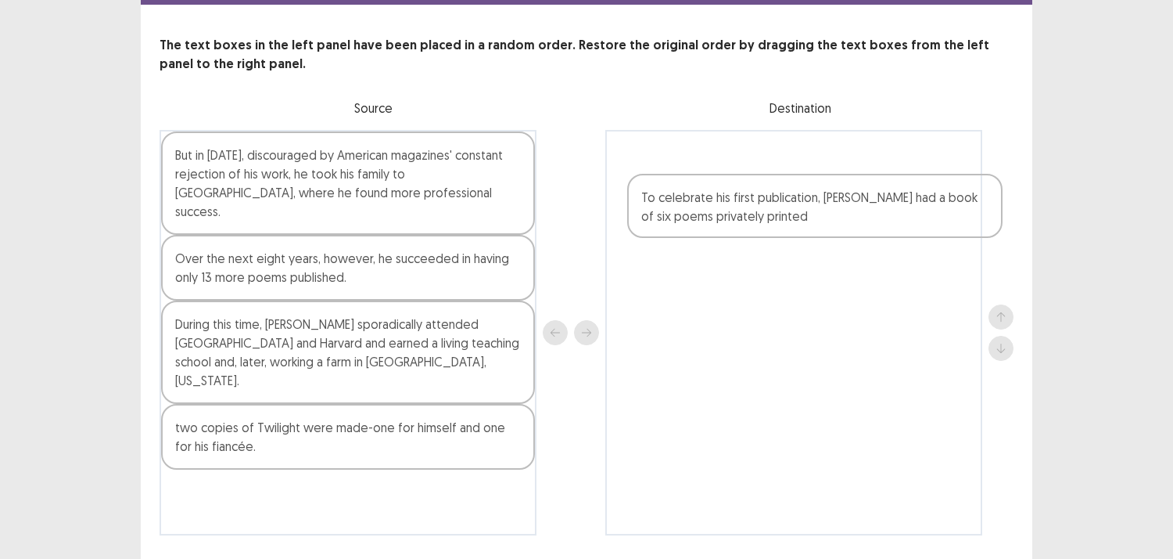
drag, startPoint x: 290, startPoint y: 306, endPoint x: 767, endPoint y: 199, distance: 488.1
click at [767, 199] on div "But in [DATE], discouraged by American magazines' constant rejection of his wor…" at bounding box center [587, 332] width 854 height 405
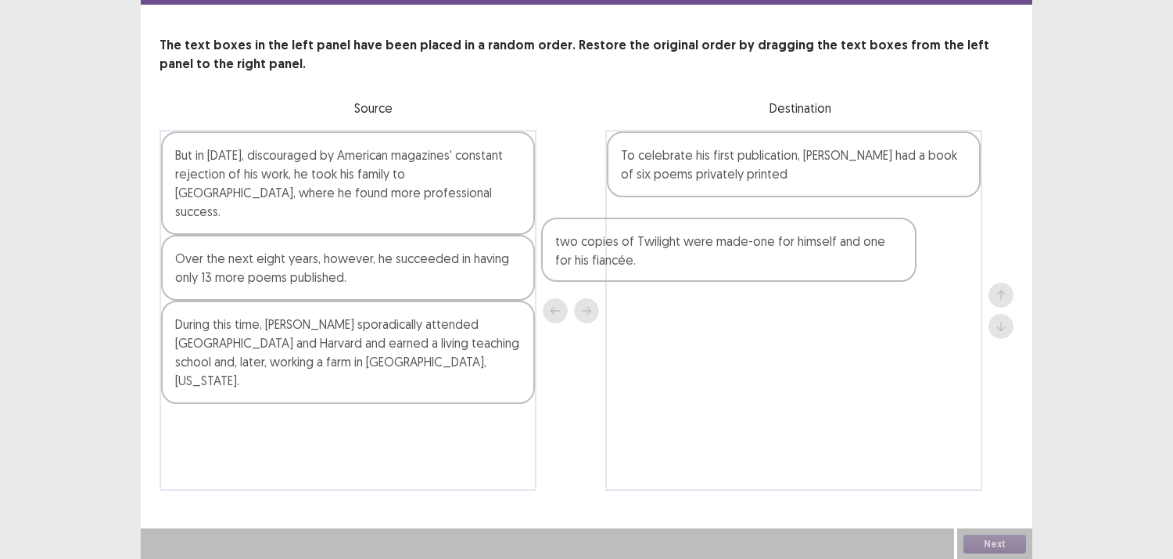
drag, startPoint x: 401, startPoint y: 399, endPoint x: 795, endPoint y: 229, distance: 429.2
click at [795, 229] on div "But in [DATE], discouraged by American magazines' constant rejection of his wor…" at bounding box center [587, 310] width 854 height 361
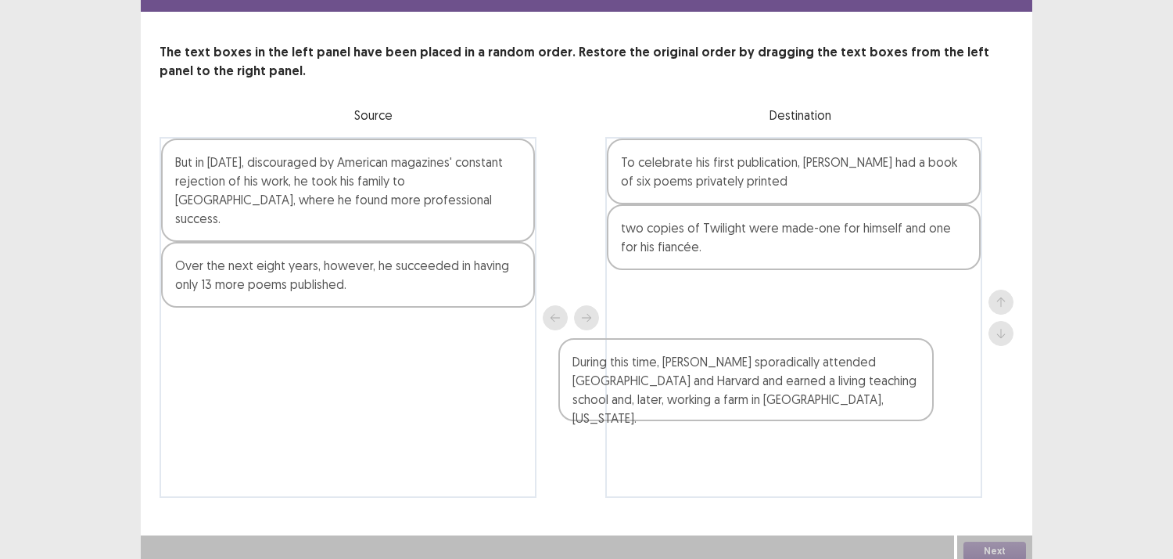
drag, startPoint x: 376, startPoint y: 321, endPoint x: 839, endPoint y: 371, distance: 465.0
click at [839, 372] on div "But in [DATE], discouraged by American magazines' constant rejection of his wor…" at bounding box center [587, 317] width 854 height 361
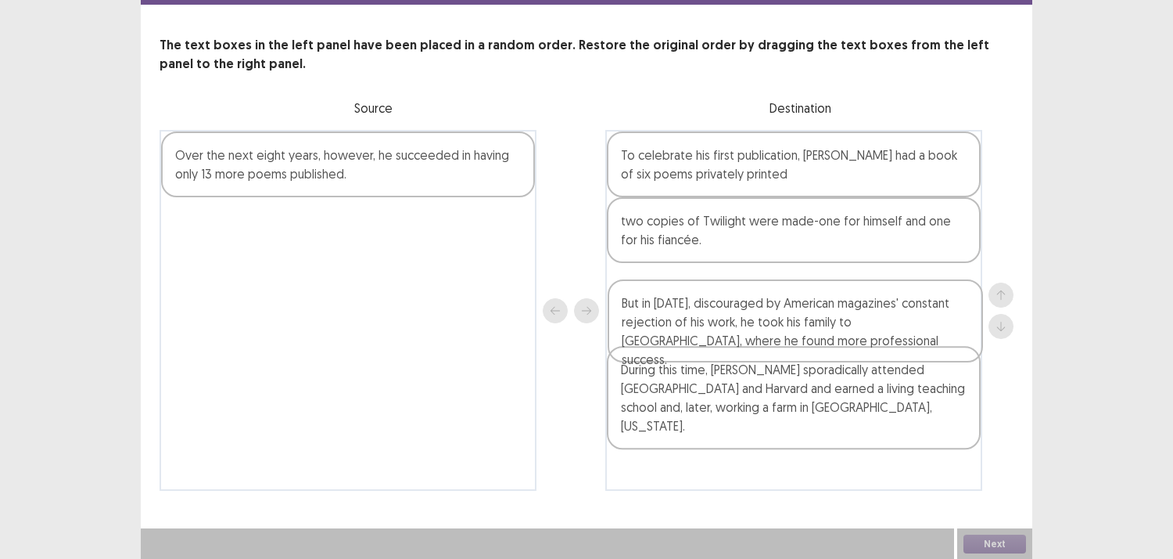
drag, startPoint x: 387, startPoint y: 190, endPoint x: 857, endPoint y: 323, distance: 487.8
click at [857, 323] on div "But in [DATE], discouraged by American magazines' constant rejection of his wor…" at bounding box center [587, 310] width 854 height 361
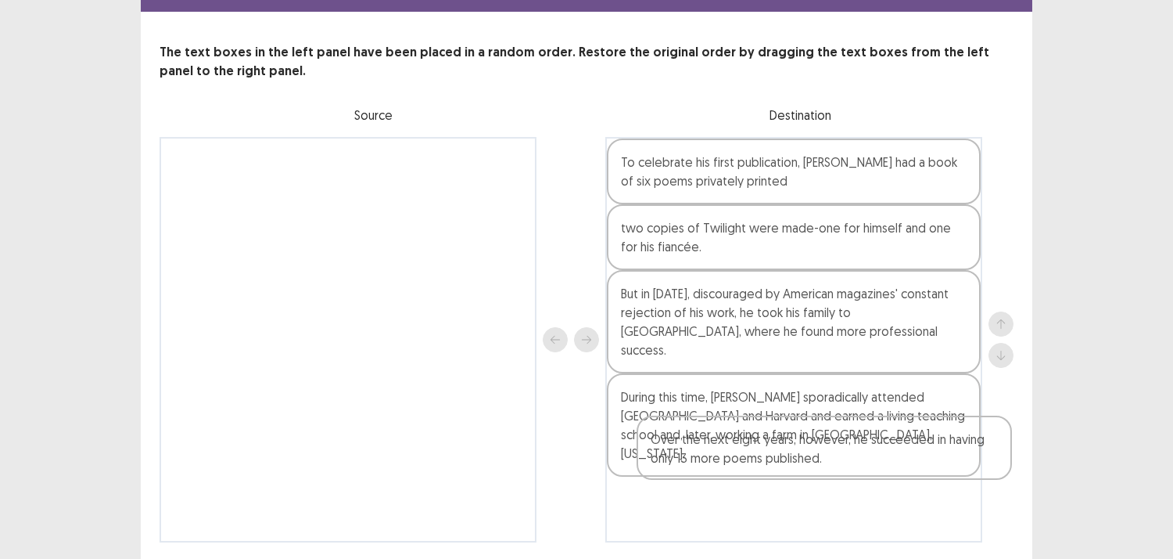
drag, startPoint x: 365, startPoint y: 166, endPoint x: 853, endPoint y: 458, distance: 569.7
click at [853, 458] on div "Over the next eight years, however, he succeeded in having only 13 more poems p…" at bounding box center [587, 339] width 854 height 405
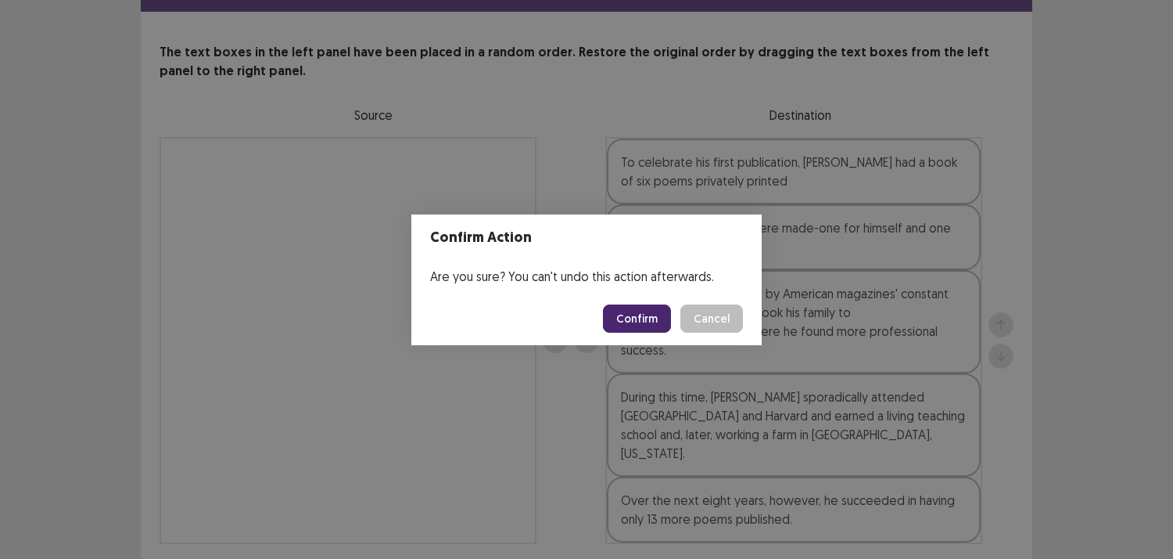
click at [657, 318] on button "Confirm" at bounding box center [637, 318] width 68 height 28
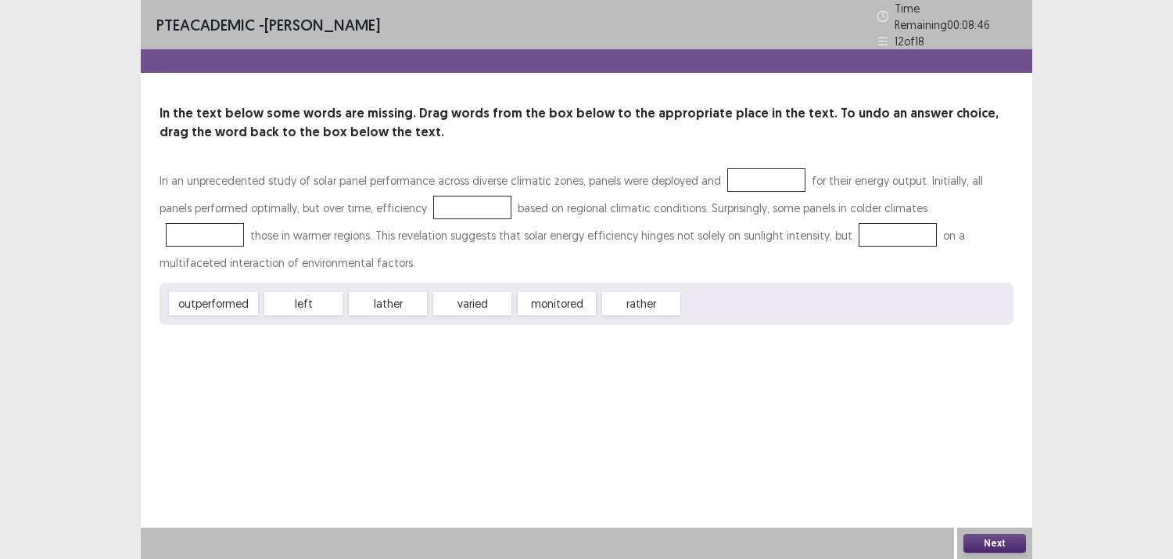
click at [185, 296] on div "outperformed" at bounding box center [213, 303] width 89 height 23
click at [762, 170] on div at bounding box center [766, 179] width 78 height 23
drag, startPoint x: 221, startPoint y: 295, endPoint x: 771, endPoint y: 173, distance: 564.1
drag, startPoint x: 454, startPoint y: 300, endPoint x: 420, endPoint y: 201, distance: 104.1
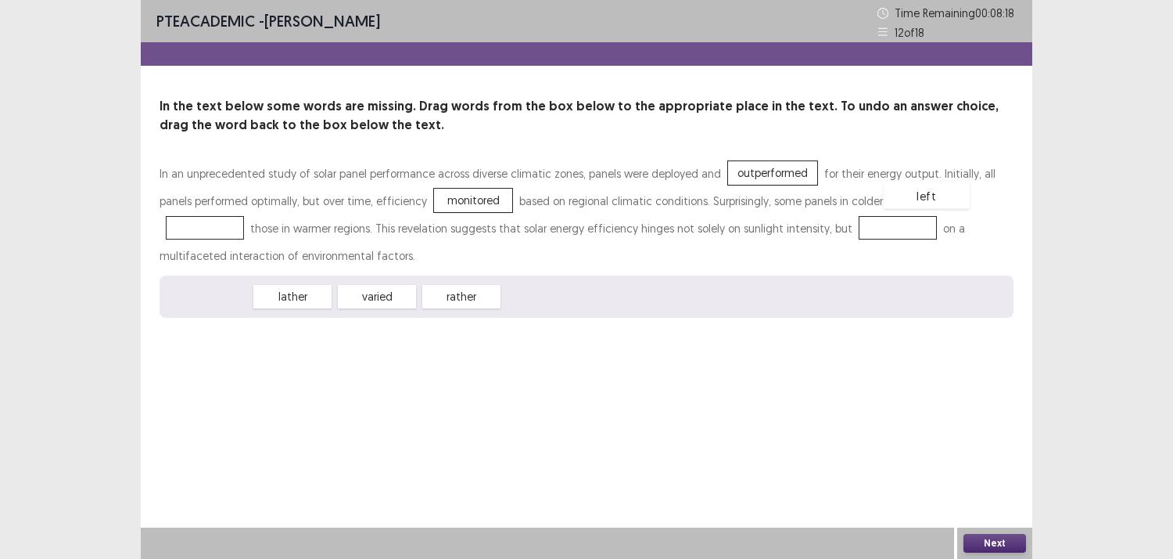
drag, startPoint x: 194, startPoint y: 300, endPoint x: 913, endPoint y: 200, distance: 725.8
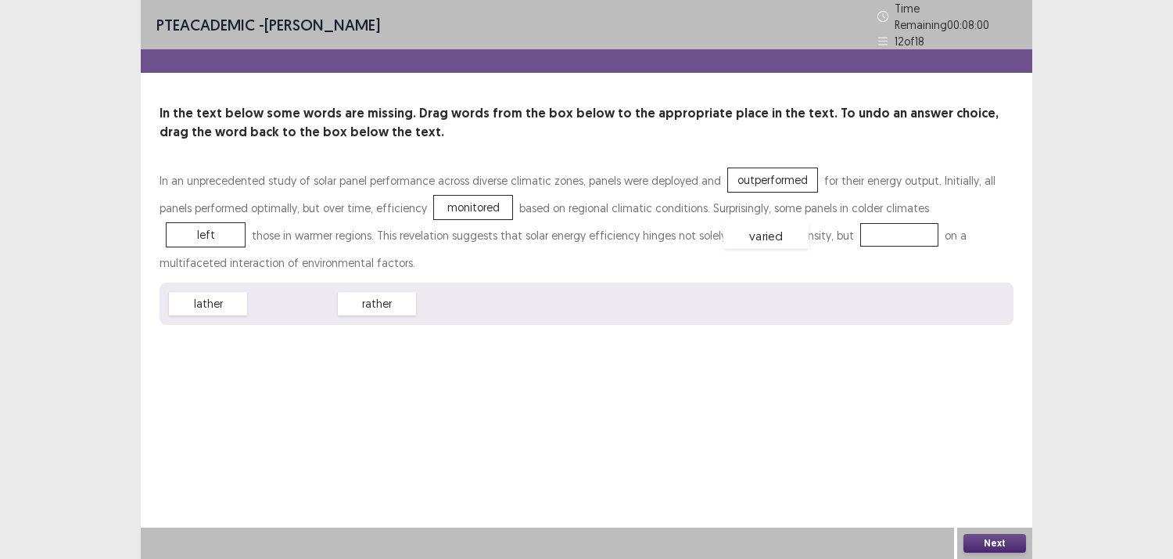
drag, startPoint x: 293, startPoint y: 301, endPoint x: 767, endPoint y: 233, distance: 478.9
click at [971, 542] on button "Next" at bounding box center [995, 542] width 63 height 19
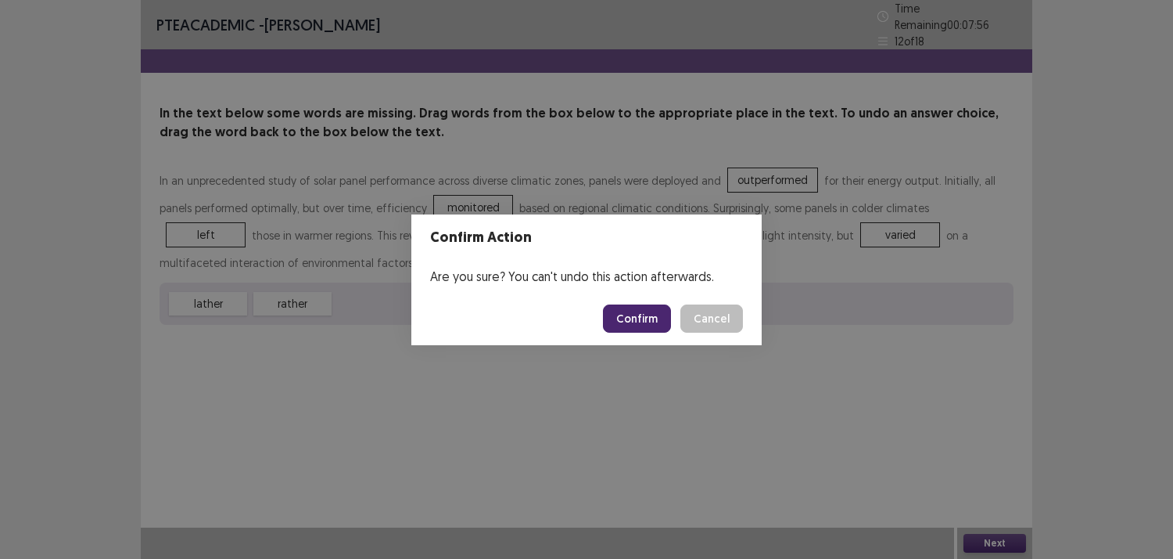
click at [659, 319] on button "Confirm" at bounding box center [637, 318] width 68 height 28
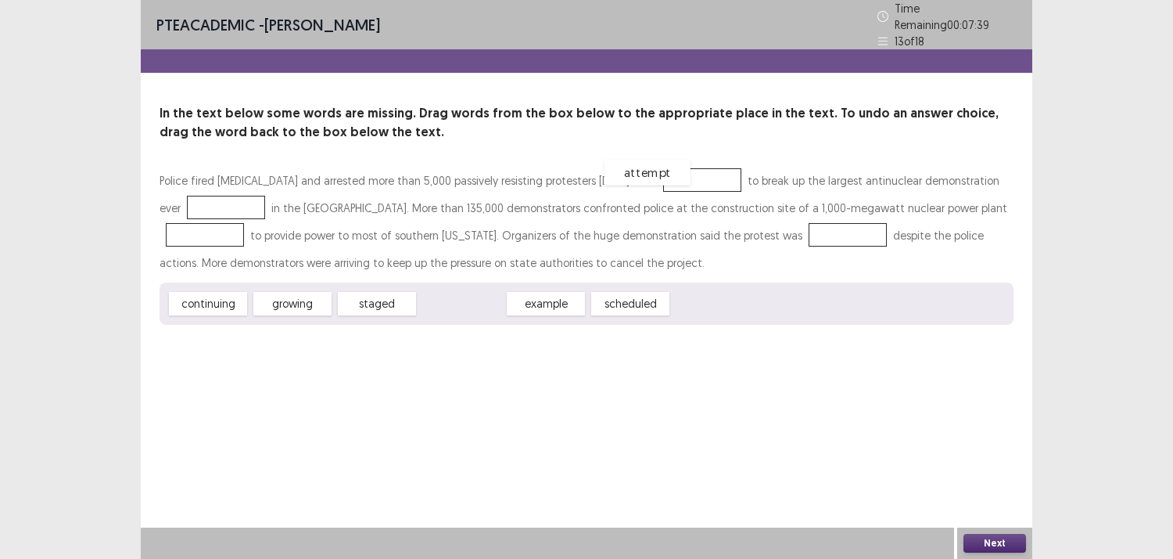
drag, startPoint x: 442, startPoint y: 296, endPoint x: 628, endPoint y: 165, distance: 227.4
drag, startPoint x: 372, startPoint y: 295, endPoint x: 217, endPoint y: 193, distance: 185.9
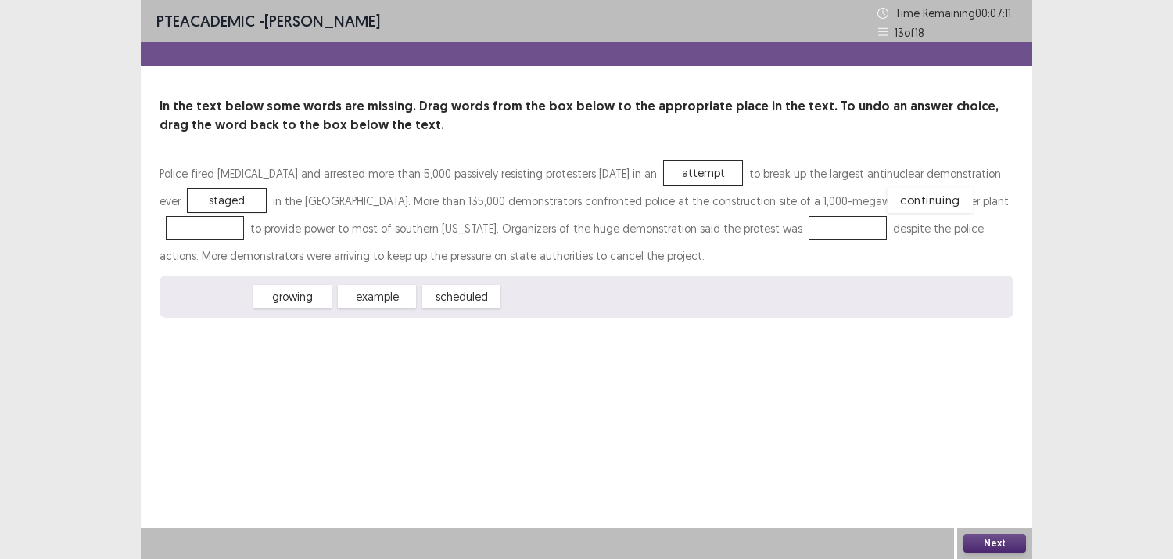
drag, startPoint x: 235, startPoint y: 293, endPoint x: 957, endPoint y: 197, distance: 728.4
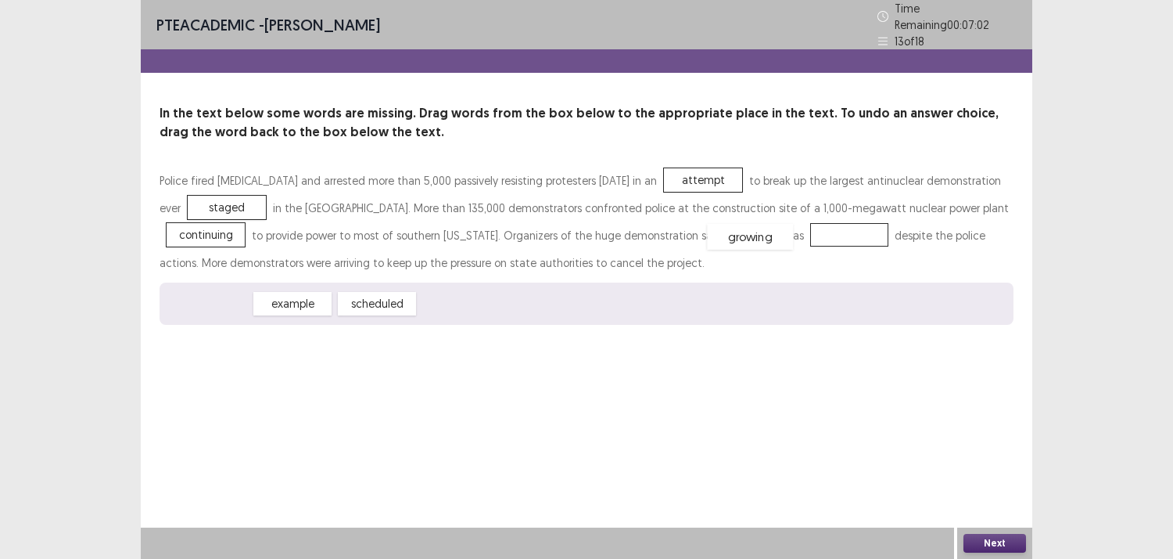
drag, startPoint x: 225, startPoint y: 298, endPoint x: 768, endPoint y: 231, distance: 547.0
drag, startPoint x: 975, startPoint y: 198, endPoint x: 756, endPoint y: 232, distance: 222.5
drag, startPoint x: 369, startPoint y: 293, endPoint x: 961, endPoint y: 198, distance: 598.9
click at [971, 534] on button "Next" at bounding box center [995, 542] width 63 height 19
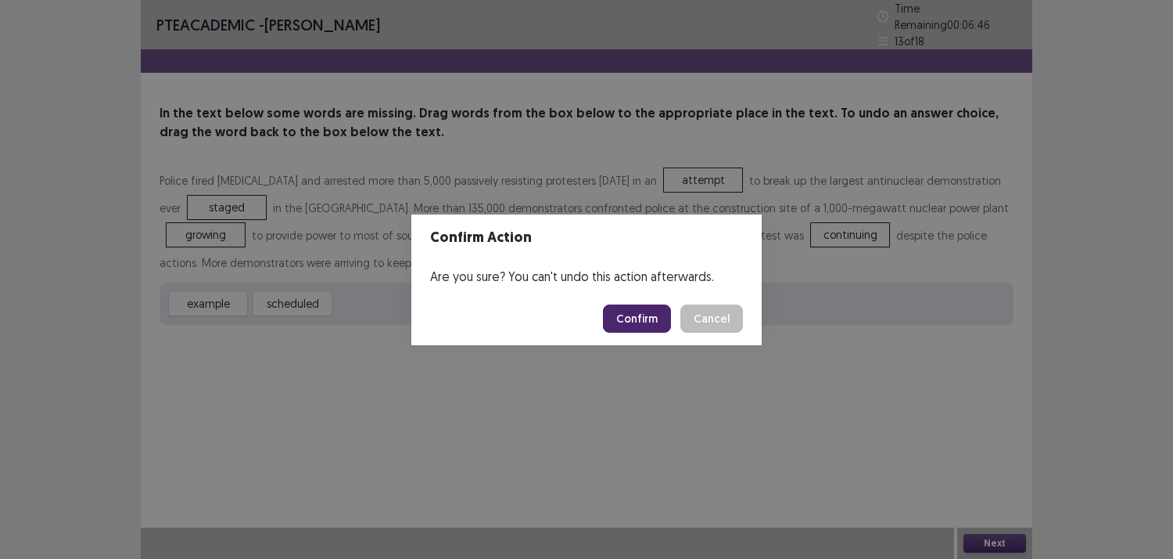
click at [645, 323] on button "Confirm" at bounding box center [637, 318] width 68 height 28
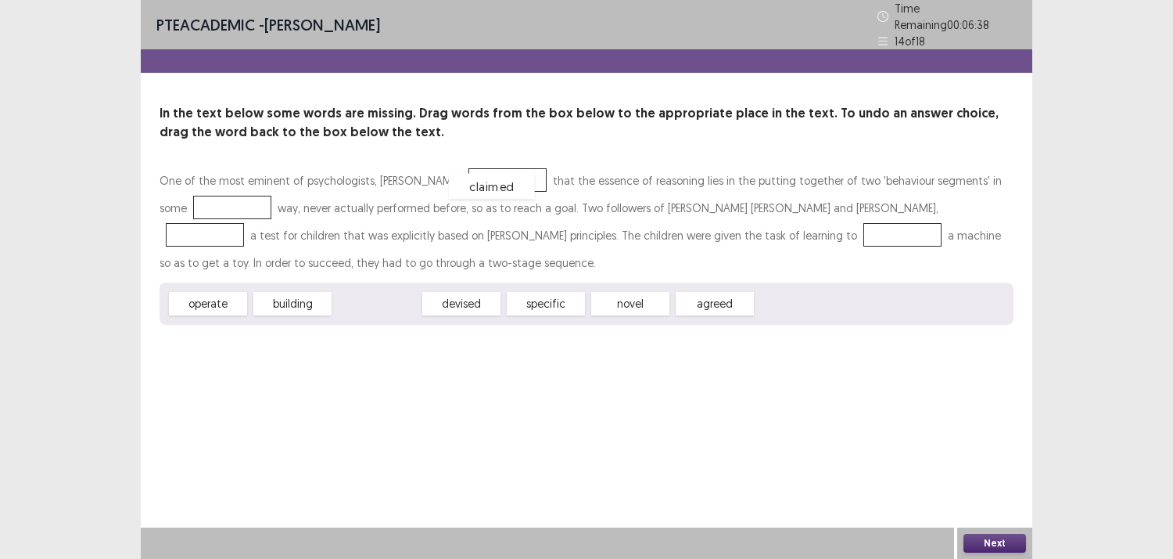
drag, startPoint x: 352, startPoint y: 297, endPoint x: 466, endPoint y: 180, distance: 163.7
drag, startPoint x: 459, startPoint y: 299, endPoint x: 207, endPoint y: 214, distance: 265.9
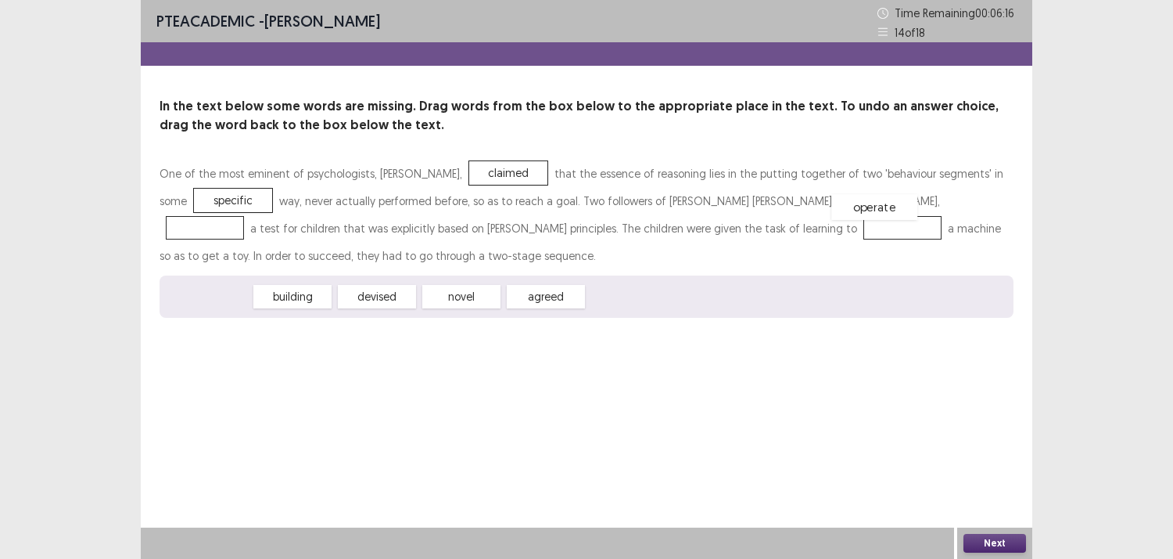
drag, startPoint x: 212, startPoint y: 294, endPoint x: 878, endPoint y: 205, distance: 672.4
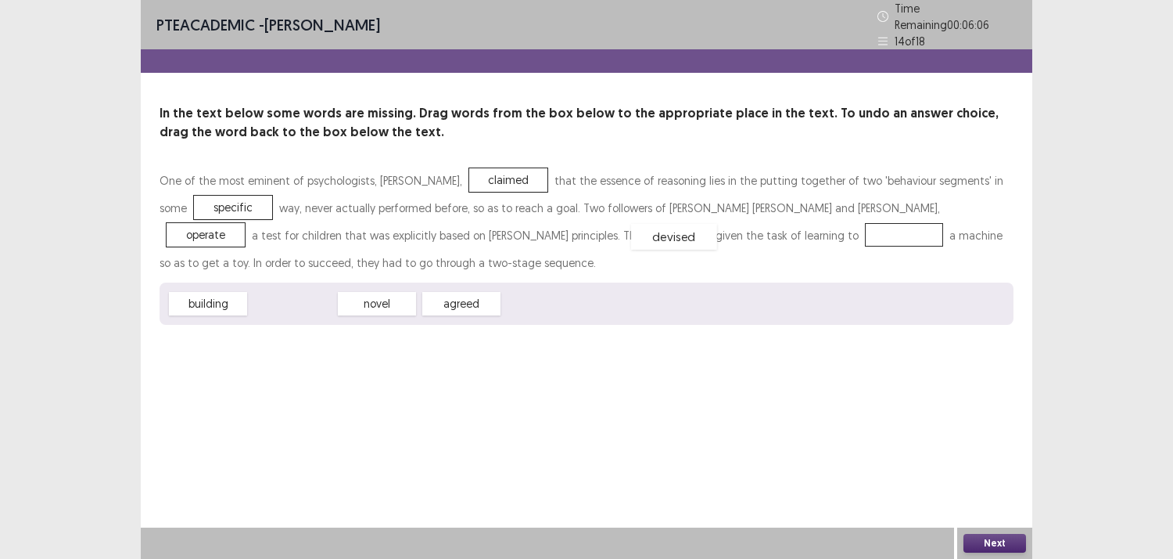
drag, startPoint x: 311, startPoint y: 300, endPoint x: 693, endPoint y: 233, distance: 387.6
click at [984, 542] on button "Next" at bounding box center [995, 542] width 63 height 19
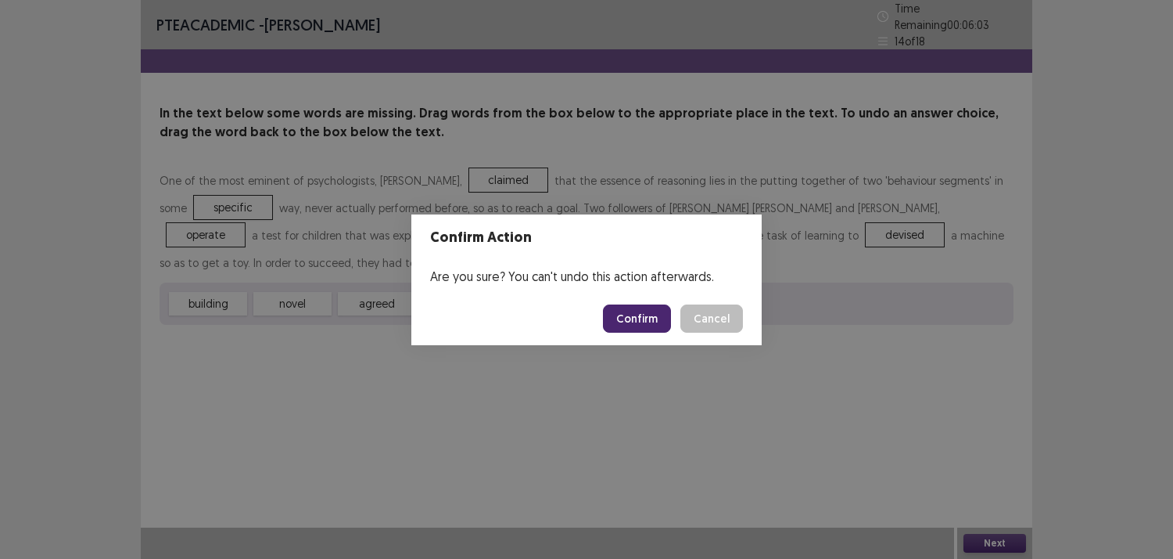
click at [659, 322] on button "Confirm" at bounding box center [637, 318] width 68 height 28
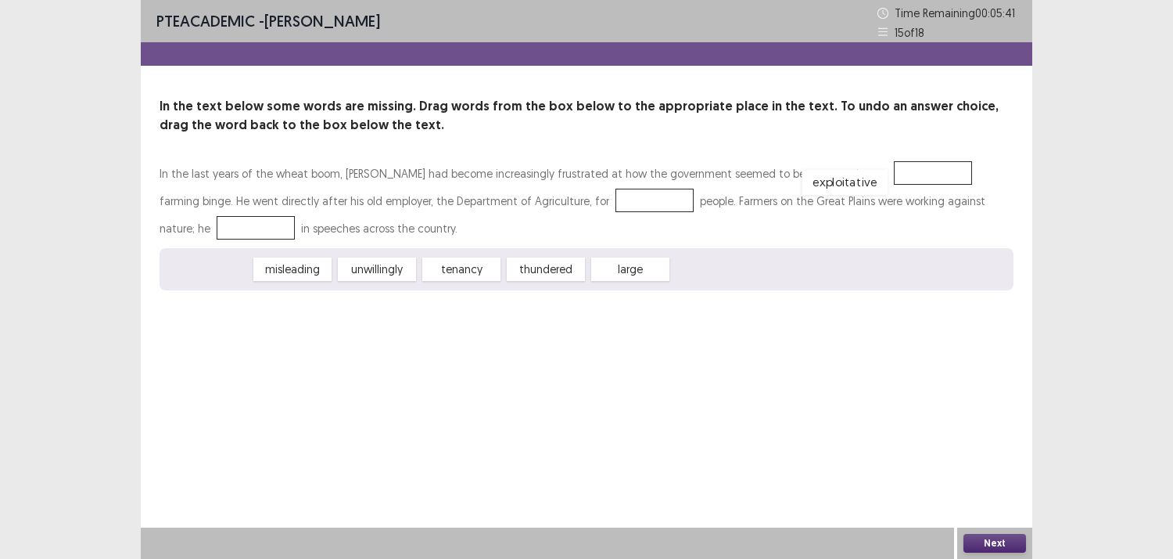
drag, startPoint x: 186, startPoint y: 269, endPoint x: 824, endPoint y: 182, distance: 643.4
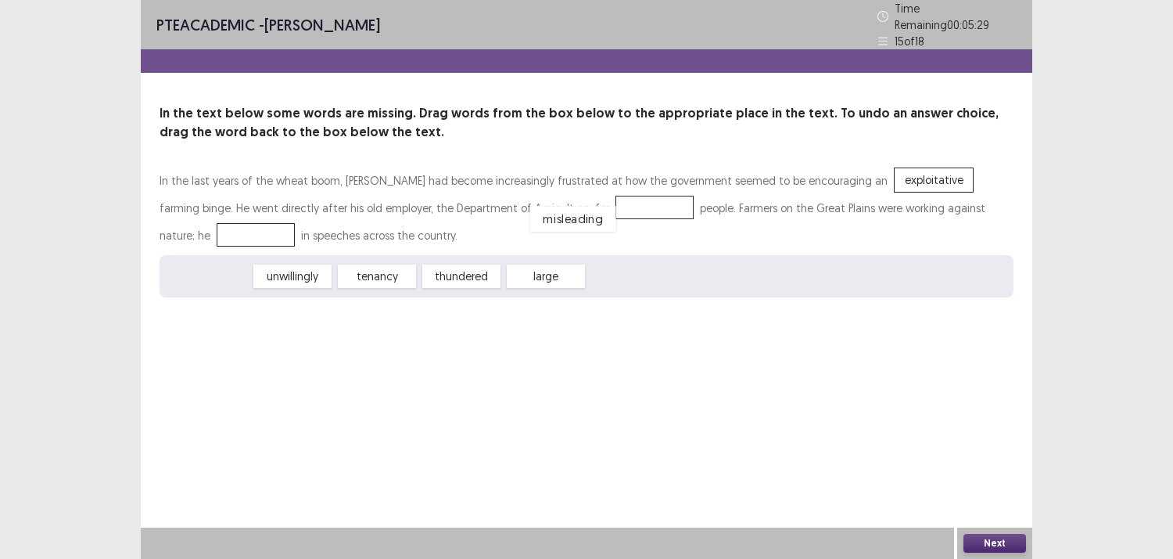
drag, startPoint x: 199, startPoint y: 271, endPoint x: 562, endPoint y: 214, distance: 367.5
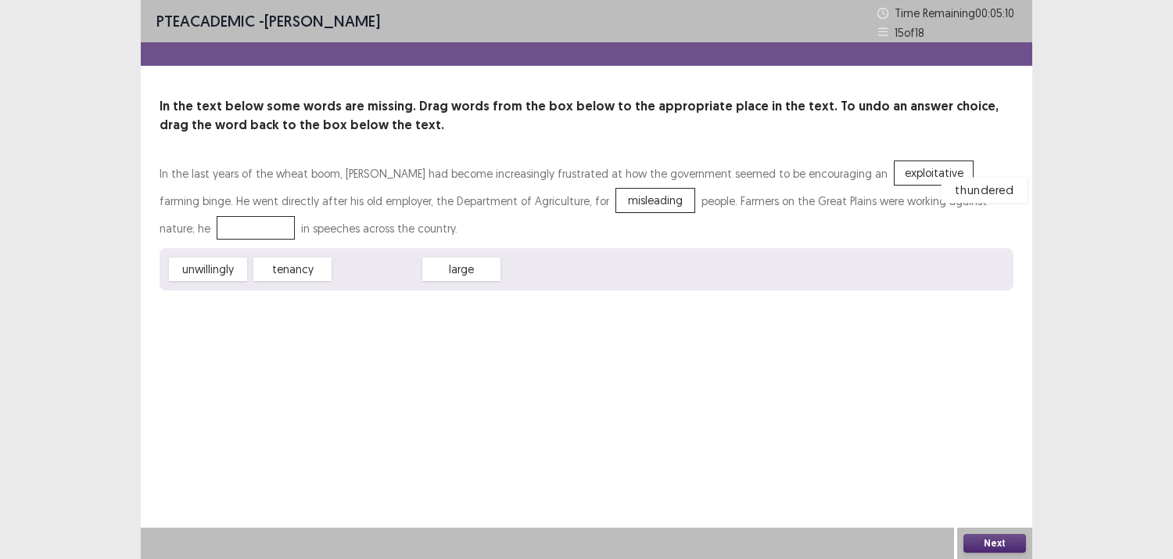
drag, startPoint x: 392, startPoint y: 268, endPoint x: 999, endPoint y: 189, distance: 612.1
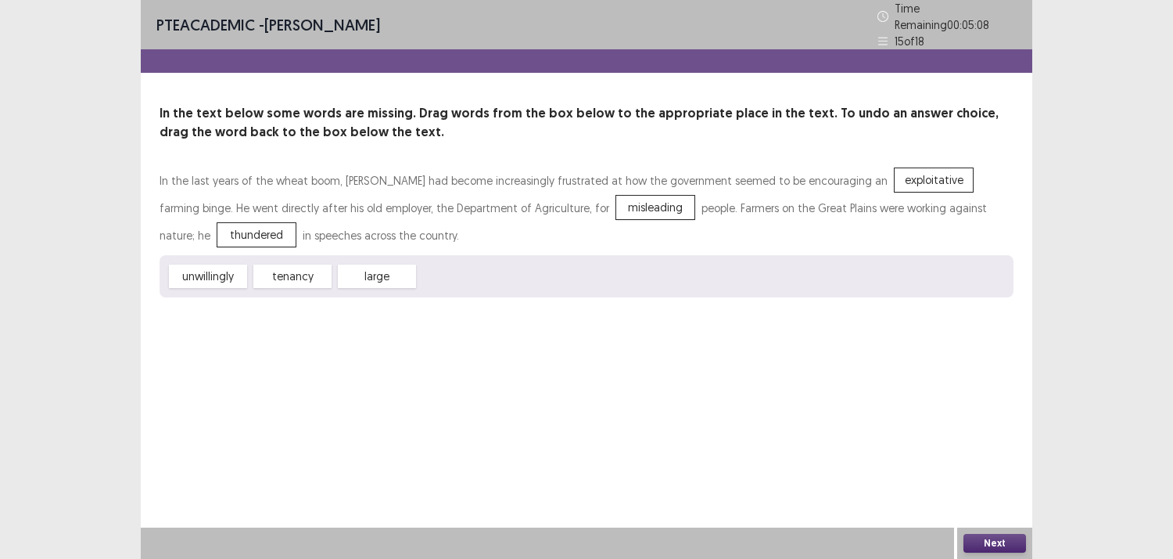
click at [986, 536] on button "Next" at bounding box center [995, 542] width 63 height 19
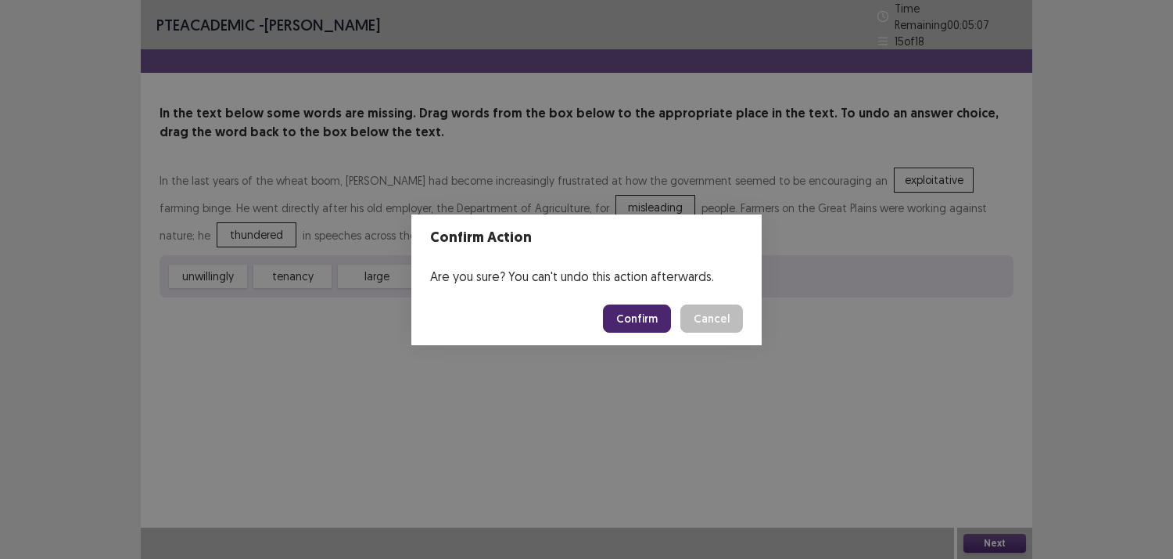
click at [634, 322] on button "Confirm" at bounding box center [637, 318] width 68 height 28
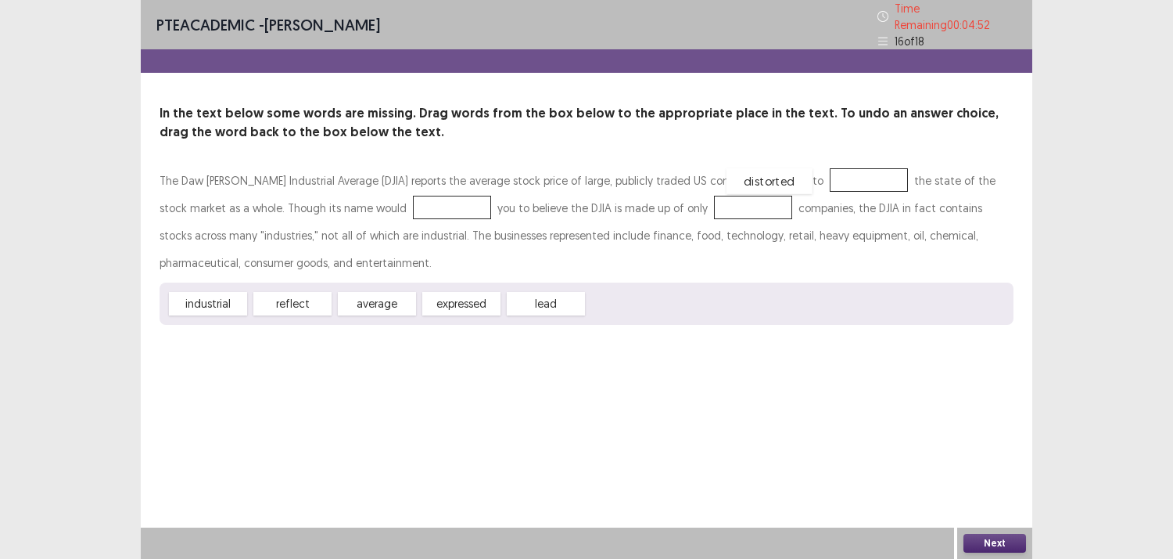
drag, startPoint x: 631, startPoint y: 290, endPoint x: 771, endPoint y: 167, distance: 185.7
click at [459, 300] on div "expressed" at bounding box center [461, 304] width 86 height 26
drag, startPoint x: 533, startPoint y: 295, endPoint x: 389, endPoint y: 192, distance: 177.8
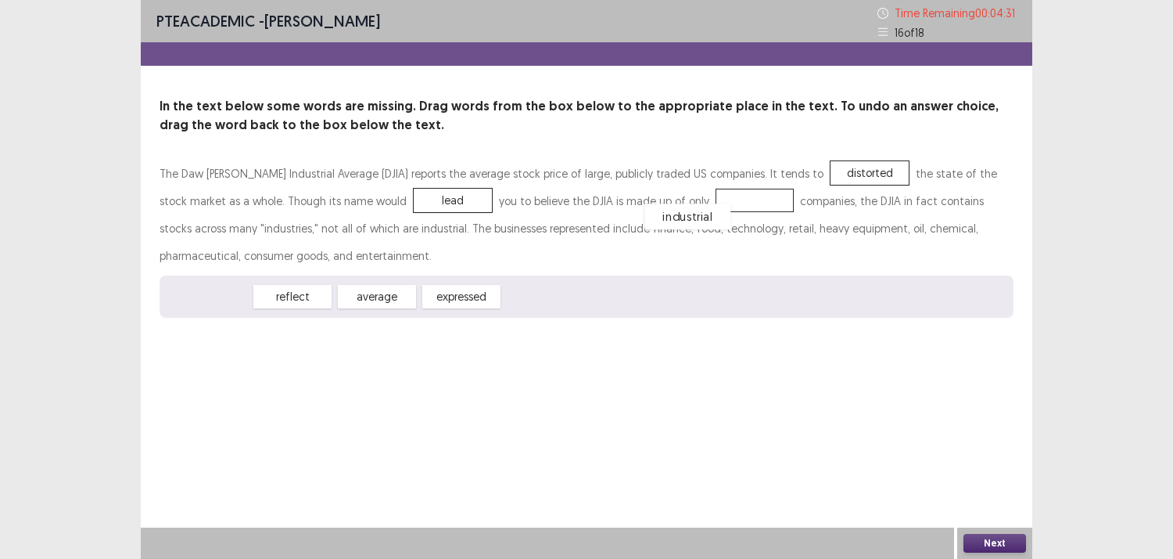
drag, startPoint x: 225, startPoint y: 302, endPoint x: 706, endPoint y: 222, distance: 486.9
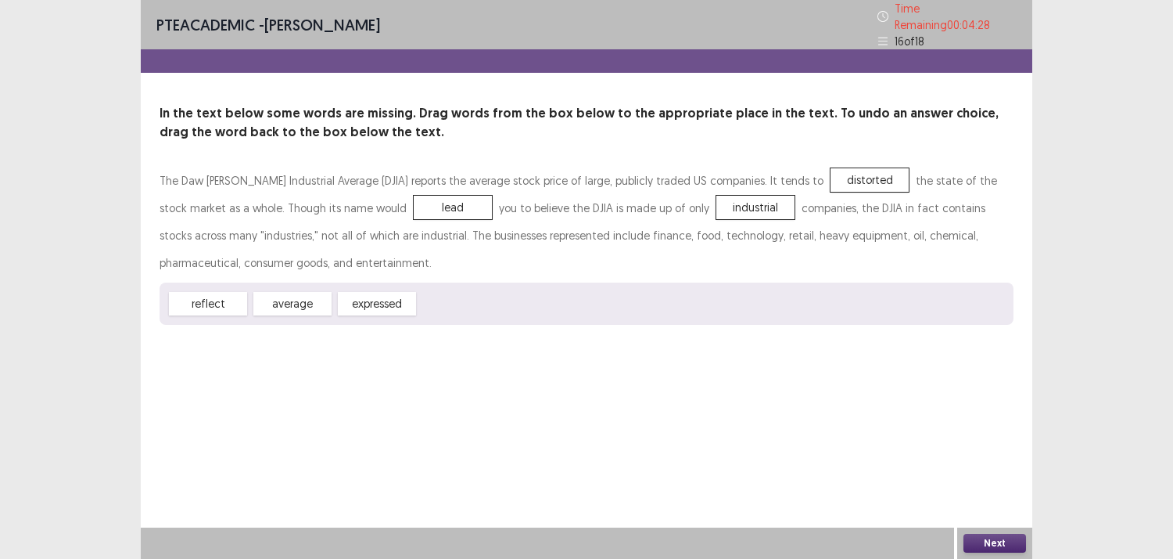
click at [986, 541] on button "Next" at bounding box center [995, 542] width 63 height 19
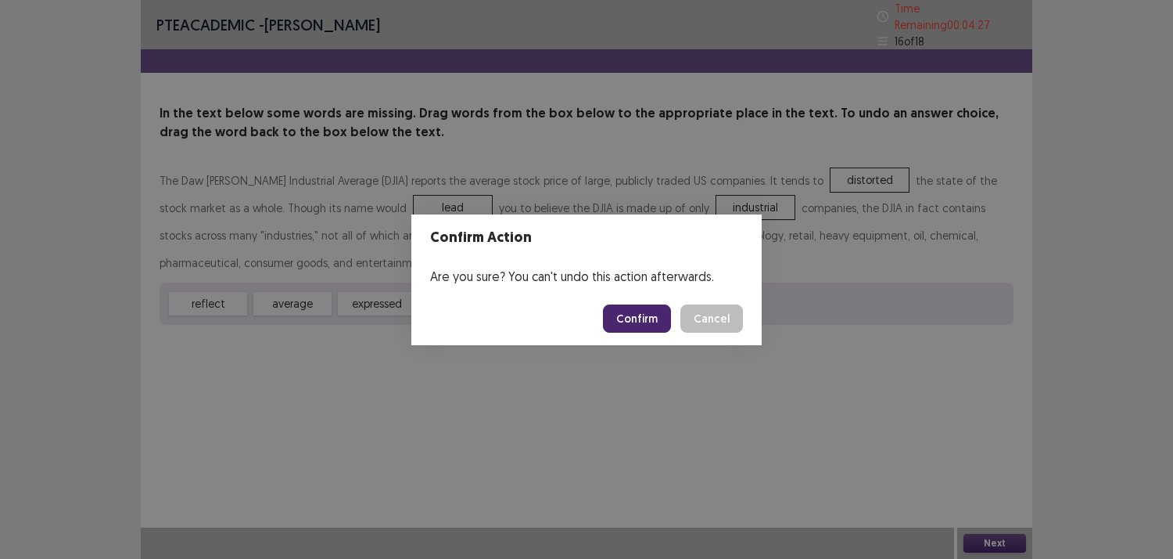
click at [650, 324] on button "Confirm" at bounding box center [637, 318] width 68 height 28
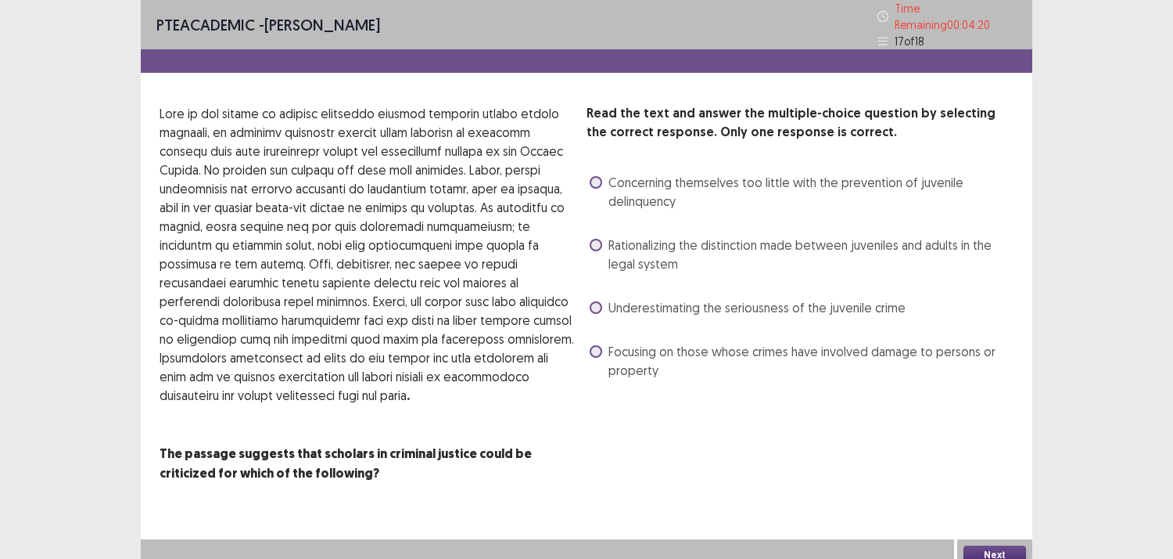
click at [598, 176] on span at bounding box center [596, 182] width 13 height 13
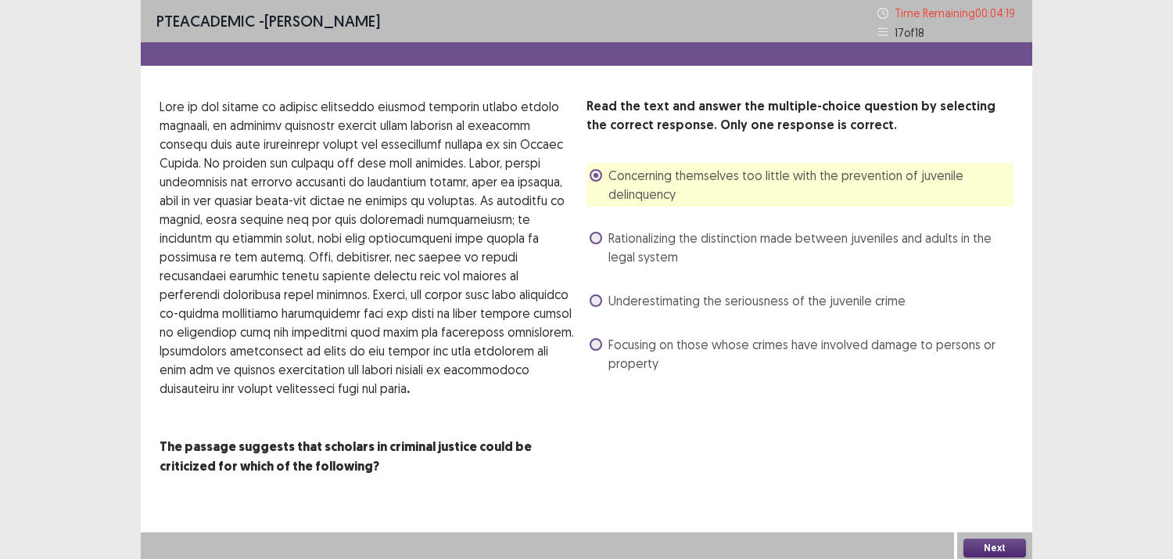
click at [590, 235] on label "Rationalizing the distinction made between juveniles and adults in the legal sy…" at bounding box center [802, 247] width 424 height 38
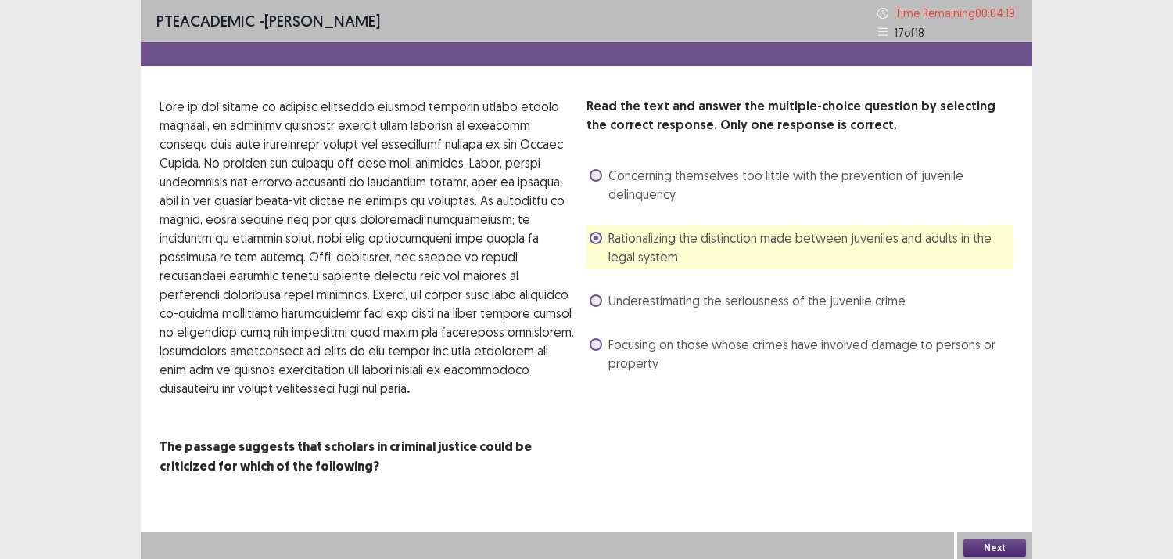
click at [597, 294] on span at bounding box center [596, 300] width 13 height 13
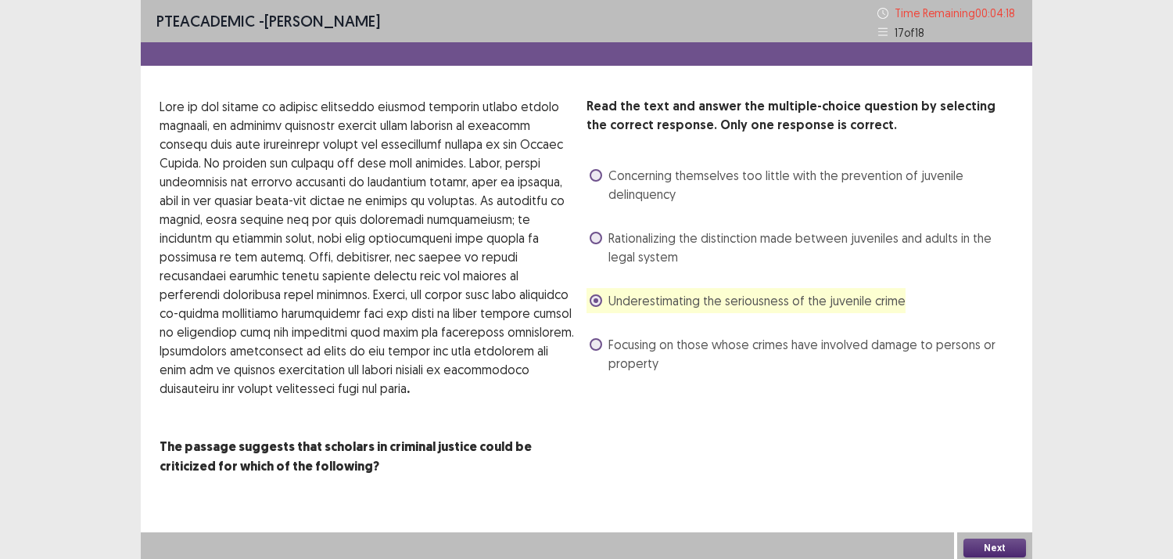
click at [613, 353] on span "Focusing on those whose crimes have involved damage to persons or property" at bounding box center [811, 354] width 405 height 38
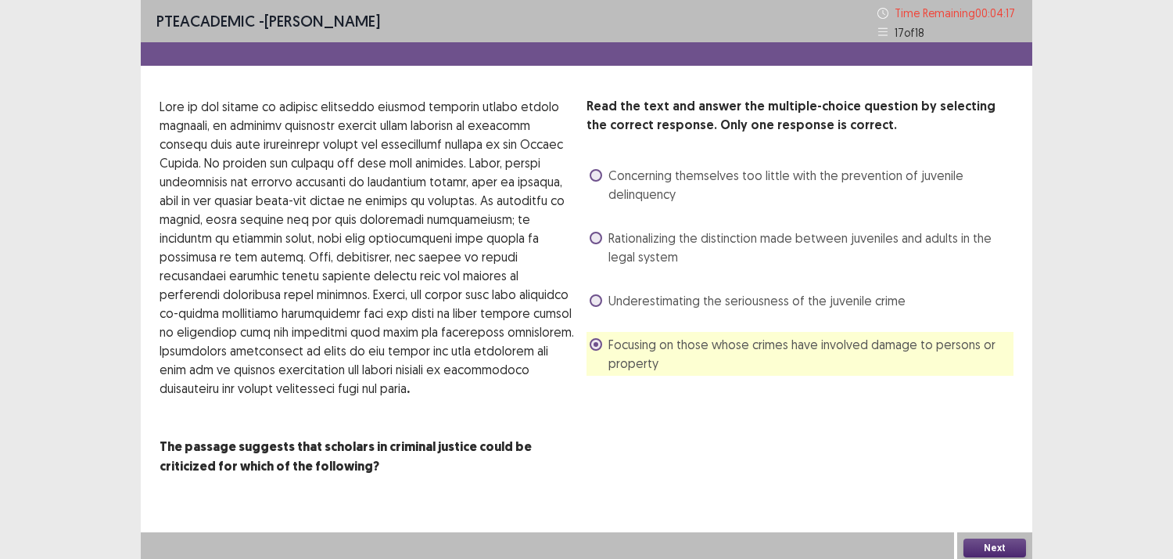
click at [596, 181] on label "Concerning themselves too little with the prevention of juvenile delinquency" at bounding box center [802, 185] width 424 height 38
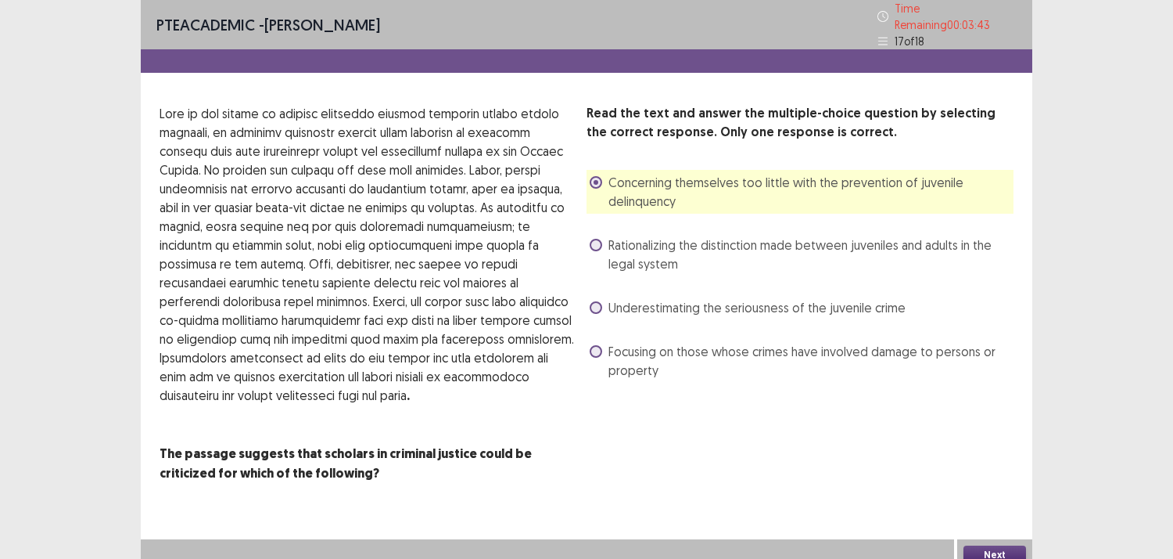
click at [611, 342] on span "Focusing on those whose crimes have involved damage to persons or property" at bounding box center [811, 361] width 405 height 38
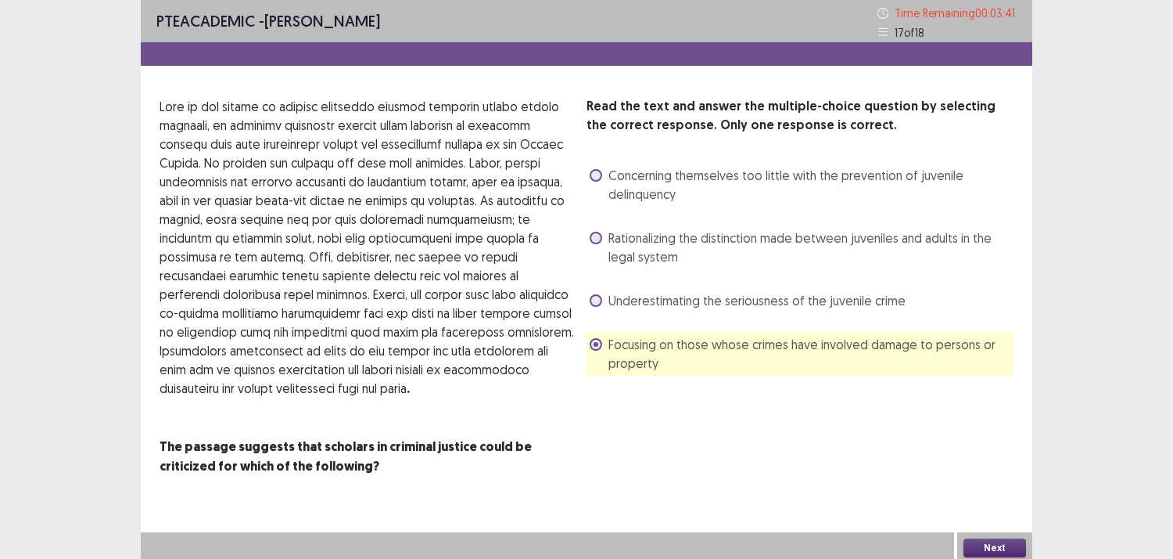
click at [606, 243] on label "Rationalizing the distinction made between juveniles and adults in the legal sy…" at bounding box center [802, 247] width 424 height 38
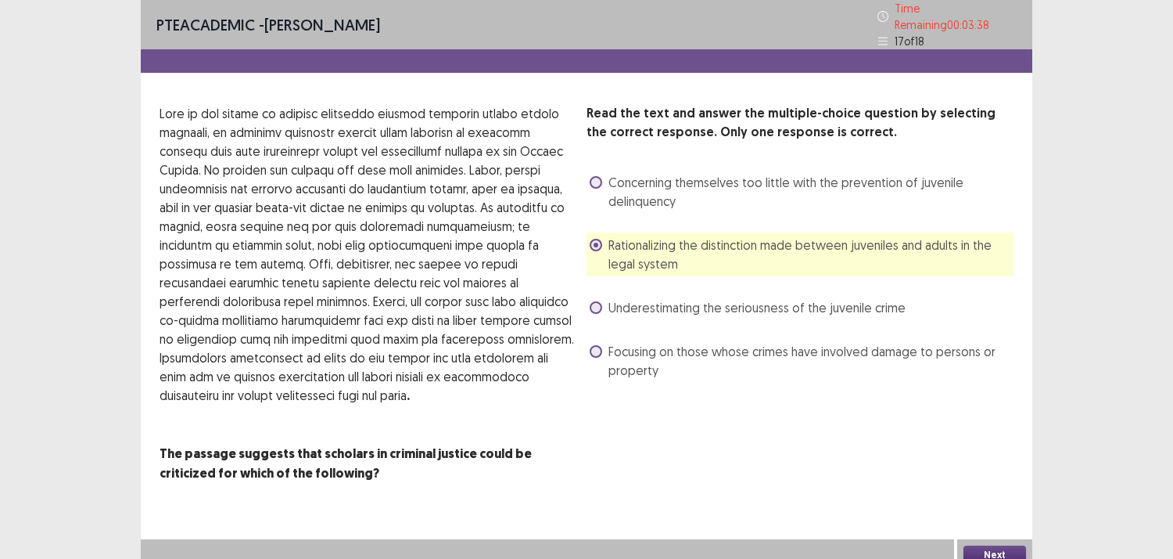
click at [982, 545] on button "Next" at bounding box center [995, 554] width 63 height 19
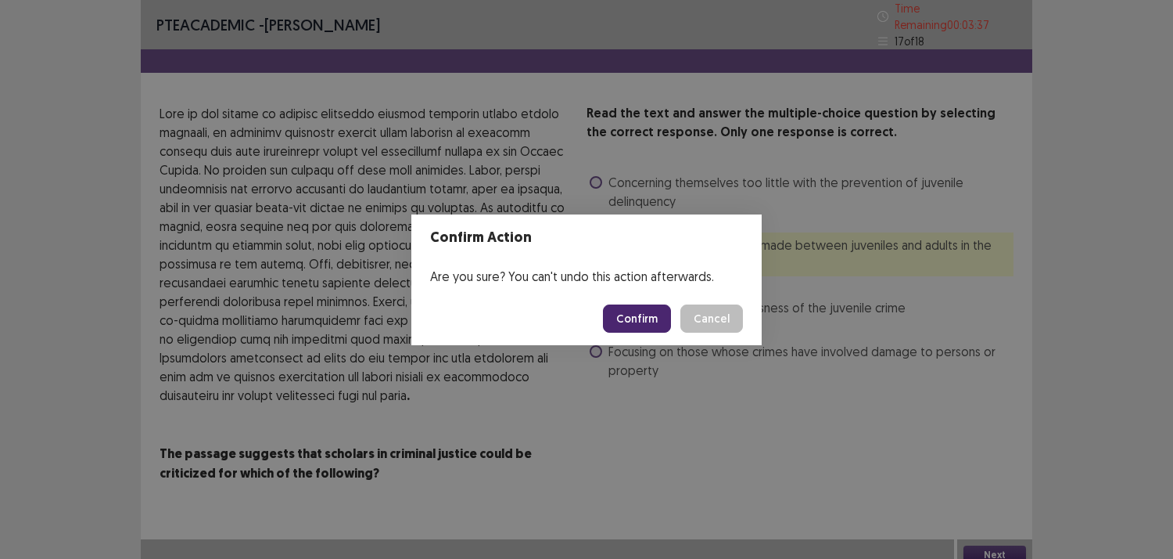
click at [612, 321] on button "Confirm" at bounding box center [637, 318] width 68 height 28
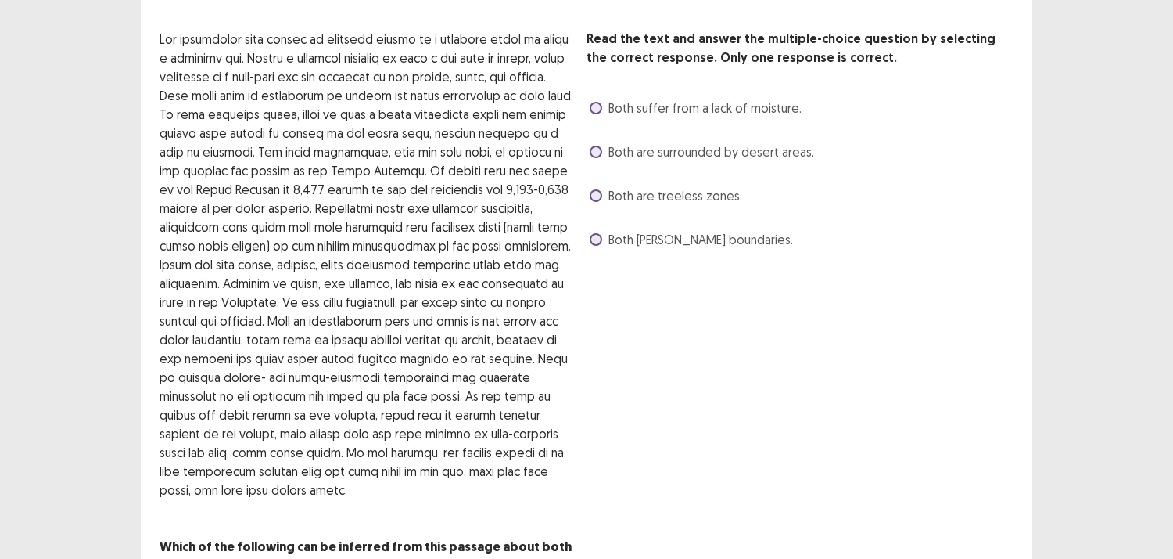
scroll to position [48, 0]
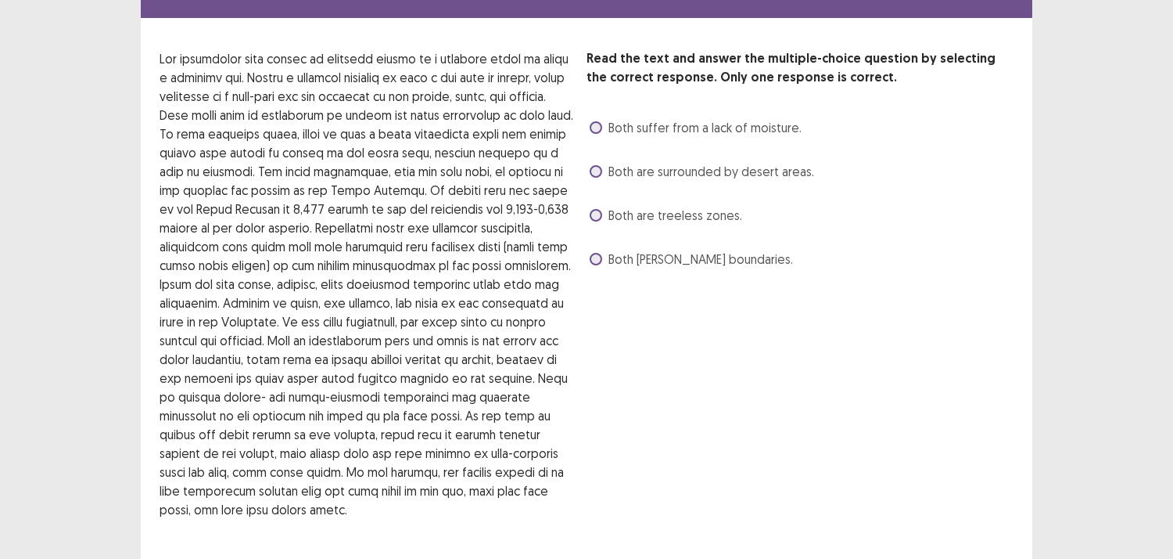
click at [602, 164] on label "Both are surrounded by desert areas." at bounding box center [702, 171] width 225 height 19
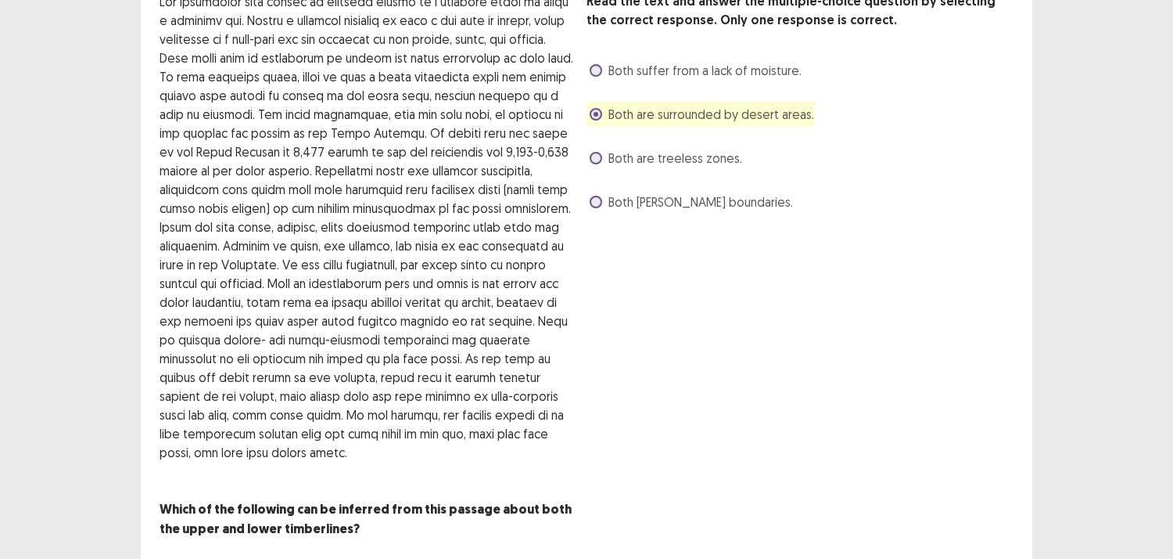
scroll to position [135, 0]
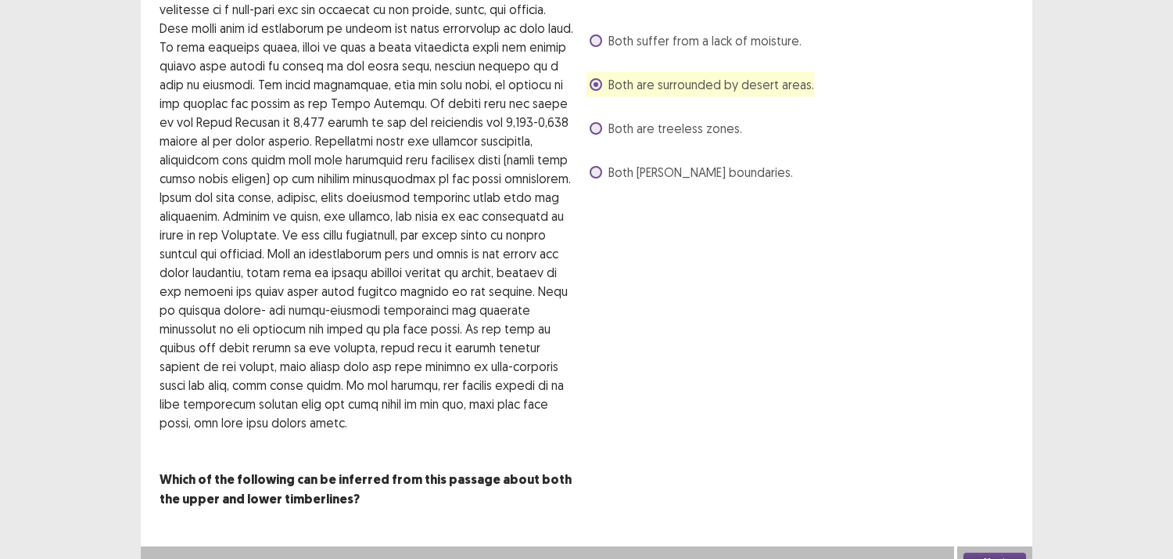
click at [1018, 552] on button "Next" at bounding box center [995, 561] width 63 height 19
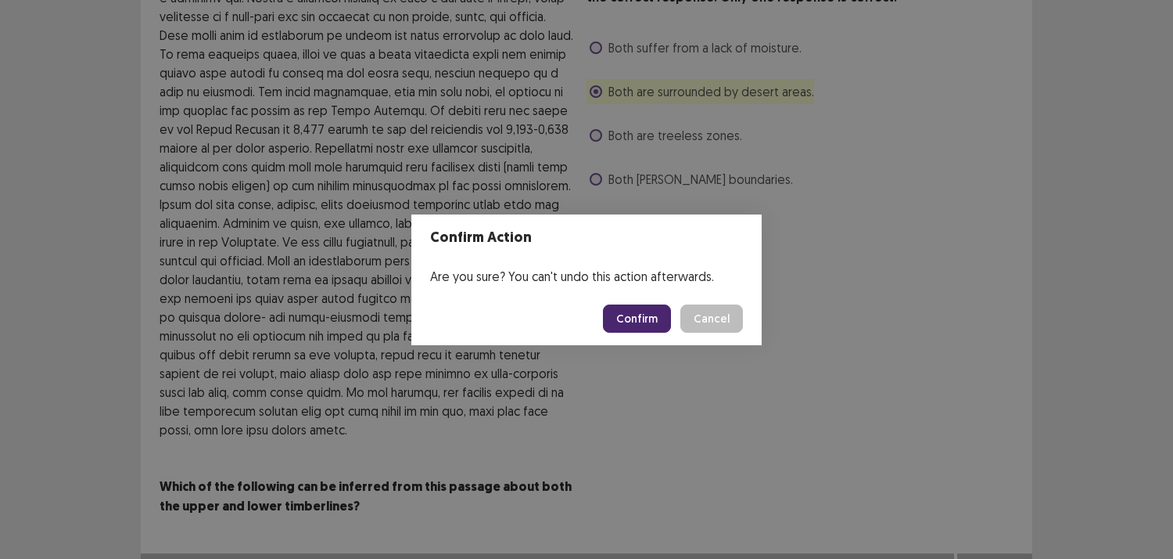
click at [623, 306] on button "Confirm" at bounding box center [637, 318] width 68 height 28
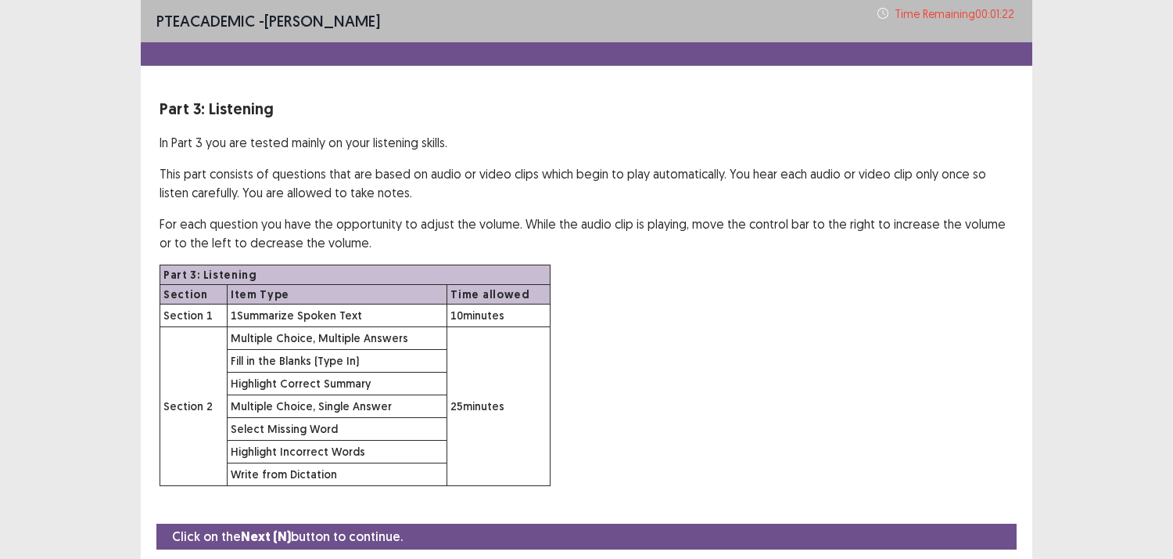
scroll to position [52, 0]
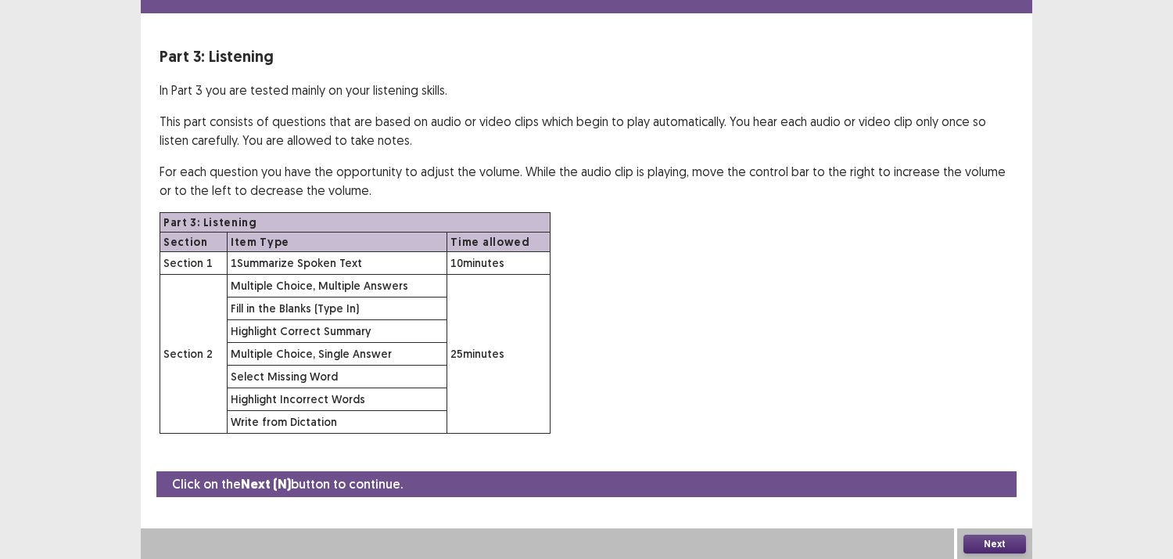
click at [1004, 534] on button "Next" at bounding box center [995, 543] width 63 height 19
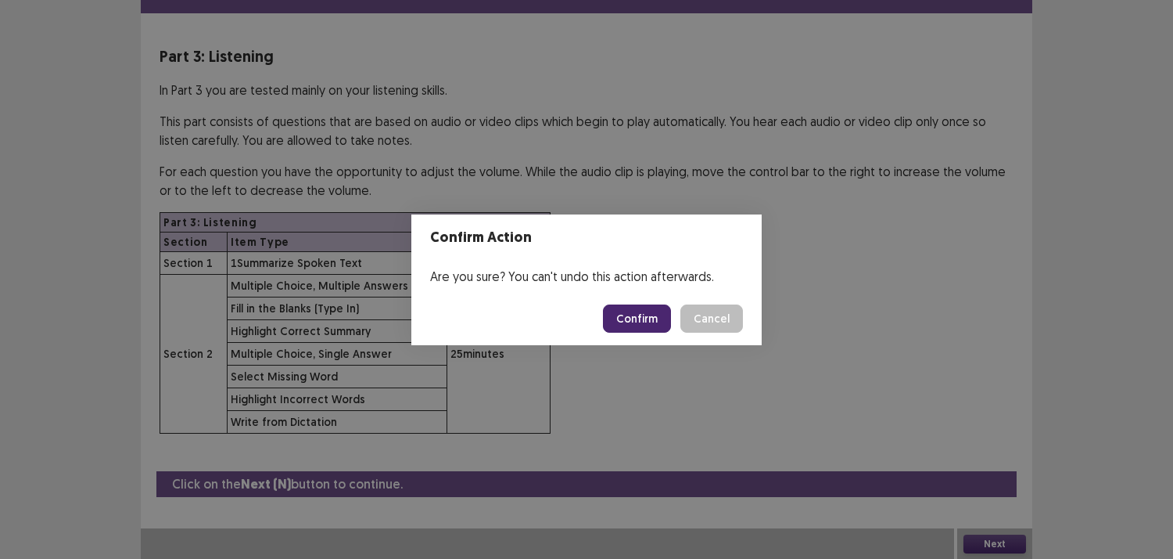
click at [620, 318] on button "Confirm" at bounding box center [637, 318] width 68 height 28
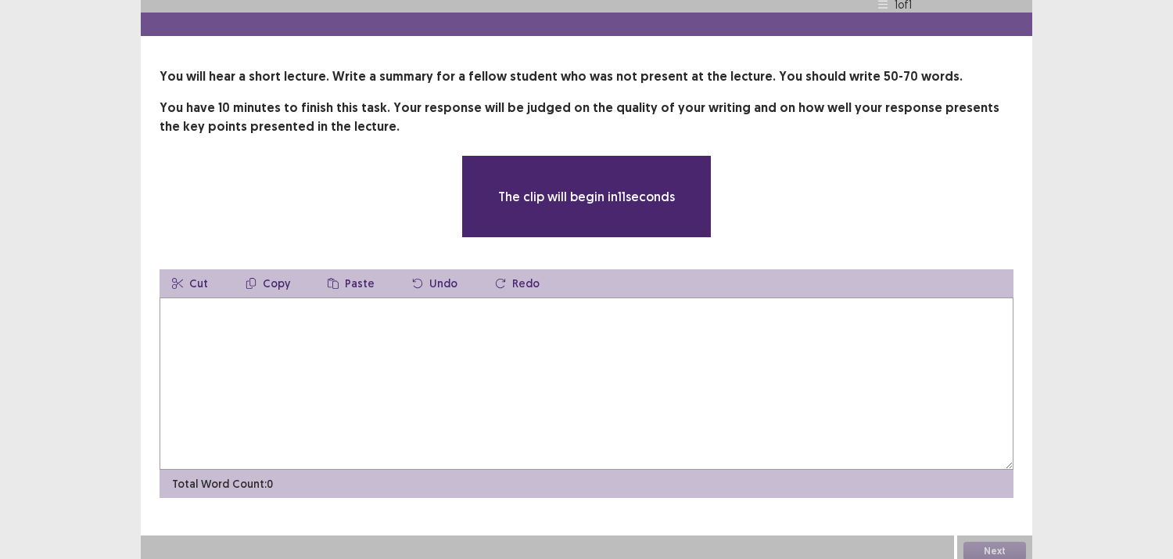
click at [344, 424] on textarea at bounding box center [587, 383] width 854 height 172
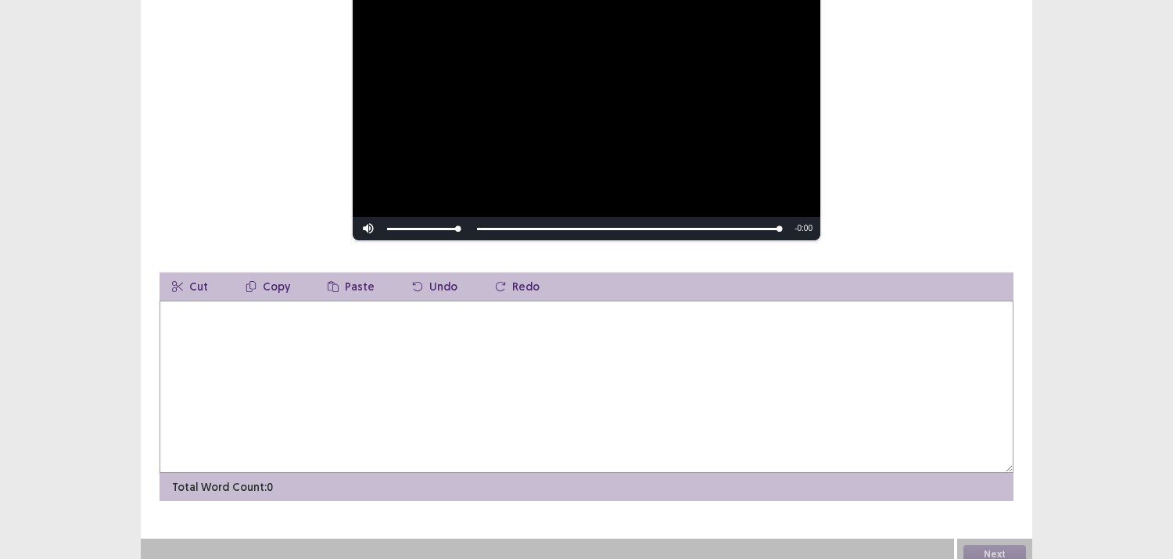
scroll to position [219, 0]
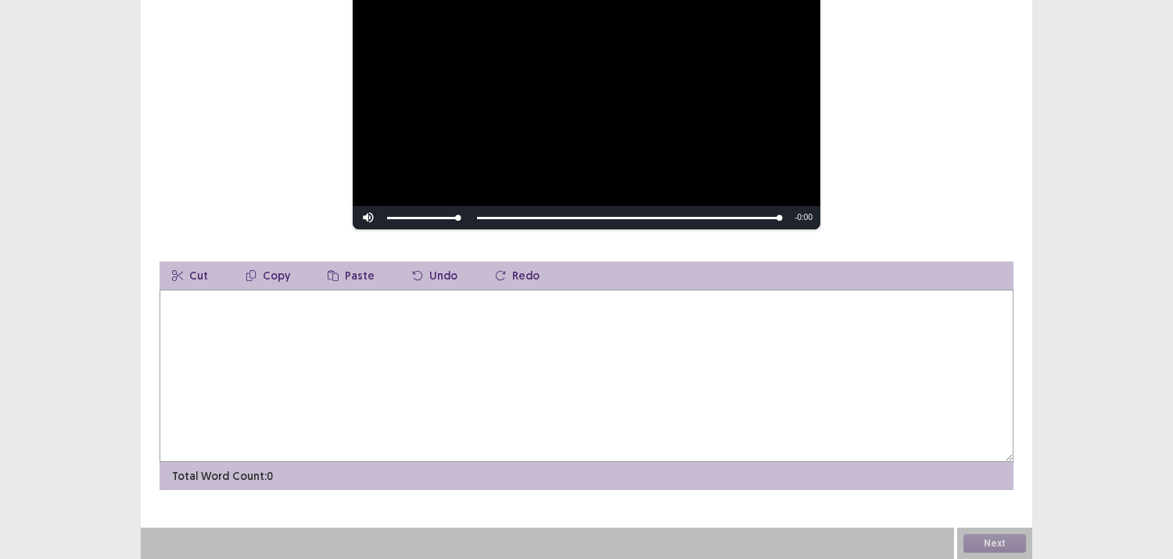
click at [286, 345] on textarea at bounding box center [587, 375] width 854 height 172
click at [996, 545] on div "Next" at bounding box center [994, 542] width 75 height 31
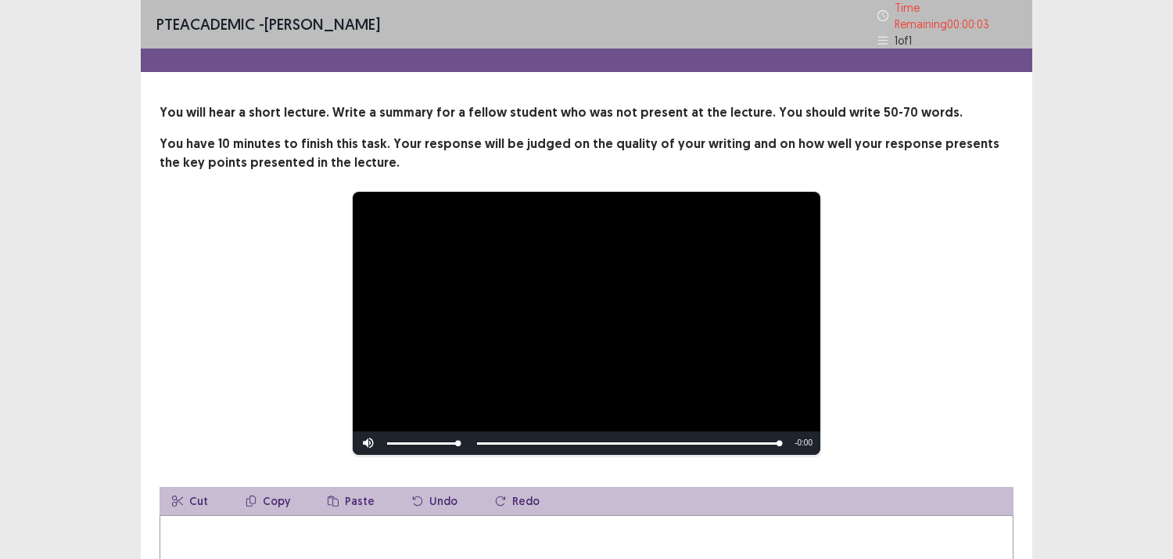
scroll to position [0, 0]
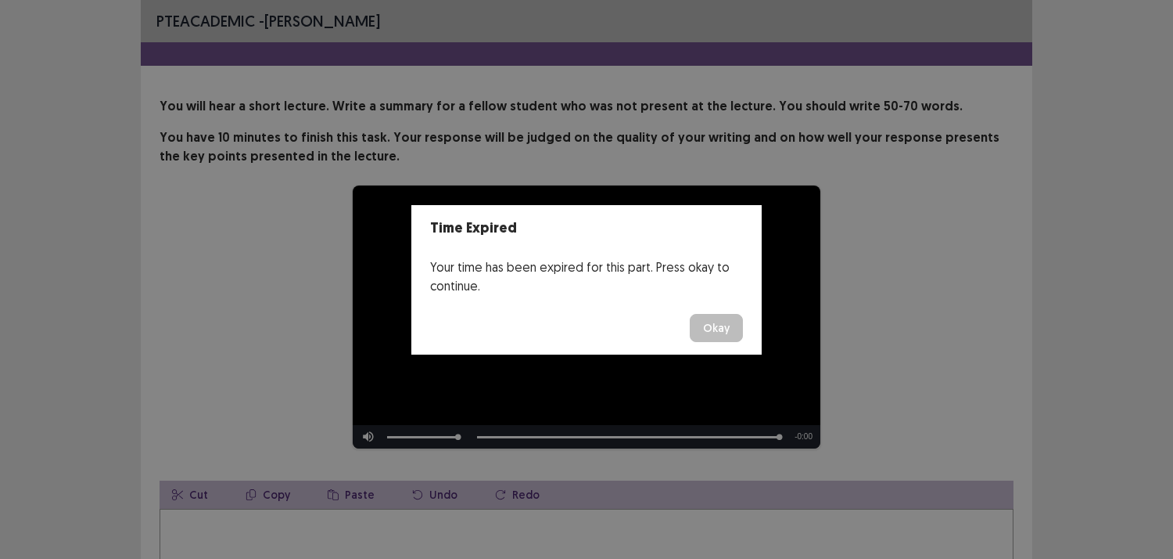
click at [710, 323] on button "Okay" at bounding box center [716, 328] width 53 height 28
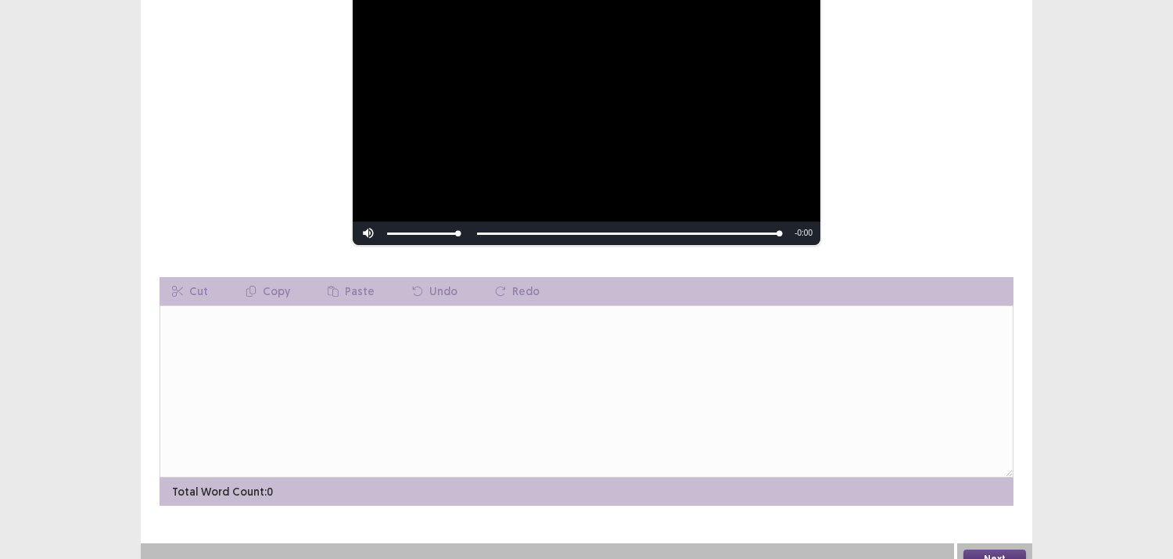
scroll to position [219, 0]
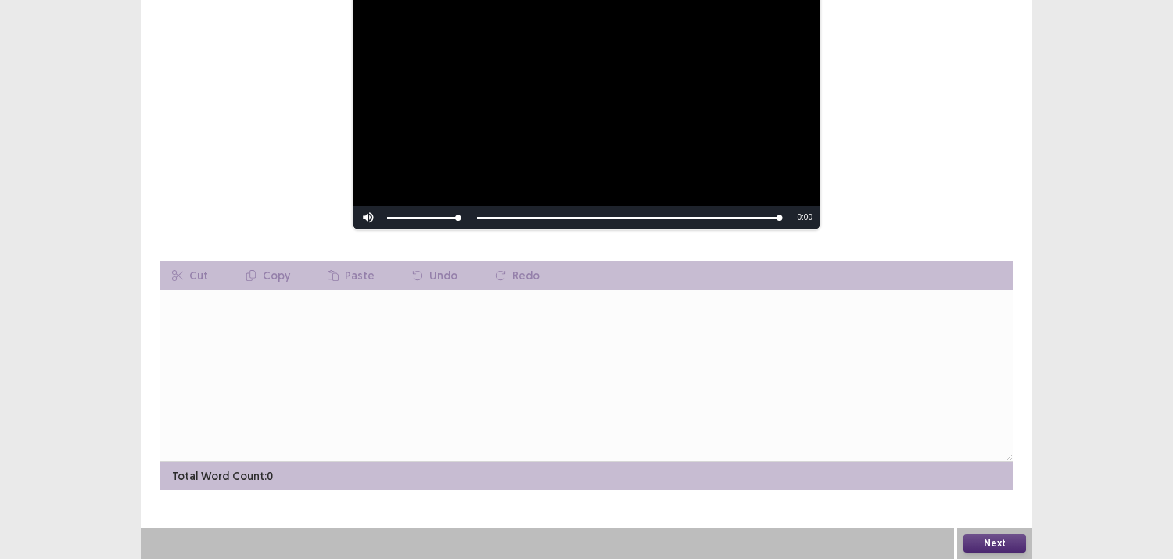
click at [965, 541] on button "Next" at bounding box center [995, 542] width 63 height 19
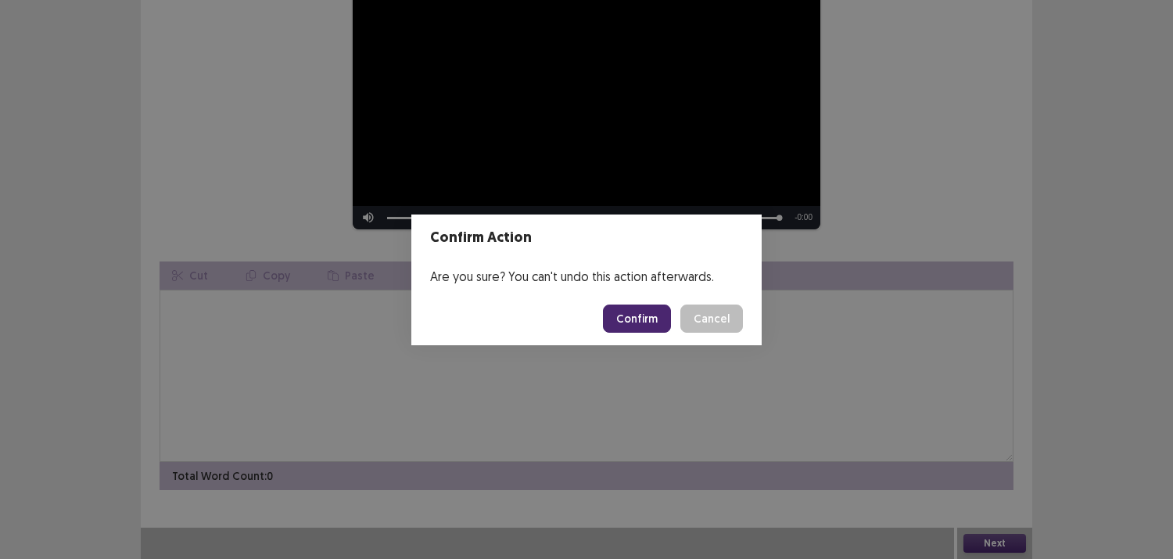
click at [649, 325] on button "Confirm" at bounding box center [637, 318] width 68 height 28
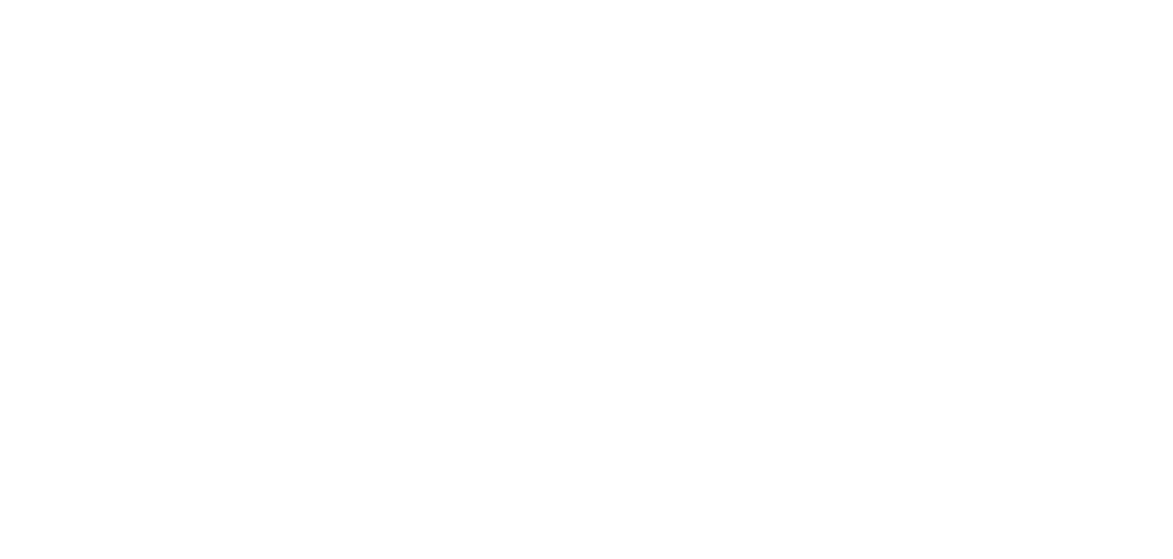
scroll to position [0, 0]
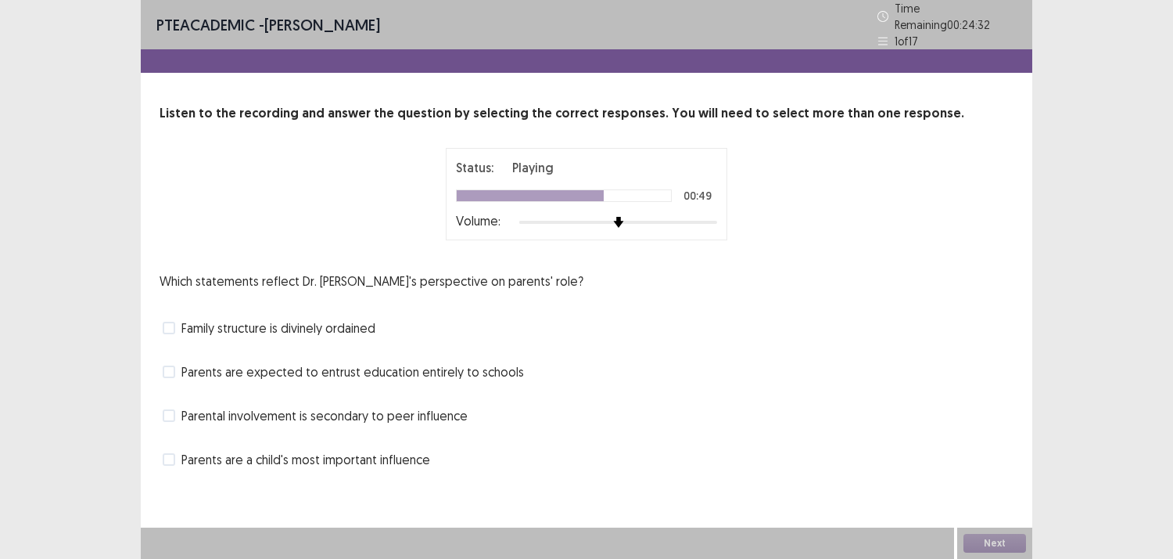
click at [185, 450] on span "Parents are a child's most important influence" at bounding box center [305, 459] width 249 height 19
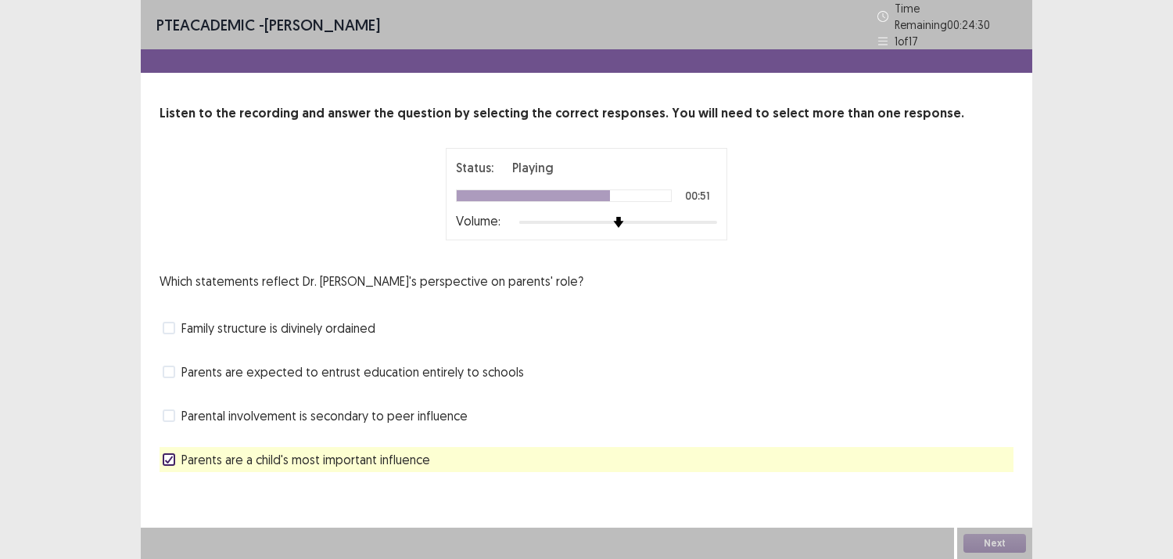
click at [203, 406] on span "Parental involvement is secondary to peer influence" at bounding box center [324, 415] width 286 height 19
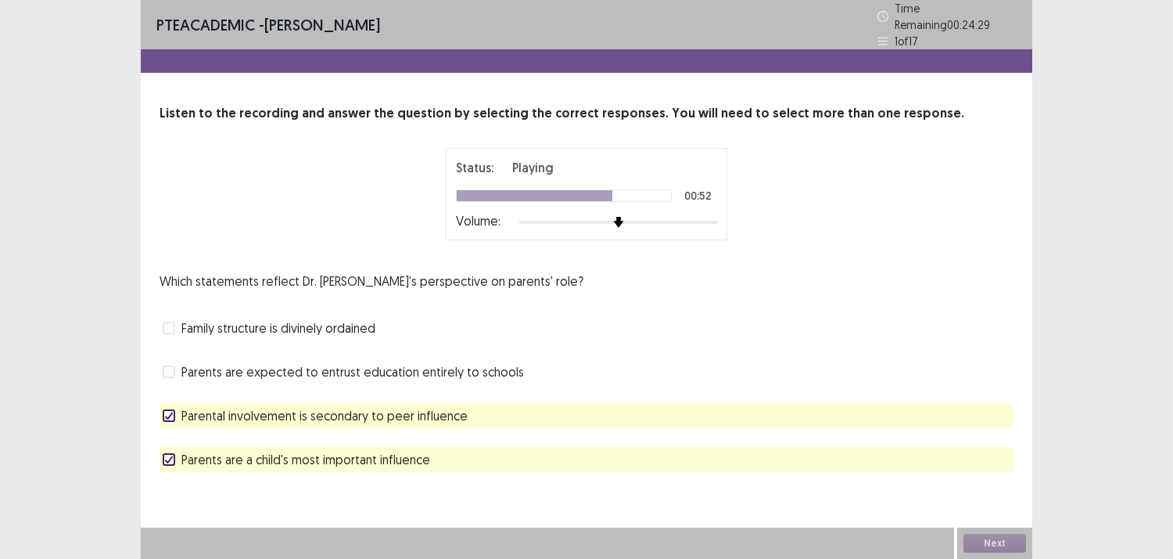
click at [203, 406] on span "Parental involvement is secondary to peer influence" at bounding box center [324, 415] width 286 height 19
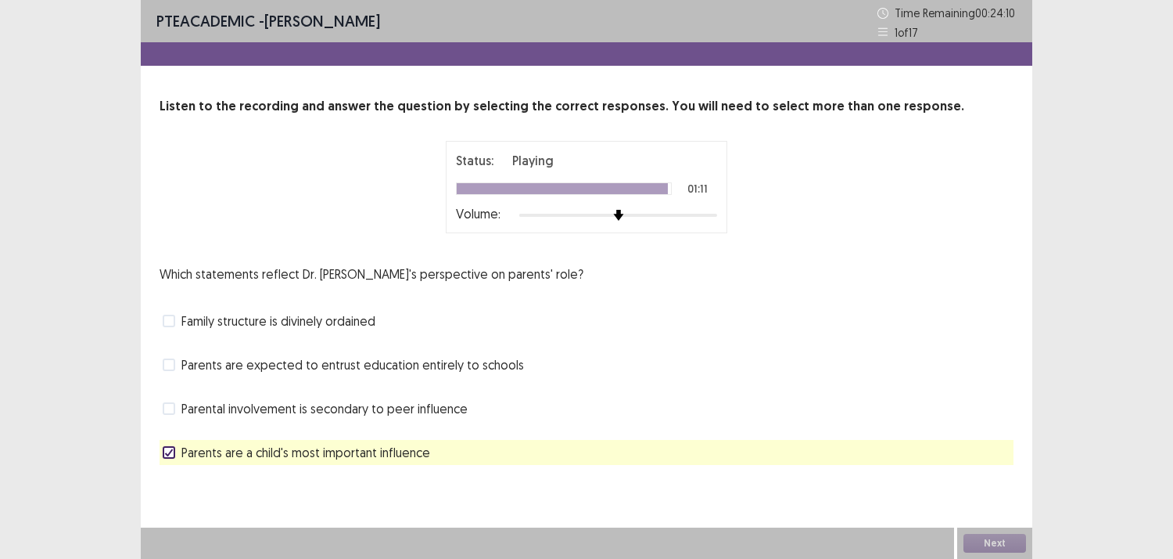
click at [170, 323] on span at bounding box center [169, 320] width 13 height 13
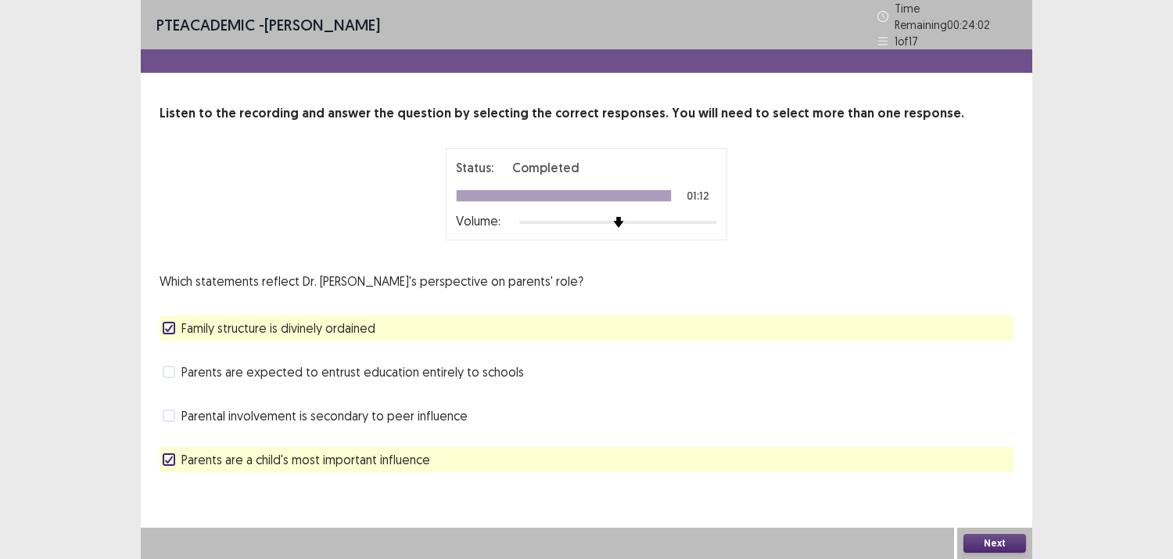
click at [1001, 544] on button "Next" at bounding box center [995, 542] width 63 height 19
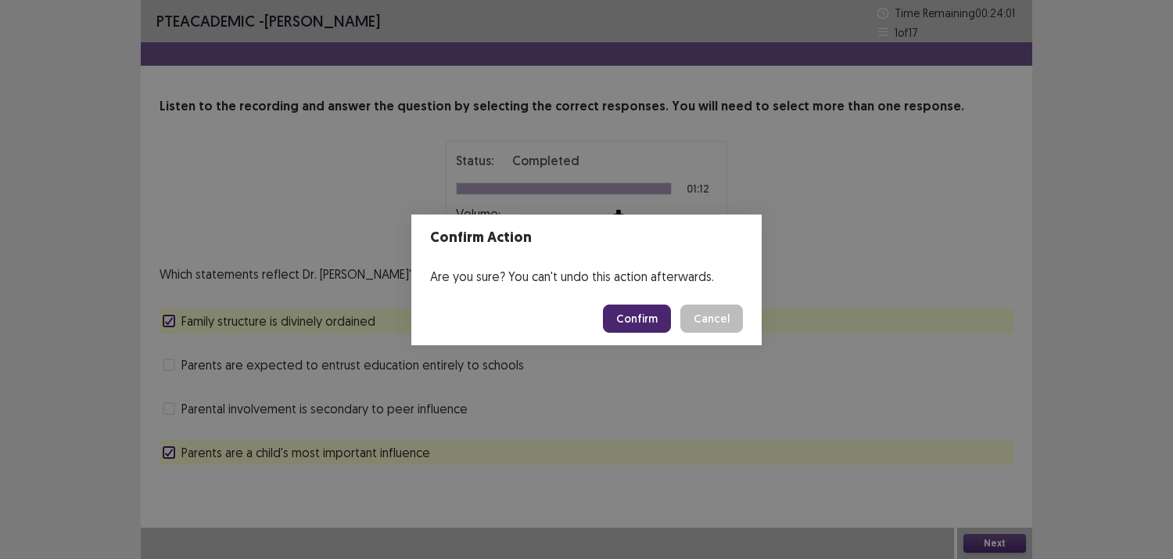
click at [630, 318] on button "Confirm" at bounding box center [637, 318] width 68 height 28
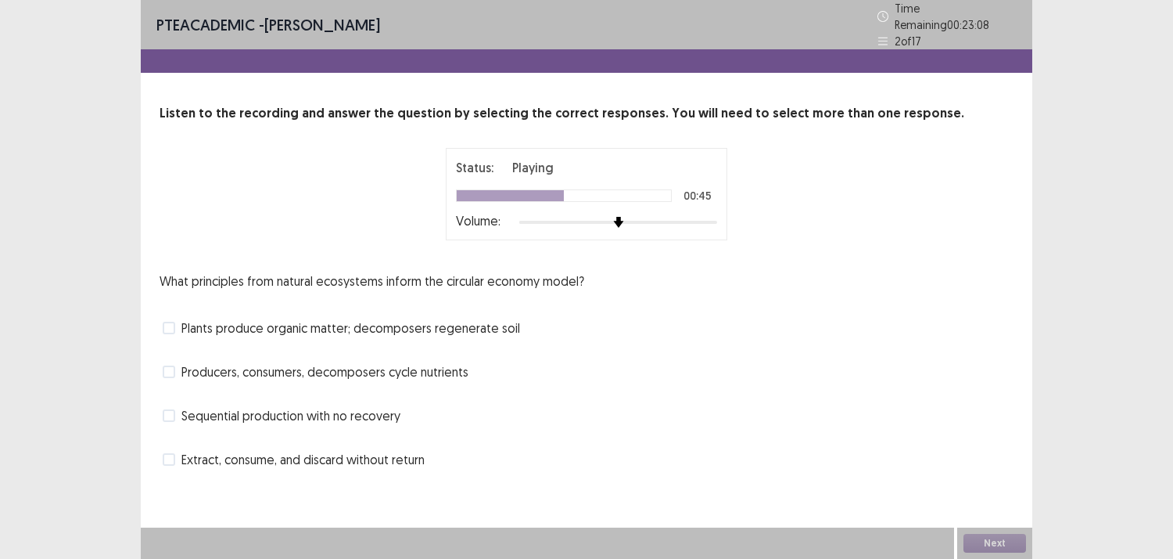
click at [180, 362] on label "Producers, consumers, decomposers cycle nutrients" at bounding box center [316, 371] width 306 height 19
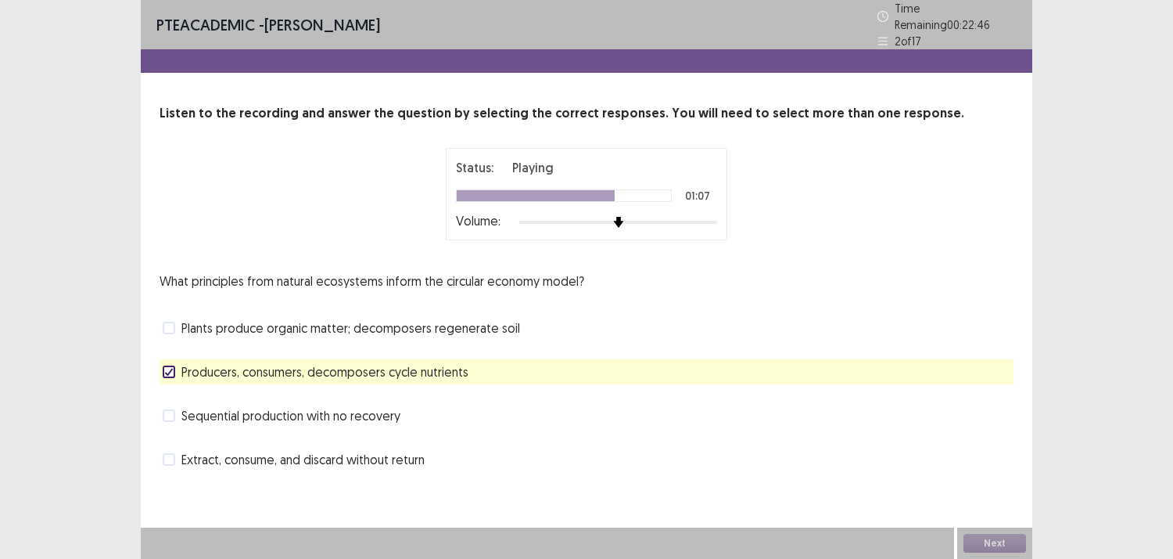
click at [182, 318] on span "Plants produce organic matter; decomposers regenerate soil" at bounding box center [350, 327] width 339 height 19
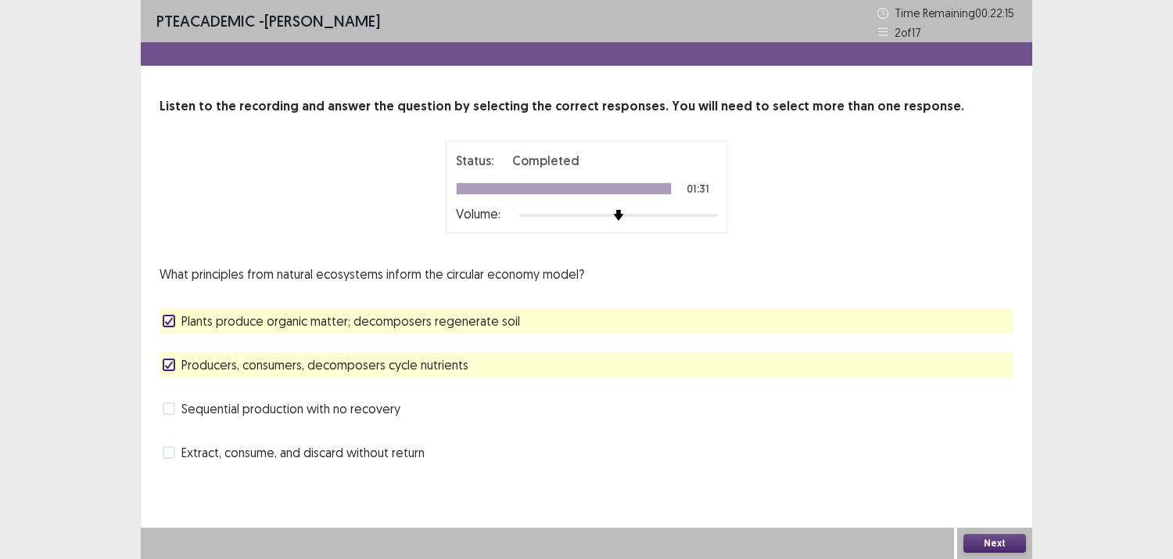
click at [975, 544] on button "Next" at bounding box center [995, 542] width 63 height 19
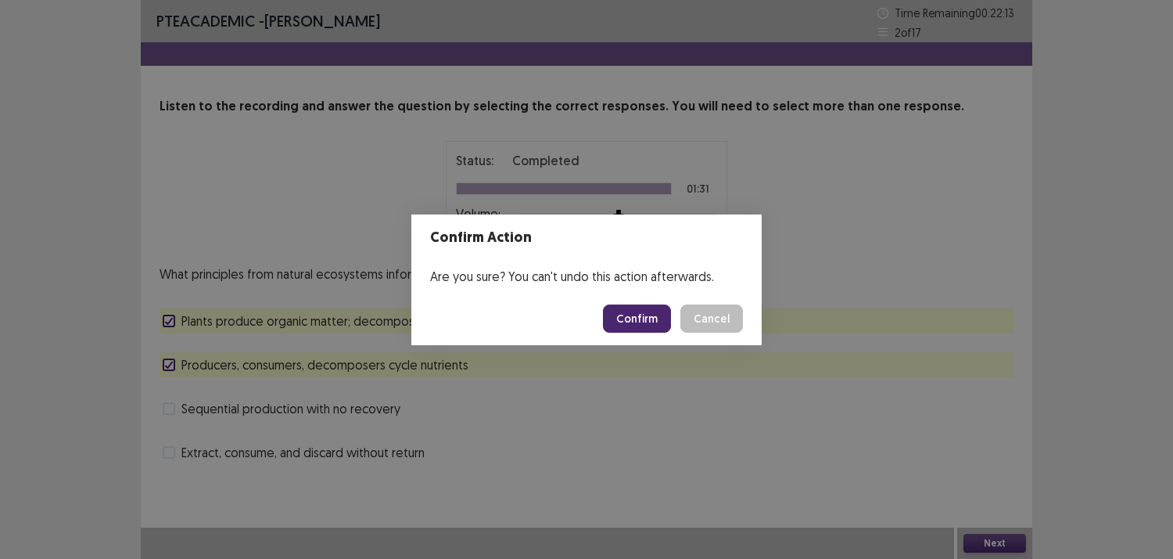
click at [627, 313] on button "Confirm" at bounding box center [637, 318] width 68 height 28
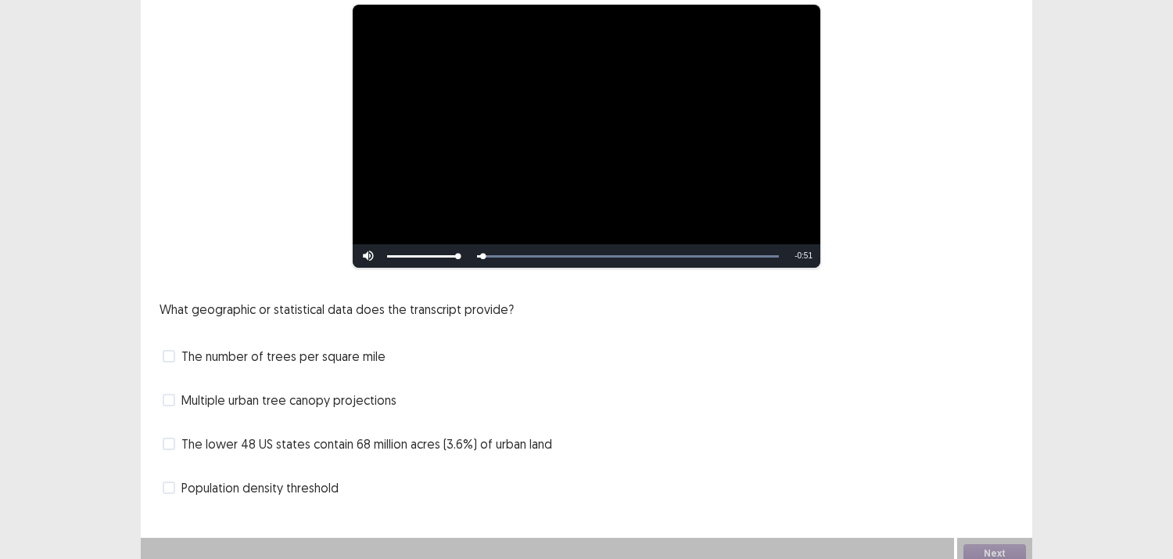
scroll to position [146, 0]
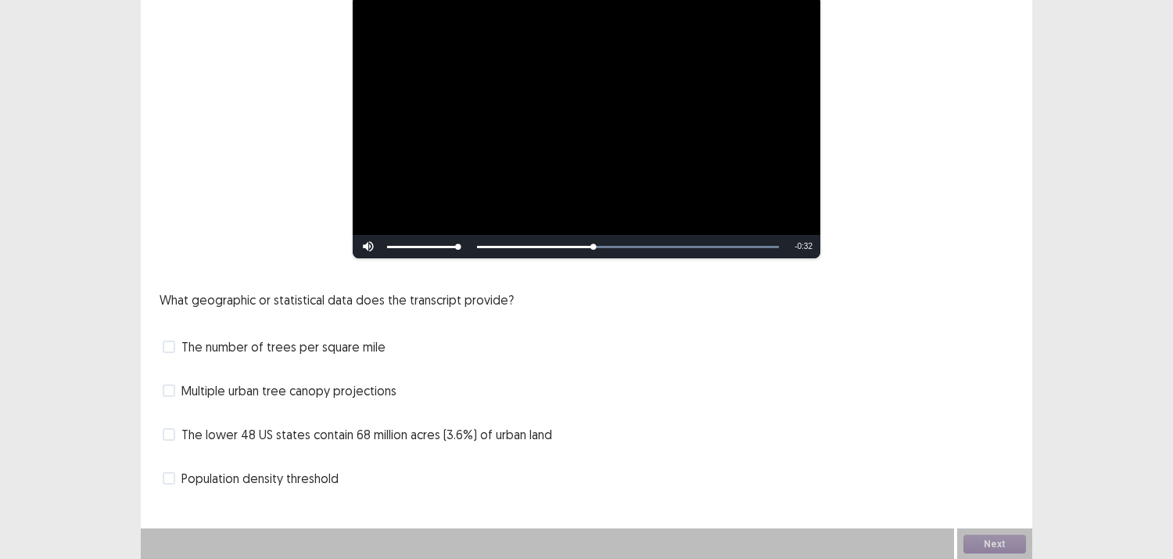
click at [177, 431] on label "The lower 48 US states contain 68 million acres (3.6%) of urban land" at bounding box center [358, 434] width 390 height 19
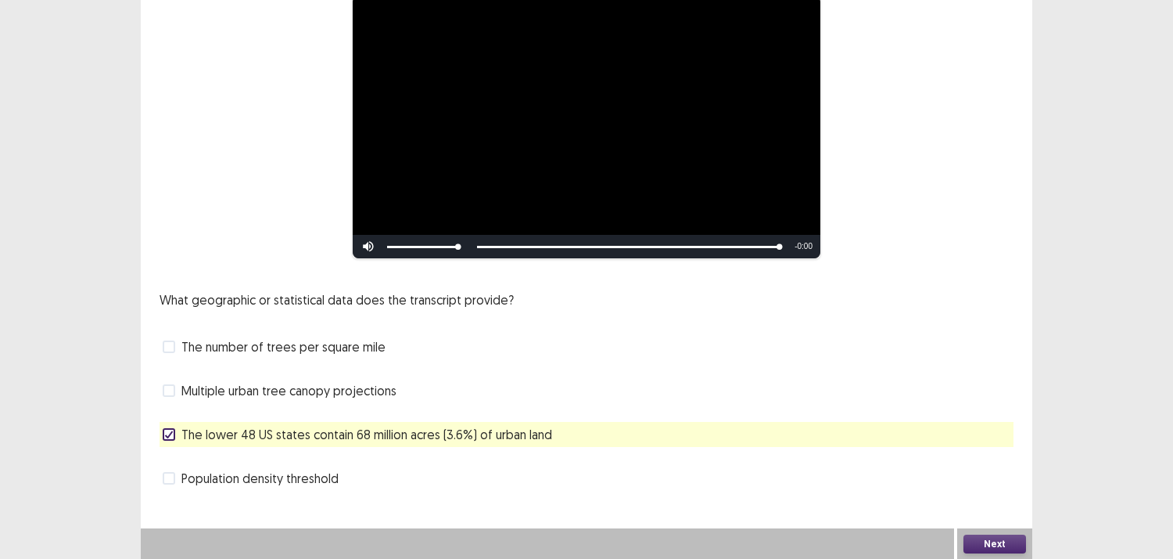
click at [181, 384] on span "Multiple urban tree canopy projections" at bounding box center [288, 390] width 215 height 19
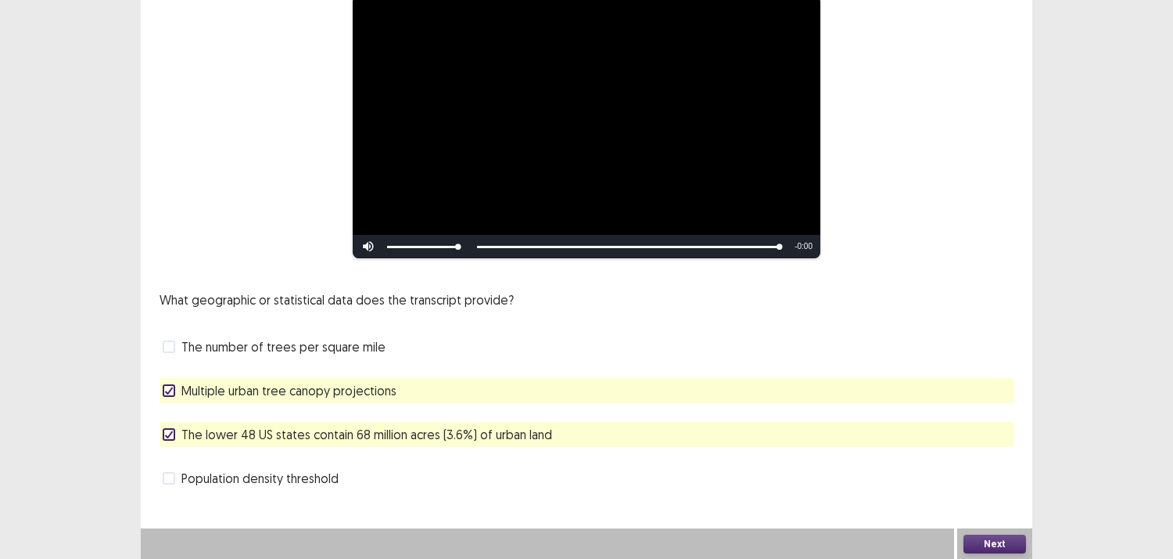
click at [978, 530] on div "Next" at bounding box center [994, 543] width 75 height 31
click at [957, 542] on div "Next" at bounding box center [994, 543] width 75 height 31
click at [970, 542] on button "Next" at bounding box center [995, 543] width 63 height 19
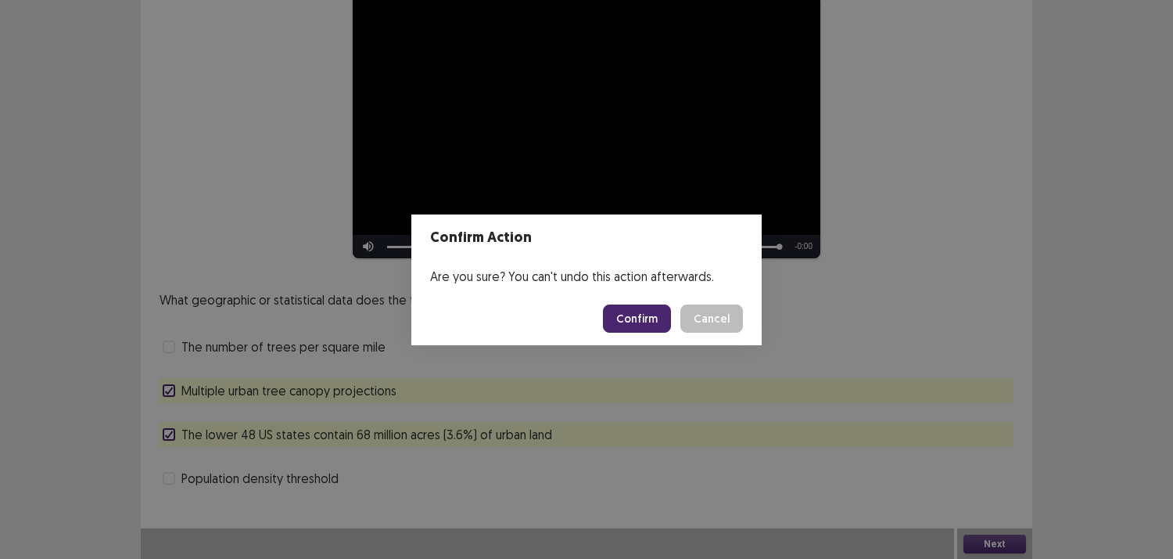
click at [638, 314] on button "Confirm" at bounding box center [637, 318] width 68 height 28
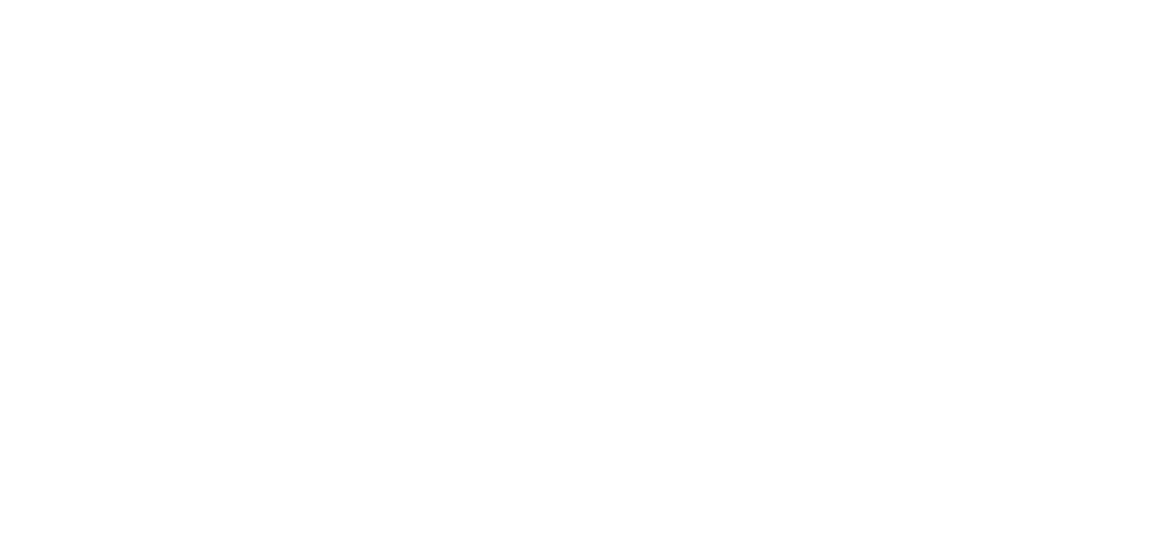
scroll to position [0, 0]
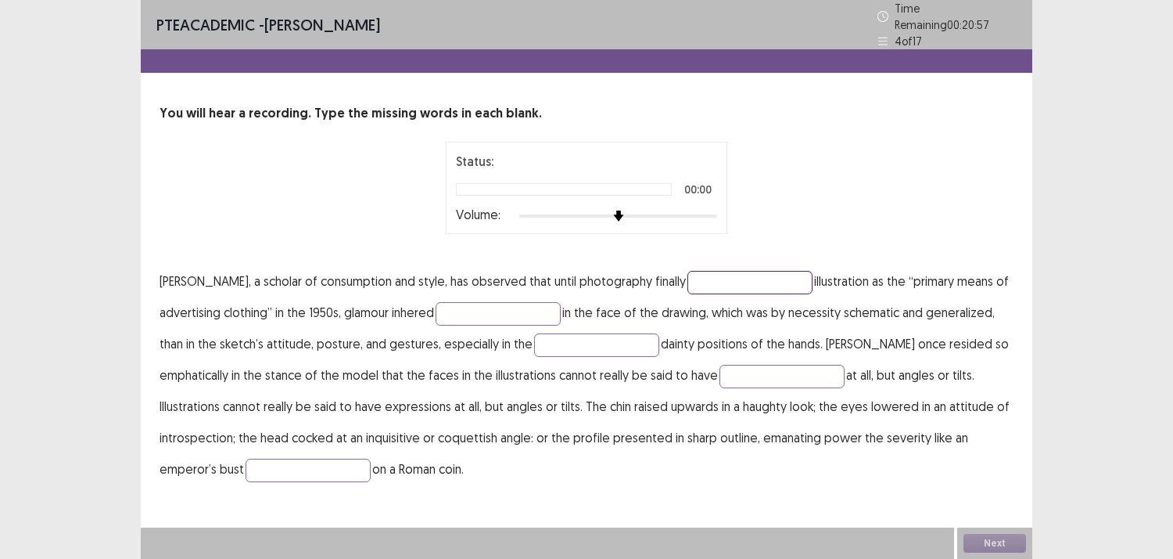
click at [734, 277] on input "text" at bounding box center [750, 282] width 125 height 23
type input "**********"
click at [475, 307] on input "text" at bounding box center [498, 313] width 125 height 23
type input "****"
click at [619, 337] on input "text" at bounding box center [596, 344] width 125 height 23
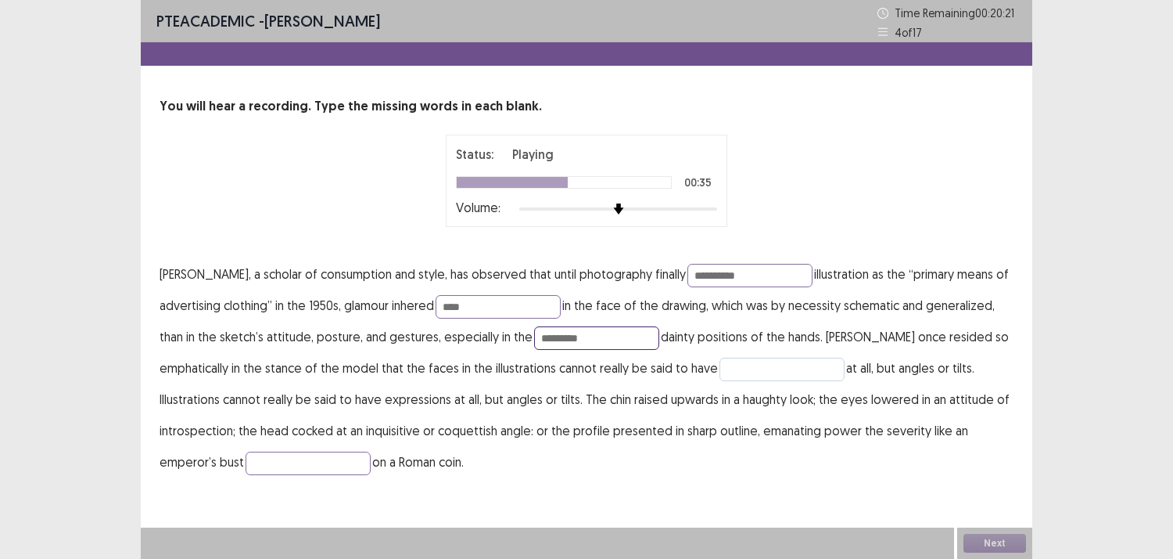
type input "*********"
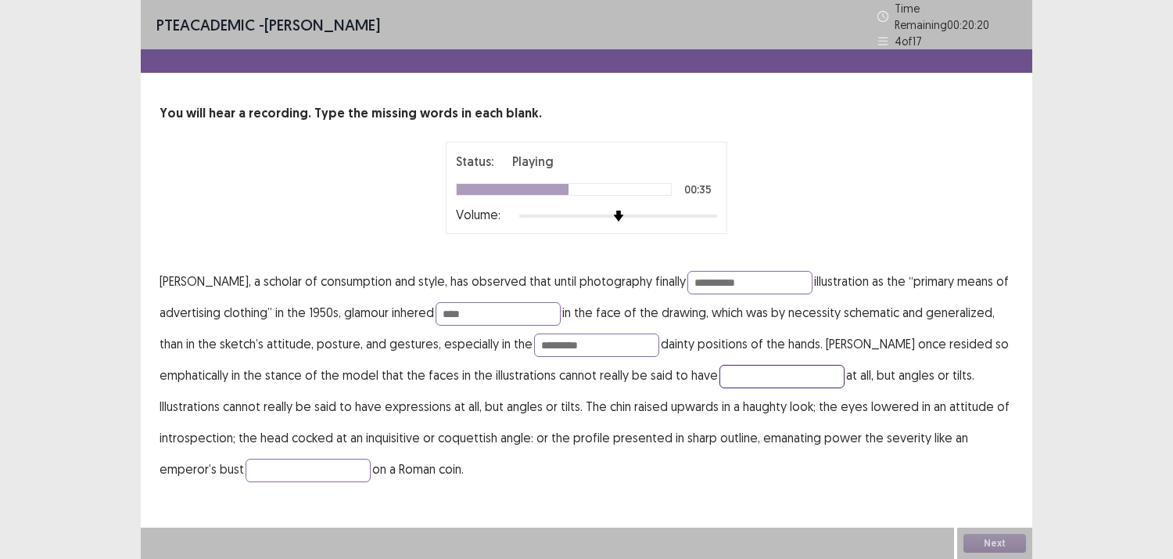
click at [730, 375] on input "text" at bounding box center [782, 376] width 125 height 23
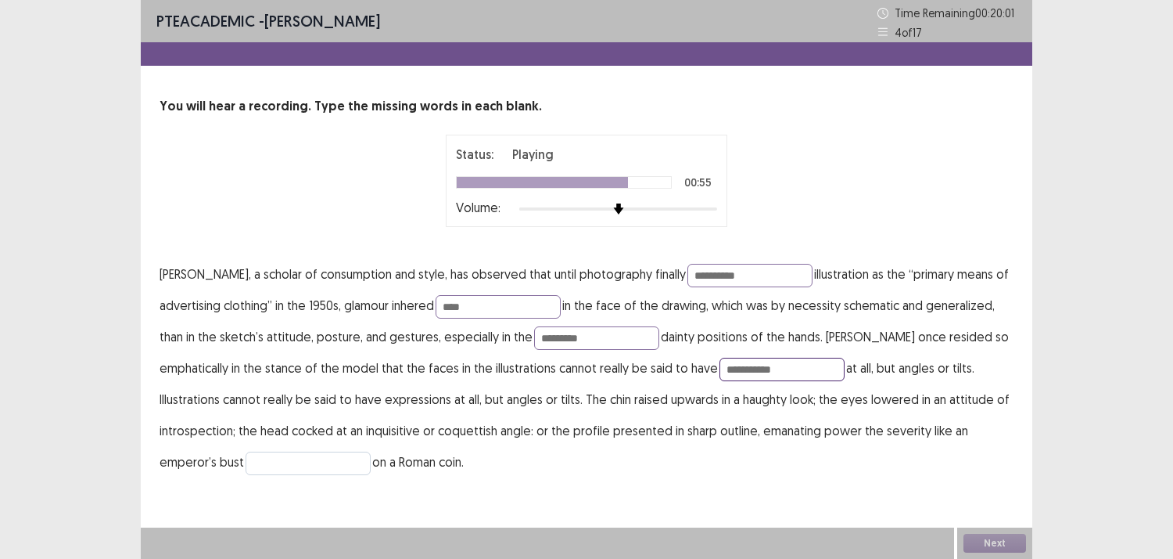
type input "**********"
click at [305, 458] on input "text" at bounding box center [308, 462] width 125 height 23
type input "******"
click at [979, 541] on button "Next" at bounding box center [995, 542] width 63 height 19
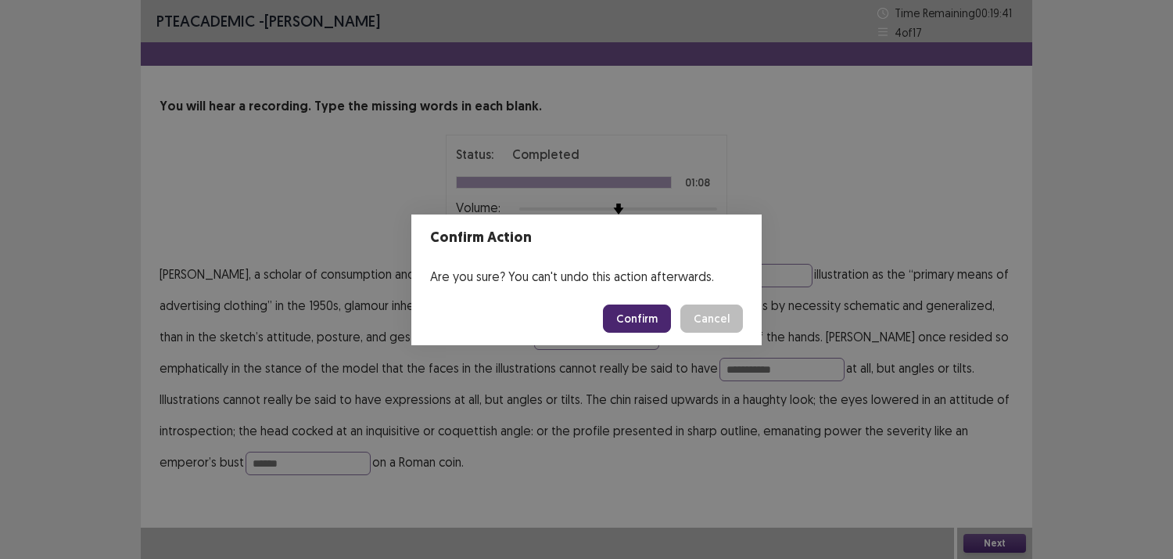
click at [610, 315] on button "Confirm" at bounding box center [637, 318] width 68 height 28
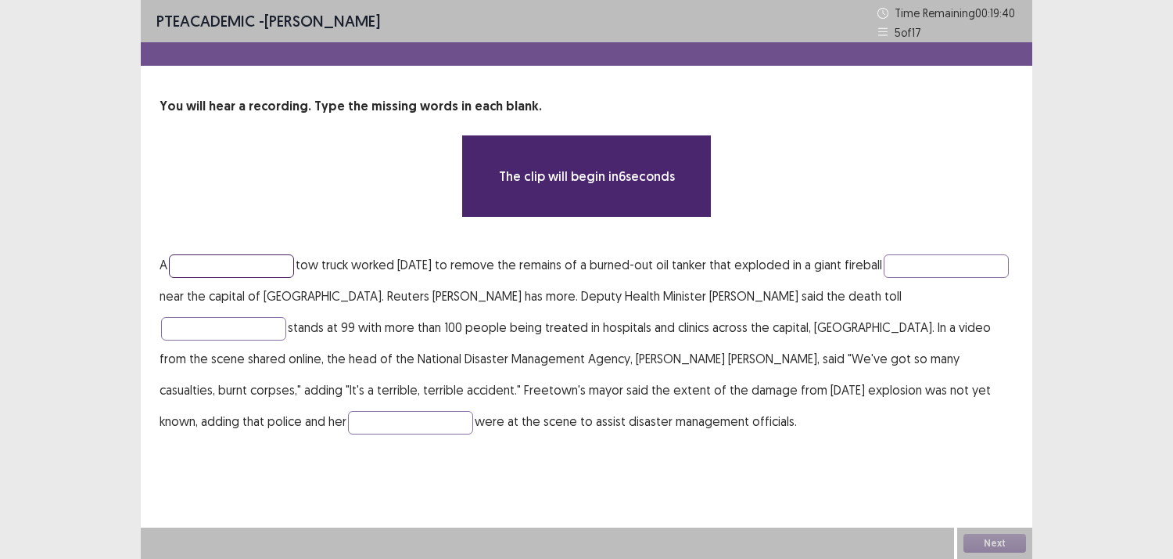
click at [217, 266] on input "text" at bounding box center [231, 265] width 125 height 23
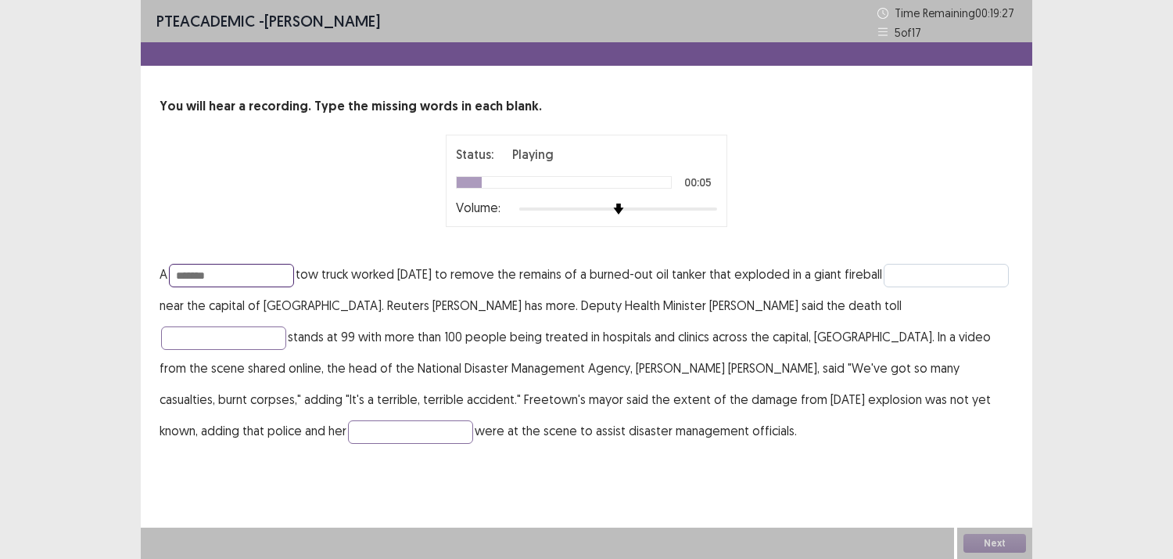
type input "*******"
drag, startPoint x: 275, startPoint y: 295, endPoint x: 270, endPoint y: 327, distance: 32.4
click at [884, 287] on input "text" at bounding box center [946, 275] width 125 height 23
type input "**********"
click at [230, 341] on input "text" at bounding box center [223, 337] width 125 height 23
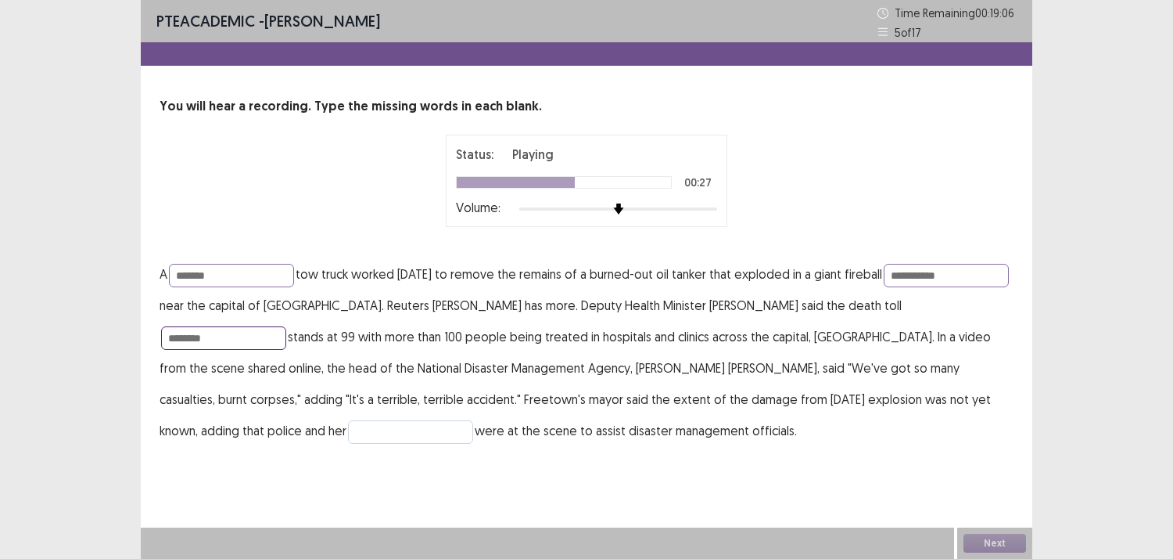
type input "********"
click at [348, 420] on input "text" at bounding box center [410, 431] width 125 height 23
type input "******"
click at [1004, 543] on button "Next" at bounding box center [995, 542] width 63 height 19
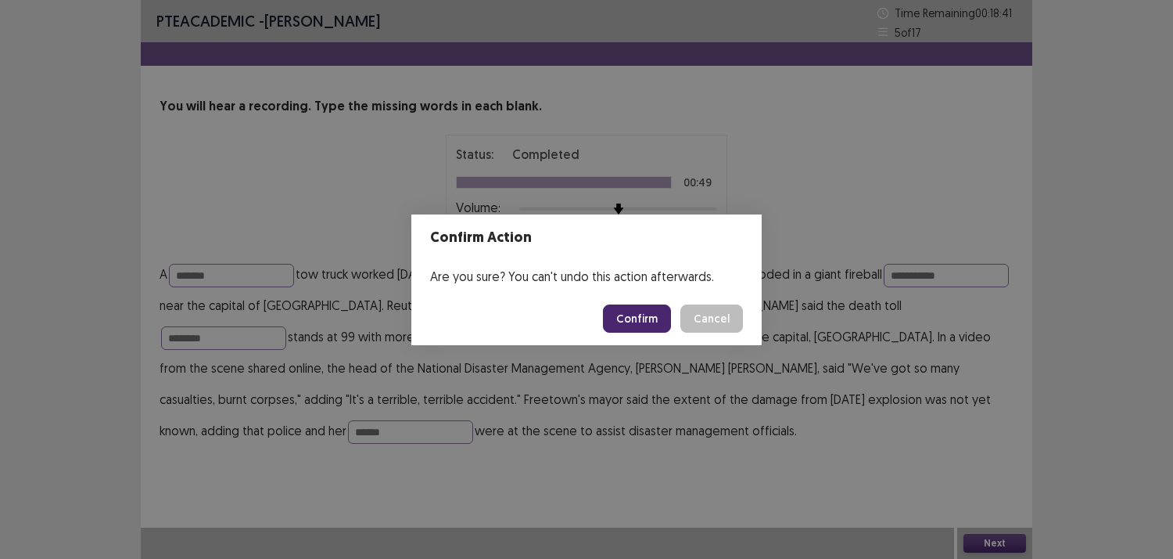
click at [634, 319] on button "Confirm" at bounding box center [637, 318] width 68 height 28
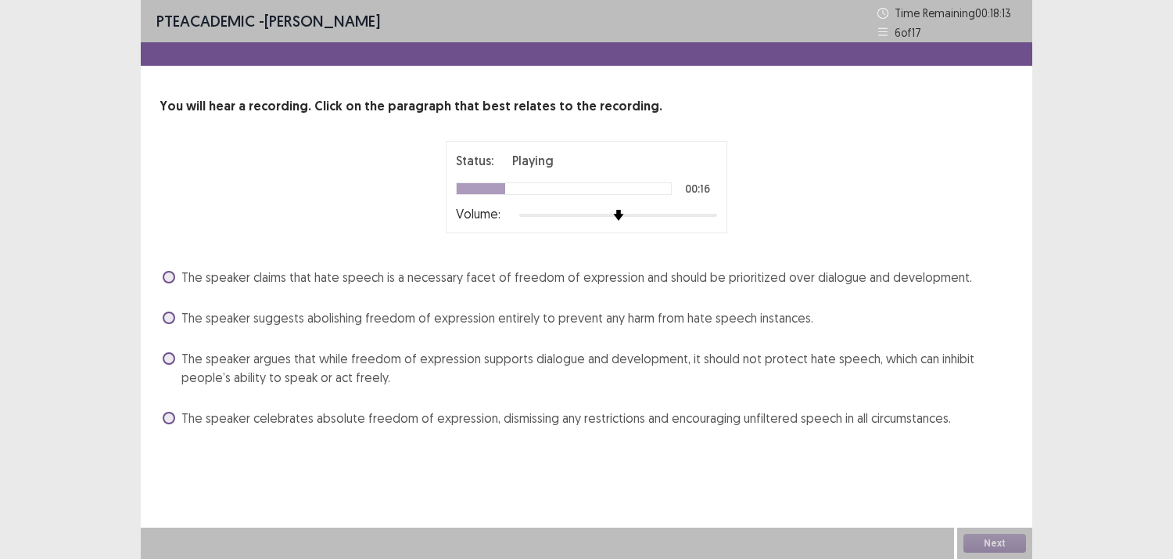
click at [183, 268] on span "The speaker claims that hate speech is a necessary facet of freedom of expressi…" at bounding box center [576, 277] width 791 height 19
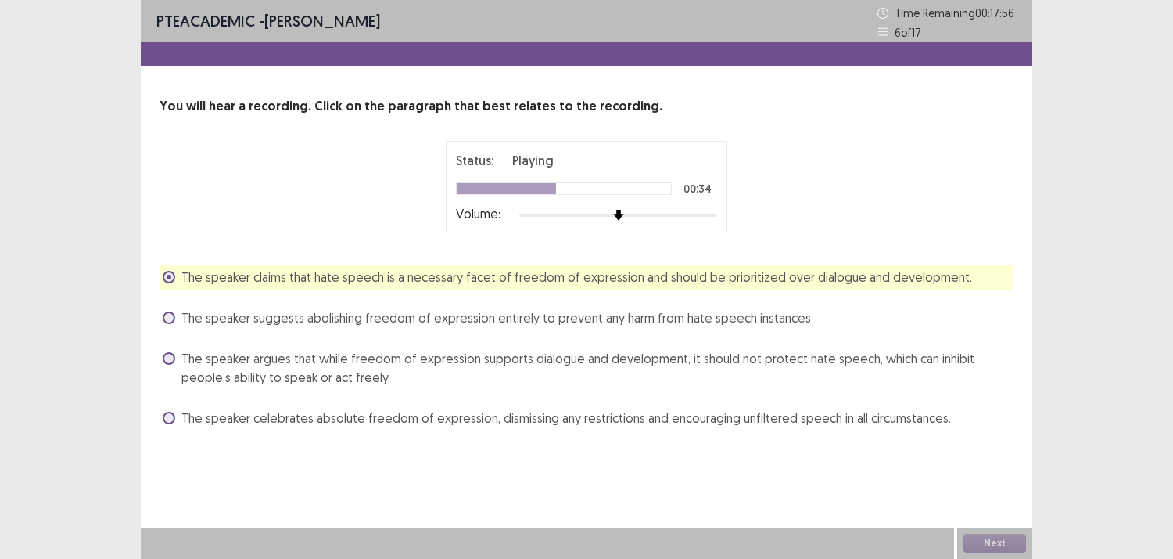
click at [155, 357] on div "You will hear a recording. Click on the paragraph that best relates to the reco…" at bounding box center [587, 263] width 892 height 333
click at [167, 354] on span at bounding box center [169, 358] width 13 height 13
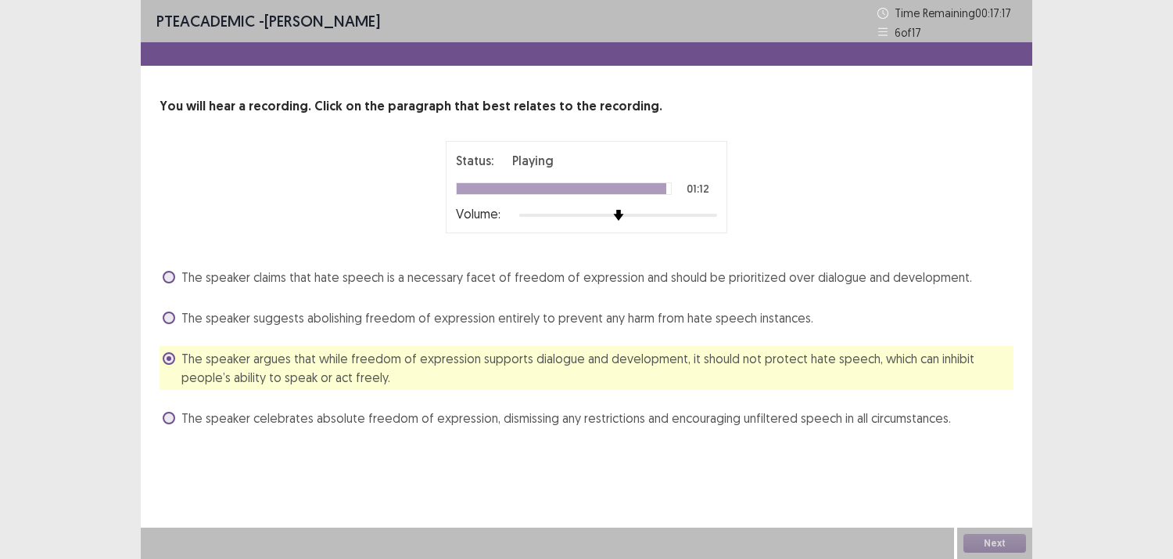
click at [171, 322] on span at bounding box center [169, 317] width 13 height 13
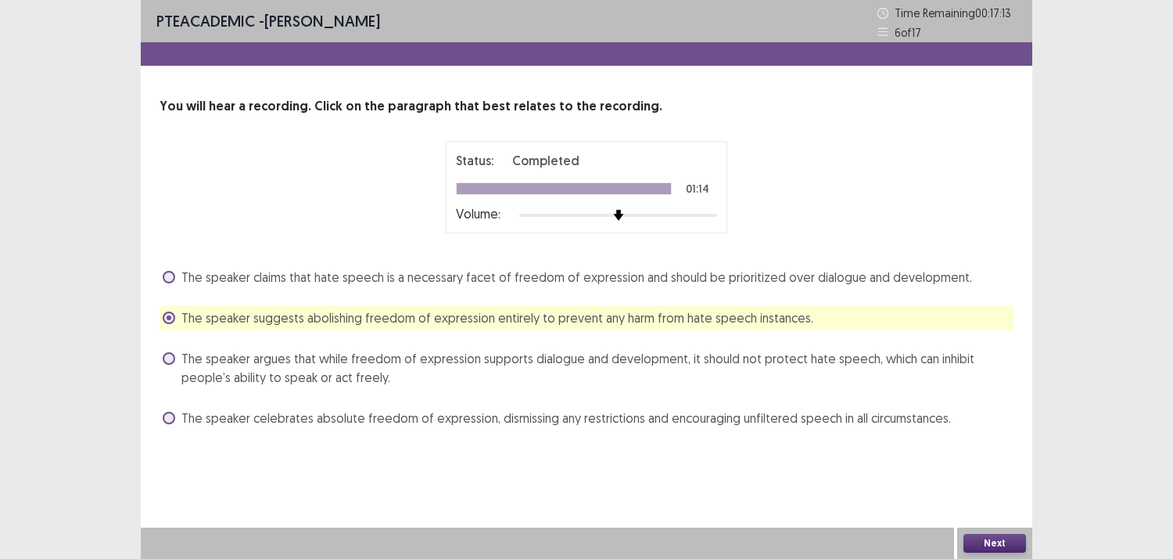
click at [982, 541] on button "Next" at bounding box center [995, 542] width 63 height 19
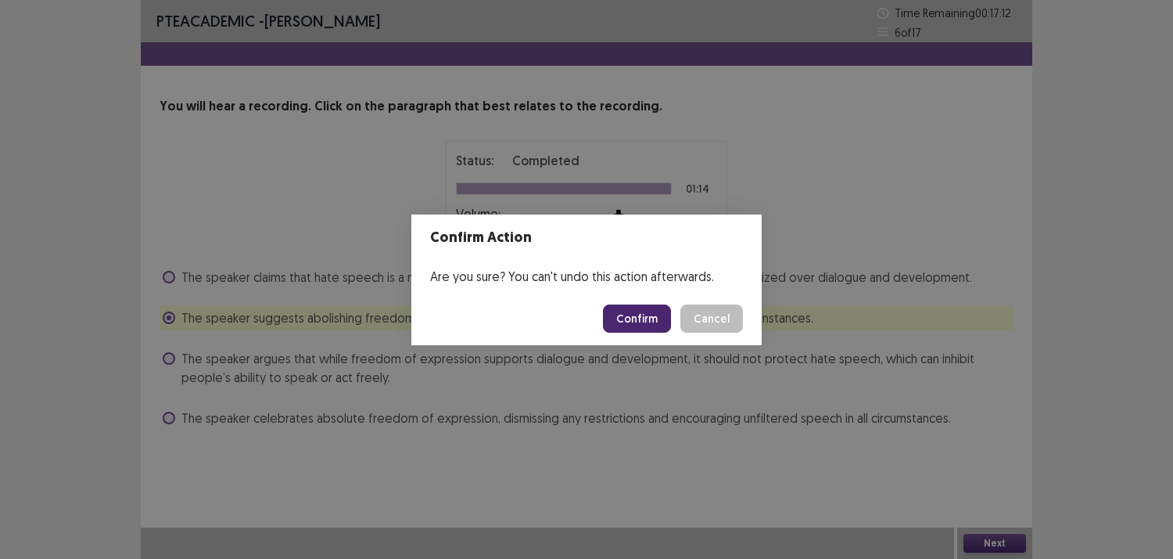
click at [643, 318] on button "Confirm" at bounding box center [637, 318] width 68 height 28
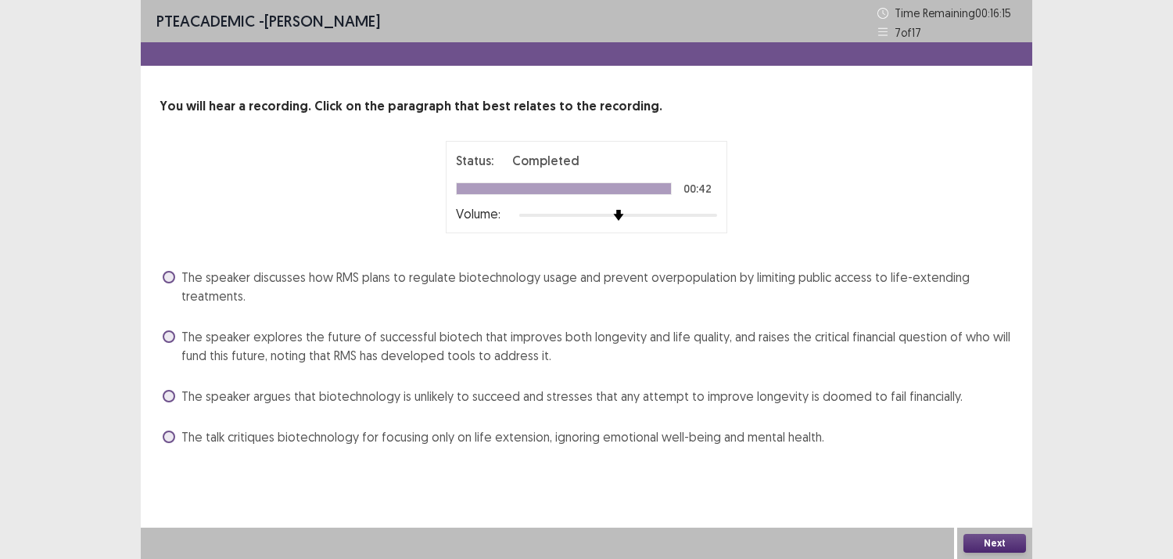
click at [171, 390] on span at bounding box center [169, 396] width 13 height 13
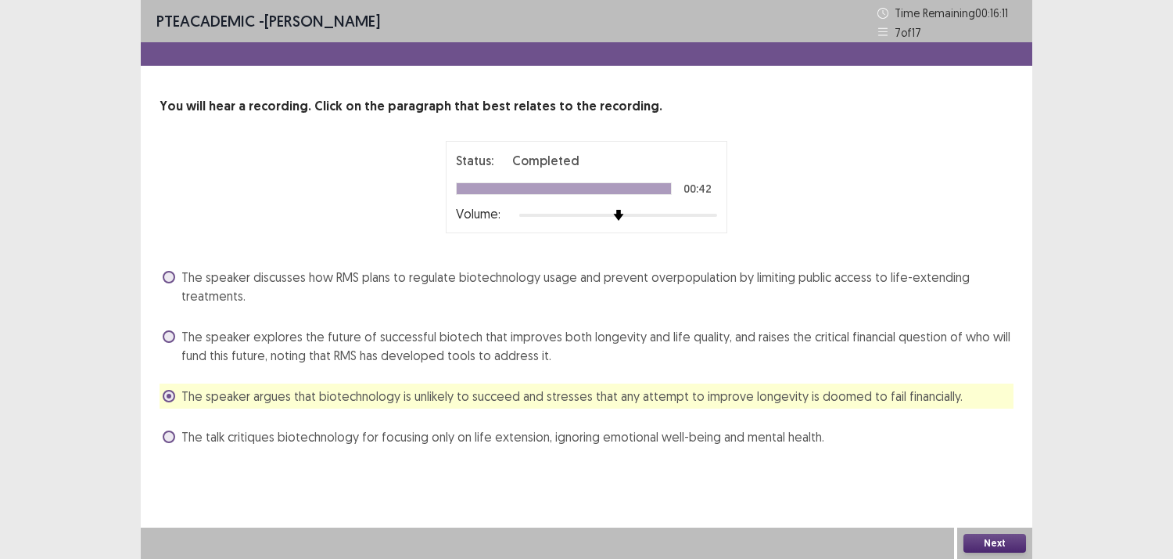
click at [167, 341] on span at bounding box center [169, 336] width 13 height 13
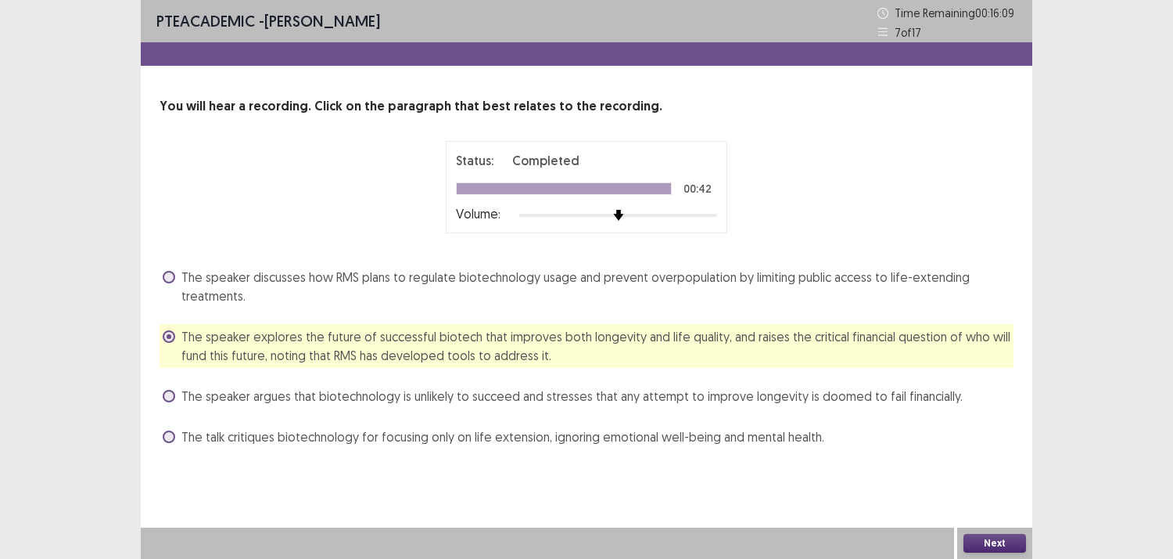
click at [992, 536] on button "Next" at bounding box center [995, 542] width 63 height 19
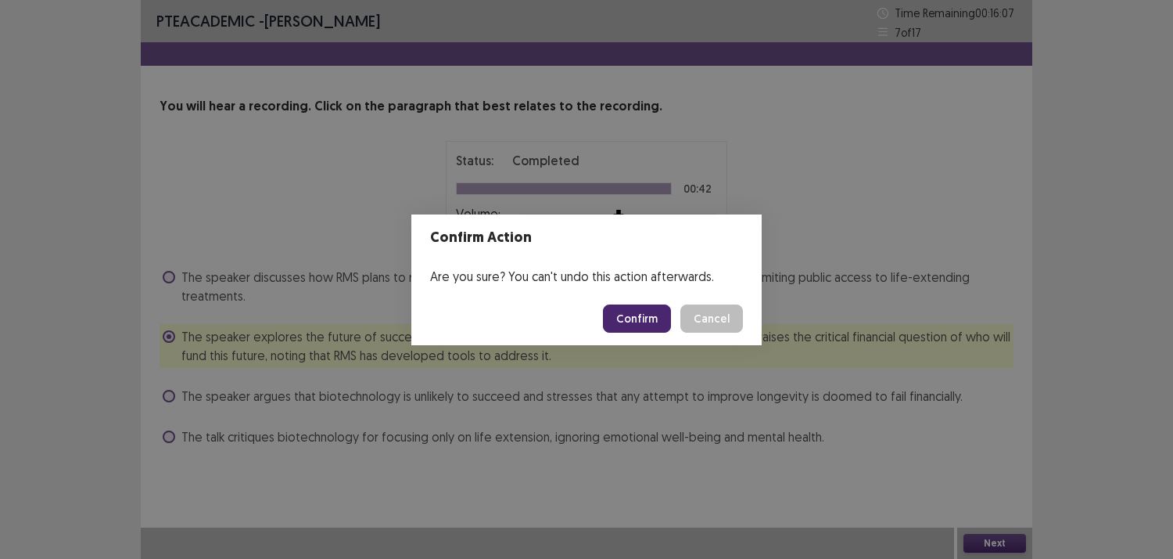
click at [634, 316] on button "Confirm" at bounding box center [637, 318] width 68 height 28
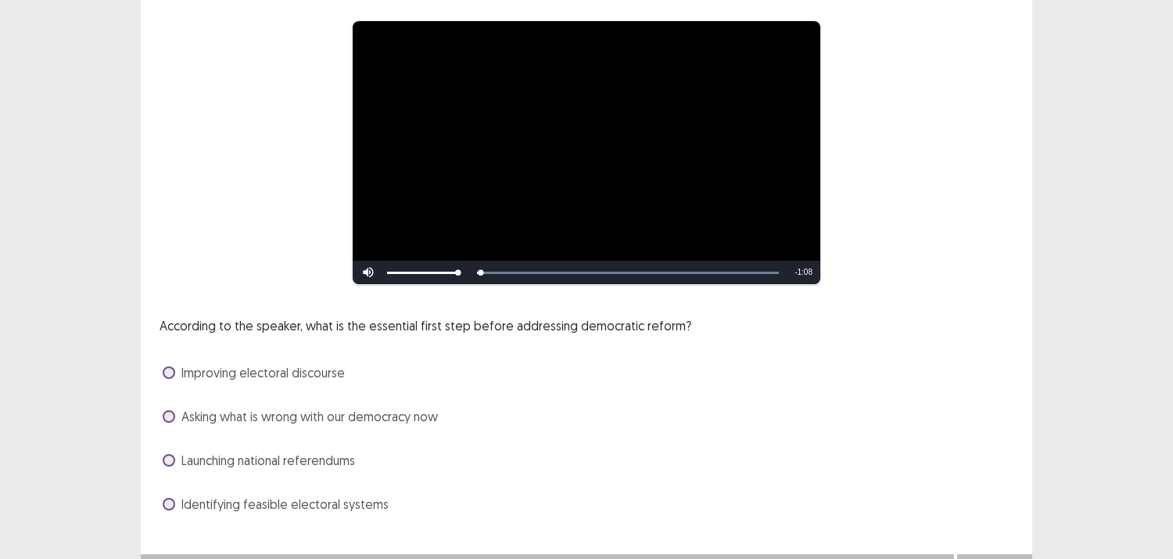
scroll to position [146, 0]
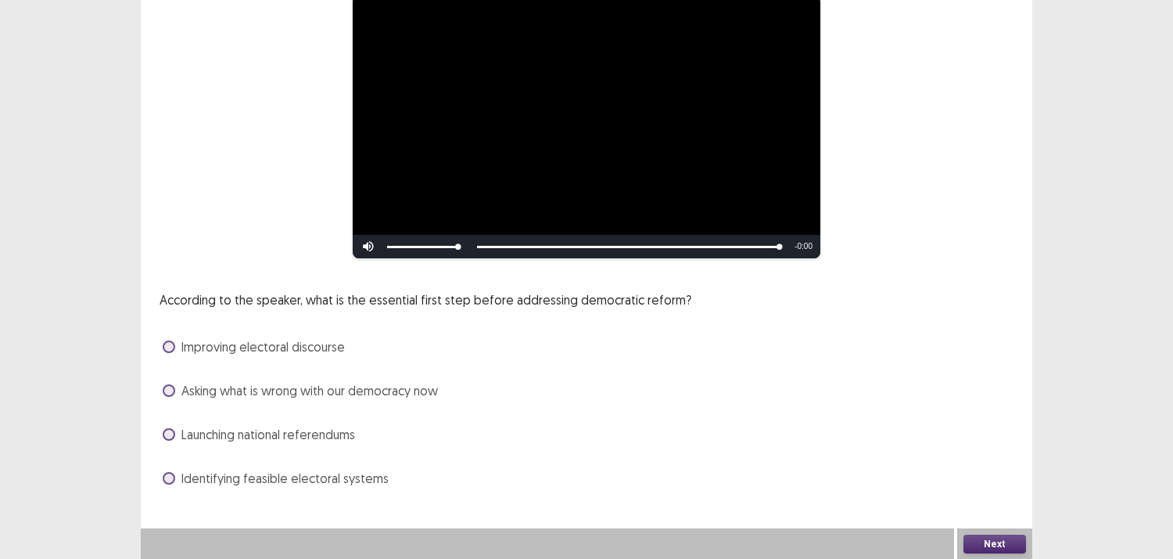
click at [173, 350] on span at bounding box center [169, 346] width 13 height 13
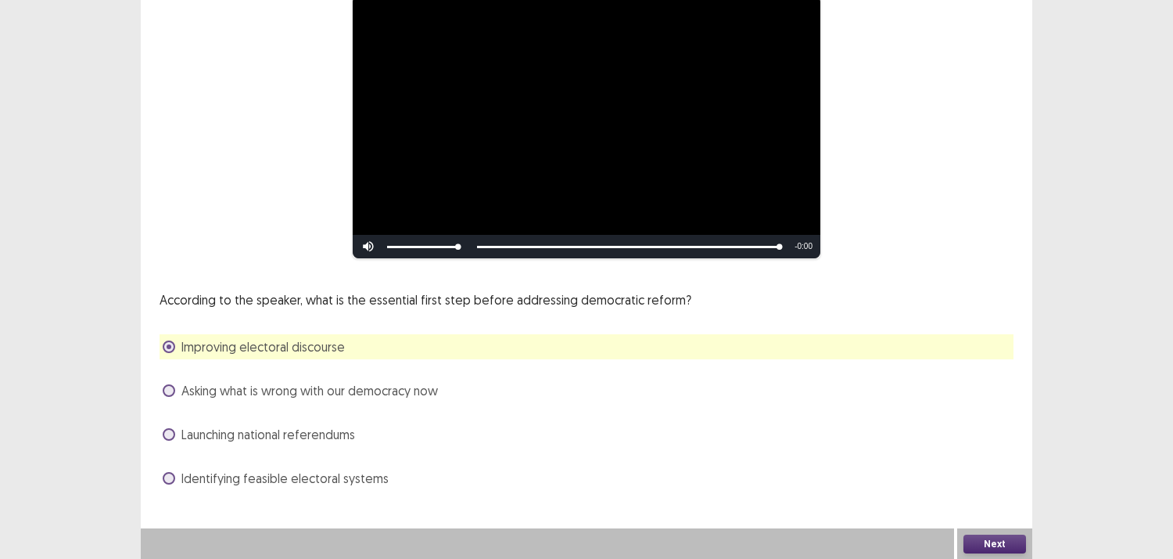
click at [185, 470] on span "Identifying feasible electoral systems" at bounding box center [284, 478] width 207 height 19
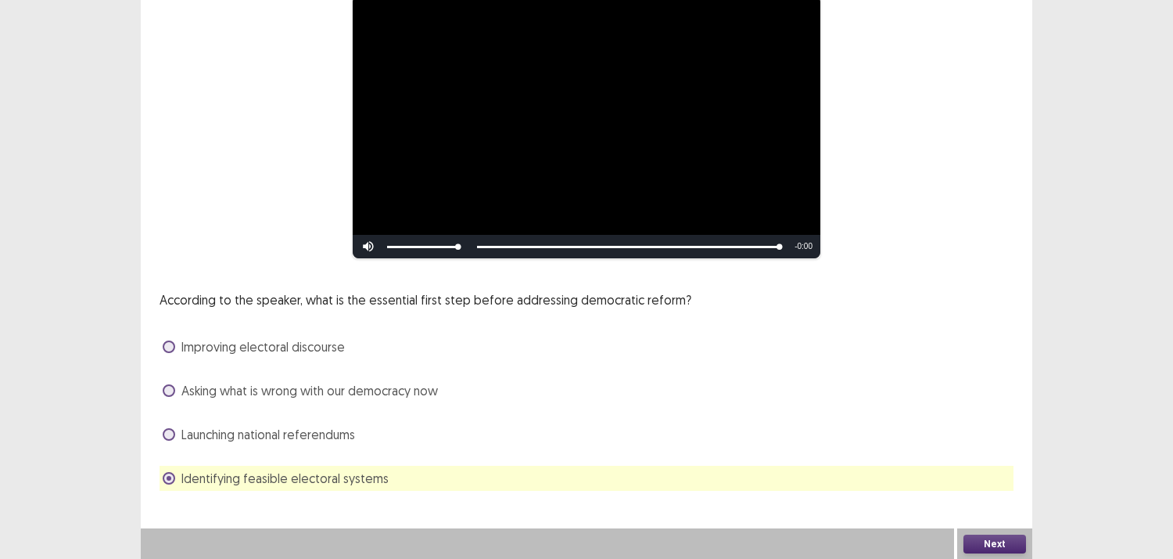
click at [983, 551] on button "Next" at bounding box center [995, 543] width 63 height 19
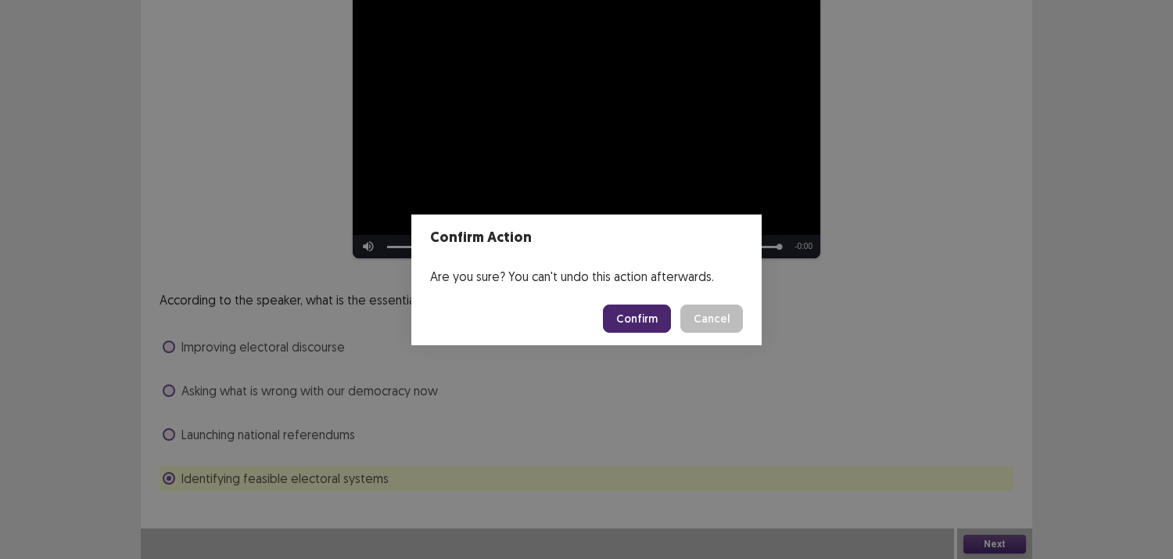
click at [634, 321] on button "Confirm" at bounding box center [637, 318] width 68 height 28
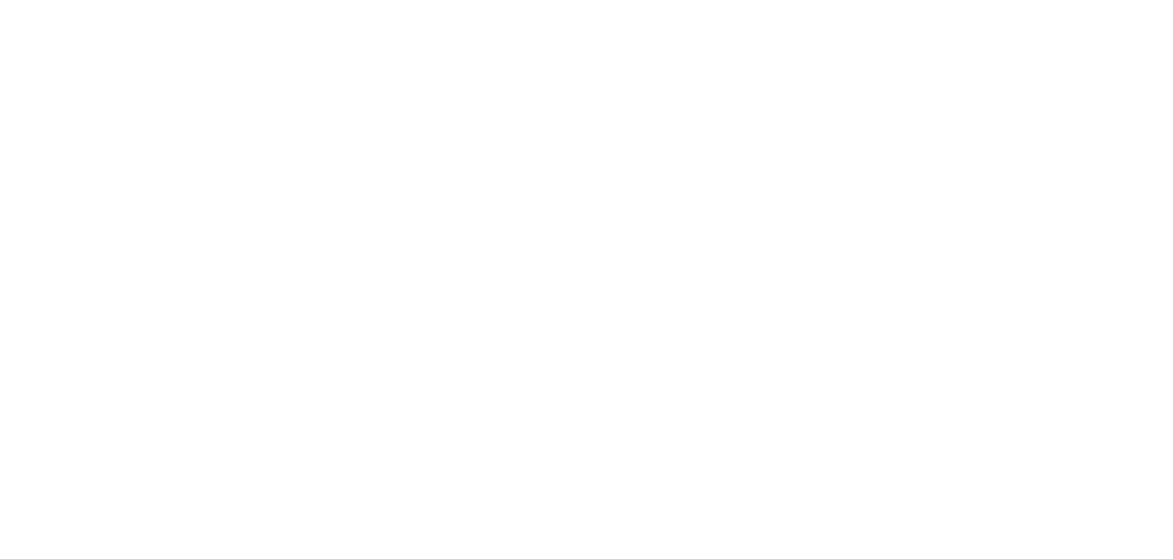
scroll to position [0, 0]
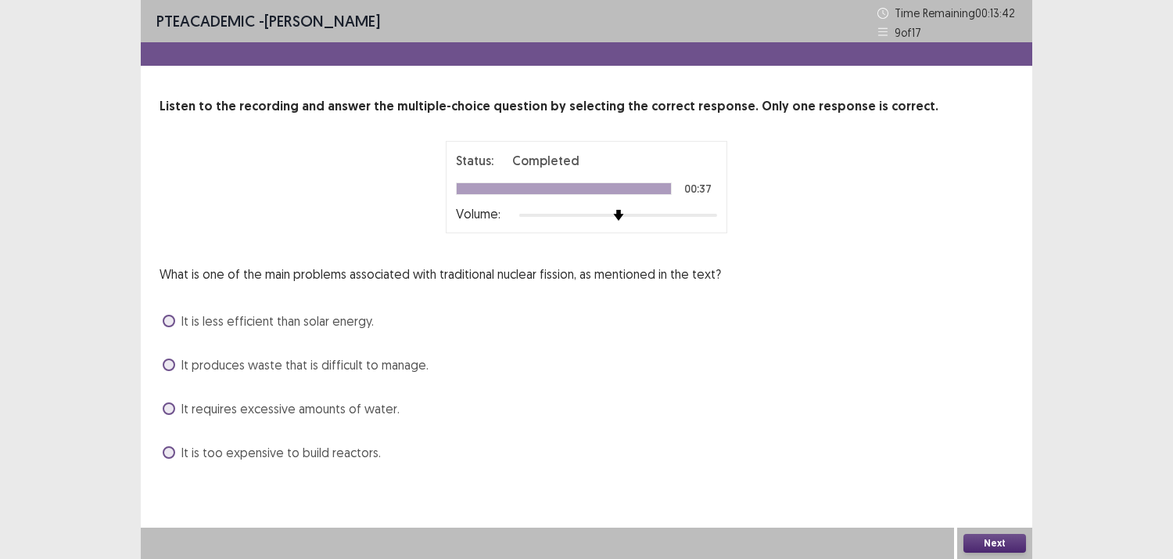
click at [160, 309] on div "It is less efficient than solar energy." at bounding box center [587, 320] width 854 height 25
click at [171, 319] on span at bounding box center [169, 320] width 13 height 13
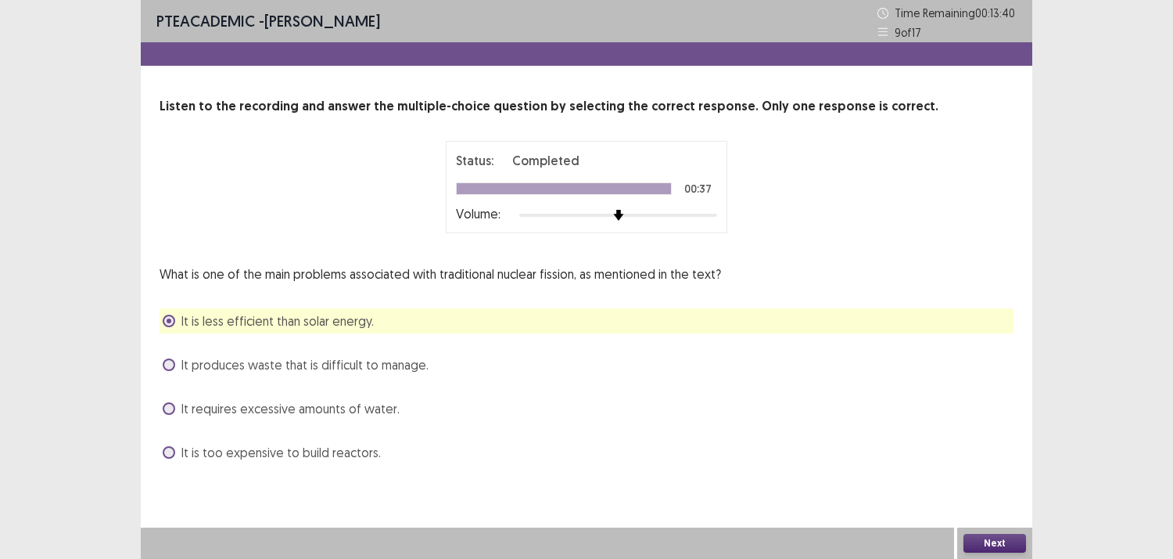
click at [997, 533] on button "Next" at bounding box center [995, 542] width 63 height 19
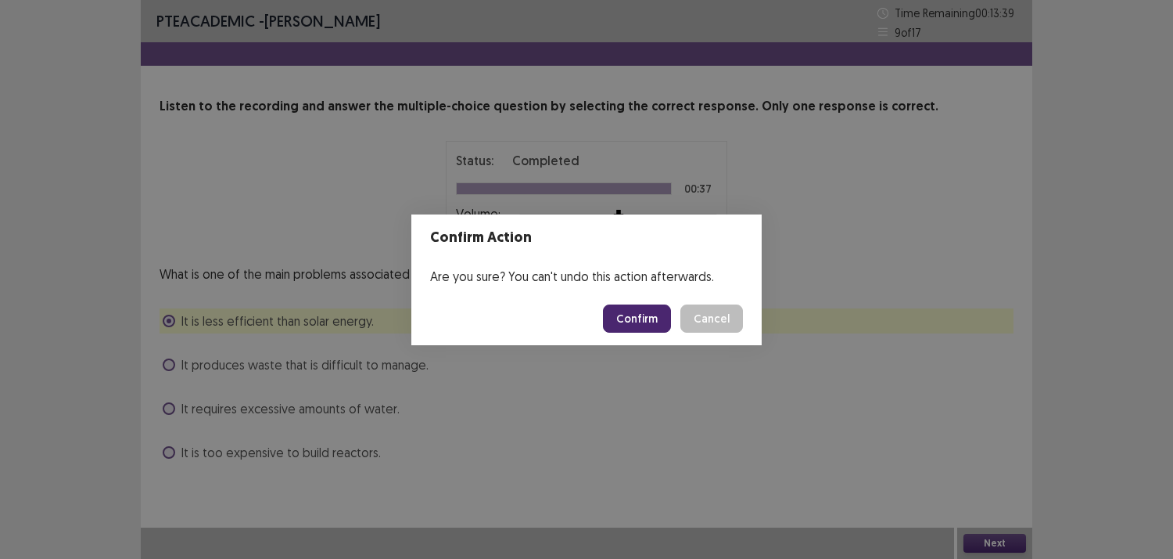
click at [629, 311] on button "Confirm" at bounding box center [637, 318] width 68 height 28
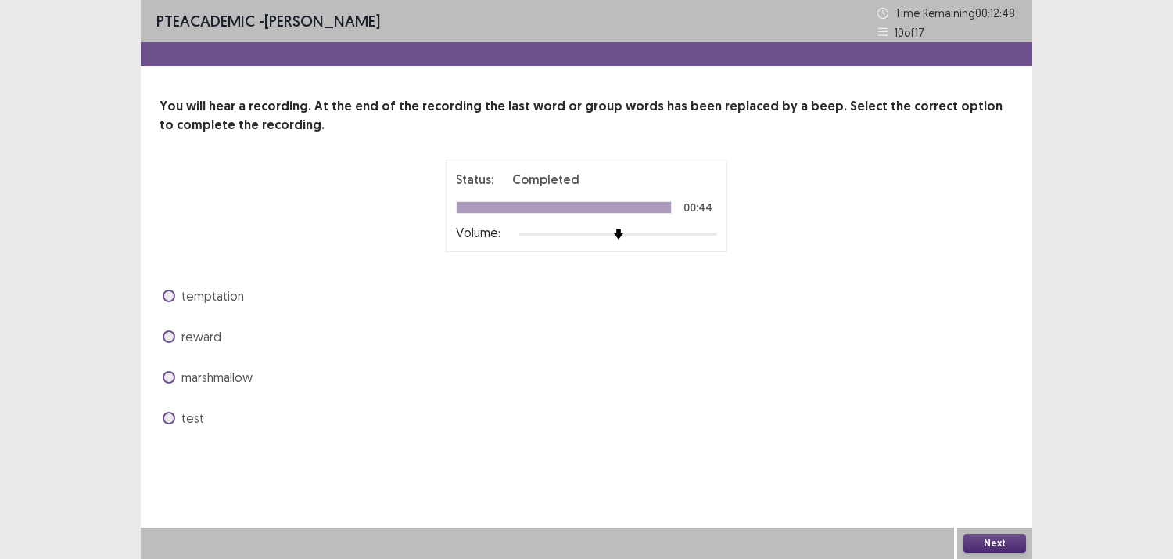
click at [174, 372] on label "marshmallow" at bounding box center [208, 377] width 90 height 19
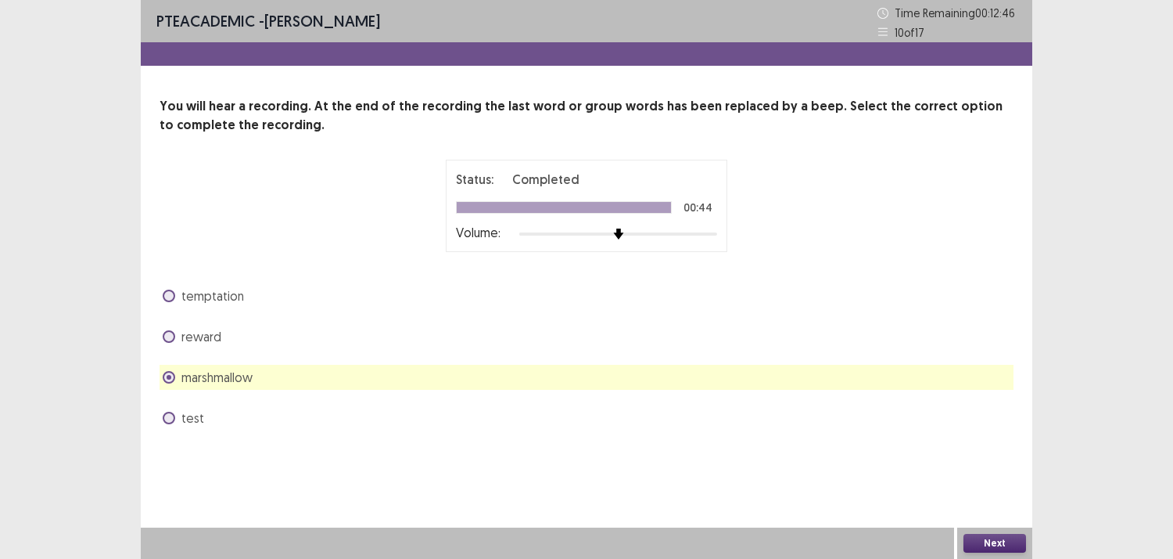
click at [999, 542] on button "Next" at bounding box center [995, 542] width 63 height 19
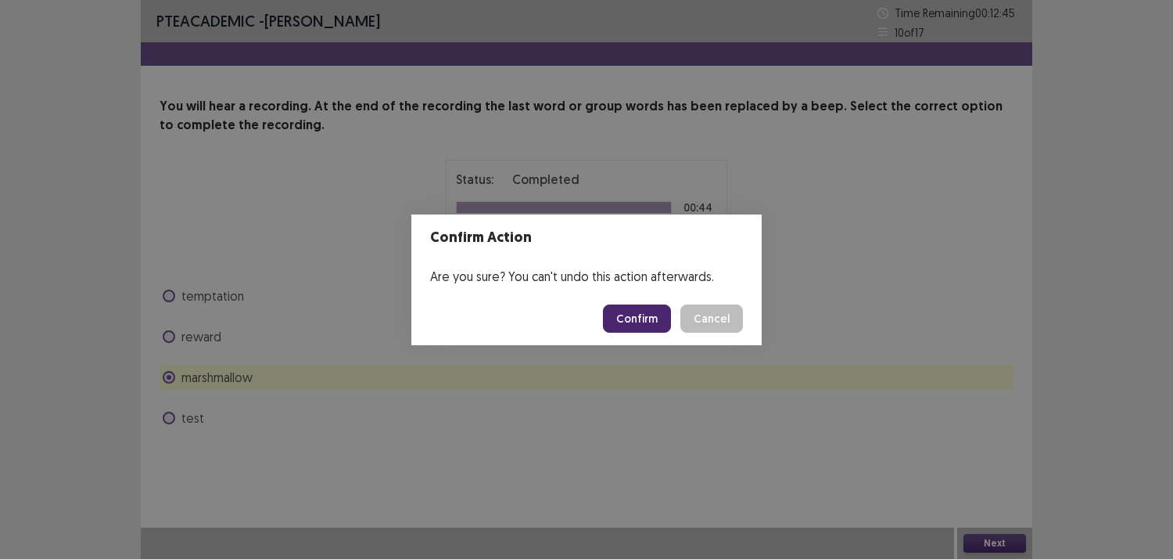
click at [659, 323] on button "Confirm" at bounding box center [637, 318] width 68 height 28
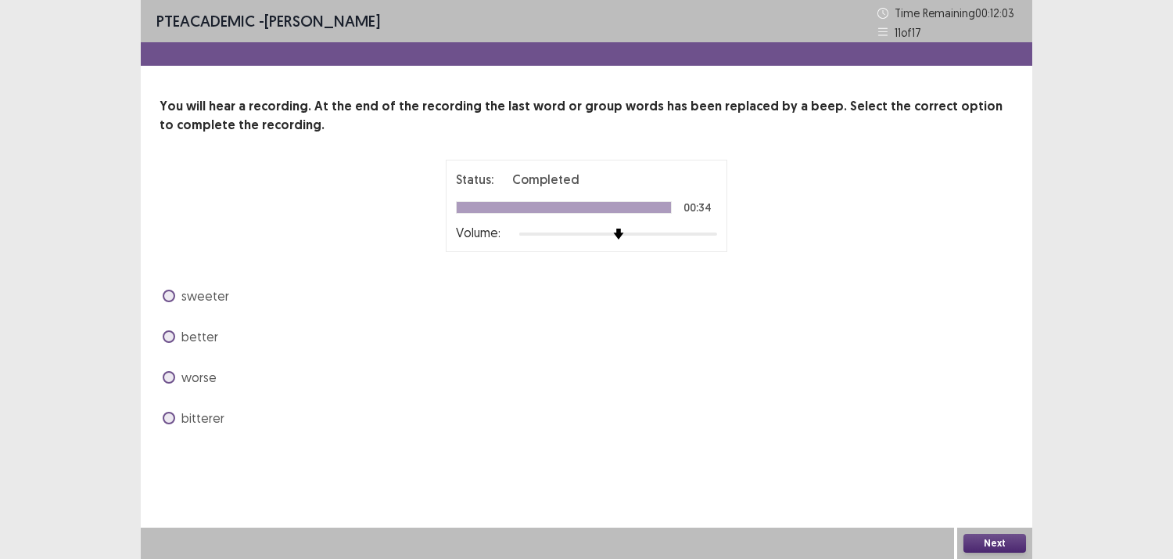
click at [170, 325] on div "better" at bounding box center [587, 336] width 854 height 25
click at [167, 339] on span at bounding box center [169, 336] width 13 height 13
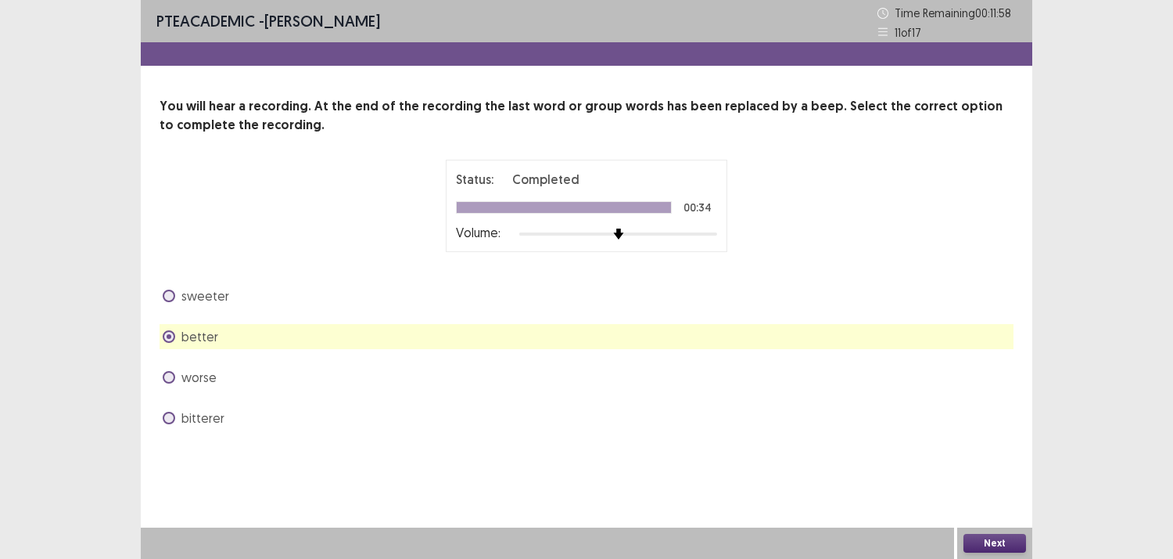
click at [979, 535] on button "Next" at bounding box center [995, 542] width 63 height 19
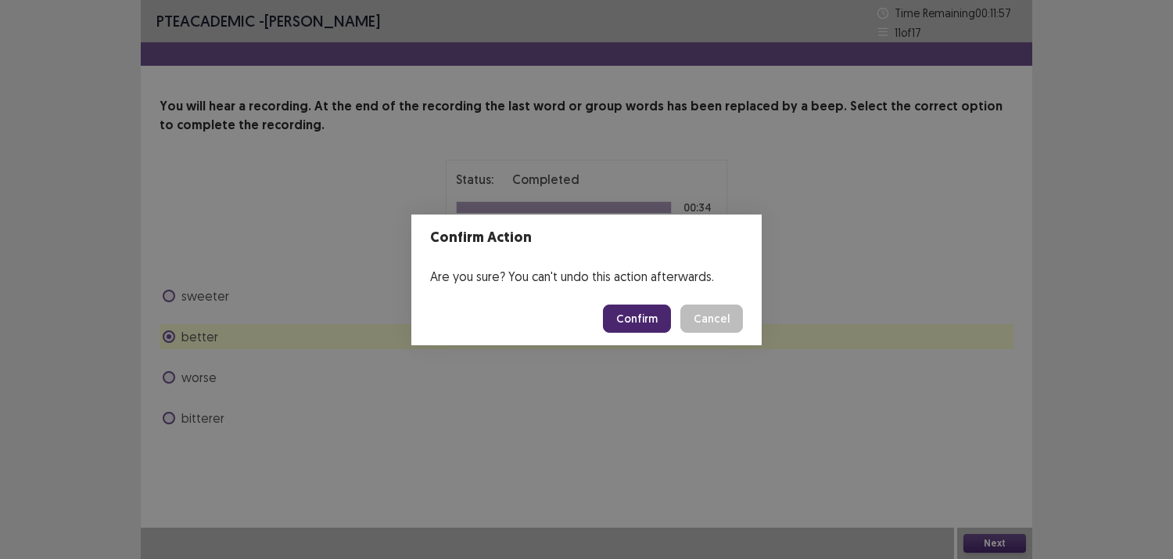
click at [629, 311] on button "Confirm" at bounding box center [637, 318] width 68 height 28
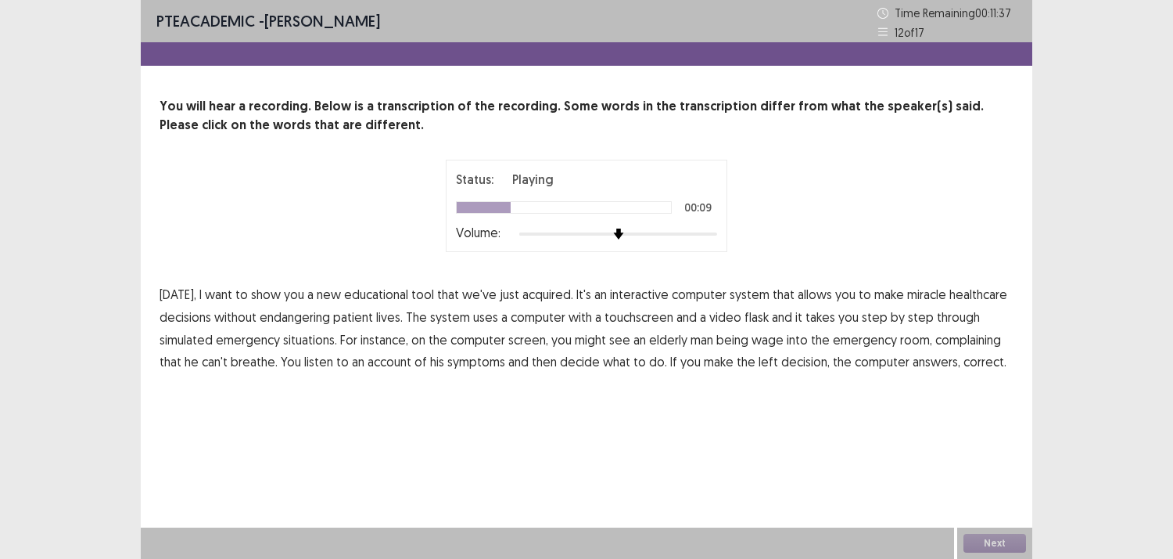
click at [910, 293] on span "miracle" at bounding box center [926, 294] width 39 height 19
click at [751, 314] on span "flask" at bounding box center [757, 316] width 24 height 19
click at [764, 338] on span "wage" at bounding box center [768, 339] width 32 height 19
click at [760, 364] on span "left" at bounding box center [769, 361] width 20 height 19
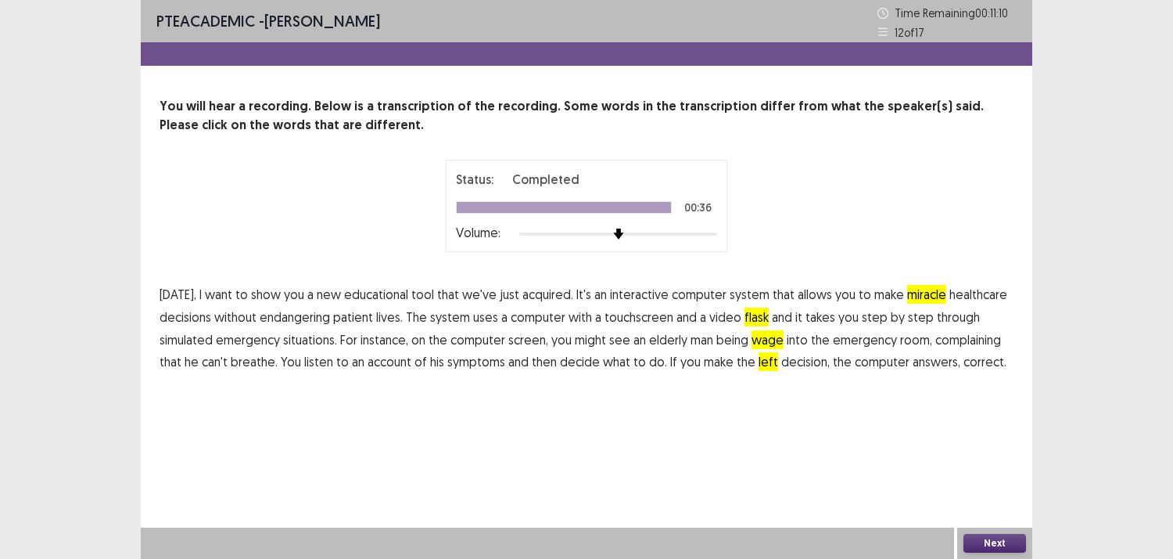
click at [972, 541] on button "Next" at bounding box center [995, 542] width 63 height 19
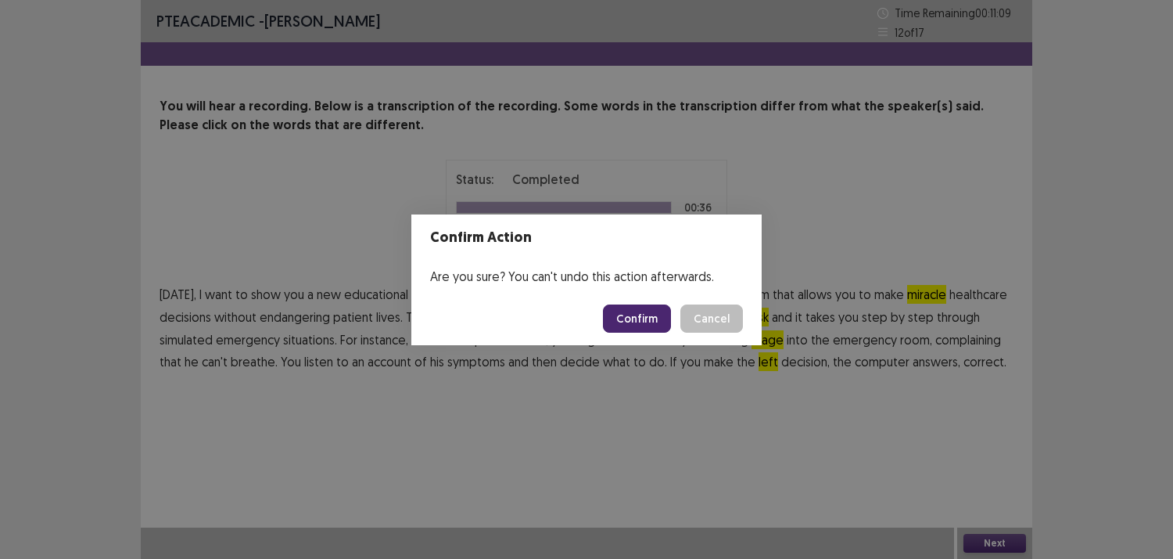
click at [638, 318] on button "Confirm" at bounding box center [637, 318] width 68 height 28
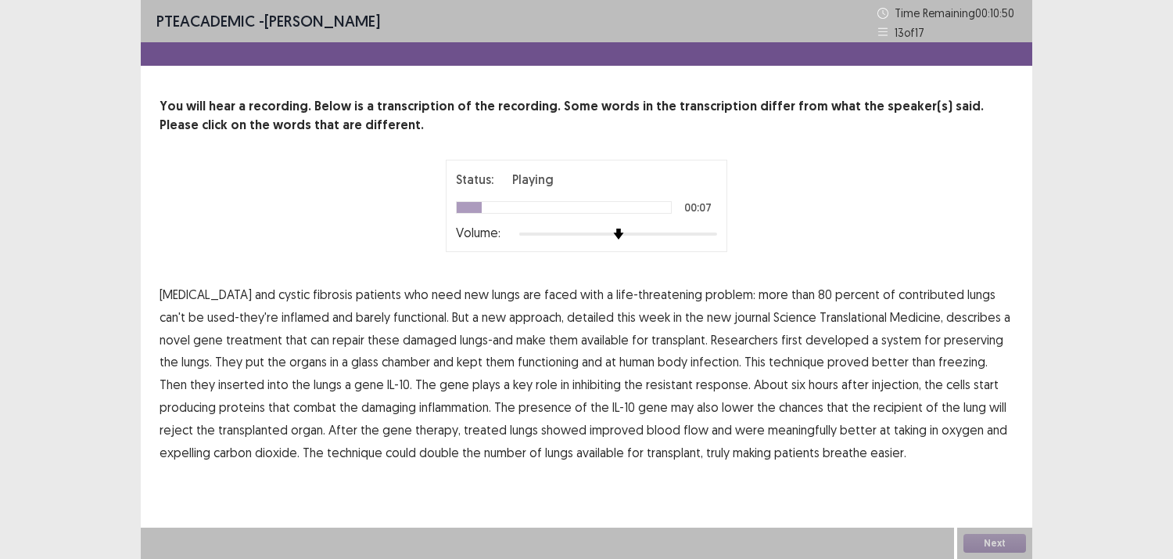
click at [912, 293] on span "contributed" at bounding box center [932, 294] width 66 height 19
click at [226, 340] on span "treatment" at bounding box center [254, 339] width 56 height 19
click at [691, 365] on span "infection." at bounding box center [716, 361] width 51 height 19
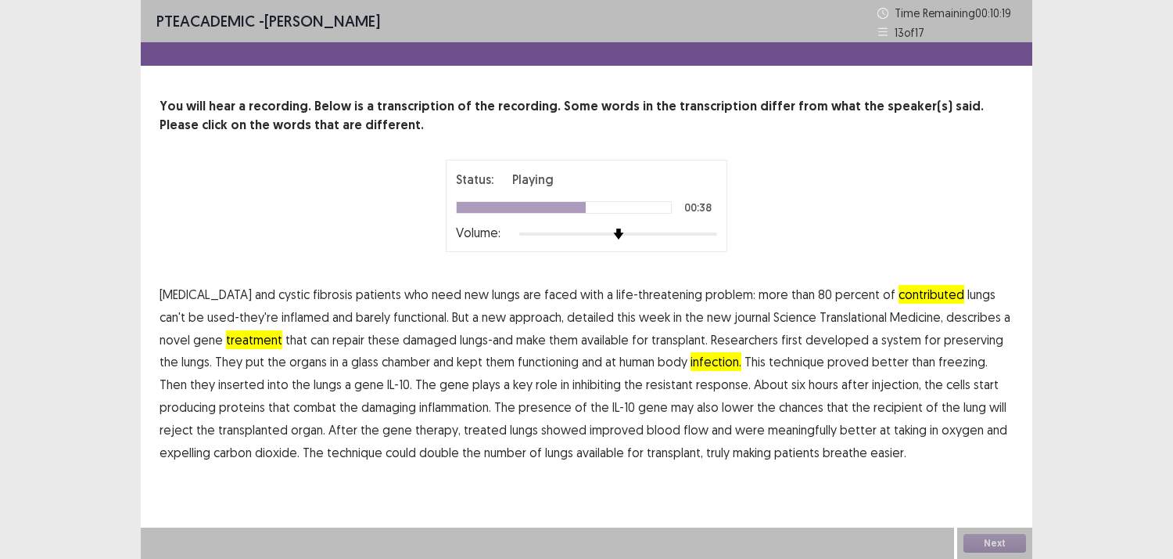
click at [646, 386] on span "resistant" at bounding box center [669, 384] width 47 height 19
click at [646, 390] on span "resistant" at bounding box center [669, 384] width 47 height 19
click at [768, 427] on span "meaningfully" at bounding box center [802, 429] width 69 height 19
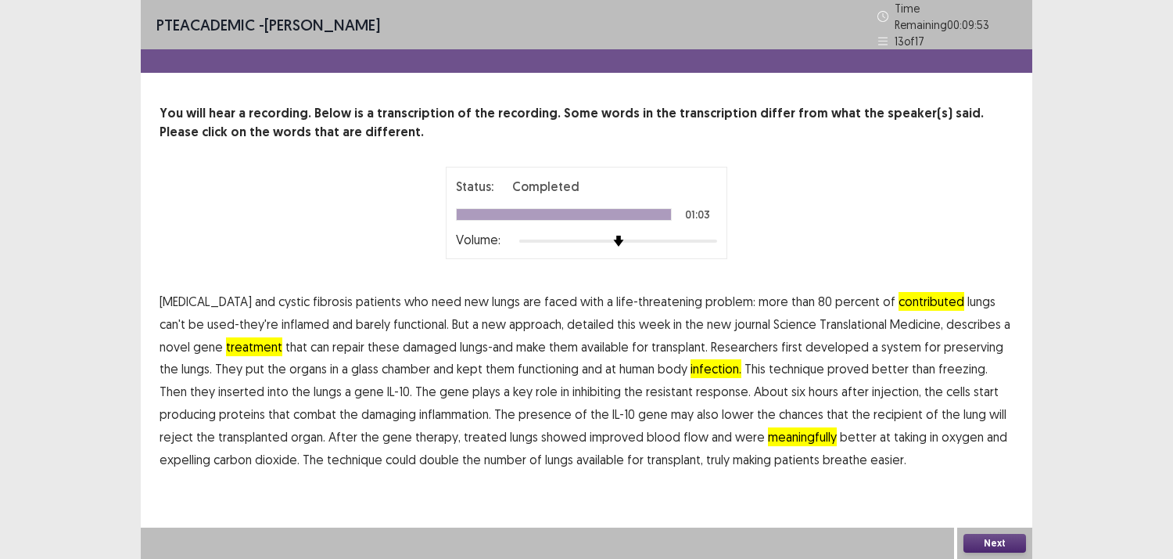
click at [978, 542] on button "Next" at bounding box center [995, 542] width 63 height 19
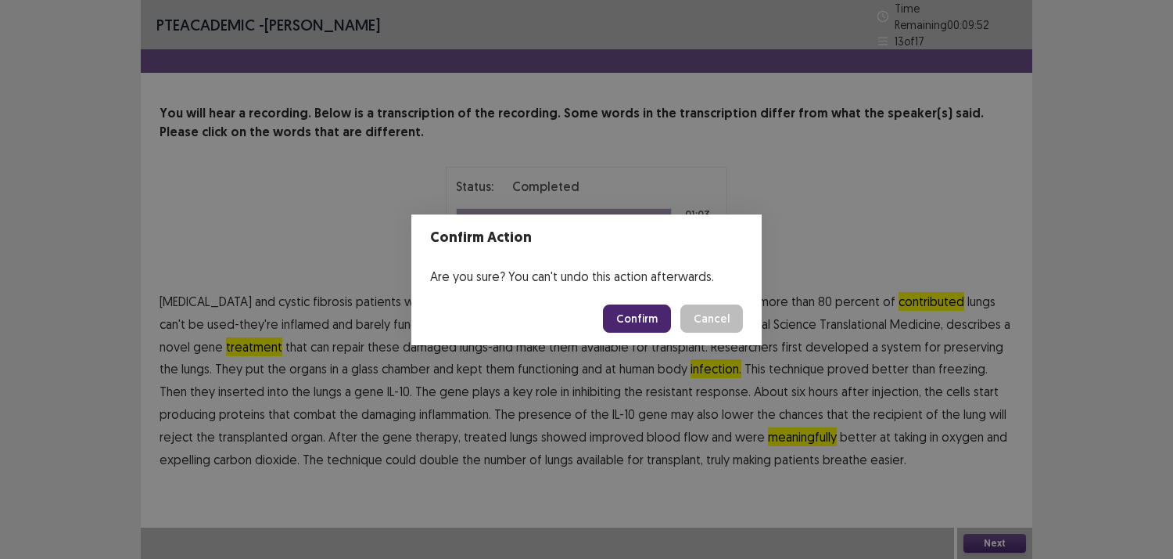
click at [652, 324] on button "Confirm" at bounding box center [637, 318] width 68 height 28
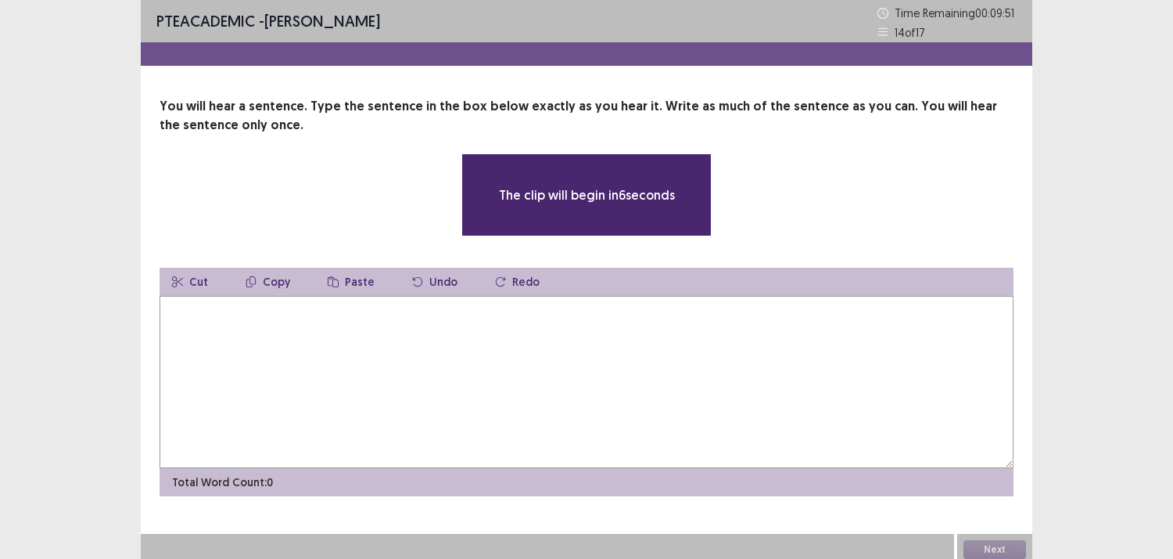
click at [632, 348] on textarea at bounding box center [587, 382] width 854 height 172
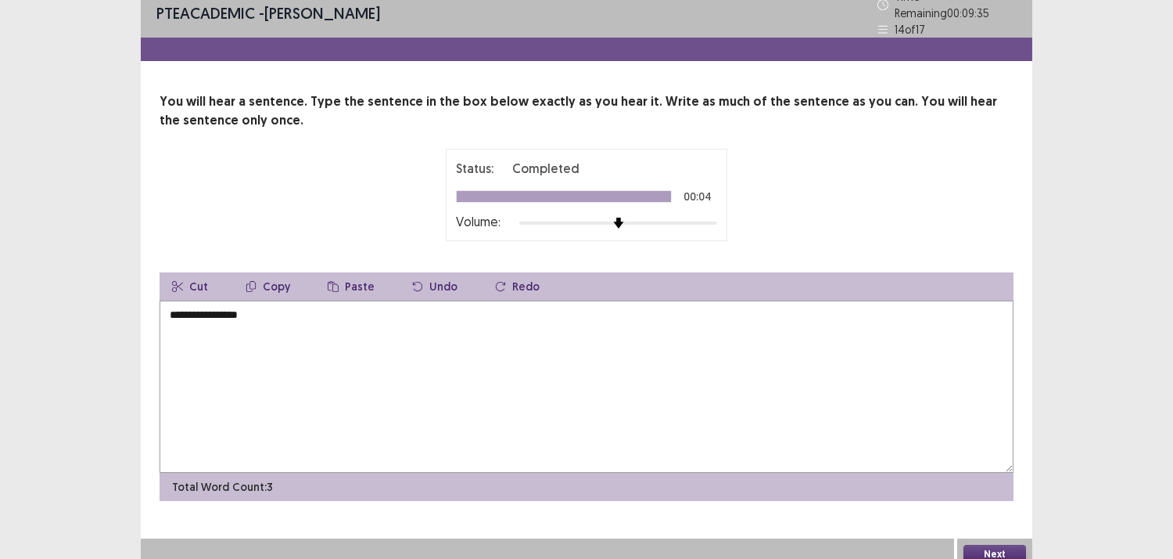
scroll to position [16, 0]
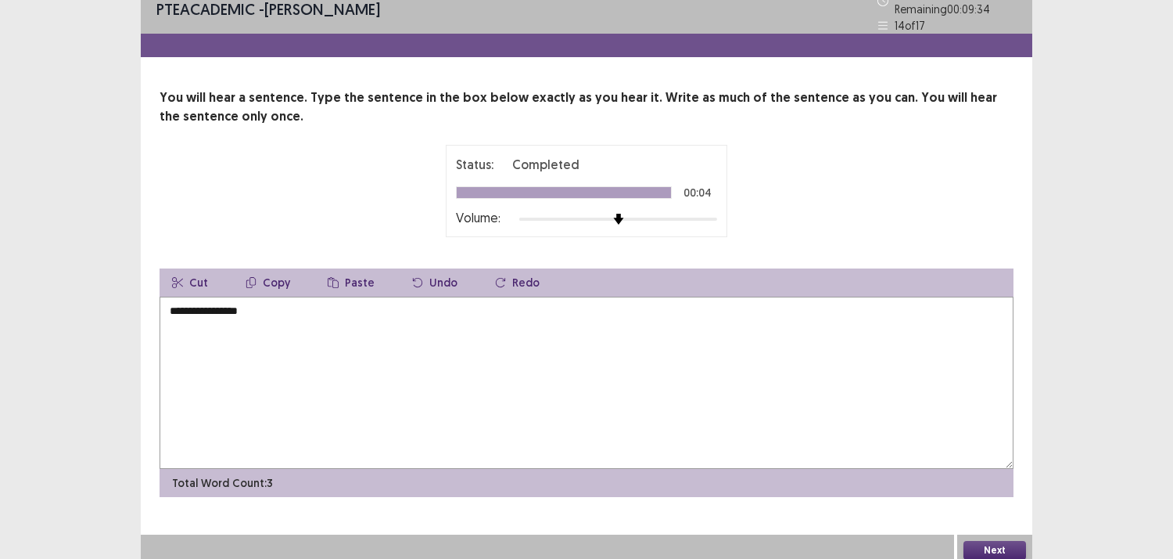
type textarea "**********"
click at [983, 545] on button "Next" at bounding box center [995, 550] width 63 height 19
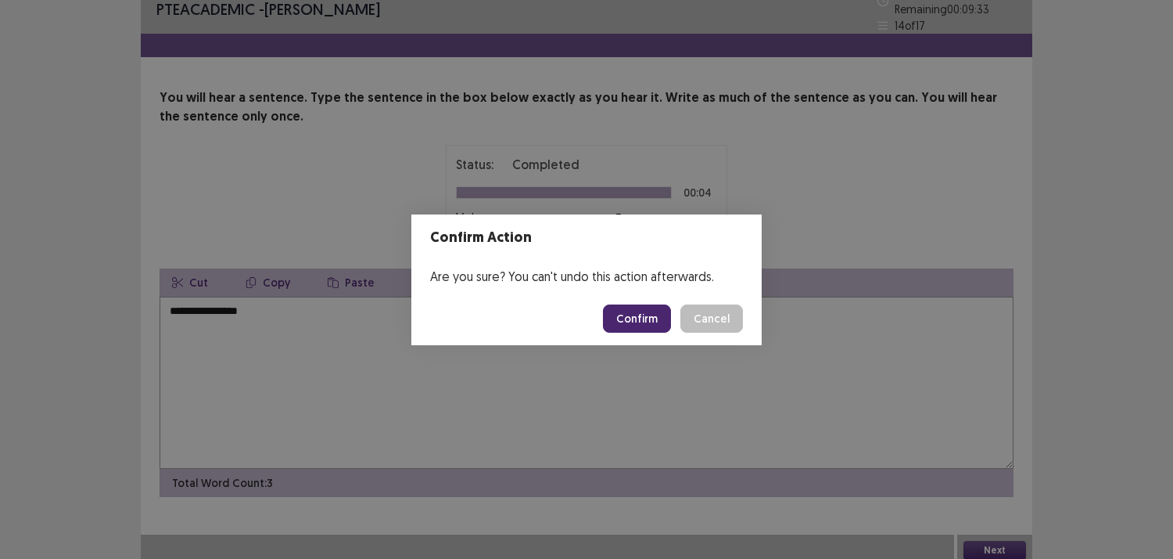
click at [634, 325] on button "Confirm" at bounding box center [637, 318] width 68 height 28
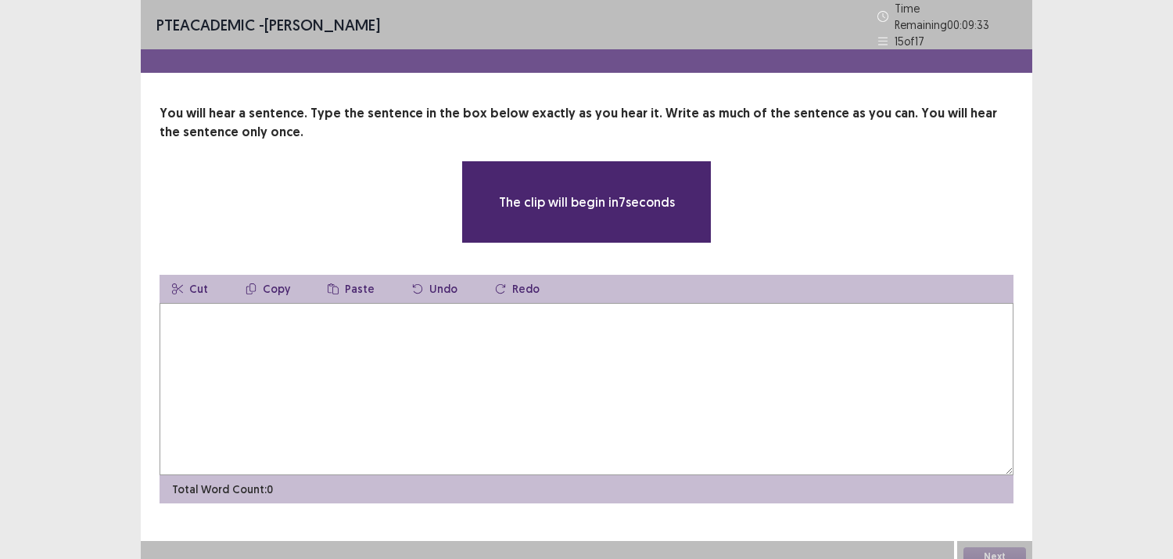
click at [473, 334] on textarea at bounding box center [587, 389] width 854 height 172
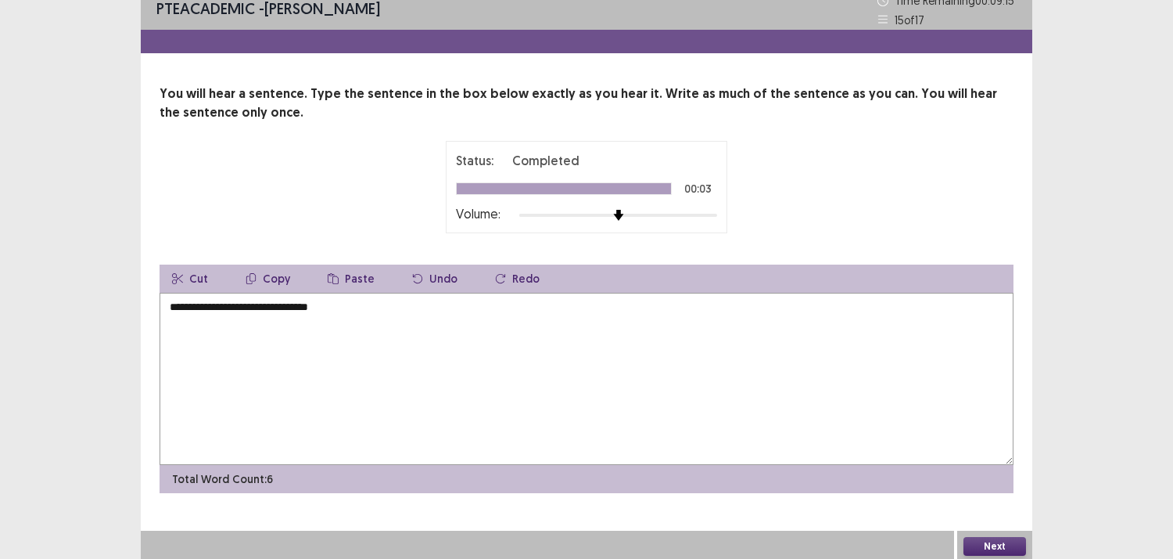
scroll to position [16, 0]
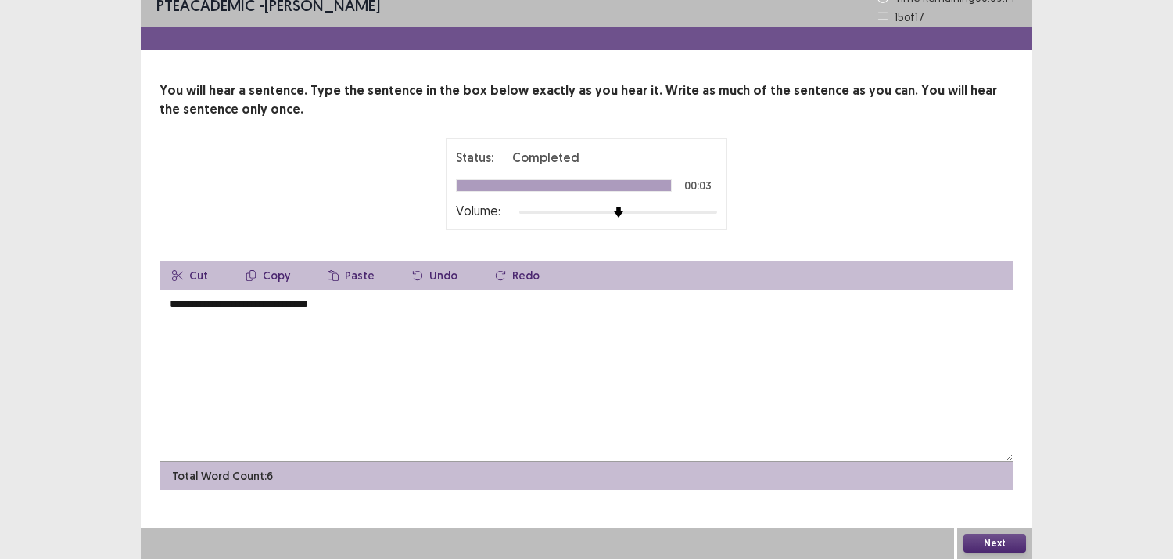
type textarea "**********"
click at [995, 543] on button "Next" at bounding box center [995, 542] width 63 height 19
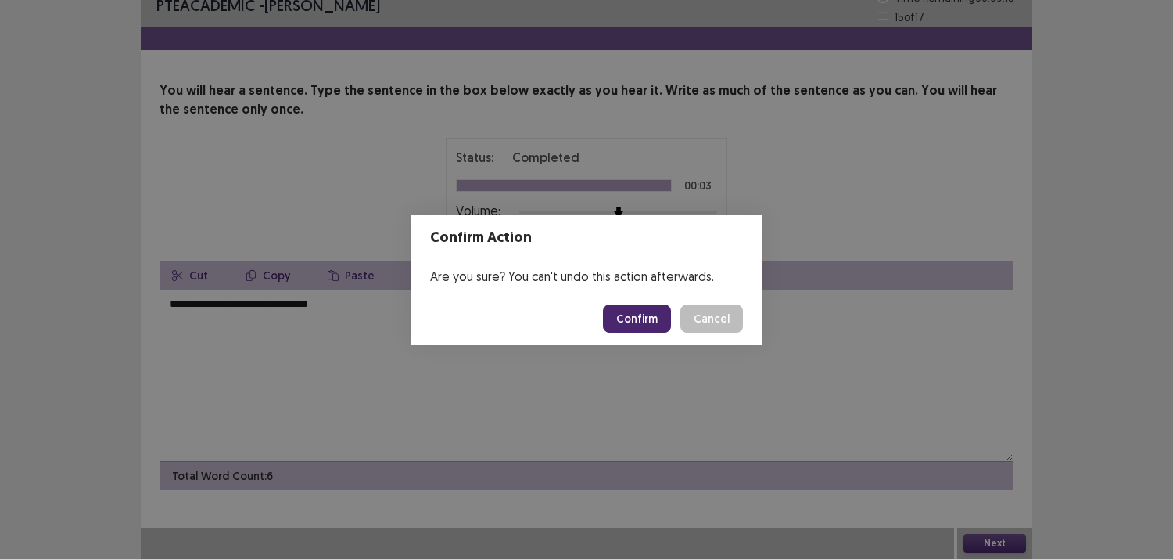
click at [638, 322] on button "Confirm" at bounding box center [637, 318] width 68 height 28
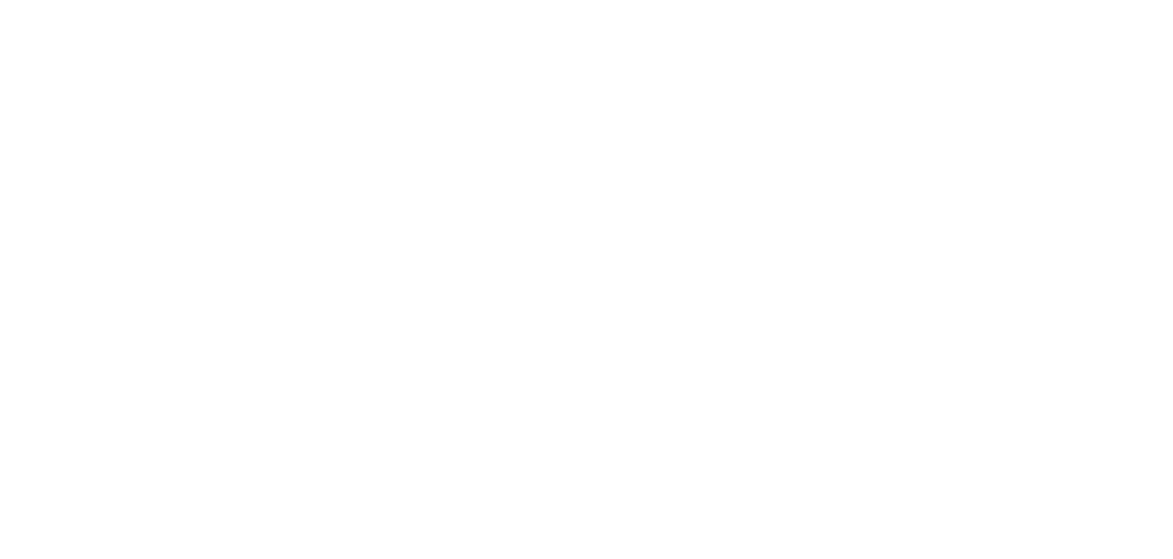
scroll to position [0, 0]
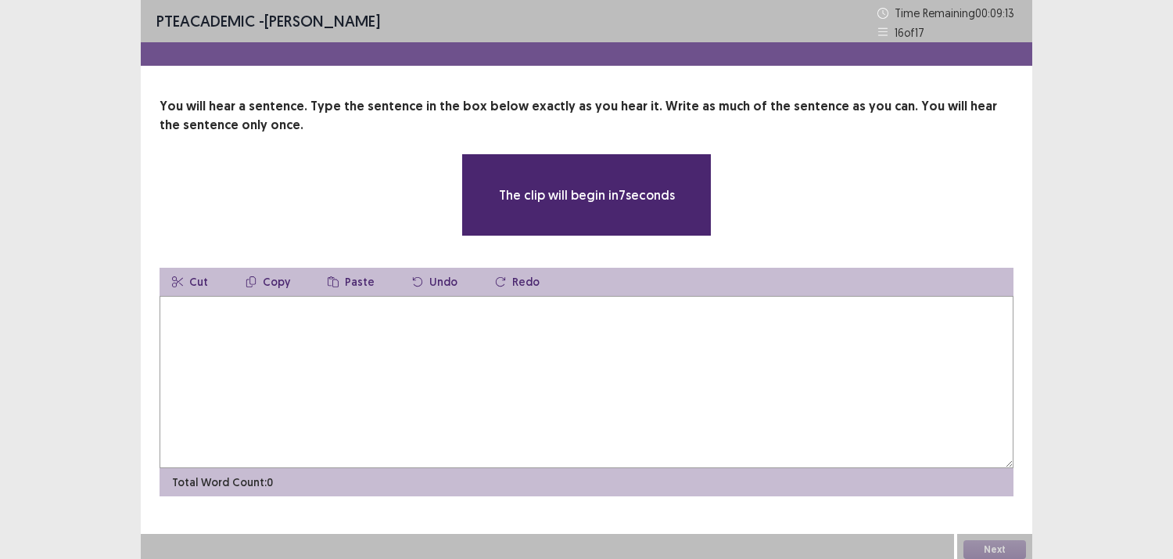
click at [487, 360] on textarea at bounding box center [587, 382] width 854 height 172
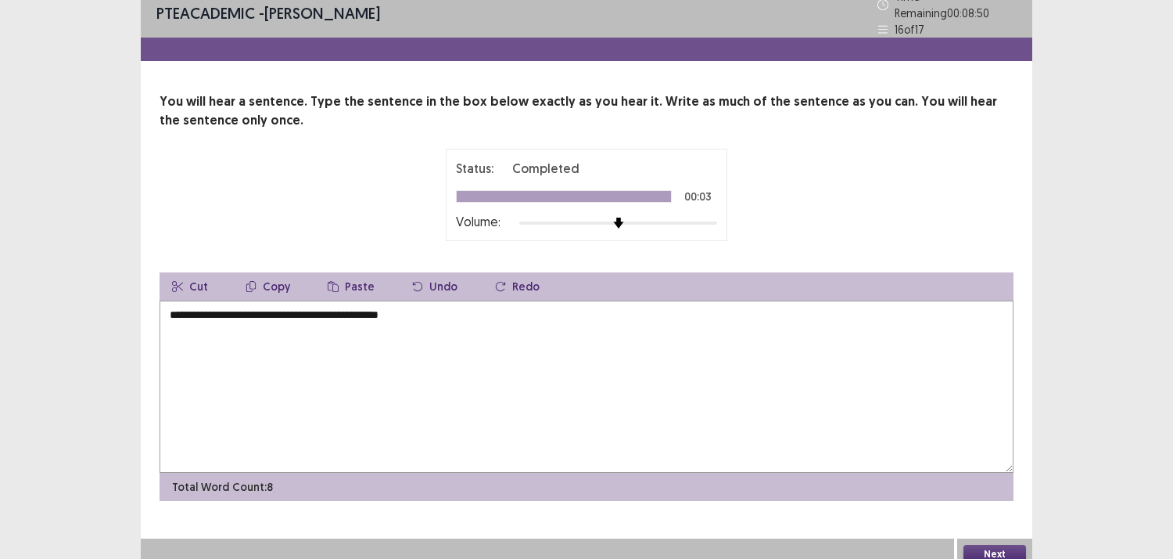
scroll to position [16, 0]
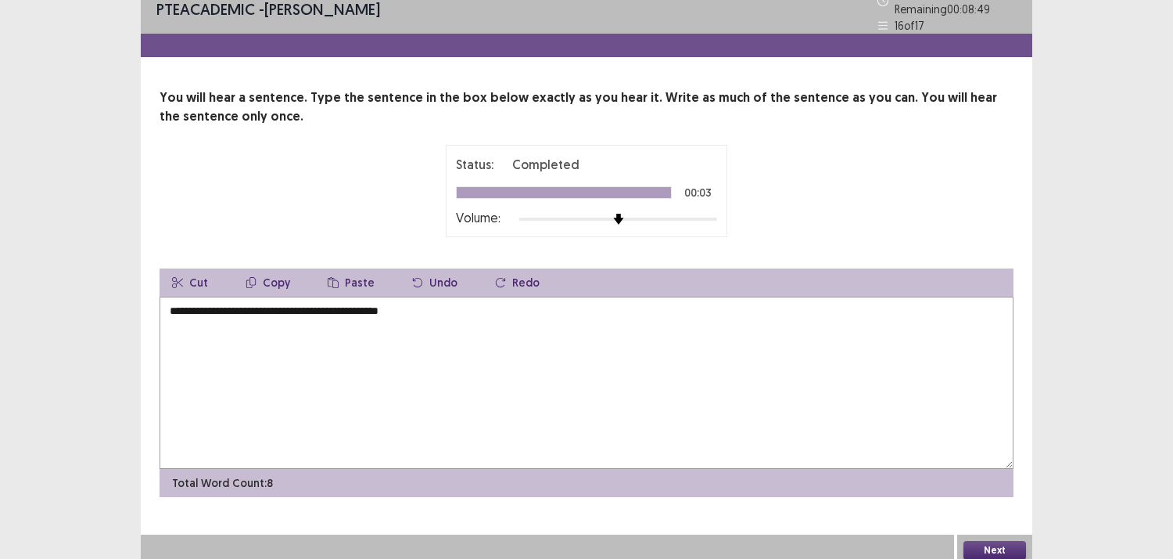
type textarea "**********"
click at [996, 534] on div "Next" at bounding box center [994, 549] width 75 height 31
click at [990, 541] on button "Next" at bounding box center [995, 550] width 63 height 19
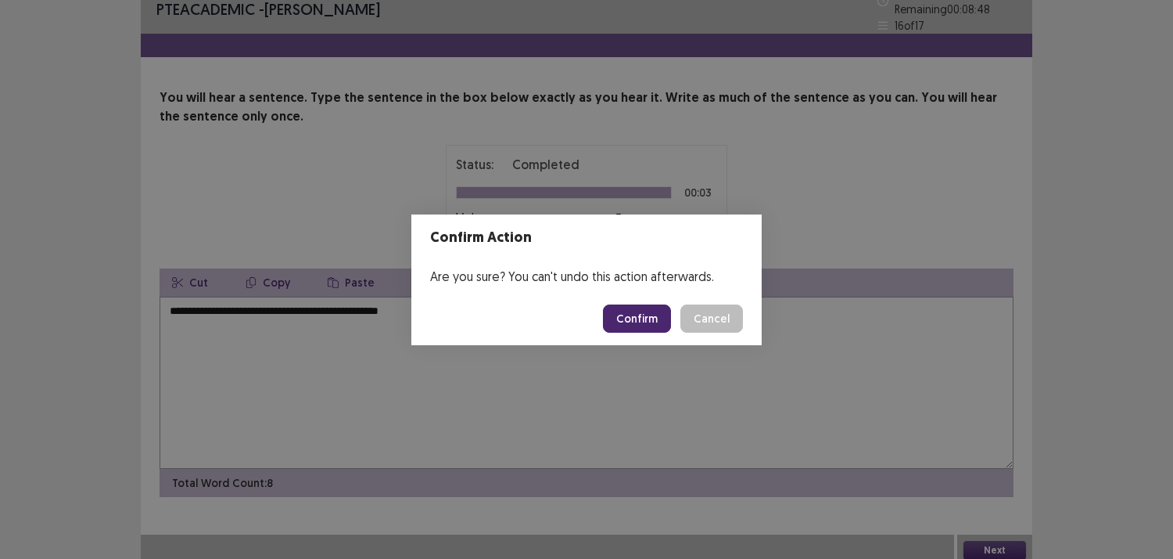
click at [645, 322] on button "Confirm" at bounding box center [637, 318] width 68 height 28
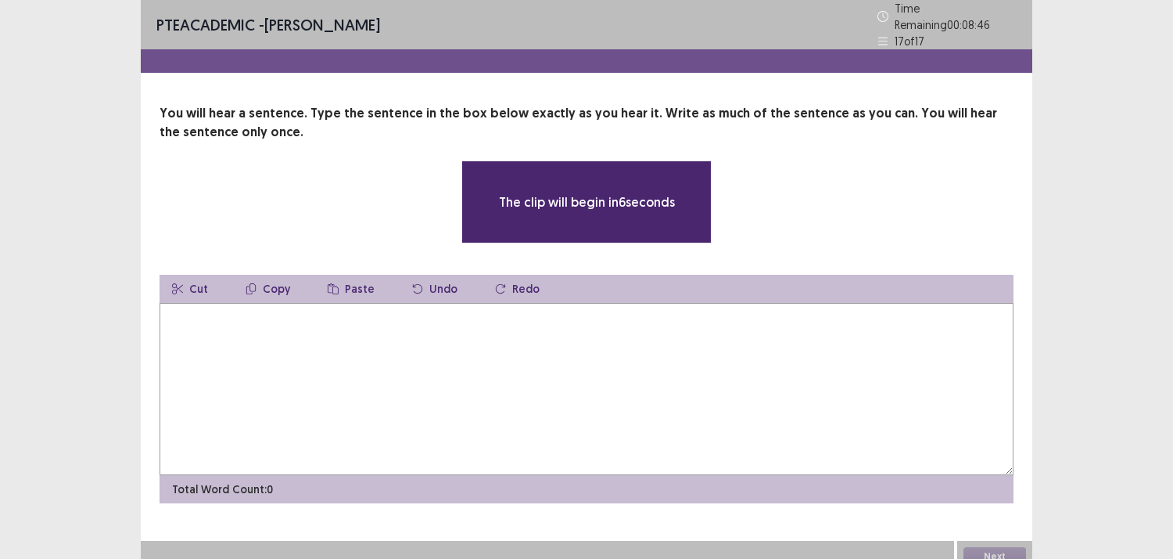
click at [444, 372] on textarea at bounding box center [587, 389] width 854 height 172
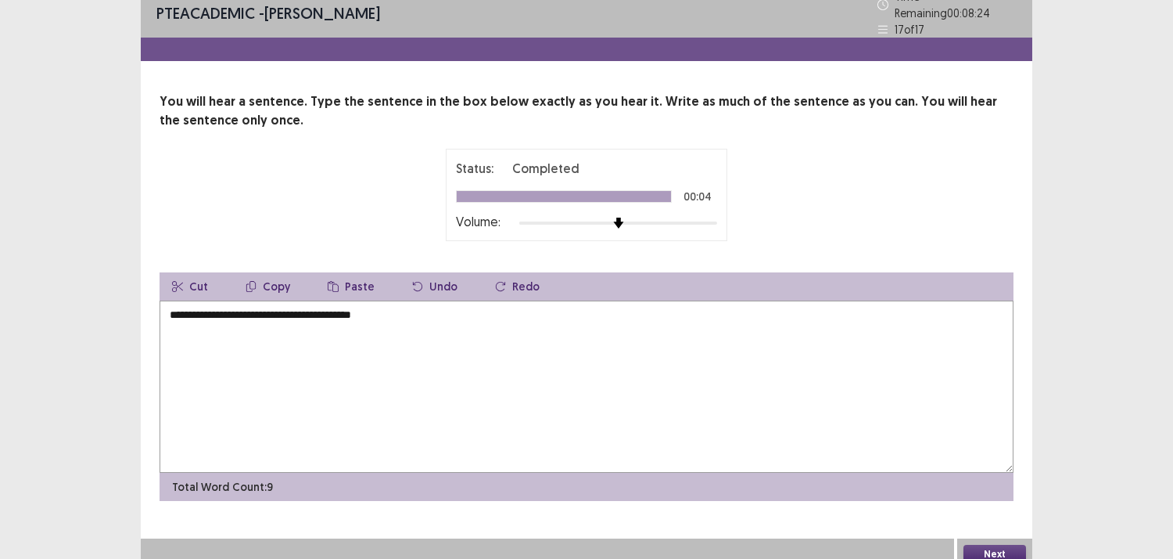
scroll to position [16, 0]
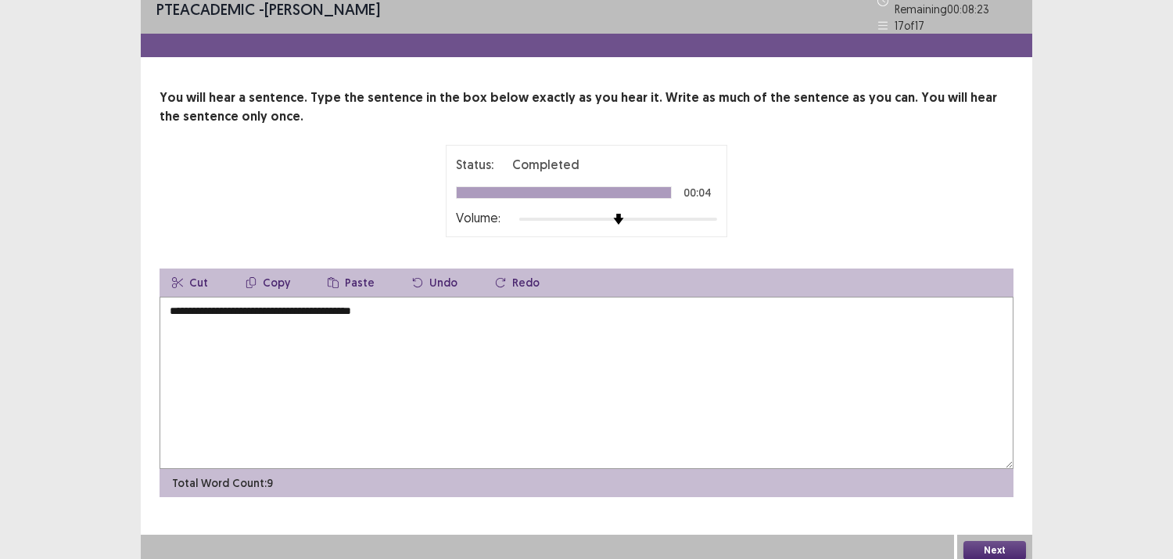
type textarea "**********"
click at [992, 546] on button "Next" at bounding box center [995, 550] width 63 height 19
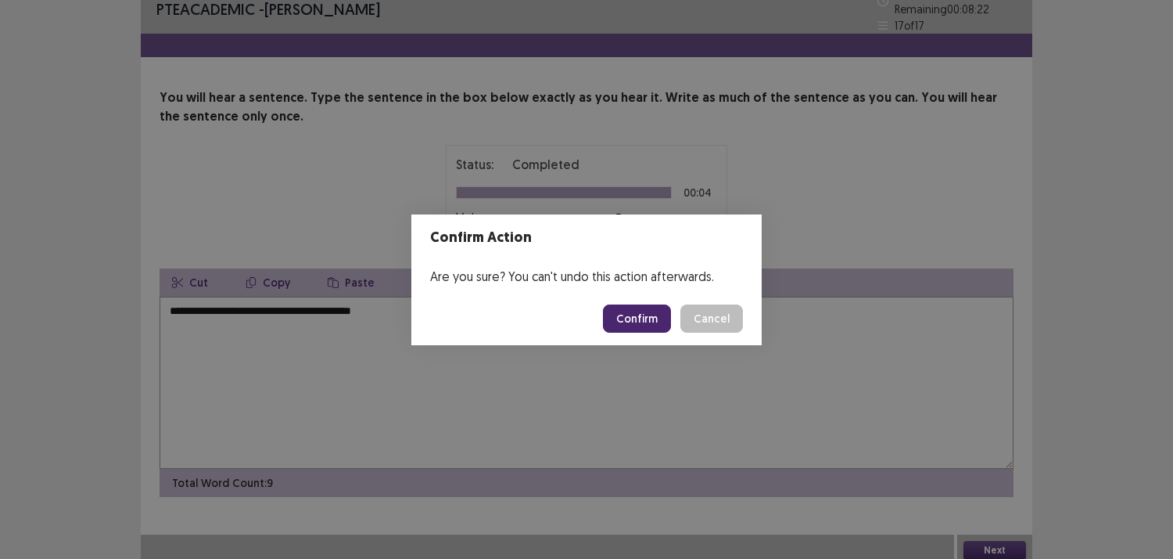
click at [627, 311] on button "Confirm" at bounding box center [637, 318] width 68 height 28
